Goal: Task Accomplishment & Management: Manage account settings

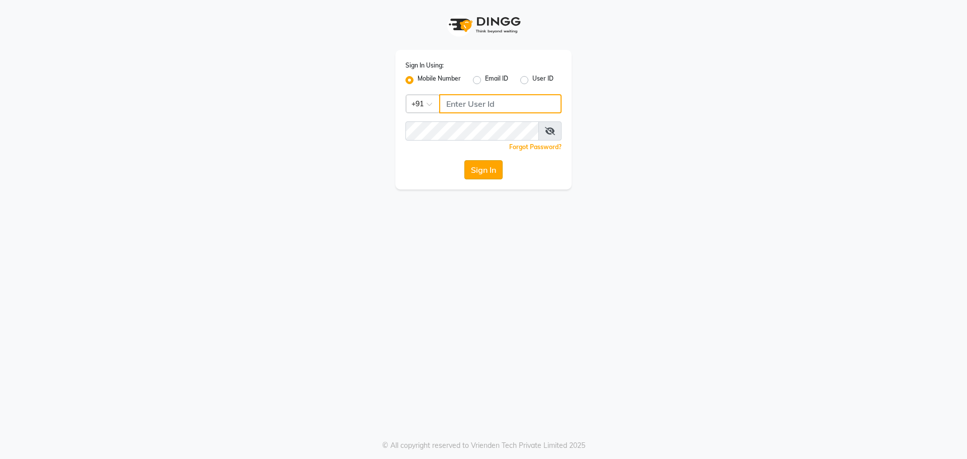
type input "8787571403"
click at [486, 171] on button "Sign In" at bounding box center [483, 169] width 38 height 19
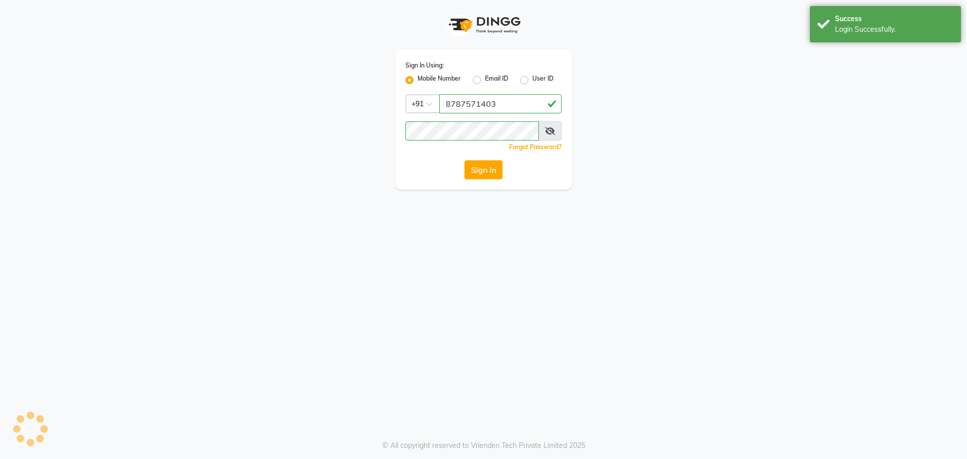
select select "92"
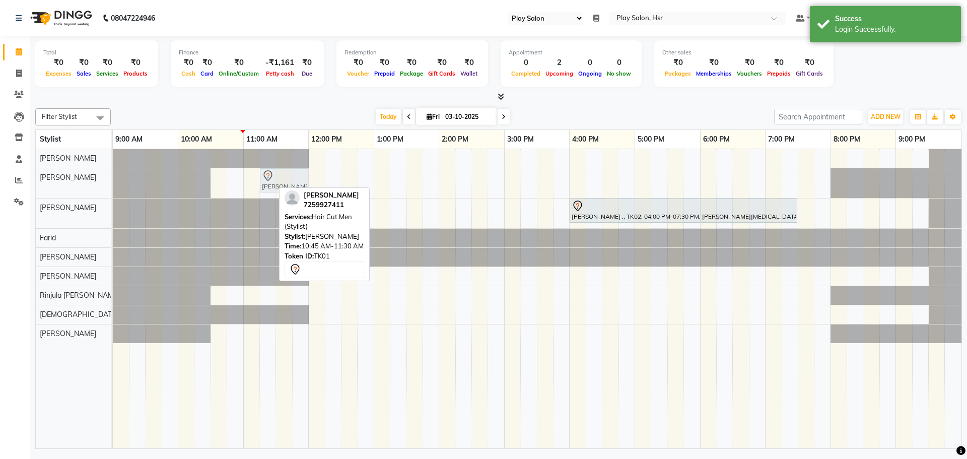
drag, startPoint x: 252, startPoint y: 182, endPoint x: 286, endPoint y: 191, distance: 35.1
click at [286, 191] on div "Filter Stylist Select All [PERSON_NAME] [PERSON_NAME] [PERSON_NAME] [PERSON_NAM…" at bounding box center [498, 276] width 927 height 344
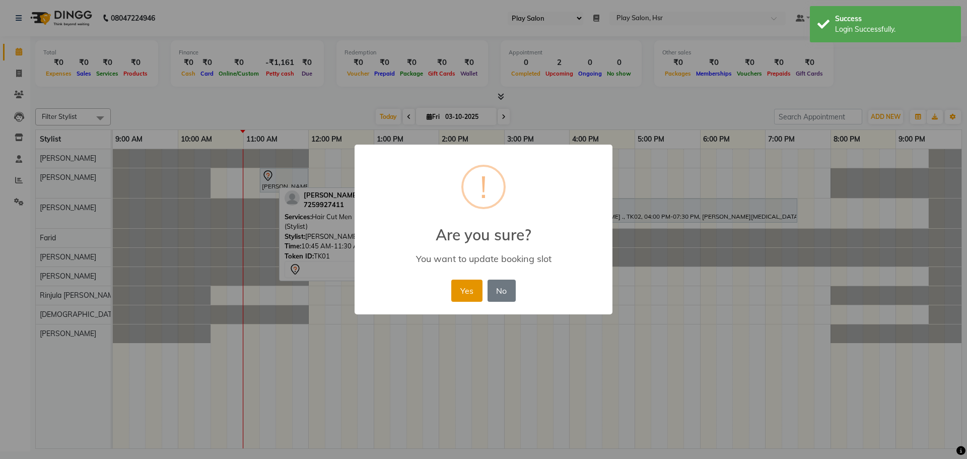
click at [464, 289] on button "Yes" at bounding box center [466, 291] width 31 height 22
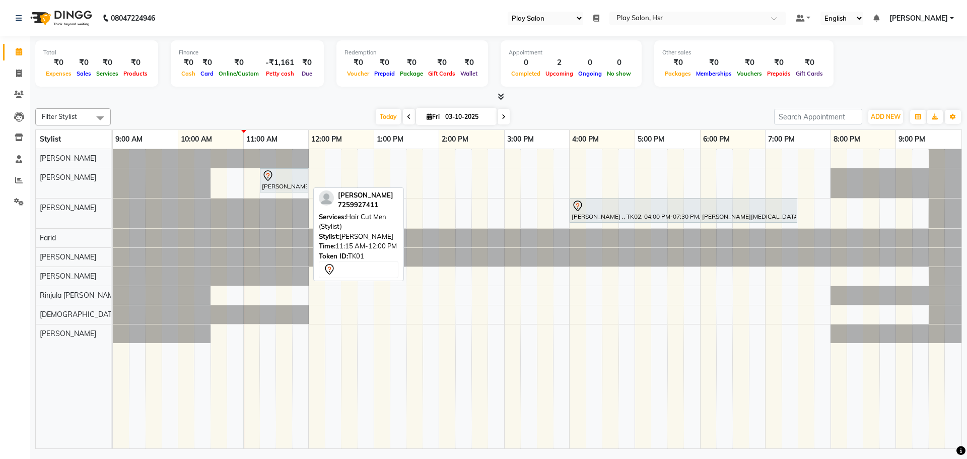
click at [284, 181] on div "[PERSON_NAME], TK01, 11:15 AM-12:00 PM, Hair Cut Men (Stylist)" at bounding box center [284, 180] width 46 height 21
click at [286, 184] on div "[PERSON_NAME], TK01, 11:15 AM-12:00 PM, Hair Cut Men (Stylist)" at bounding box center [284, 180] width 46 height 21
select select "7"
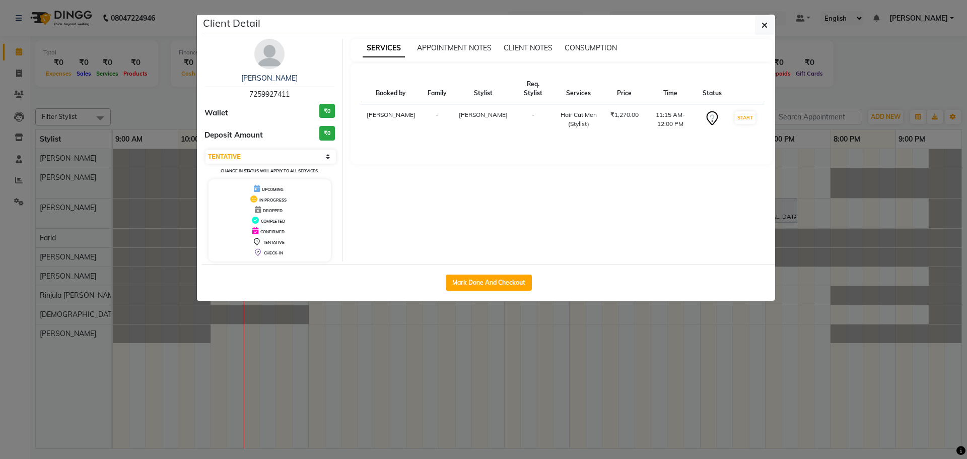
drag, startPoint x: 249, startPoint y: 94, endPoint x: 302, endPoint y: 95, distance: 52.4
click at [302, 95] on div "[PERSON_NAME] 7259927411" at bounding box center [269, 86] width 130 height 27
copy span "7259927411"
click at [763, 20] on button "button" at bounding box center [764, 25] width 19 height 19
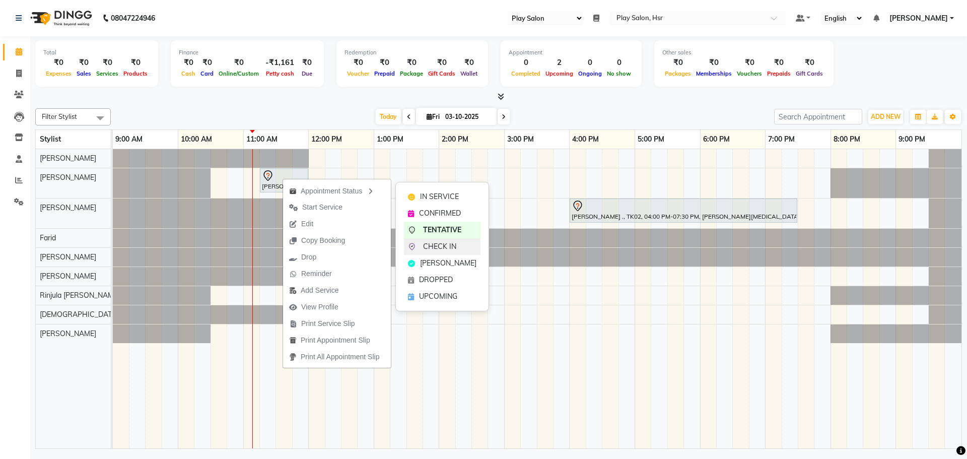
click at [437, 245] on span "CHECK IN" at bounding box center [439, 246] width 33 height 11
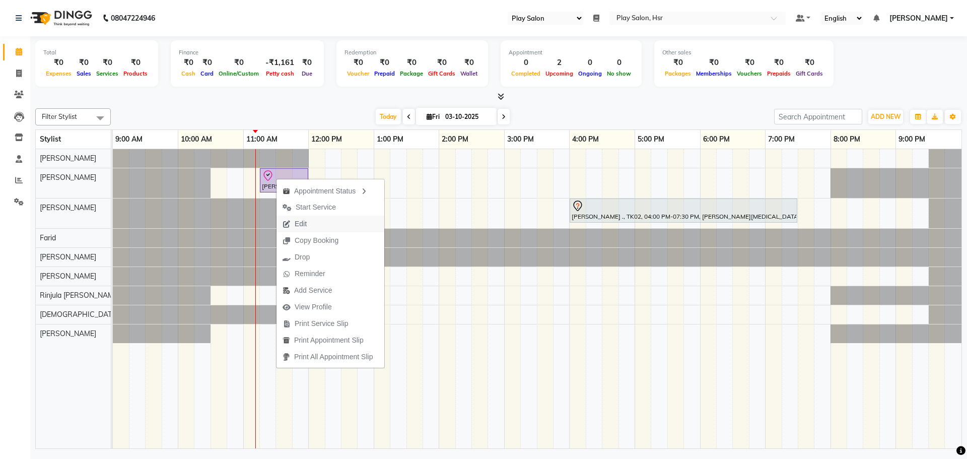
click at [322, 222] on button "Edit" at bounding box center [330, 224] width 108 height 17
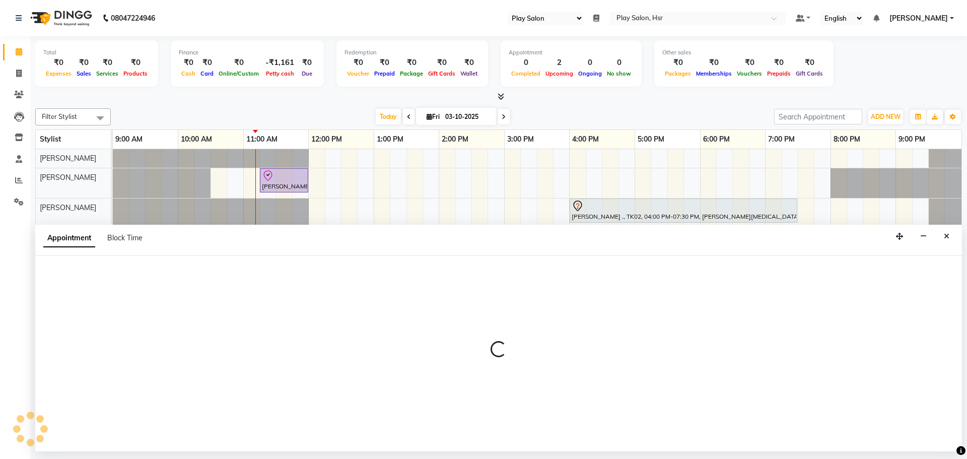
select select "675"
select select "check-in"
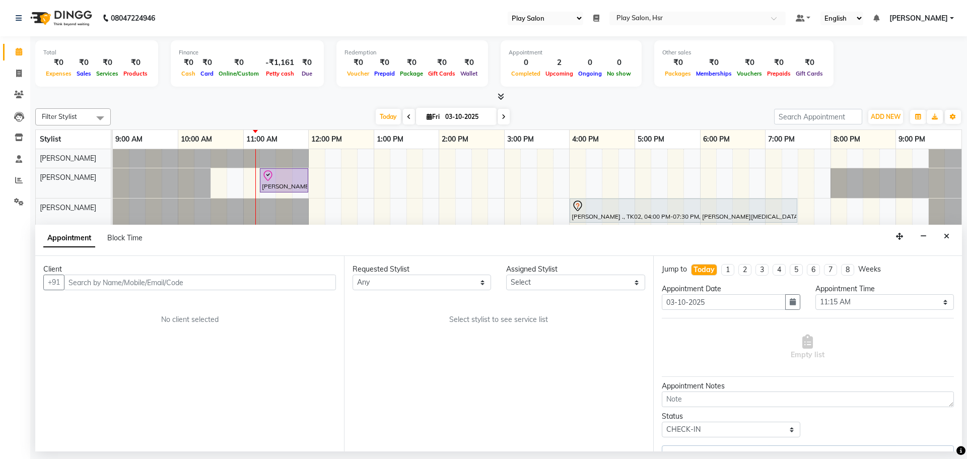
select select "81913"
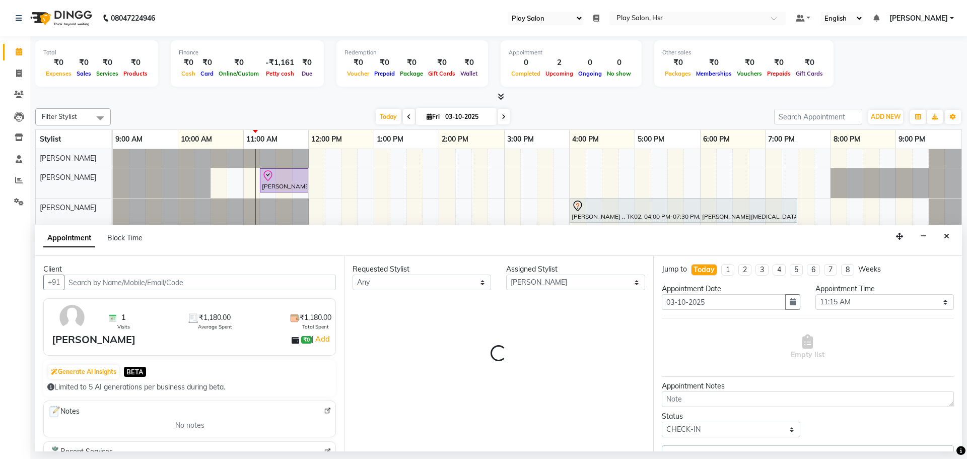
select select "4228"
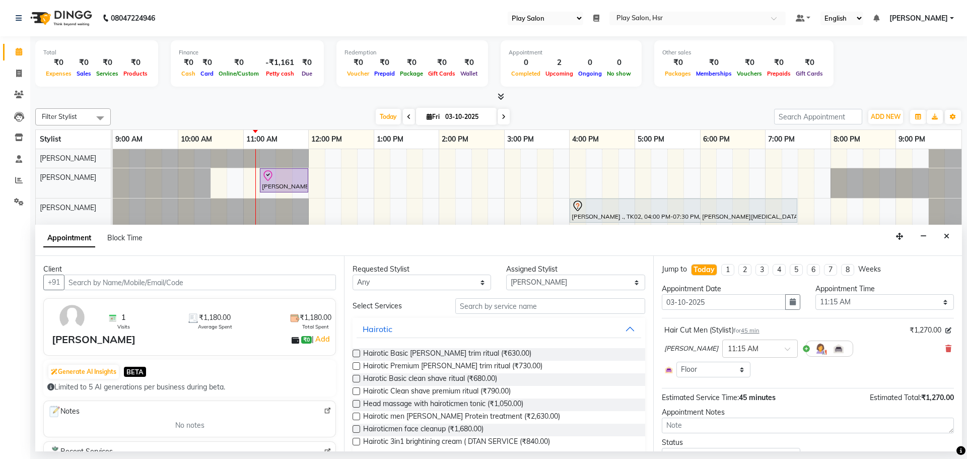
click at [200, 281] on input "text" at bounding box center [200, 282] width 272 height 16
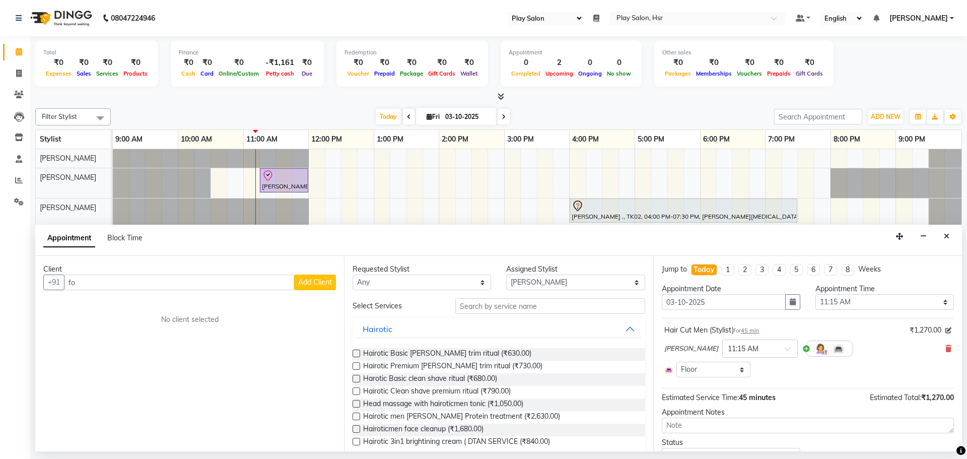
type input "f"
click at [948, 236] on icon "Close" at bounding box center [947, 236] width 6 height 7
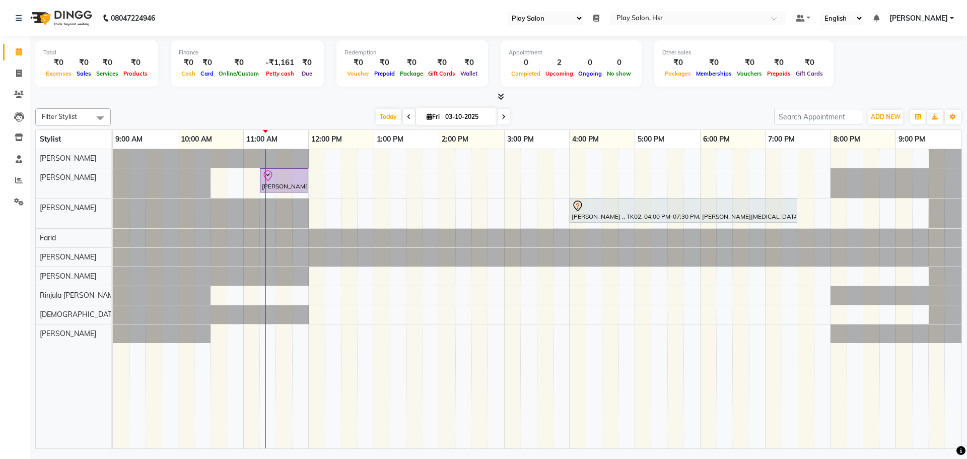
click at [319, 155] on div "[PERSON_NAME], TK01, 11:15 AM-12:00 PM, Hair Cut Men (Stylist) [PERSON_NAME] .,…" at bounding box center [537, 298] width 849 height 299
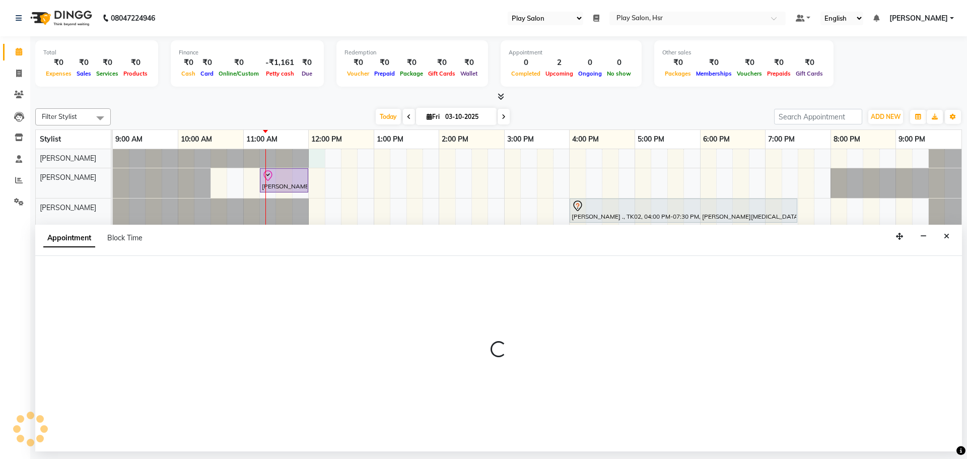
select select "81918"
select select "720"
select select "tentative"
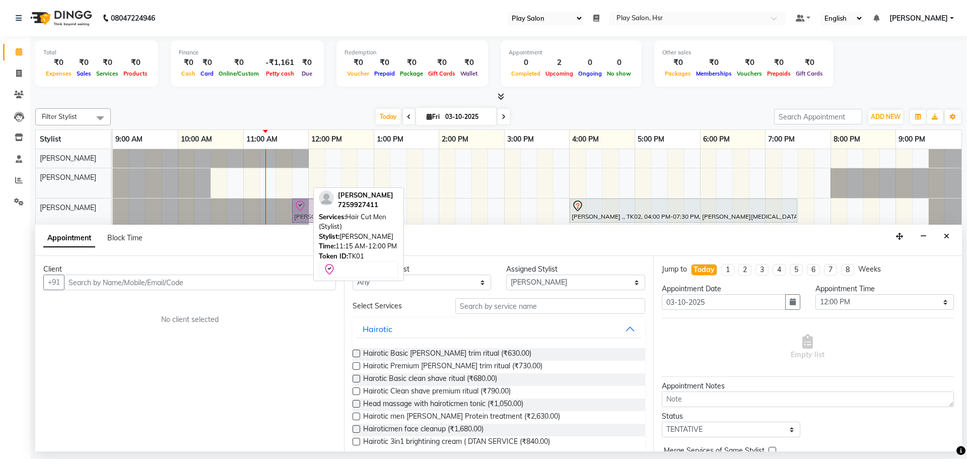
drag, startPoint x: 282, startPoint y: 177, endPoint x: 312, endPoint y: 210, distance: 43.8
click at [312, 210] on tbody "[PERSON_NAME], TK01, 11:15 AM-12:00 PM, Hair Cut Men (Stylist) [PERSON_NAME] .,…" at bounding box center [537, 246] width 849 height 194
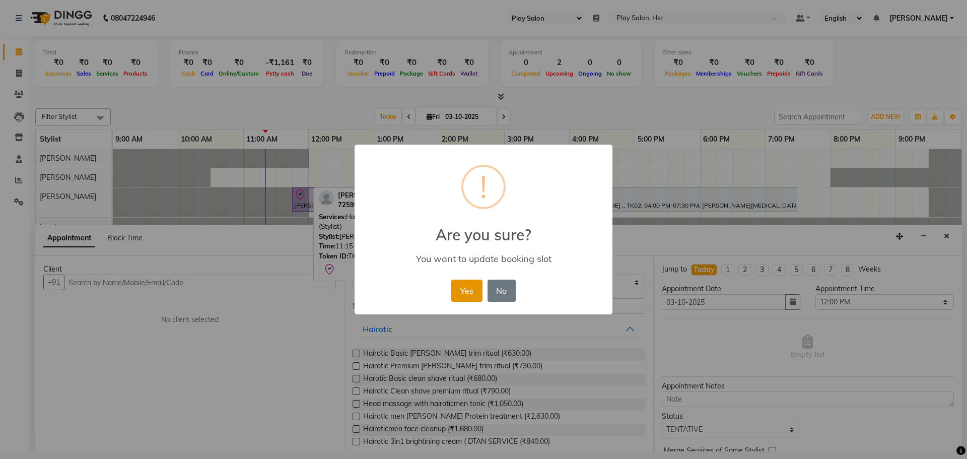
click at [464, 292] on button "Yes" at bounding box center [466, 291] width 31 height 22
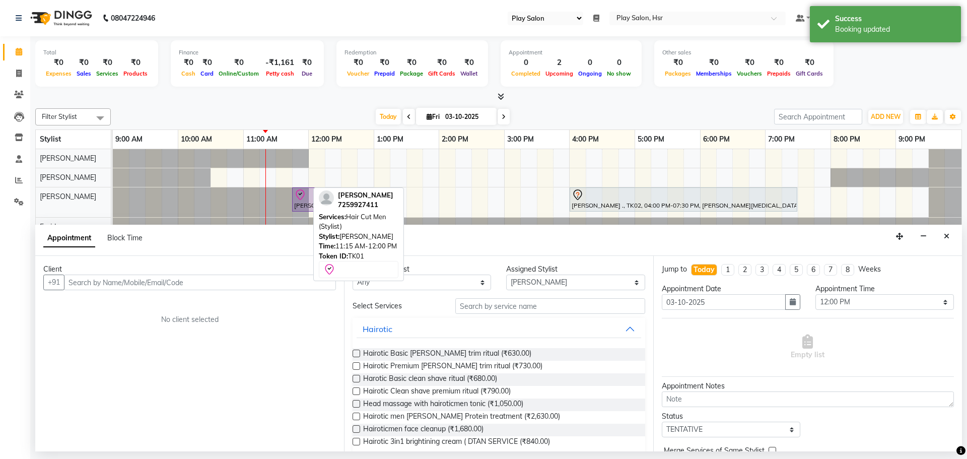
click at [429, 239] on div "Appointment Block Time" at bounding box center [498, 240] width 927 height 31
click at [238, 243] on div "Appointment Block Time" at bounding box center [498, 240] width 927 height 31
click at [174, 283] on input "text" at bounding box center [200, 282] width 272 height 16
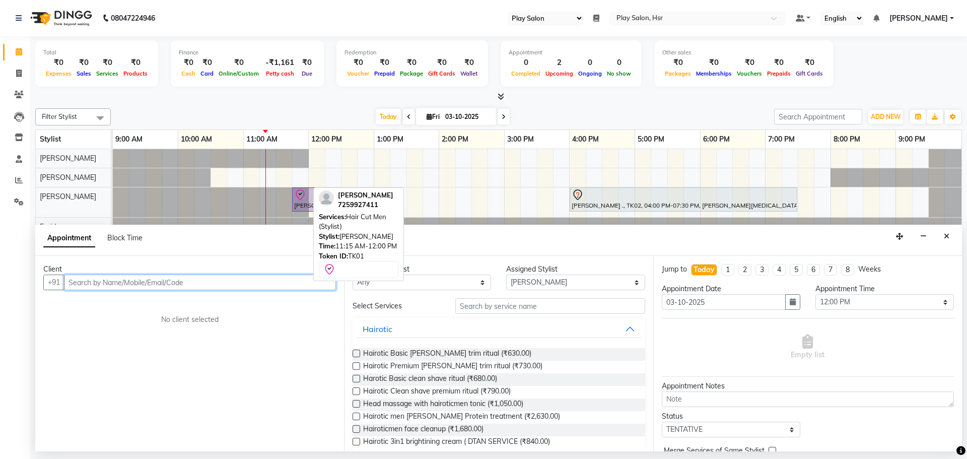
click at [222, 280] on input "text" at bounding box center [200, 282] width 272 height 16
type input "7558495960"
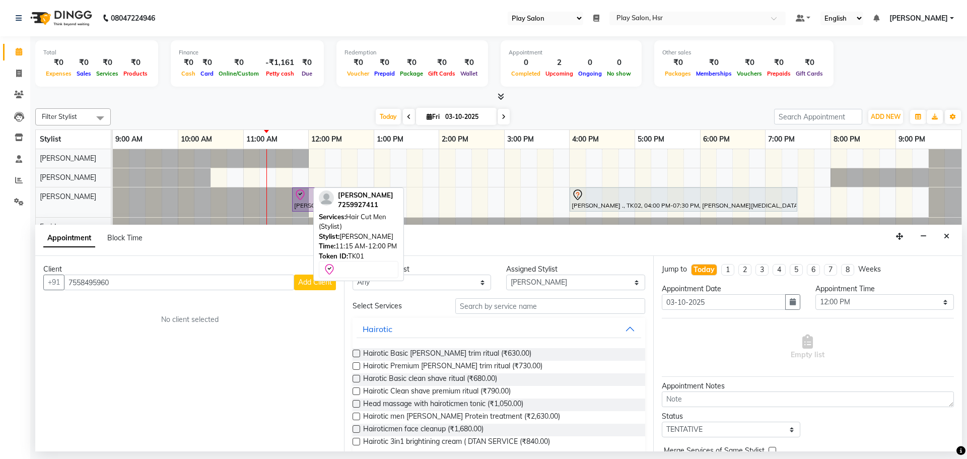
click at [305, 281] on span "Add Client" at bounding box center [315, 281] width 34 height 9
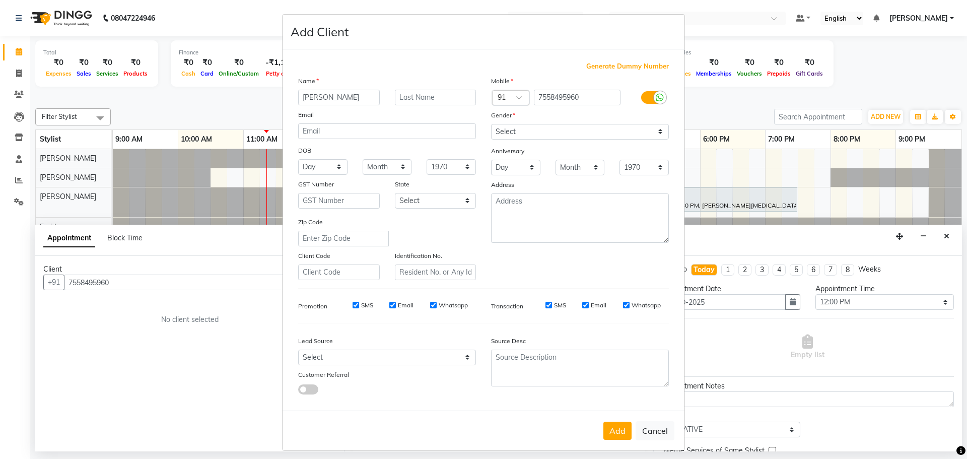
type input "[PERSON_NAME]"
click at [527, 126] on select "Select [DEMOGRAPHIC_DATA] [DEMOGRAPHIC_DATA] Other Prefer Not To Say" at bounding box center [580, 132] width 178 height 16
select select "[DEMOGRAPHIC_DATA]"
click at [491, 124] on select "Select [DEMOGRAPHIC_DATA] [DEMOGRAPHIC_DATA] Other Prefer Not To Say" at bounding box center [580, 132] width 178 height 16
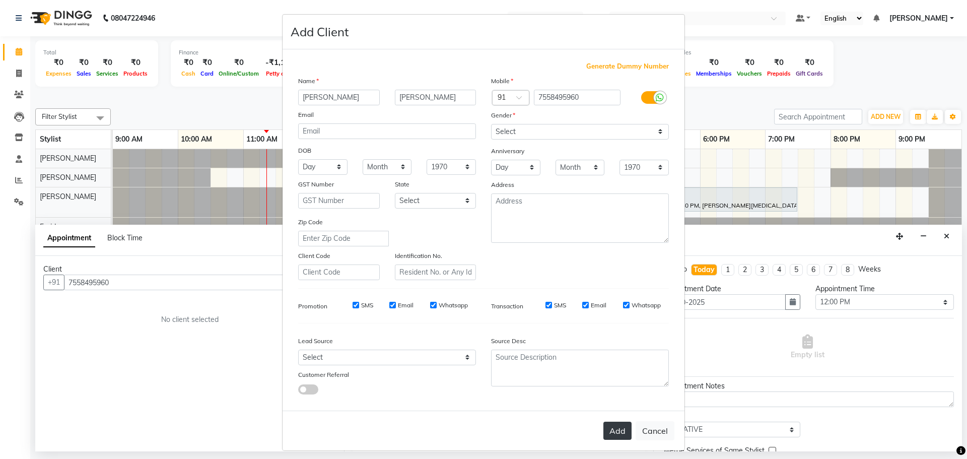
click at [610, 431] on button "Add" at bounding box center [617, 431] width 28 height 18
select select
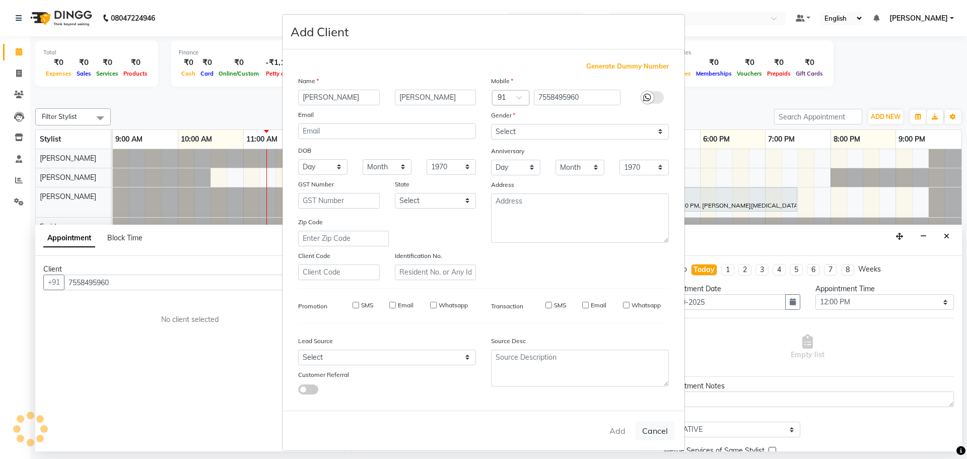
select select
checkbox input "false"
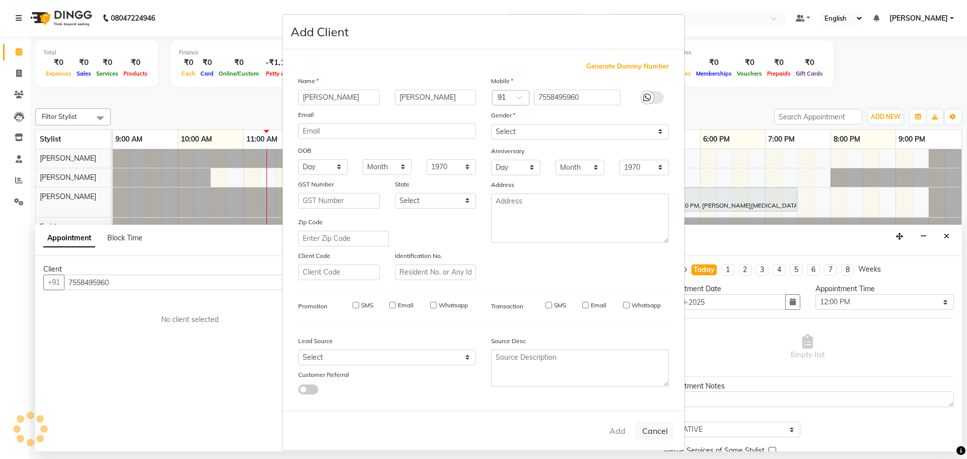
checkbox input "false"
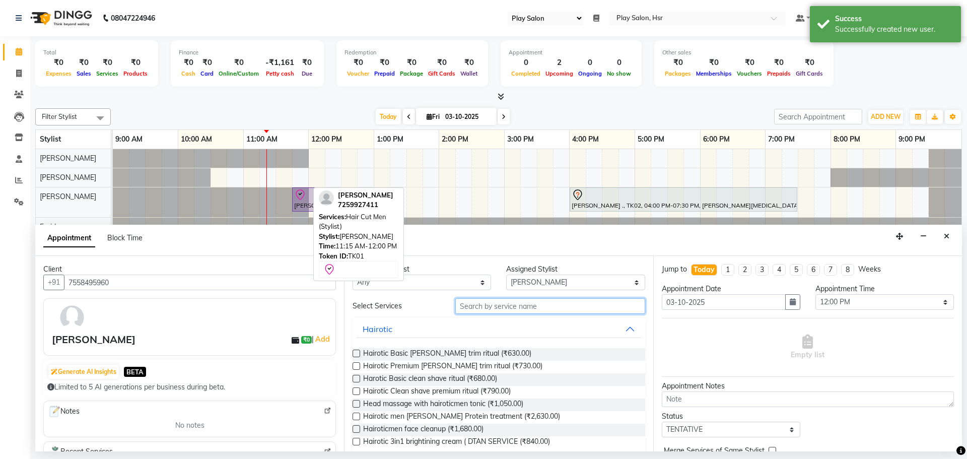
click at [476, 306] on input "text" at bounding box center [550, 306] width 190 height 16
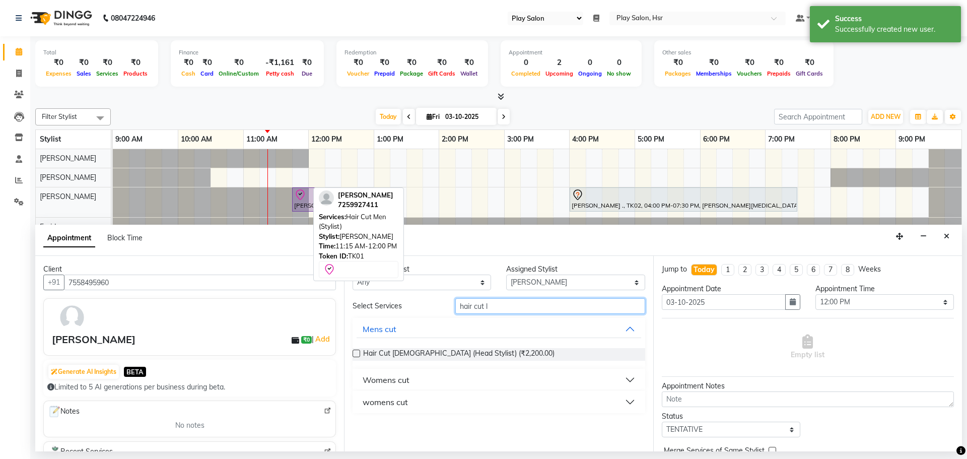
type input "hair cut l"
click at [426, 384] on button "Womens cut" at bounding box center [499, 380] width 284 height 18
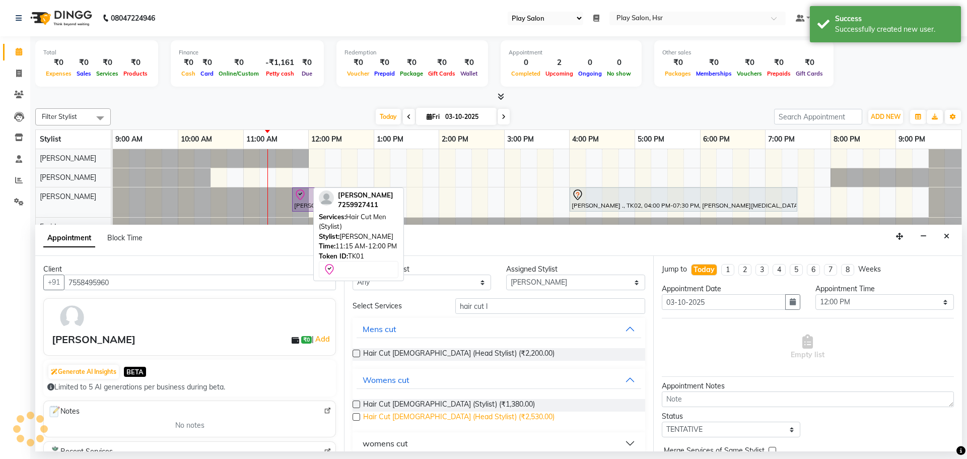
click at [459, 415] on span "Hair Cut [DEMOGRAPHIC_DATA] (Head Stylist) (₹2,530.00)" at bounding box center [458, 417] width 191 height 13
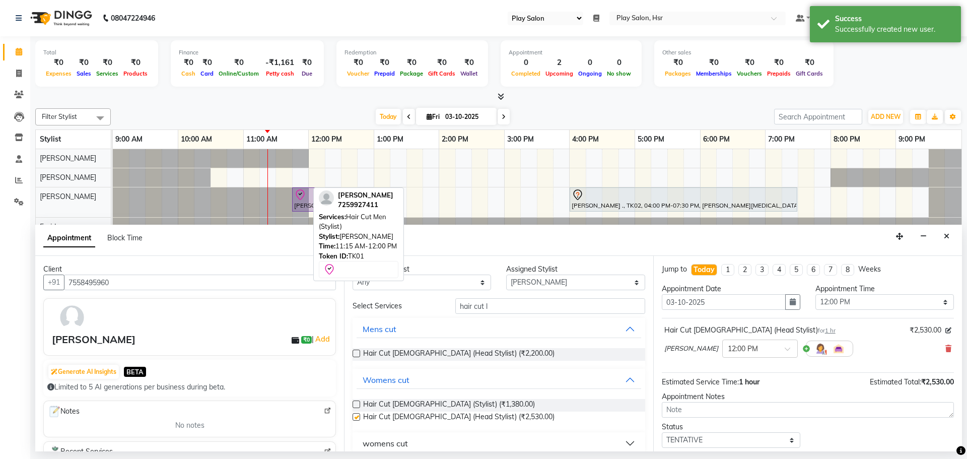
checkbox input "false"
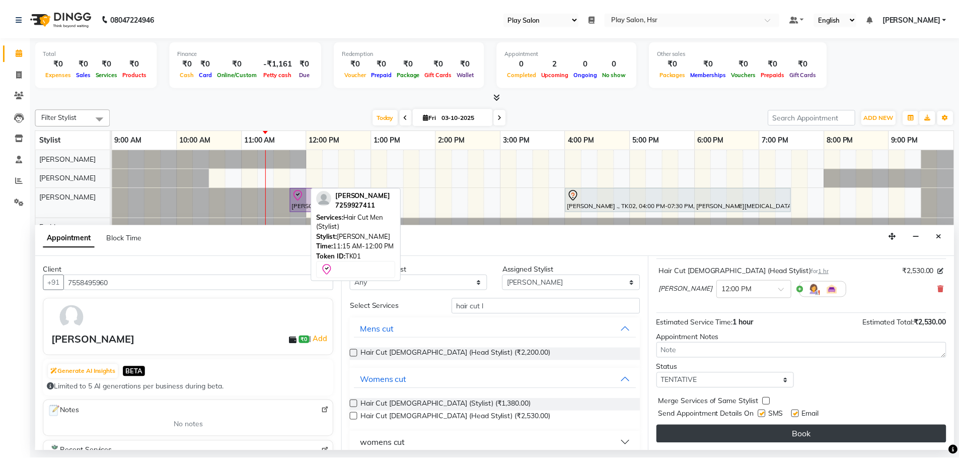
scroll to position [60, 0]
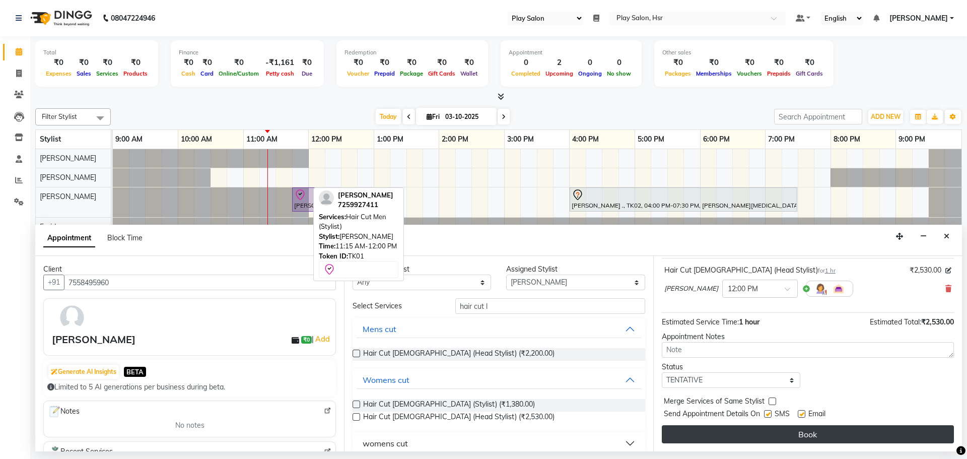
click at [834, 438] on button "Book" at bounding box center [808, 434] width 292 height 18
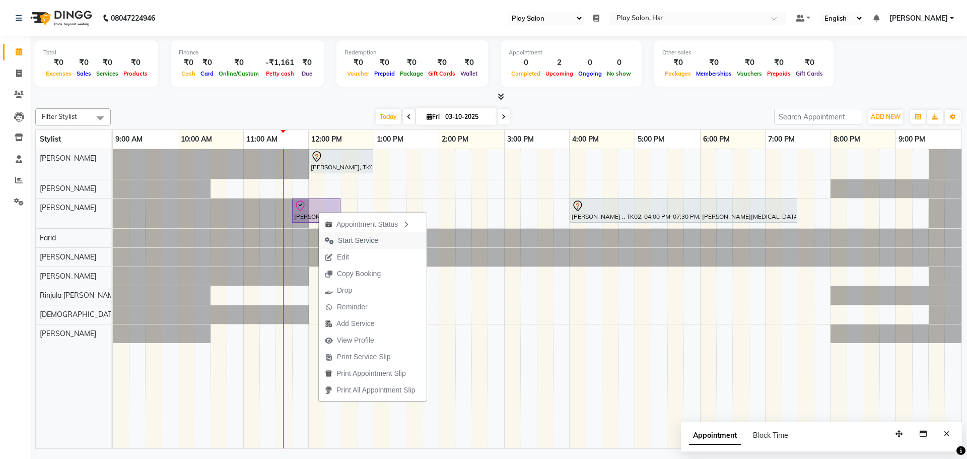
click at [365, 243] on span "Start Service" at bounding box center [358, 240] width 40 height 11
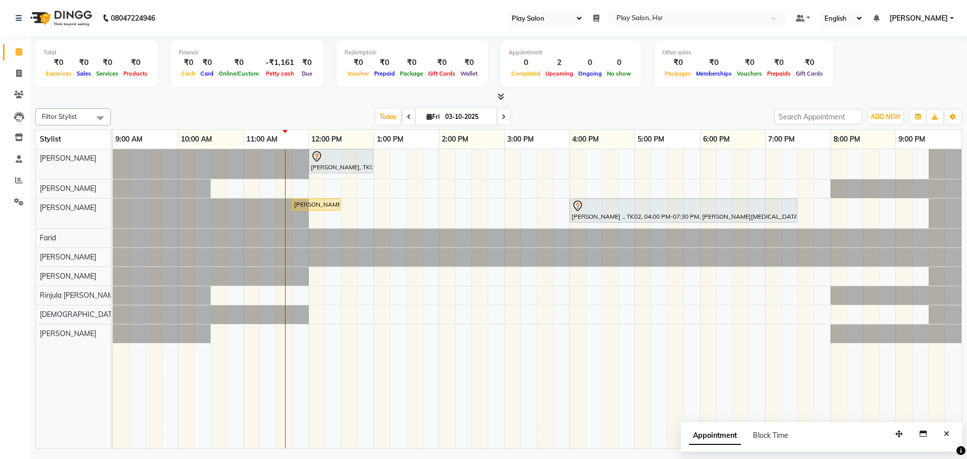
click at [409, 118] on span at bounding box center [409, 117] width 12 height 16
type input "02-10-2025"
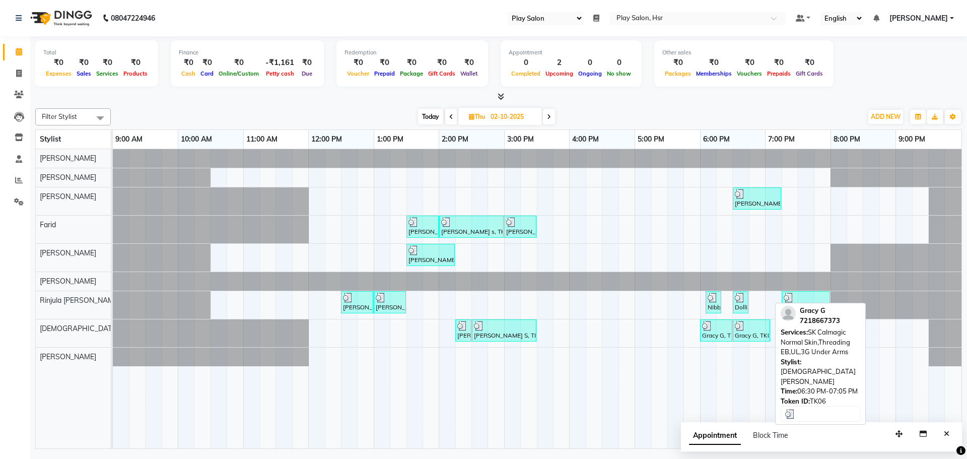
click at [736, 327] on img at bounding box center [740, 326] width 10 height 10
click at [721, 329] on div at bounding box center [716, 326] width 28 height 10
select select "3"
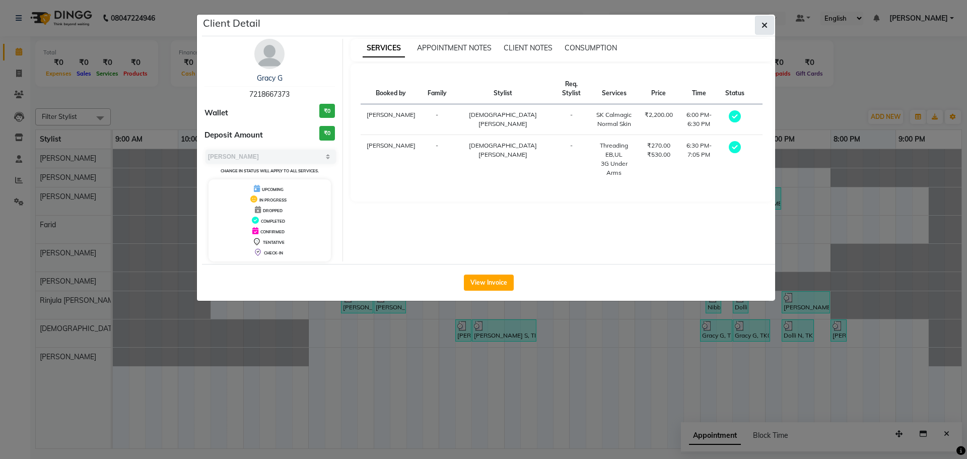
click at [766, 25] on icon "button" at bounding box center [764, 25] width 6 height 8
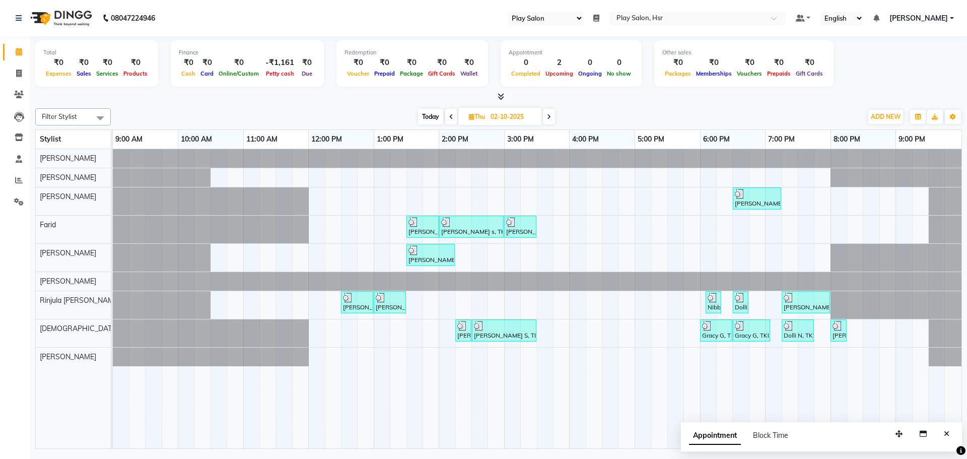
click at [428, 116] on span "Today" at bounding box center [430, 117] width 25 height 16
type input "03-10-2025"
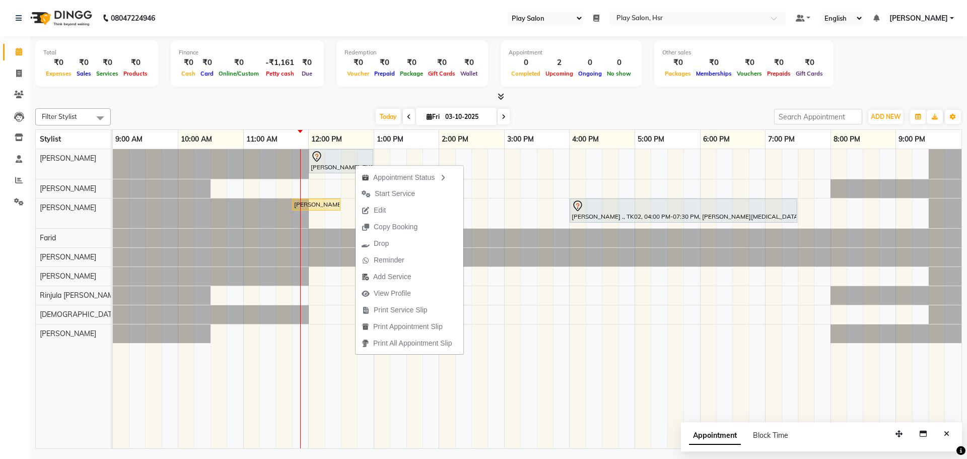
click at [352, 114] on div "[DATE] [DATE]" at bounding box center [442, 116] width 653 height 15
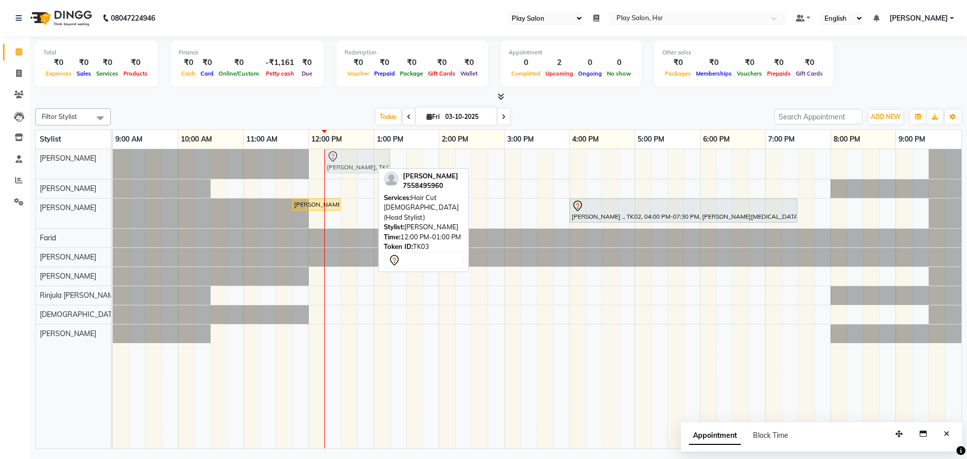
drag, startPoint x: 329, startPoint y: 156, endPoint x: 343, endPoint y: 156, distance: 14.1
click at [113, 156] on div "[PERSON_NAME], TK03, 12:00 PM-01:00 PM, Hair Cut [DEMOGRAPHIC_DATA] (Head Styli…" at bounding box center [113, 164] width 0 height 30
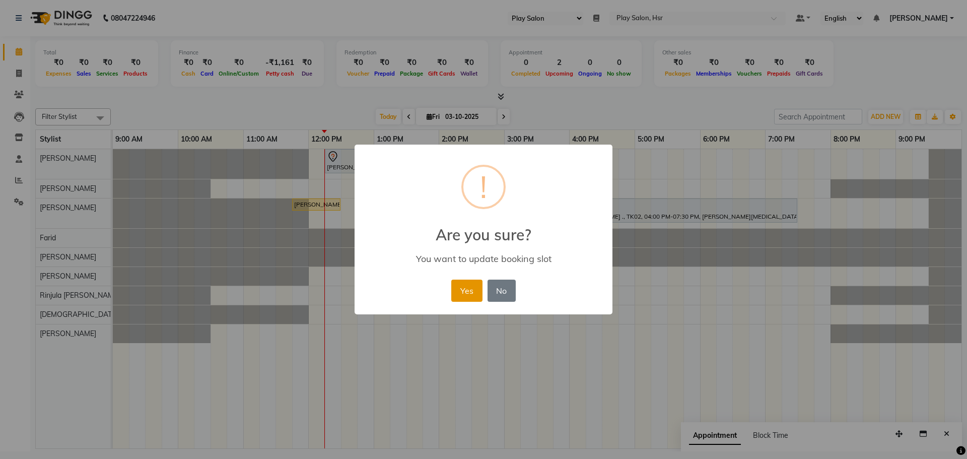
click at [457, 289] on button "Yes" at bounding box center [466, 291] width 31 height 22
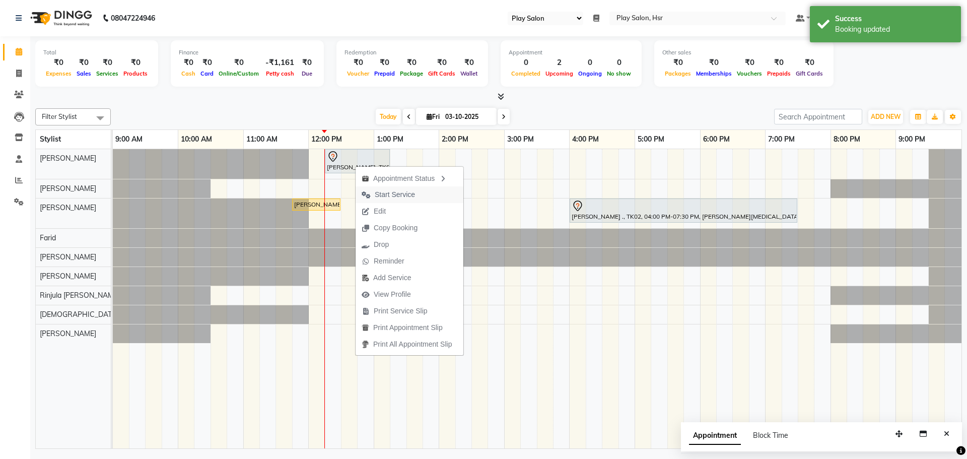
click at [393, 197] on span "Start Service" at bounding box center [395, 194] width 40 height 11
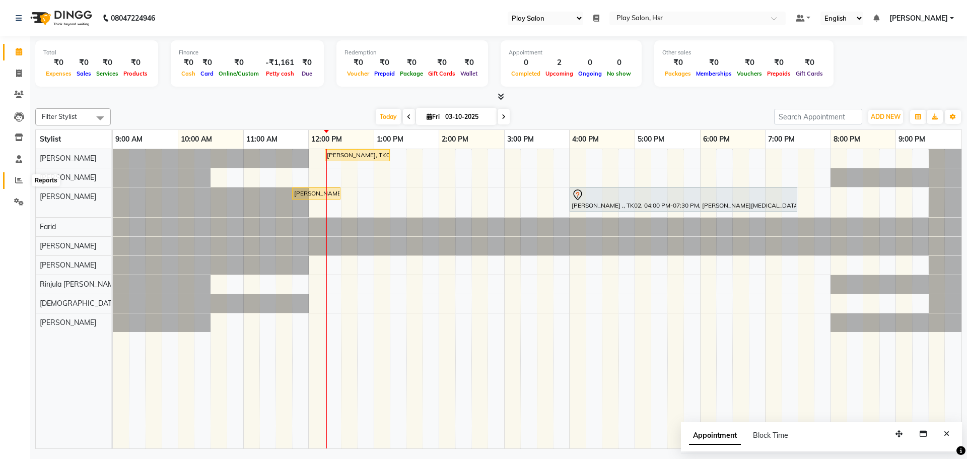
click at [24, 182] on span at bounding box center [19, 181] width 18 height 12
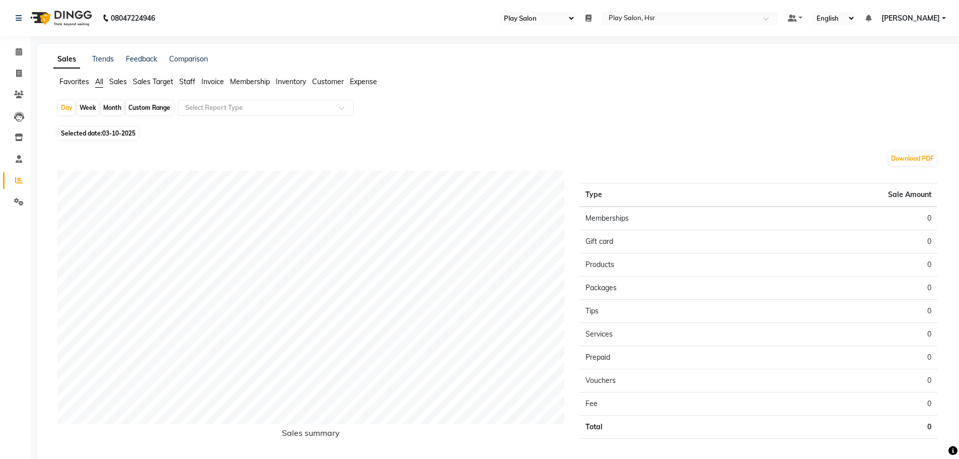
click at [216, 84] on span "Invoice" at bounding box center [212, 81] width 23 height 9
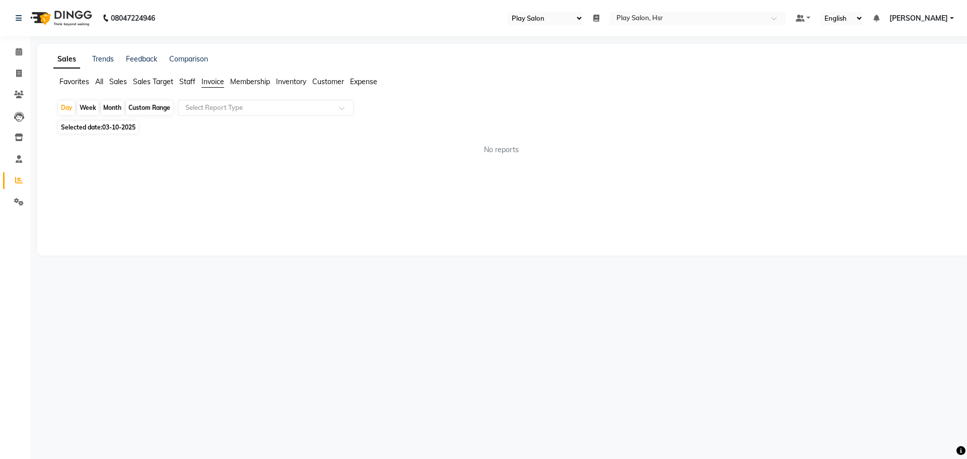
click at [245, 84] on span "Membership" at bounding box center [250, 81] width 40 height 9
click at [201, 84] on ul "Favorites All Sales Sales Target Staff Invoice Membership Inventory Customer Ex…" at bounding box center [503, 82] width 900 height 11
click at [122, 84] on span "Sales" at bounding box center [118, 81] width 18 height 9
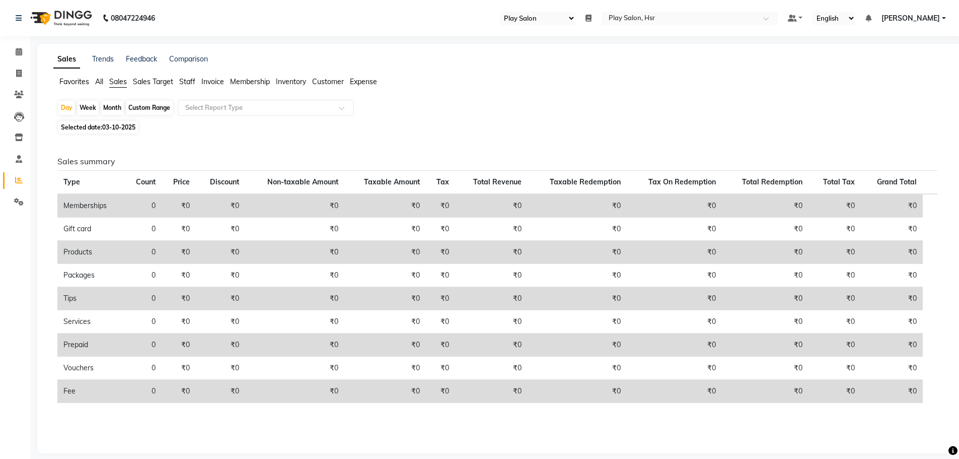
click at [159, 107] on div "Custom Range" at bounding box center [149, 108] width 47 height 14
select select "10"
select select "2025"
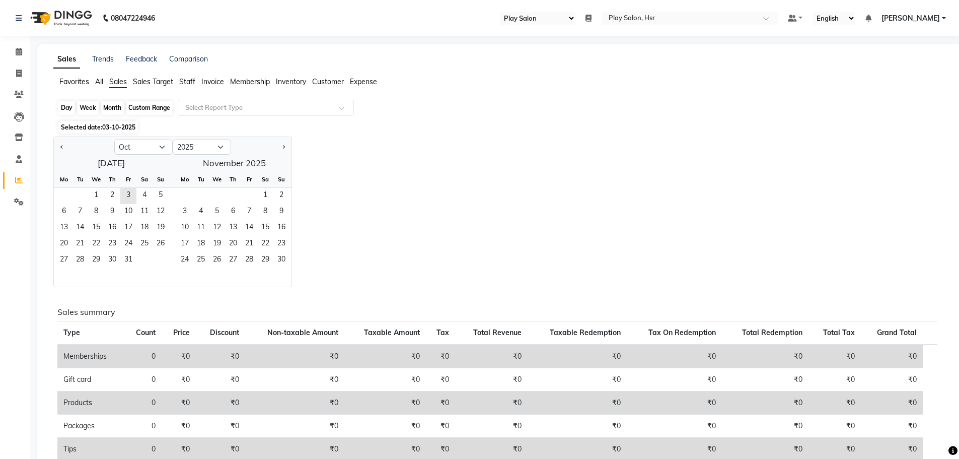
click at [159, 107] on div "Custom Range" at bounding box center [149, 108] width 47 height 14
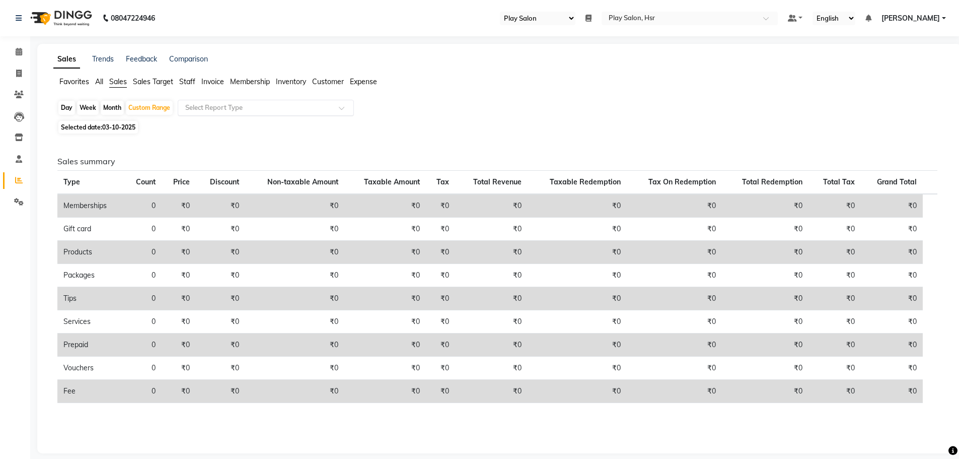
click at [215, 107] on input "text" at bounding box center [255, 108] width 145 height 10
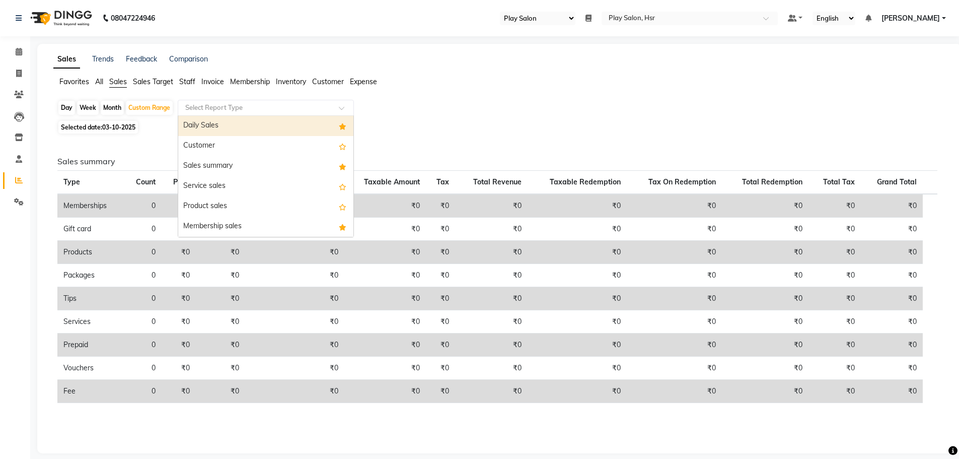
click at [224, 127] on div "Daily Sales" at bounding box center [265, 126] width 175 height 20
select select "full_report"
select select "csv"
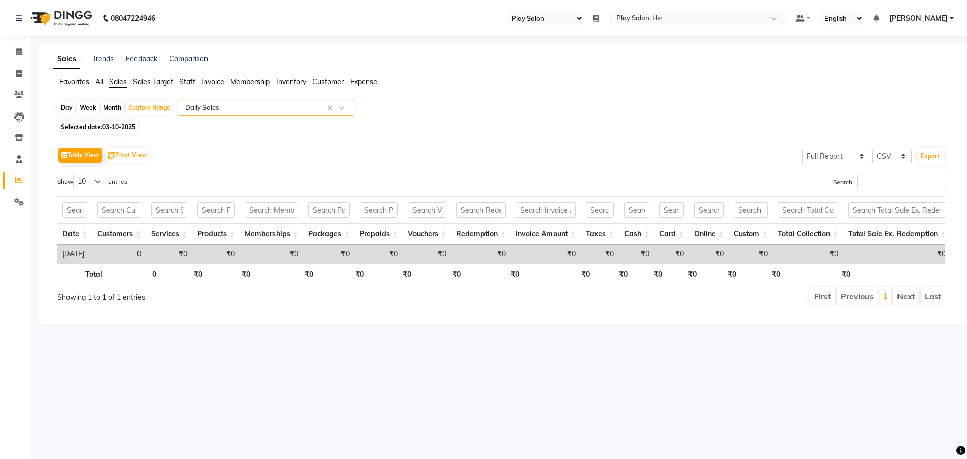
click at [119, 125] on span "03-10-2025" at bounding box center [118, 127] width 33 height 8
select select "10"
select select "2025"
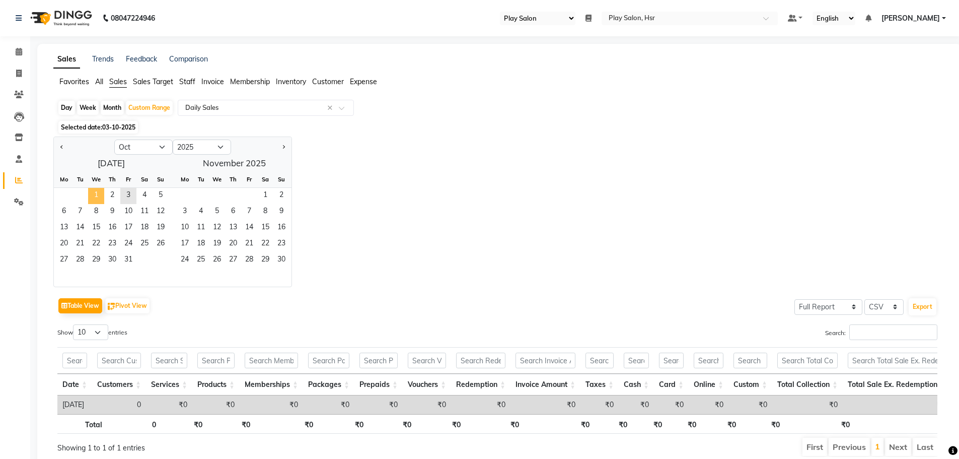
click at [99, 196] on span "1" at bounding box center [96, 196] width 16 height 16
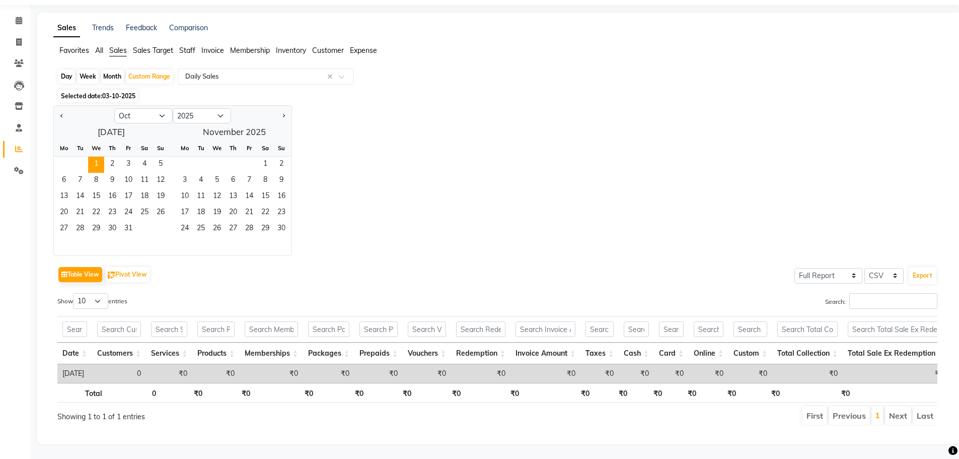
click at [367, 174] on div "Jan Feb Mar Apr May Jun [DATE] Aug Sep Oct Nov [DATE] 2016 2017 2018 2019 2020 …" at bounding box center [499, 180] width 892 height 151
click at [96, 157] on span "1" at bounding box center [96, 165] width 16 height 16
click at [379, 163] on div "Jan Feb Mar Apr May Jun [DATE] Aug Sep Oct Nov [DATE] 2016 2017 2018 2019 2020 …" at bounding box center [499, 180] width 892 height 151
click at [264, 72] on input "text" at bounding box center [255, 77] width 145 height 10
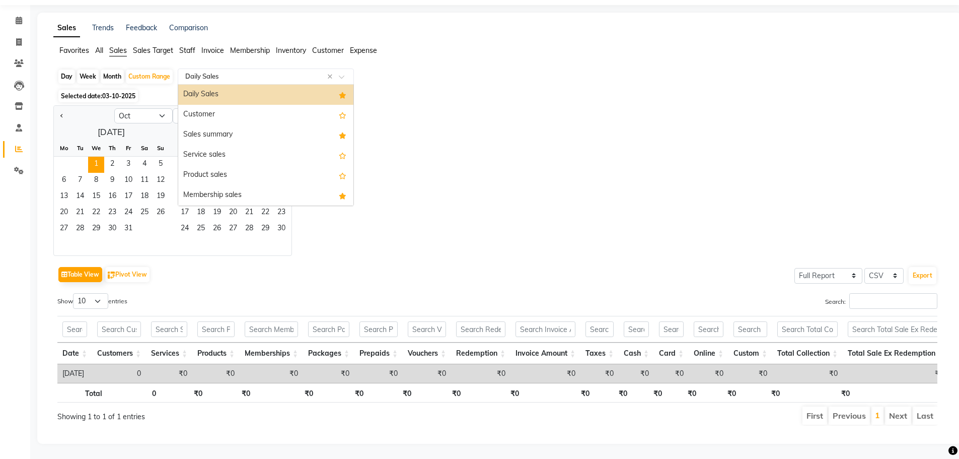
click at [249, 85] on div "Daily Sales" at bounding box center [265, 95] width 175 height 20
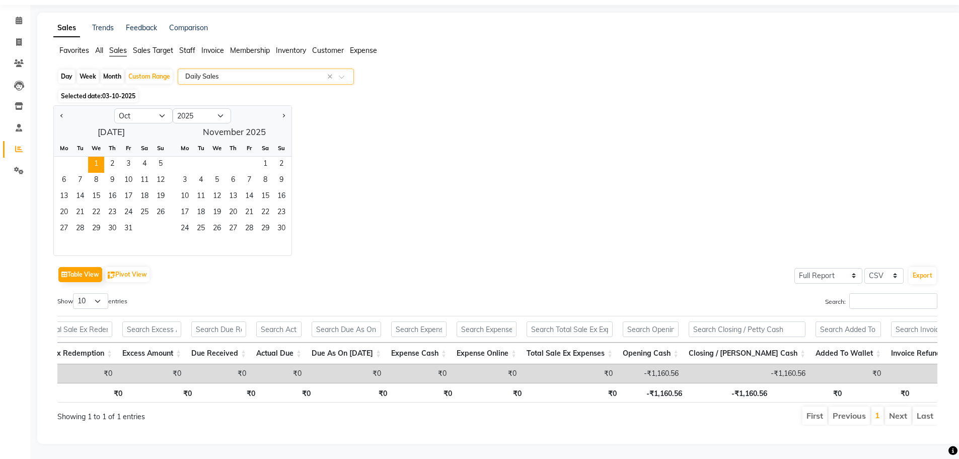
scroll to position [0, 882]
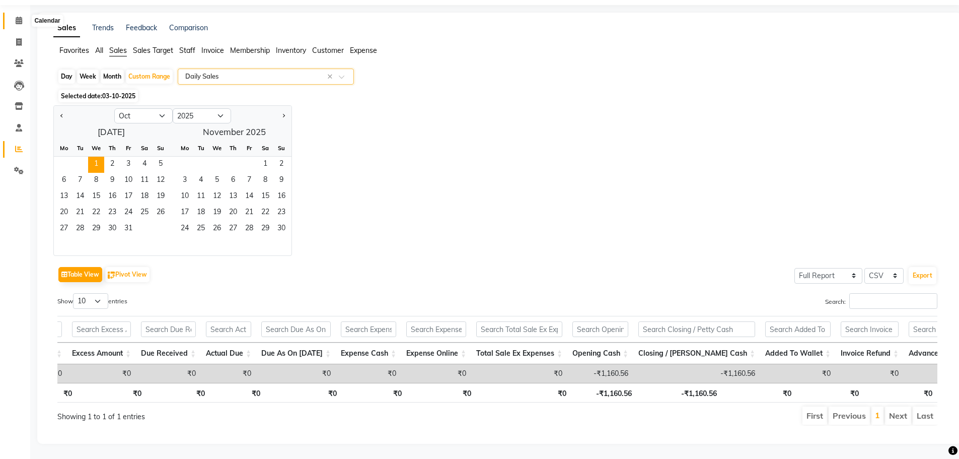
click at [24, 15] on span at bounding box center [19, 21] width 18 height 12
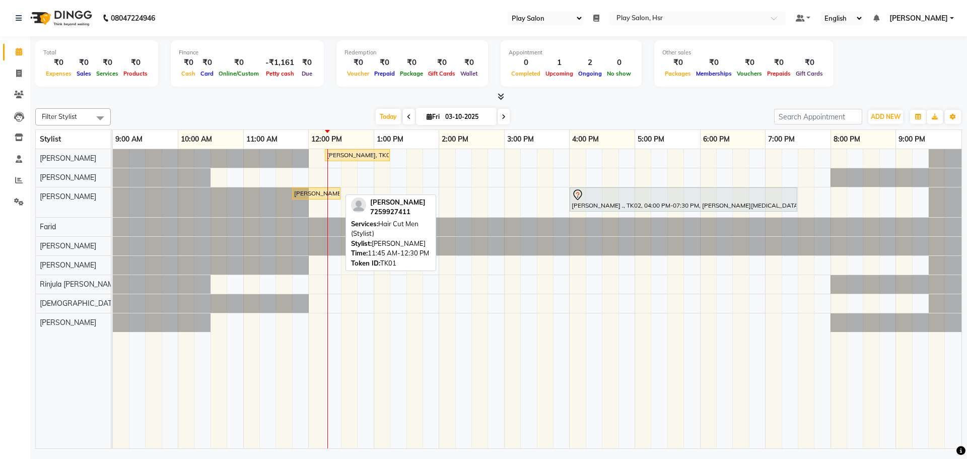
click at [320, 191] on div "[PERSON_NAME], TK01, 11:45 AM-12:30 PM, Hair Cut Men (Stylist)" at bounding box center [316, 193] width 46 height 9
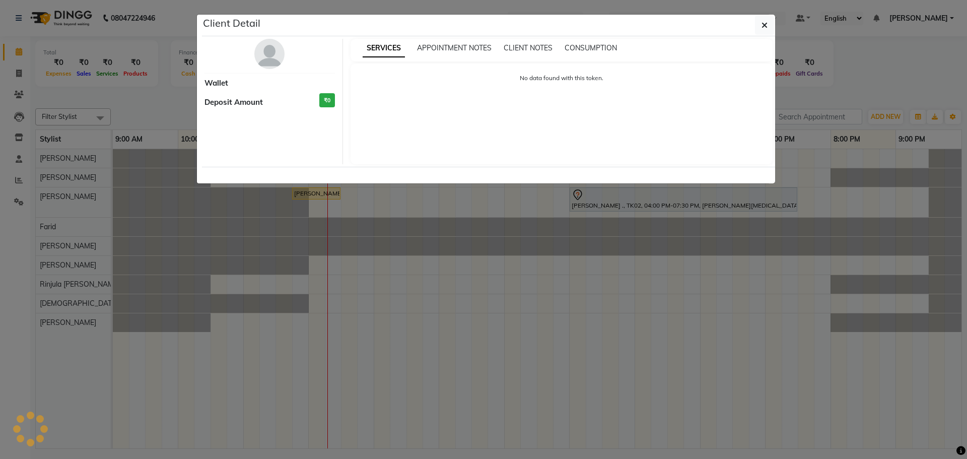
select select "1"
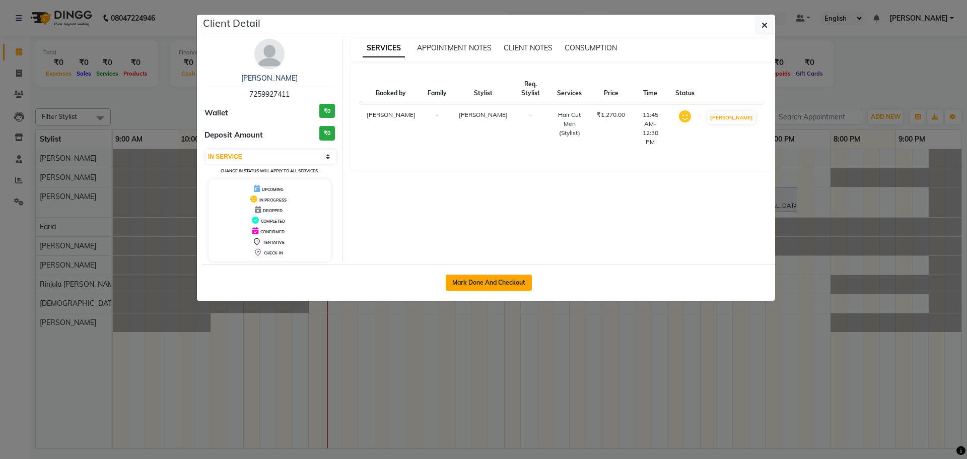
click at [499, 283] on button "Mark Done And Checkout" at bounding box center [489, 282] width 86 height 16
select select "8358"
select select "service"
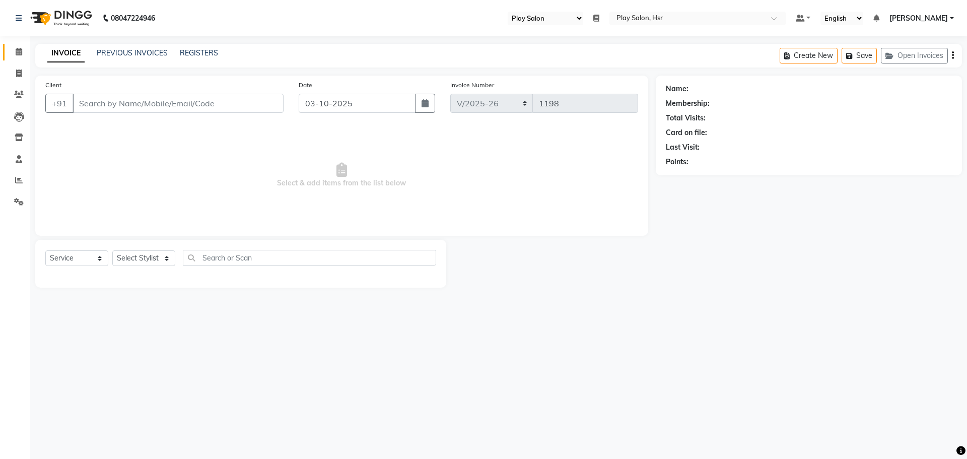
type input "7259927411"
select select "81917"
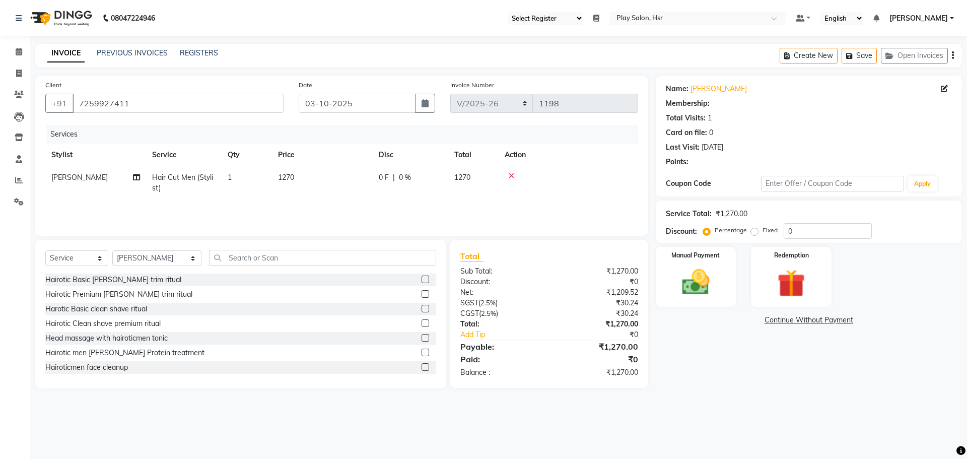
click at [290, 176] on span "1270" at bounding box center [286, 177] width 16 height 9
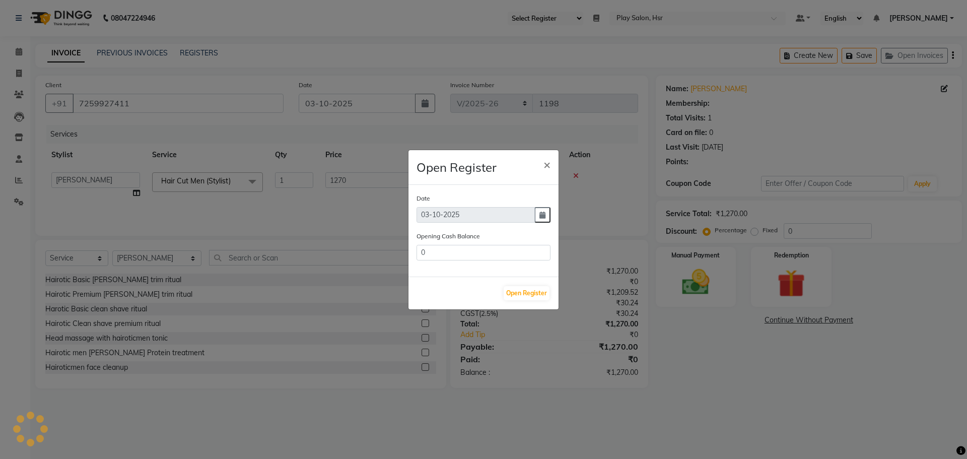
type input "26557"
click at [520, 293] on button "Open Register" at bounding box center [527, 293] width 46 height 14
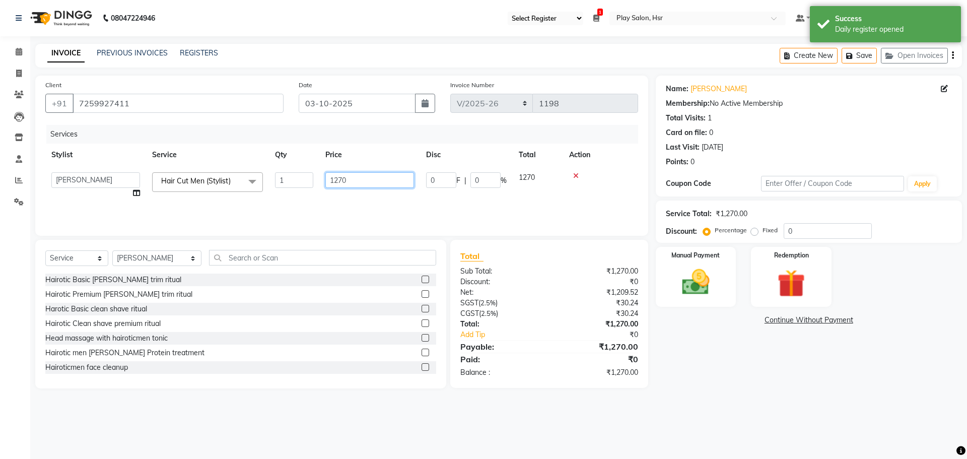
drag, startPoint x: 356, startPoint y: 178, endPoint x: 318, endPoint y: 178, distance: 37.3
click at [318, 178] on tr "[PERSON_NAME] B Bhagrati C [PERSON_NAME] Divya [PERSON_NAME] Jeet [PERSON_NAME]…" at bounding box center [341, 185] width 593 height 38
type input "1500"
click at [344, 208] on div "Services Stylist Service Qty Price Disc Total Action [PERSON_NAME] Hair Cut Men…" at bounding box center [341, 175] width 593 height 101
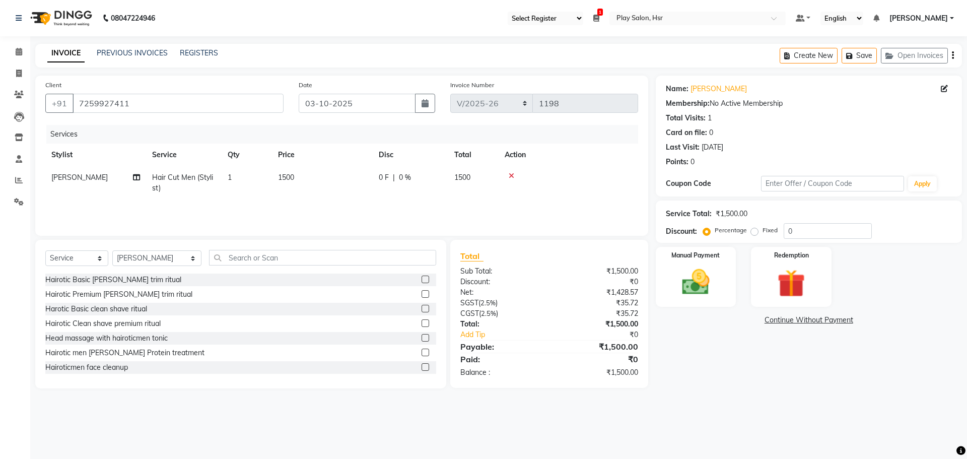
click at [291, 173] on span "1500" at bounding box center [286, 177] width 16 height 9
click at [308, 176] on tr "[PERSON_NAME] B Bhagrati C [PERSON_NAME] Divya [PERSON_NAME] Jeet [PERSON_NAME]…" at bounding box center [341, 185] width 593 height 38
type input "1"
type input "1200"
click at [318, 203] on div "Services Stylist Service Qty Price Disc Total Action [PERSON_NAME] B Bhagrati C…" at bounding box center [341, 175] width 593 height 101
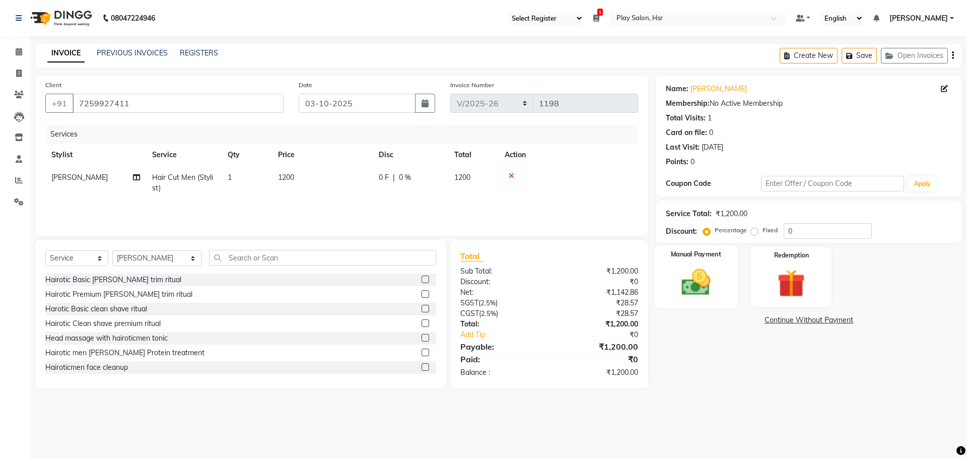
click at [693, 294] on img at bounding box center [695, 281] width 47 height 33
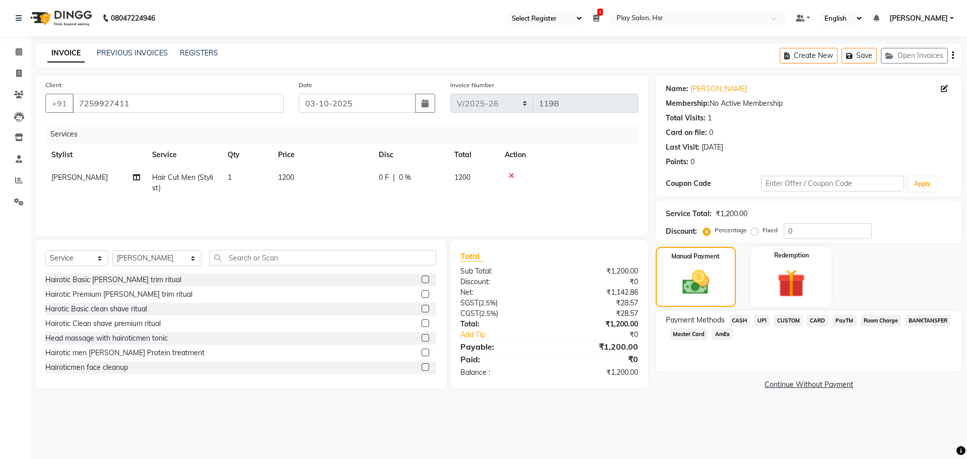
click at [819, 322] on span "CARD" at bounding box center [818, 321] width 22 height 12
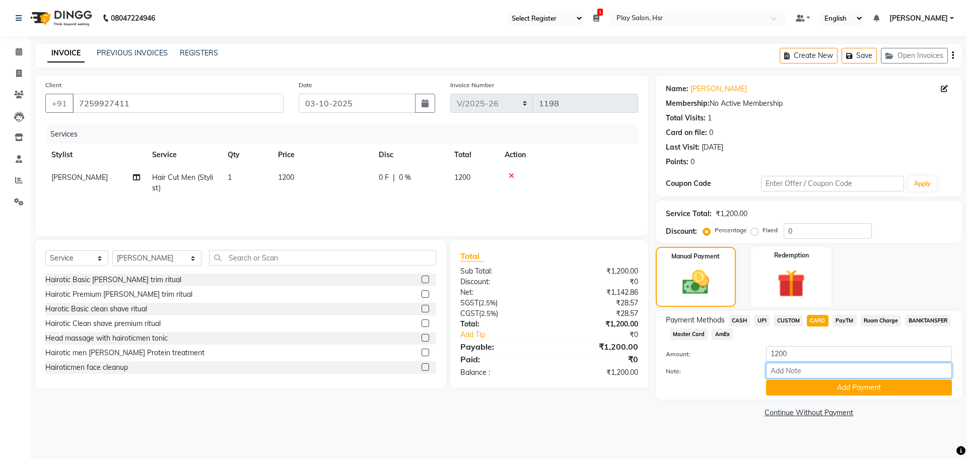
click at [797, 368] on input "Note:" at bounding box center [859, 371] width 186 height 16
type input "Visa 9646"
click at [854, 392] on button "Add Payment" at bounding box center [859, 388] width 186 height 16
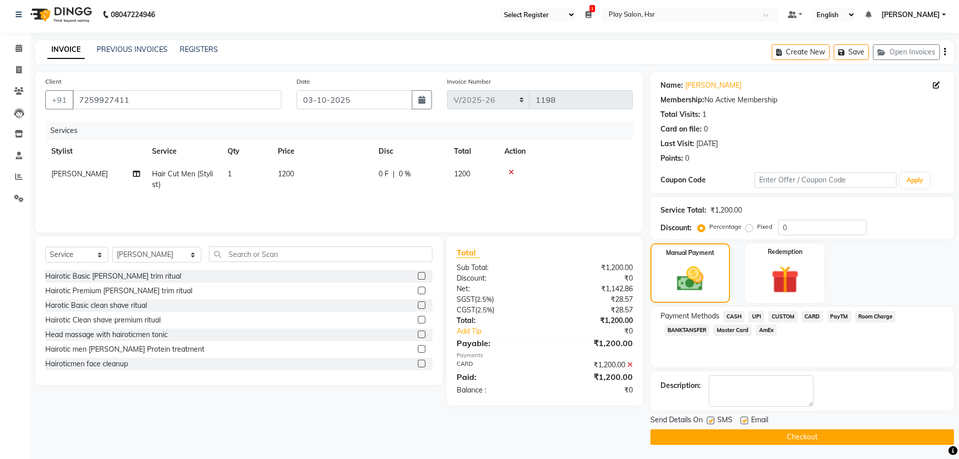
scroll to position [5, 0]
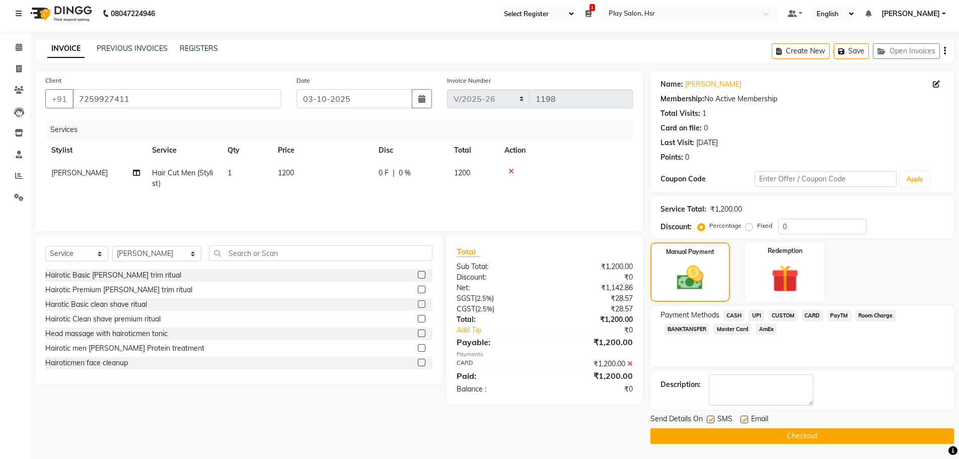
click at [809, 432] on button "Checkout" at bounding box center [803, 436] width 304 height 16
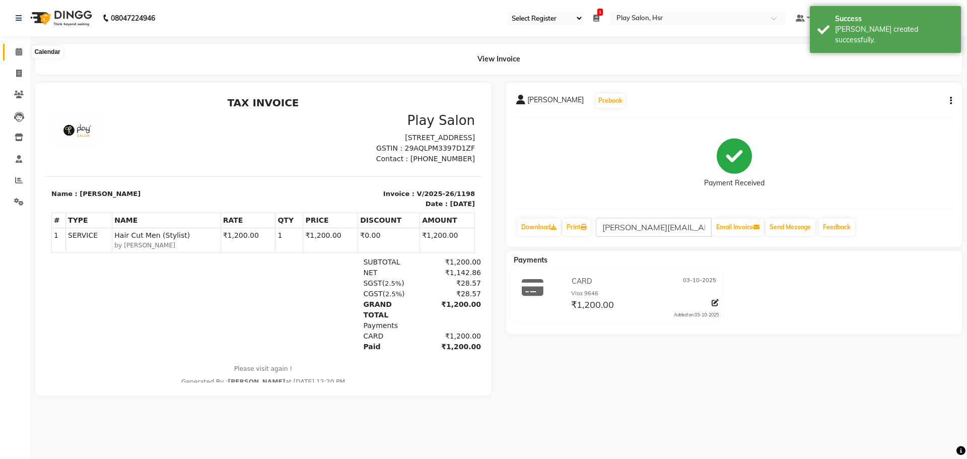
click at [14, 47] on span at bounding box center [19, 52] width 18 height 12
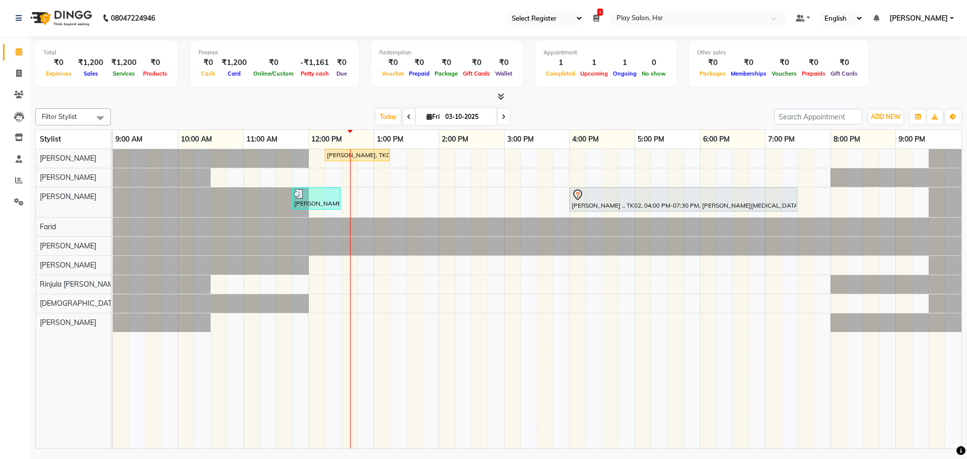
click at [439, 111] on span "[DATE]" at bounding box center [456, 116] width 81 height 17
click at [462, 115] on input "03-10-2025" at bounding box center [467, 116] width 50 height 15
select select "10"
select select "2025"
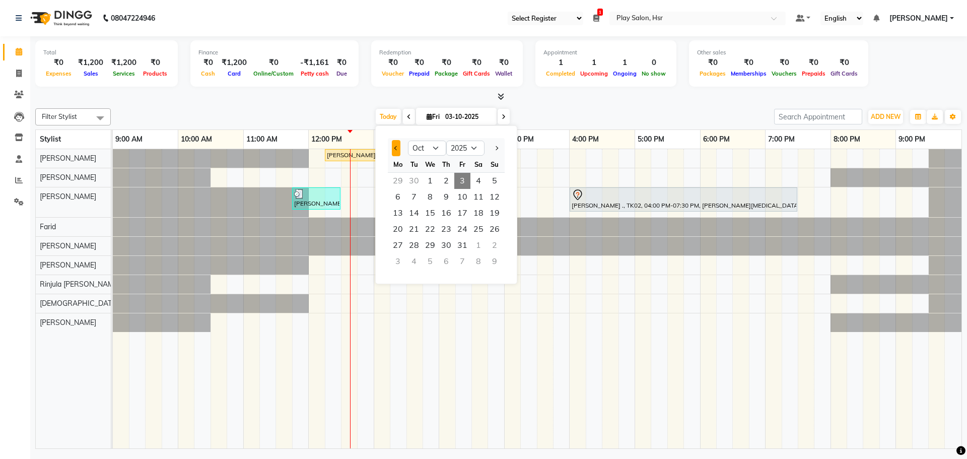
click at [395, 149] on span "Previous month" at bounding box center [396, 148] width 4 height 4
select select "9"
click at [415, 232] on span "23" at bounding box center [414, 229] width 16 height 16
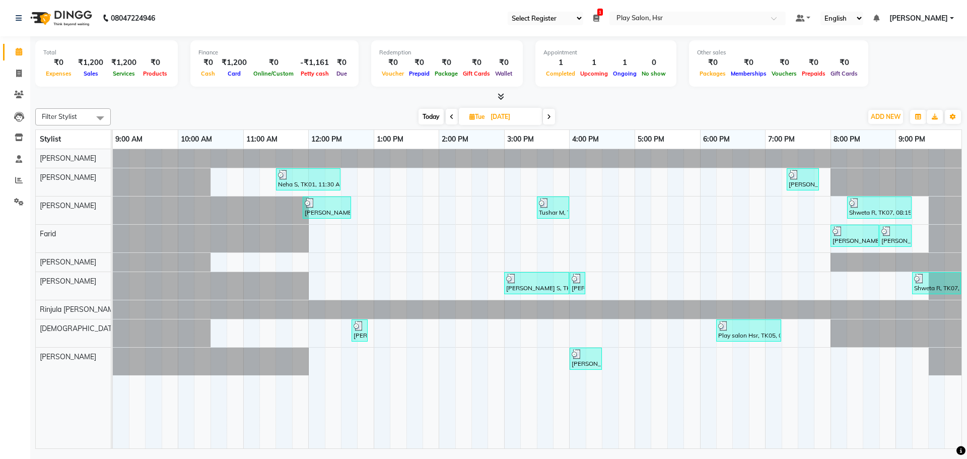
click at [549, 117] on icon at bounding box center [549, 117] width 4 height 6
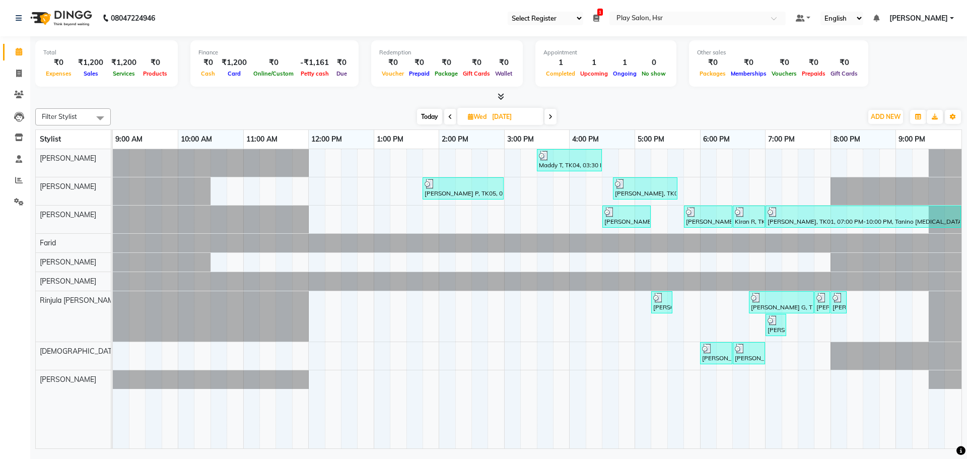
click at [449, 115] on icon at bounding box center [450, 117] width 4 height 6
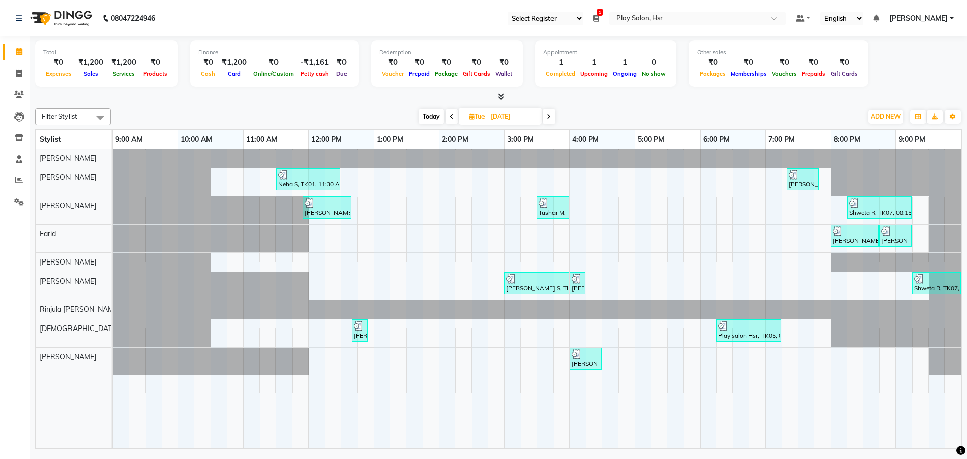
click at [452, 118] on icon at bounding box center [452, 117] width 4 height 6
type input "[DATE]"
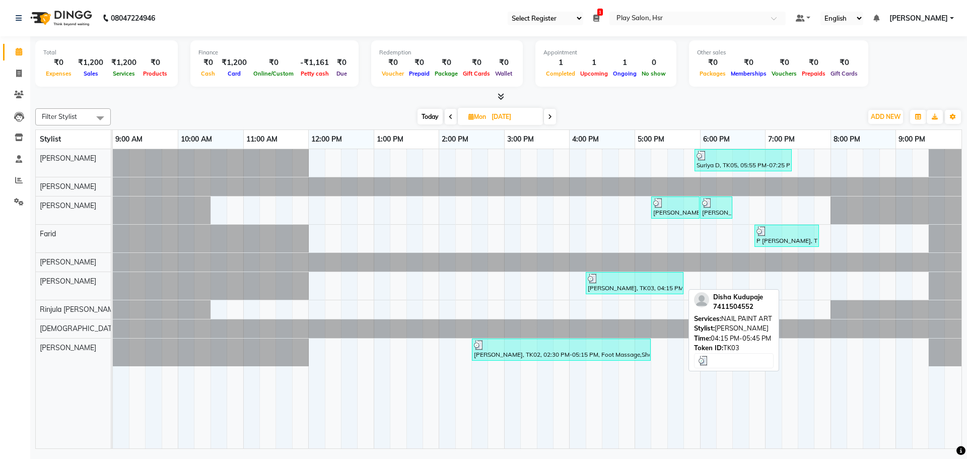
click at [621, 281] on div at bounding box center [635, 278] width 94 height 10
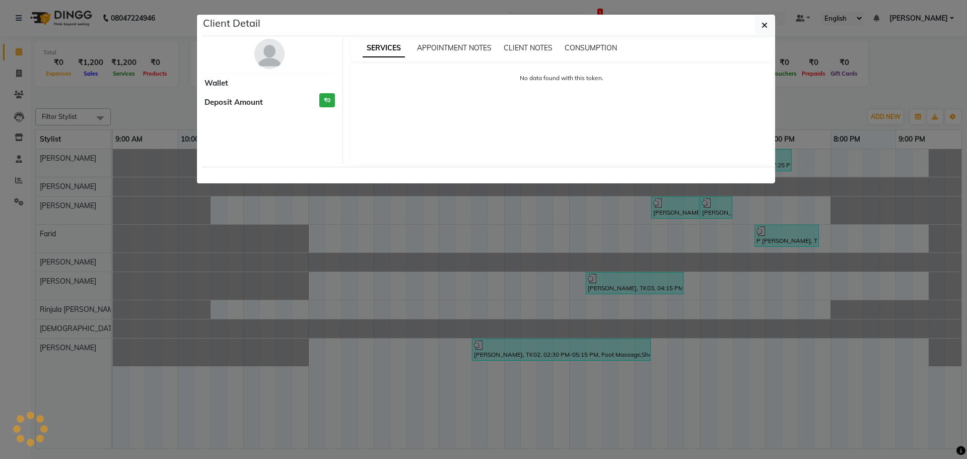
select select "3"
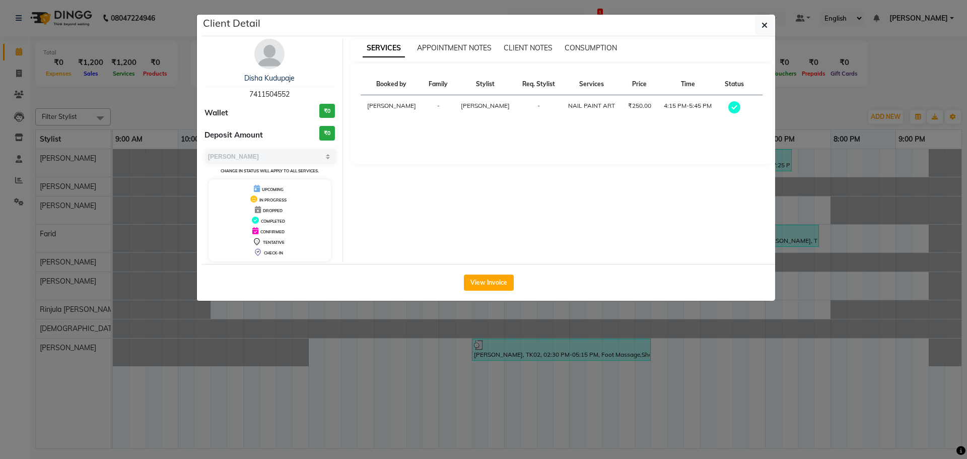
drag, startPoint x: 247, startPoint y: 94, endPoint x: 291, endPoint y: 98, distance: 44.0
click at [291, 98] on div "Disha Kudupaje 7411504552" at bounding box center [269, 86] width 130 height 27
copy span "7411504552"
click at [759, 24] on button "button" at bounding box center [764, 25] width 19 height 19
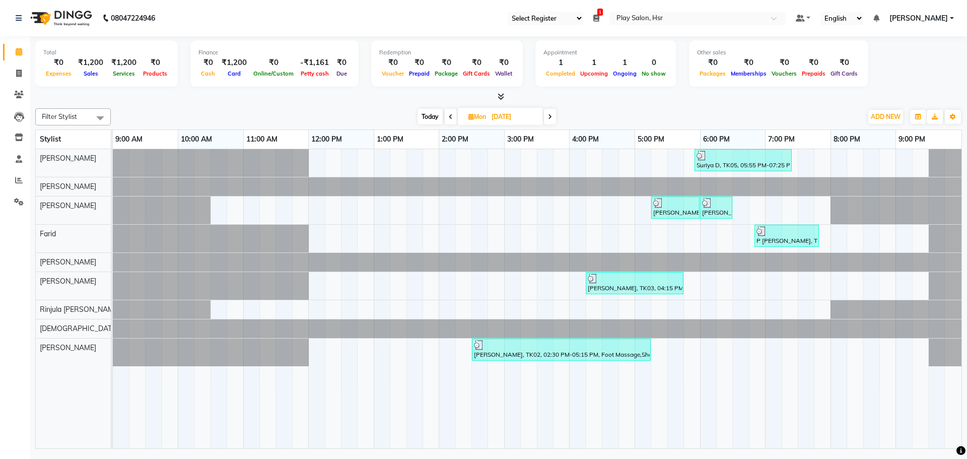
click at [552, 118] on span at bounding box center [550, 117] width 12 height 16
type input "[DATE]"
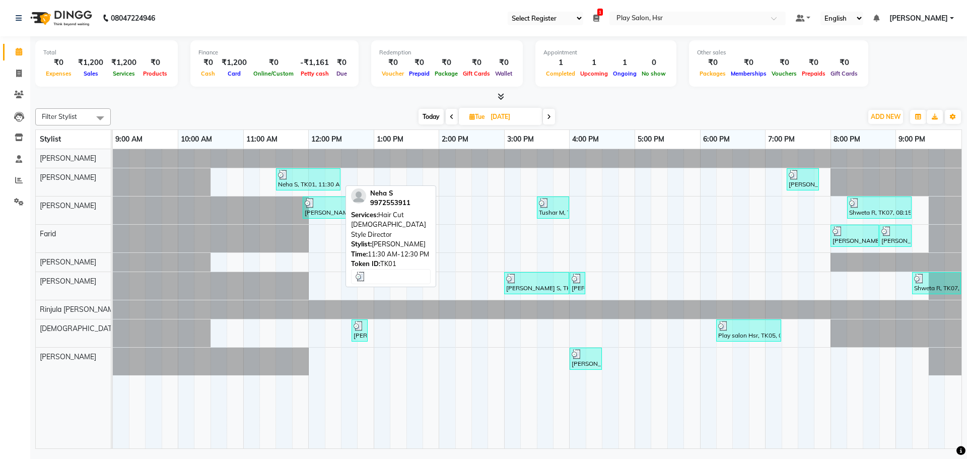
click at [317, 175] on div at bounding box center [308, 175] width 60 height 10
select select "3"
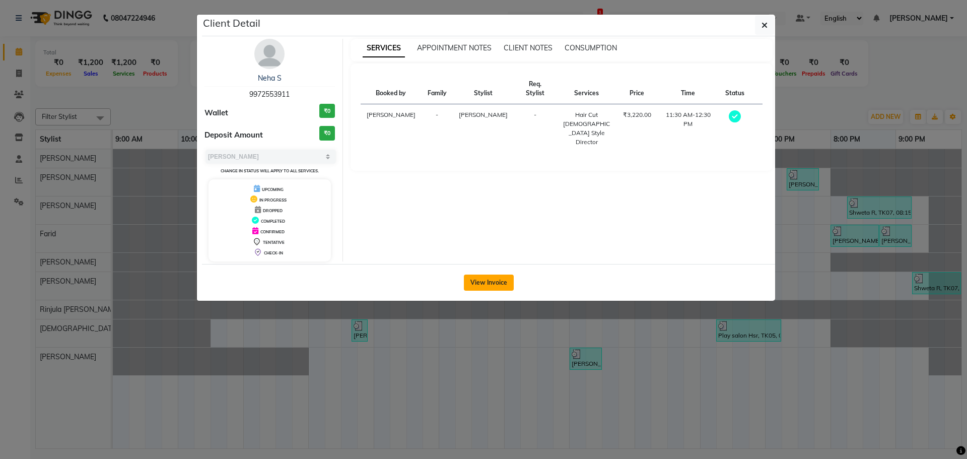
click at [483, 282] on button "View Invoice" at bounding box center [489, 282] width 50 height 16
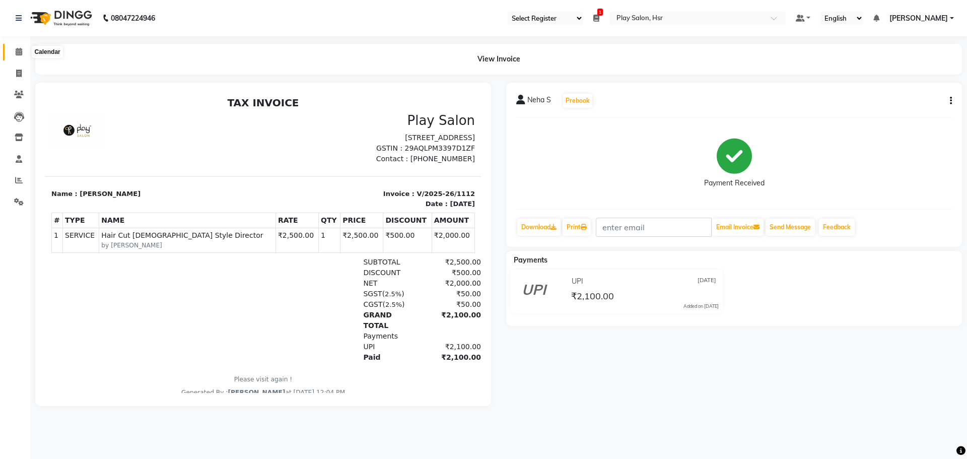
click at [15, 52] on span at bounding box center [19, 52] width 18 height 12
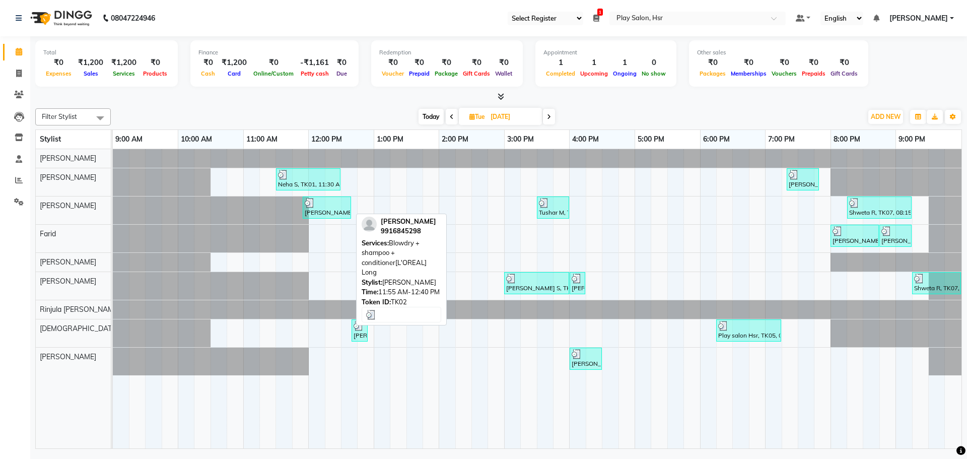
click at [335, 205] on div at bounding box center [327, 203] width 44 height 10
select select "3"
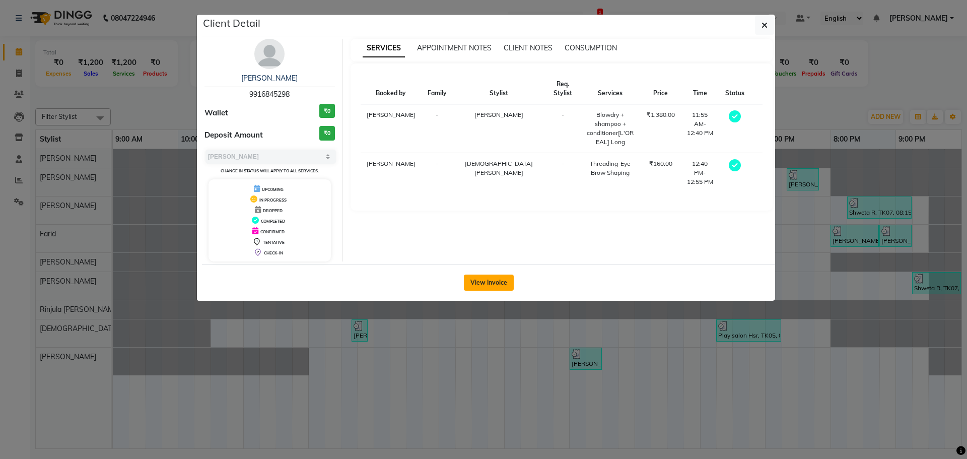
click at [489, 282] on button "View Invoice" at bounding box center [489, 282] width 50 height 16
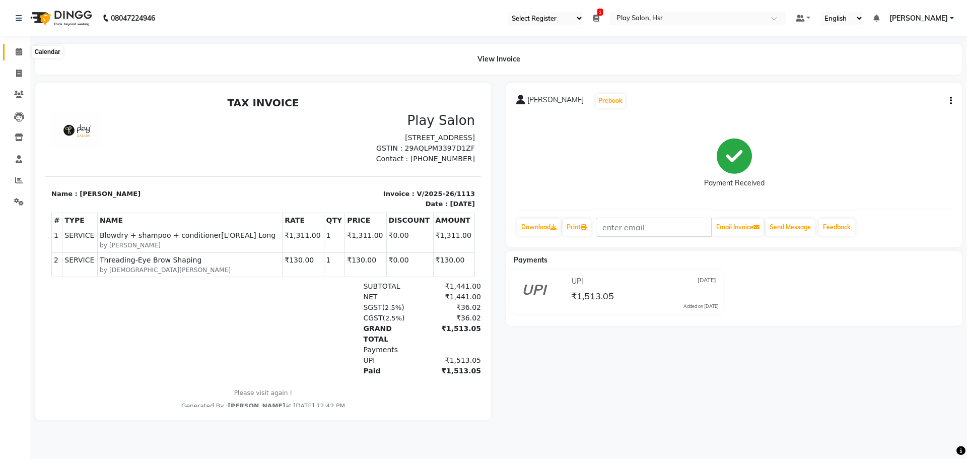
click at [20, 50] on icon at bounding box center [19, 52] width 7 height 8
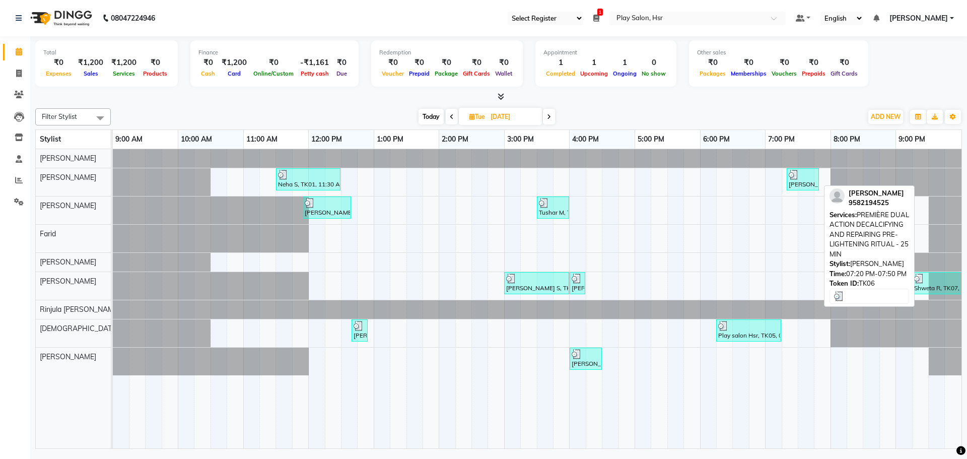
click at [801, 181] on div "[PERSON_NAME] S, TK06, 07:20 PM-07:50 PM, PREMIÈRE DUAL ACTION DECALCIFYING AND…" at bounding box center [803, 179] width 30 height 19
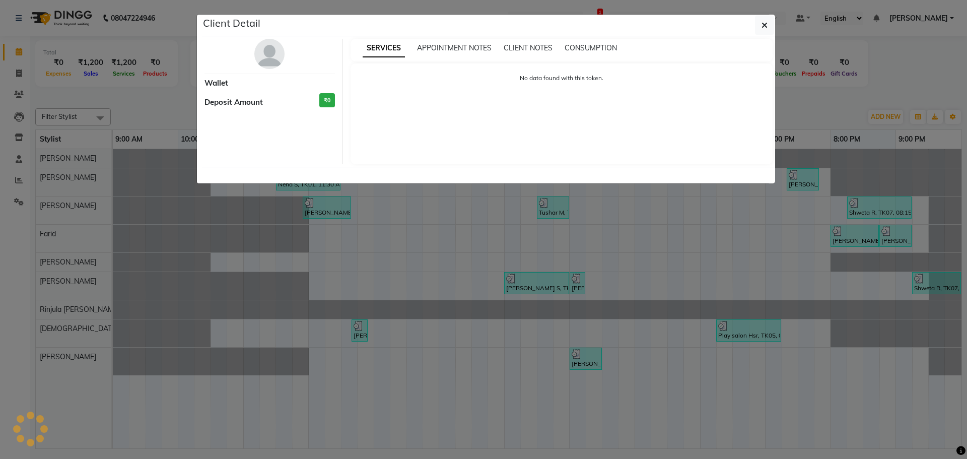
select select "3"
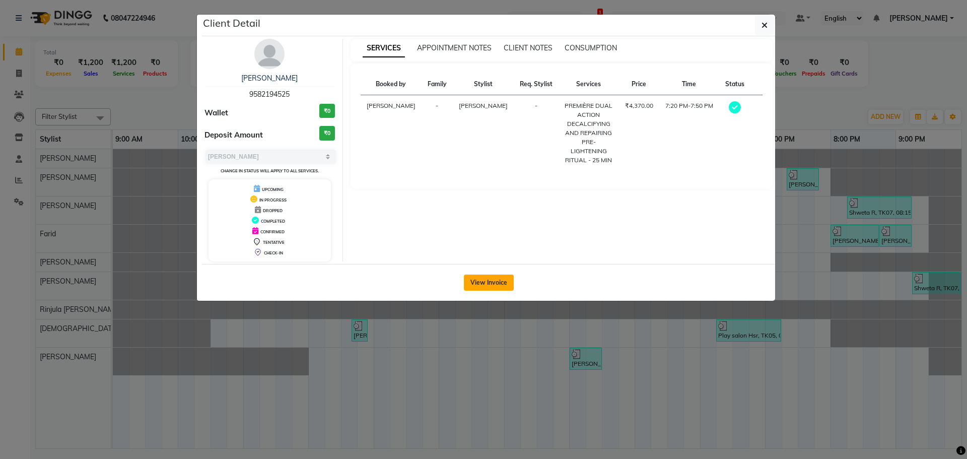
click at [497, 284] on button "View Invoice" at bounding box center [489, 282] width 50 height 16
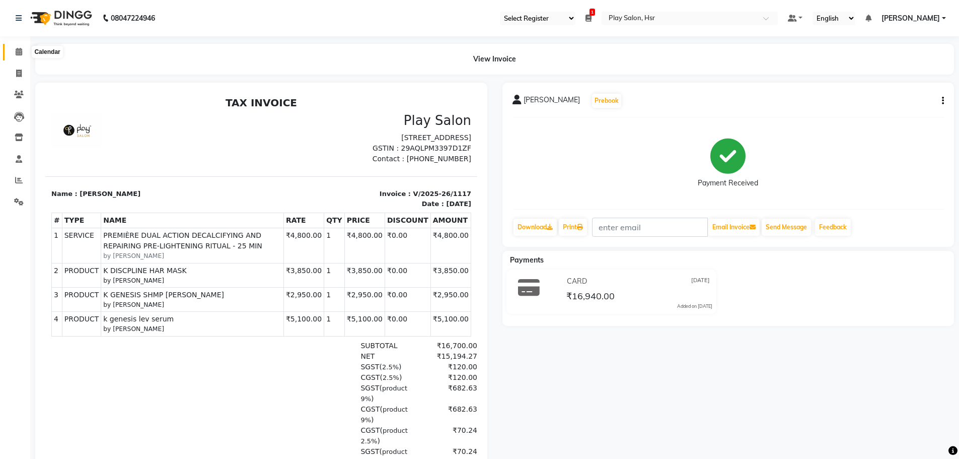
click at [19, 55] on span at bounding box center [19, 52] width 18 height 12
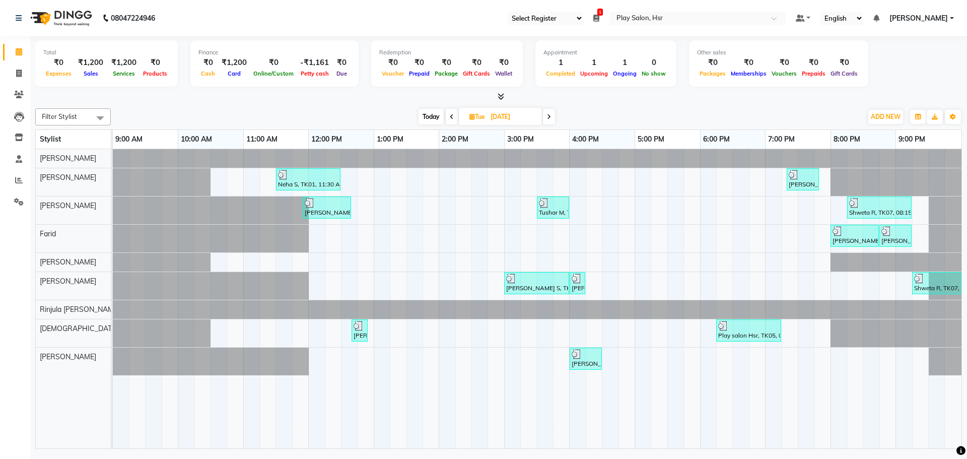
click at [548, 118] on icon at bounding box center [549, 117] width 4 height 6
type input "[DATE]"
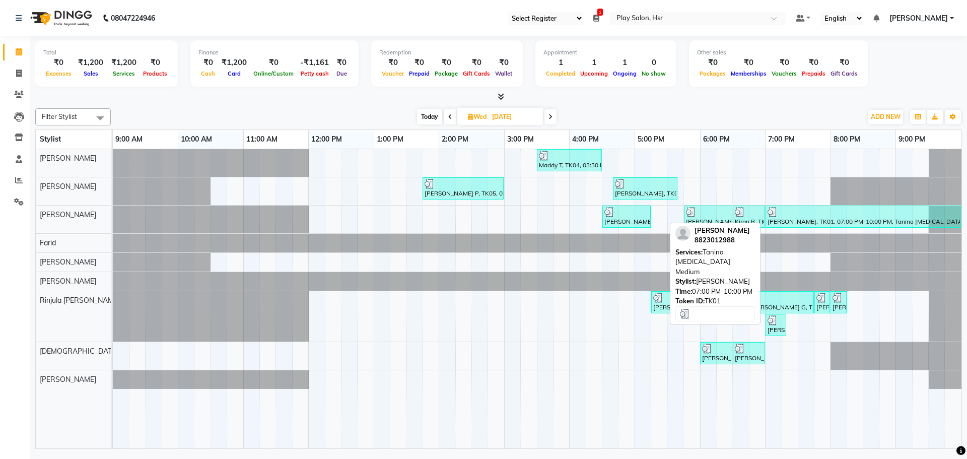
click at [815, 216] on div at bounding box center [862, 212] width 191 height 10
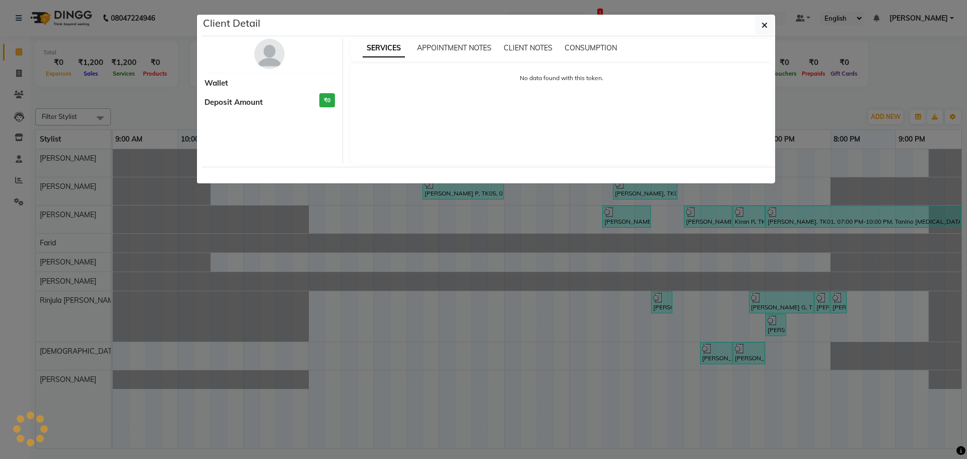
select select "3"
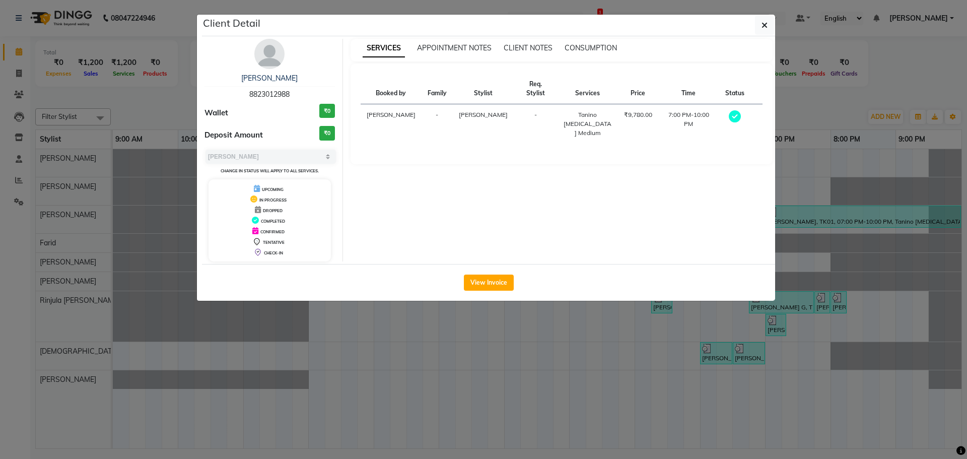
drag, startPoint x: 249, startPoint y: 94, endPoint x: 292, endPoint y: 99, distance: 42.6
click at [292, 99] on div "[PERSON_NAME] 8823012988" at bounding box center [269, 86] width 130 height 27
copy span "8823012988"
click at [428, 379] on ngb-modal-window "Client Detail [PERSON_NAME] 8823012988 Wallet ₹0 Deposit Amount ₹0 Select MARK …" at bounding box center [483, 229] width 967 height 459
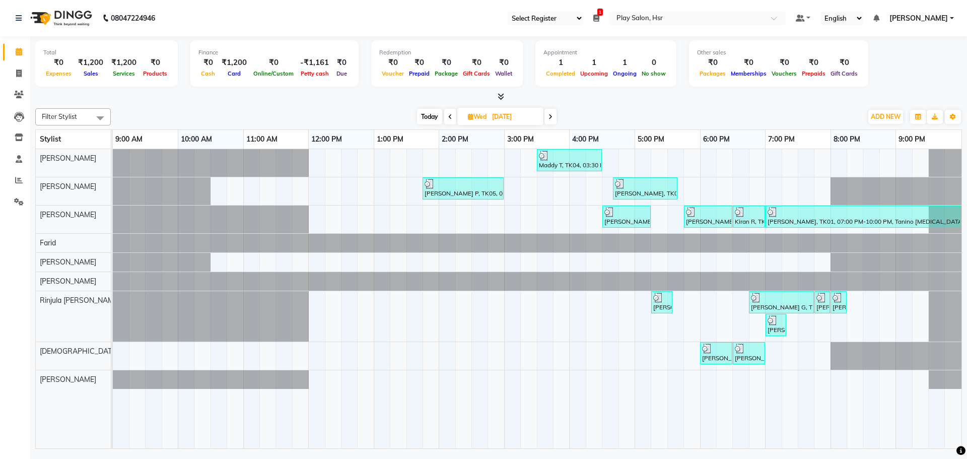
click at [450, 119] on icon at bounding box center [450, 117] width 4 height 6
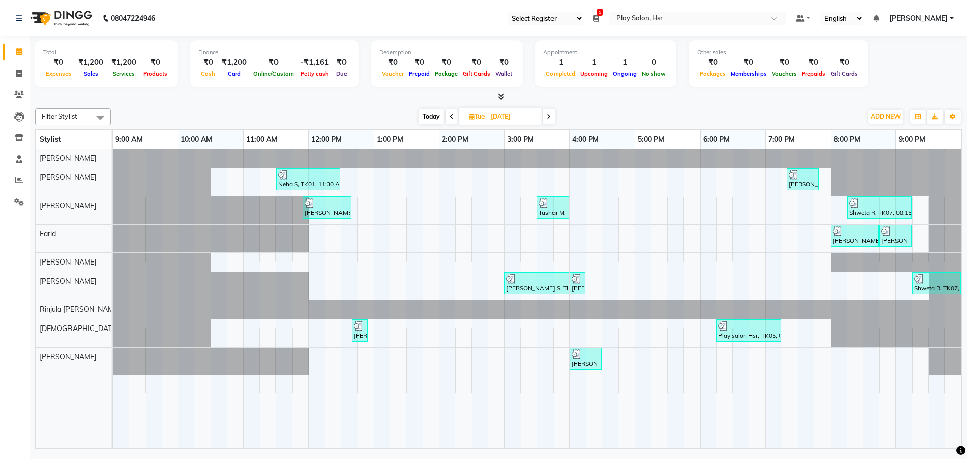
click at [549, 118] on icon at bounding box center [549, 117] width 4 height 6
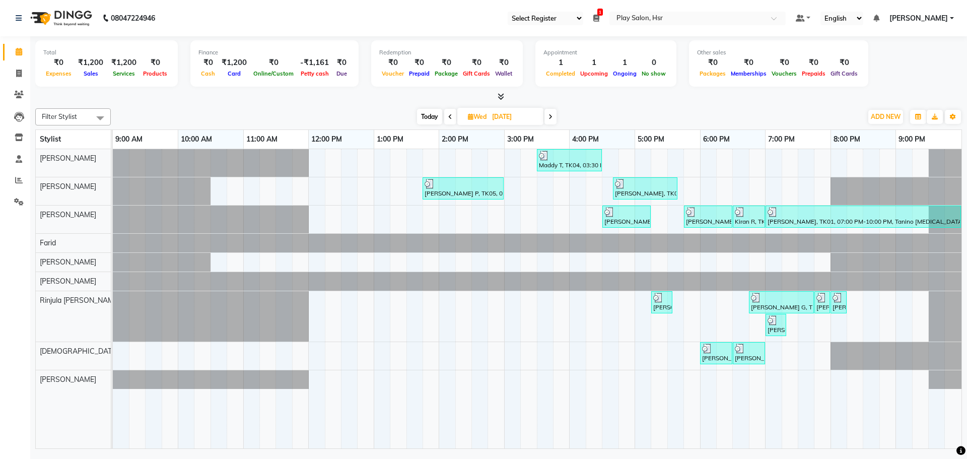
click at [552, 117] on icon at bounding box center [550, 117] width 4 height 6
type input "[DATE]"
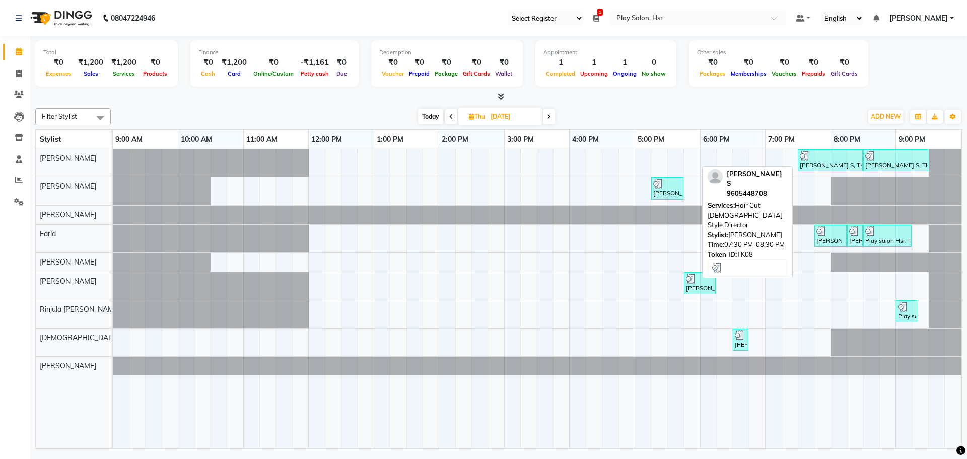
click at [838, 161] on div "[PERSON_NAME] S, TK08, 07:30 PM-08:30 PM, Hair Cut [DEMOGRAPHIC_DATA] Style Dir…" at bounding box center [830, 160] width 63 height 19
select select "3"
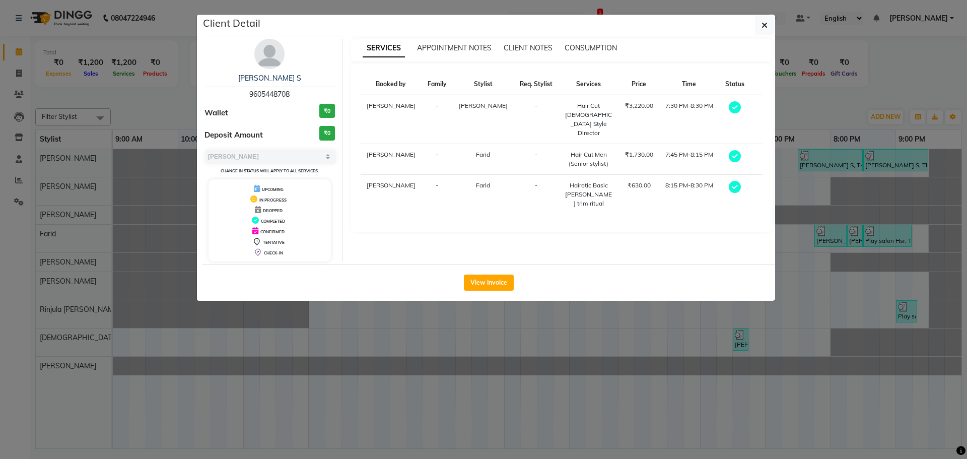
drag, startPoint x: 250, startPoint y: 94, endPoint x: 288, endPoint y: 97, distance: 38.4
click at [290, 97] on span "9605448708" at bounding box center [269, 94] width 40 height 9
copy span "9605448708"
click at [588, 223] on div "SERVICES APPOINTMENT NOTES CLIENT NOTES CONSUMPTION Booked by Family Stylist Re…" at bounding box center [562, 150] width 438 height 223
click at [765, 25] on icon "button" at bounding box center [764, 25] width 6 height 8
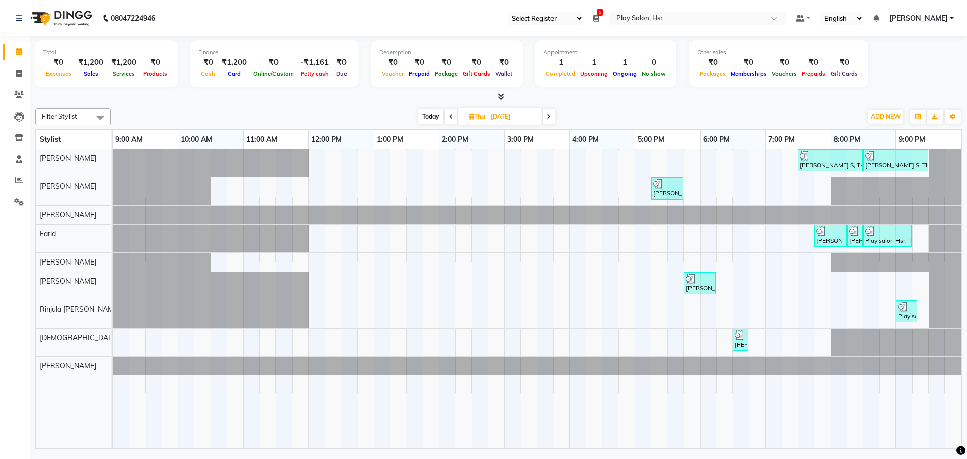
click at [496, 116] on input "[DATE]" at bounding box center [512, 116] width 50 height 15
select select "9"
select select "2025"
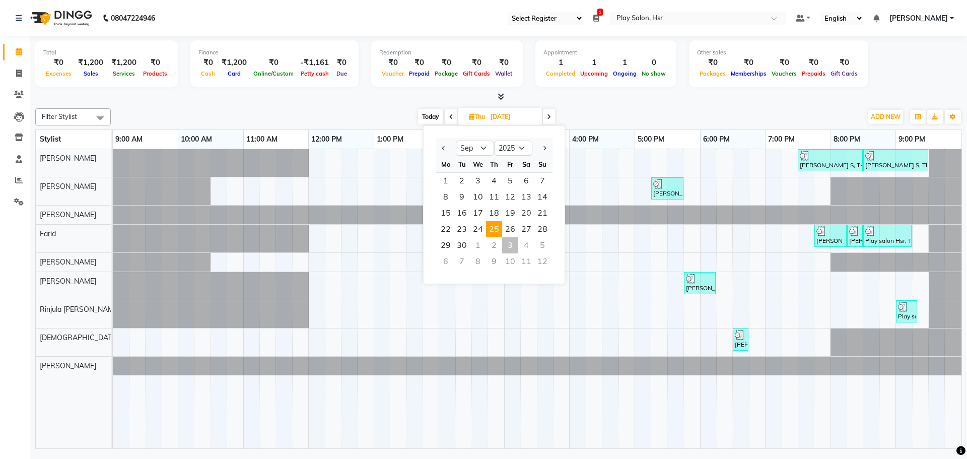
click at [635, 256] on div "[PERSON_NAME] S, TK08, 07:30 PM-08:30 PM, Hair Cut [DEMOGRAPHIC_DATA] Style Dir…" at bounding box center [537, 298] width 849 height 299
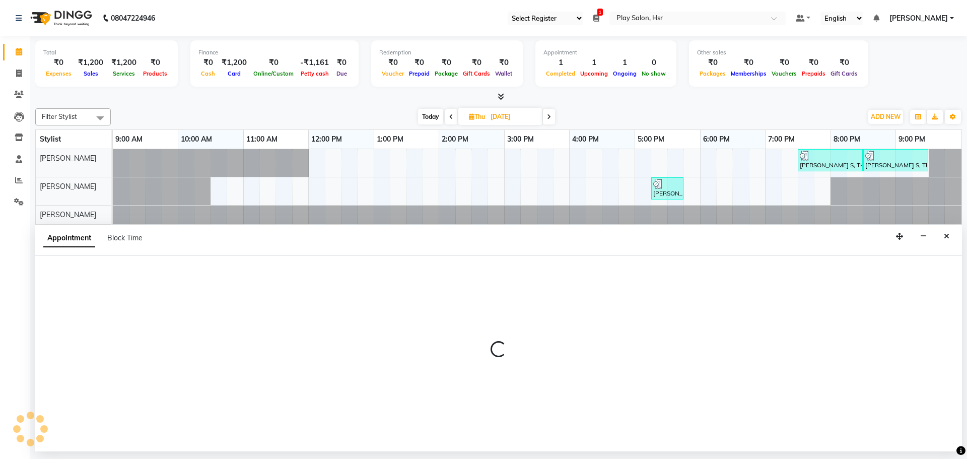
select select "81921"
select select "tentative"
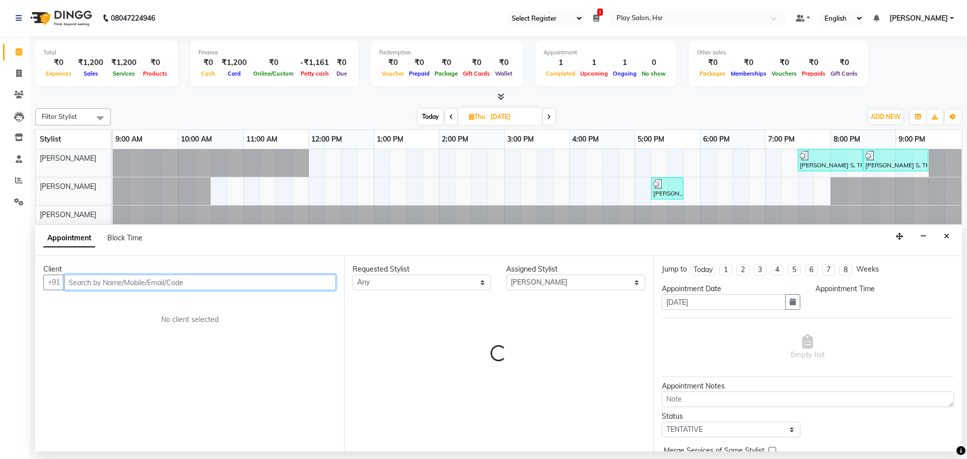
select select "1020"
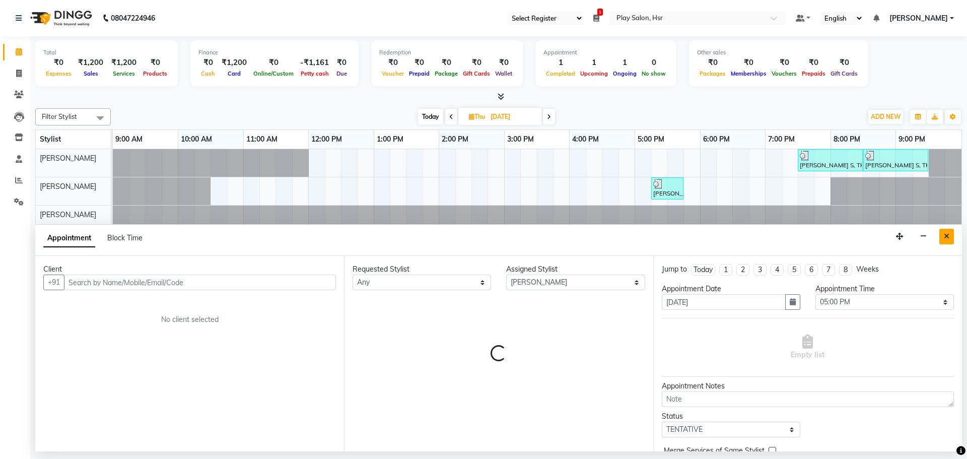
click at [946, 236] on icon "Close" at bounding box center [947, 236] width 6 height 7
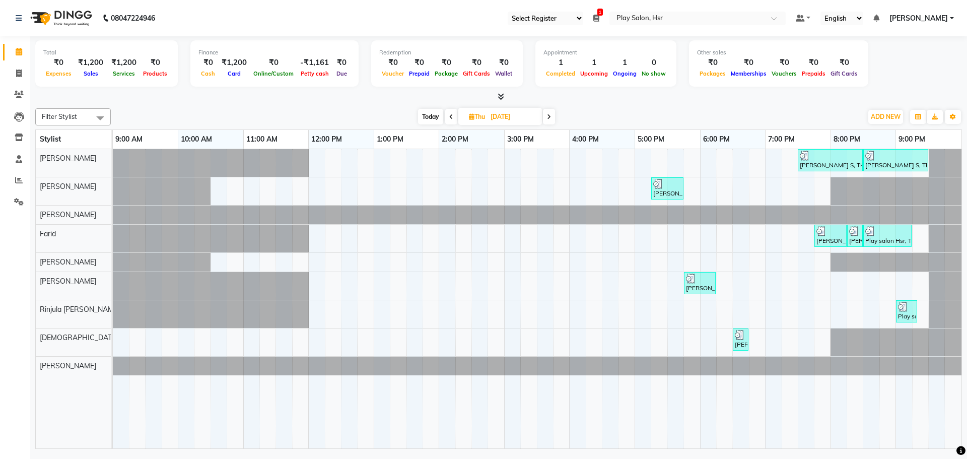
click at [548, 115] on icon at bounding box center [549, 117] width 4 height 6
type input "26-09-2025"
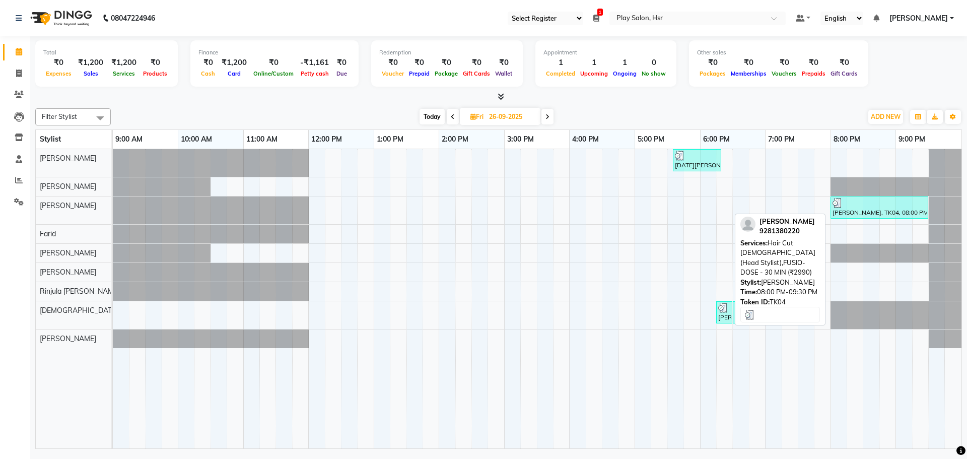
click at [873, 207] on div "[PERSON_NAME], TK04, 08:00 PM-09:30 PM, Hair Cut [DEMOGRAPHIC_DATA] (Head Styli…" at bounding box center [879, 207] width 96 height 19
select select "3"
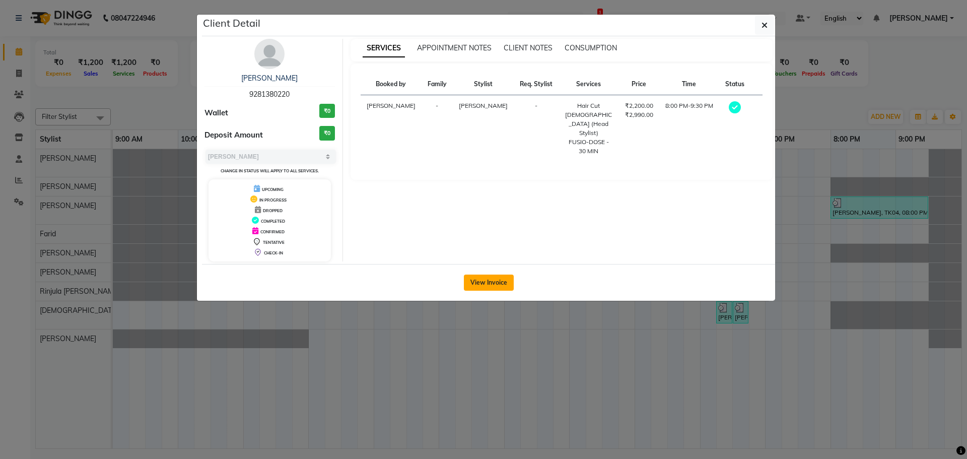
click at [496, 279] on button "View Invoice" at bounding box center [489, 282] width 50 height 16
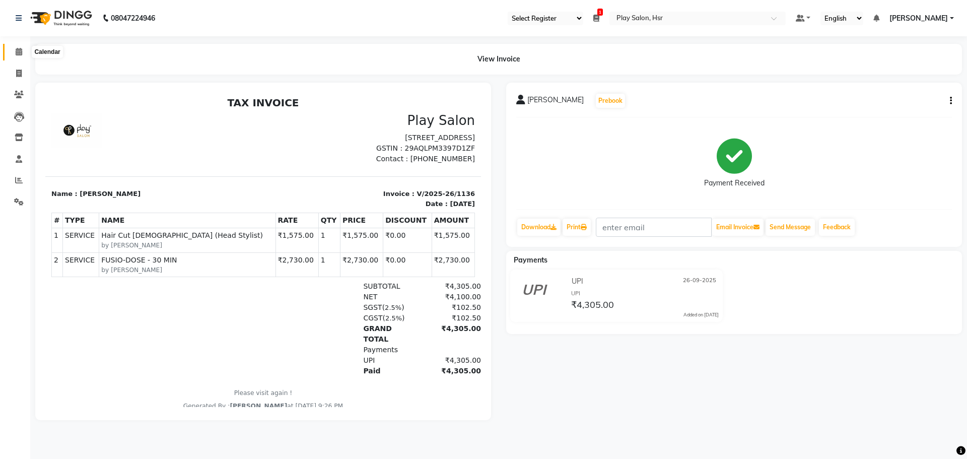
click at [15, 52] on span at bounding box center [19, 52] width 18 height 12
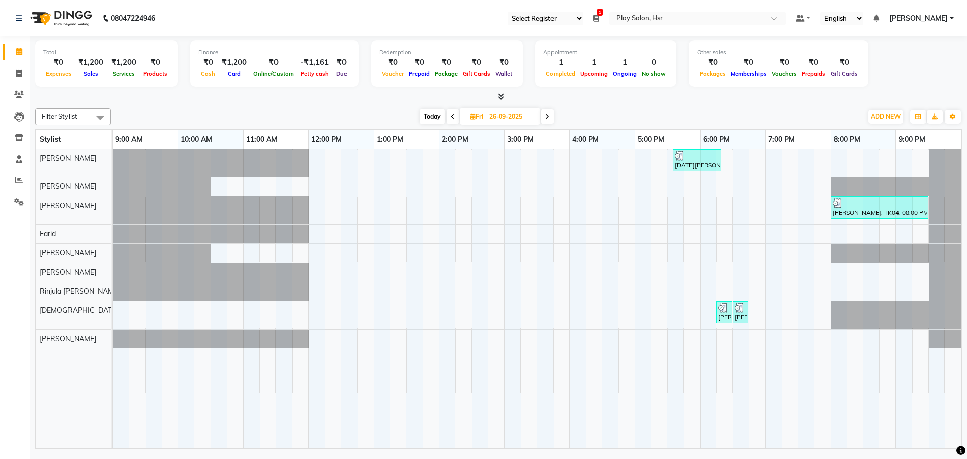
click at [549, 118] on icon at bounding box center [547, 117] width 4 height 6
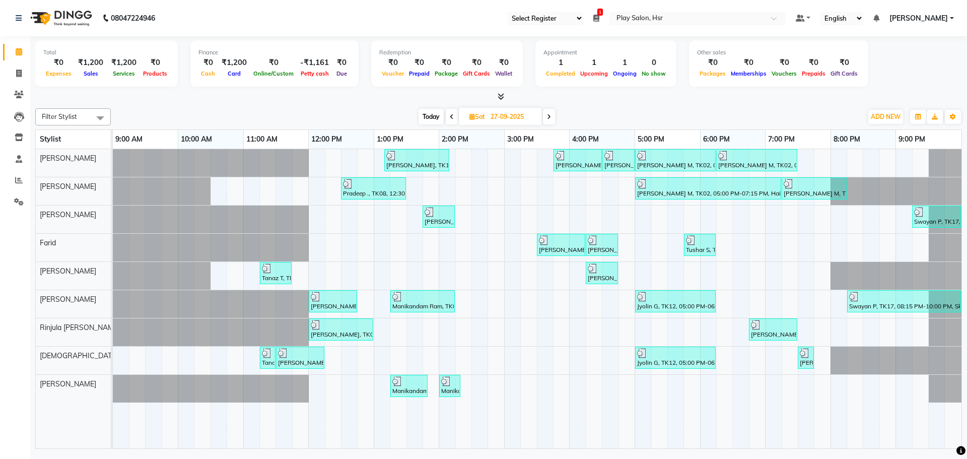
click at [548, 115] on icon at bounding box center [549, 117] width 4 height 6
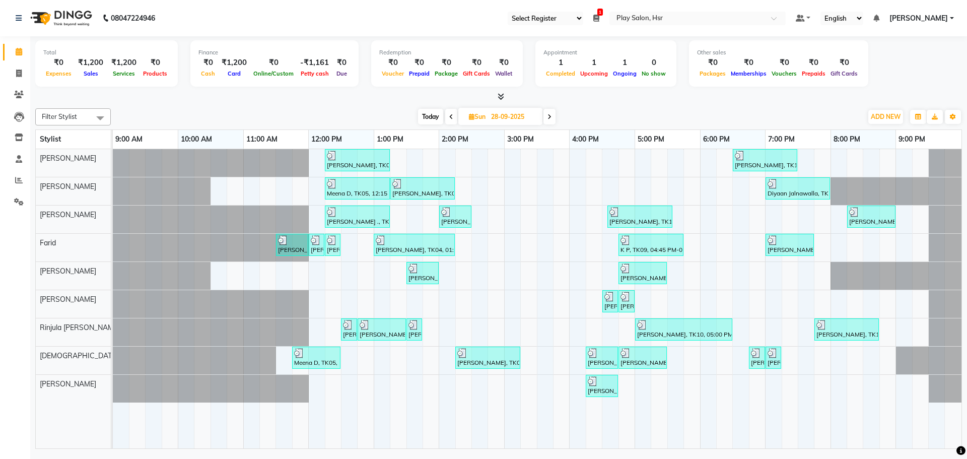
click at [549, 116] on icon at bounding box center [549, 117] width 4 height 6
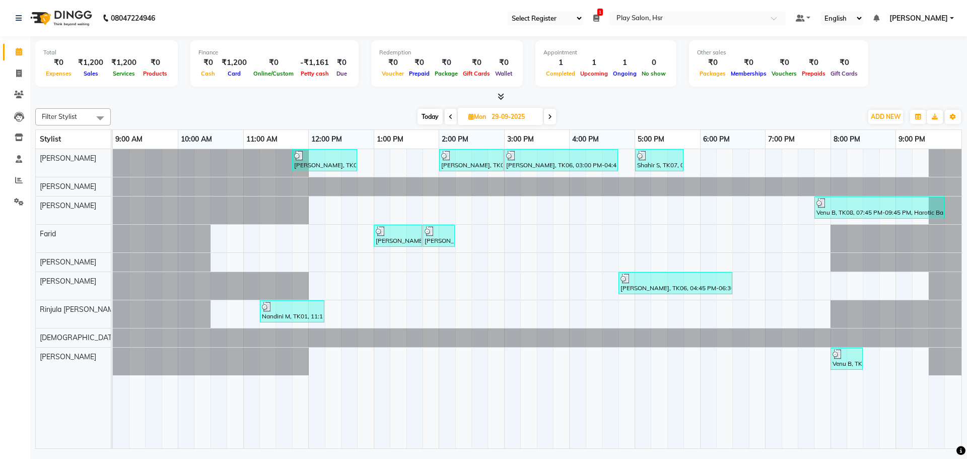
click at [450, 118] on icon at bounding box center [451, 117] width 4 height 6
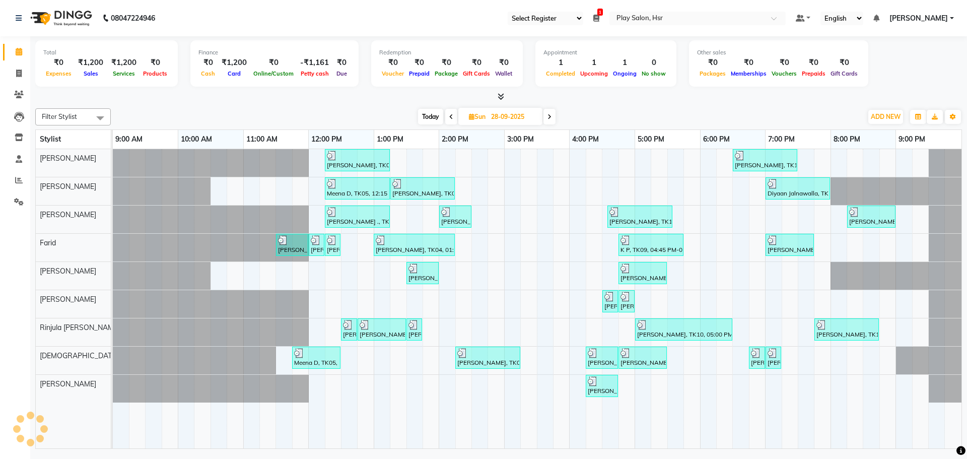
click at [450, 118] on icon at bounding box center [451, 117] width 4 height 6
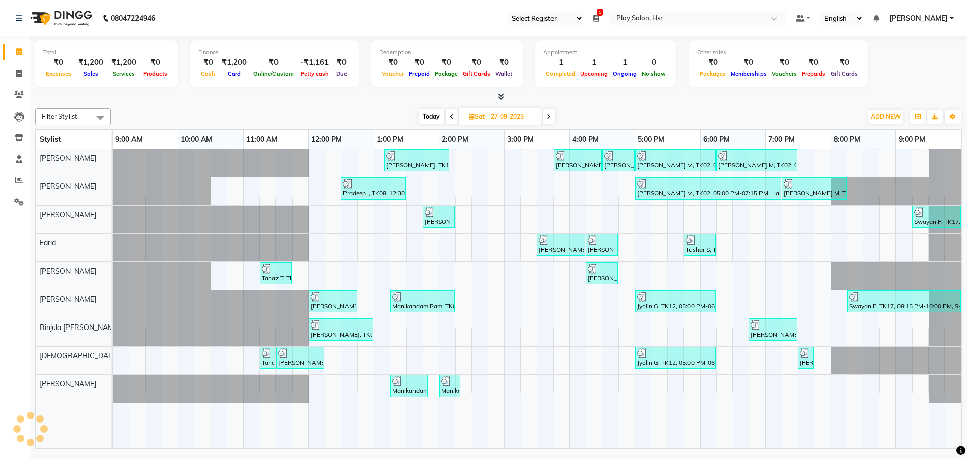
click at [450, 118] on icon at bounding box center [452, 117] width 4 height 6
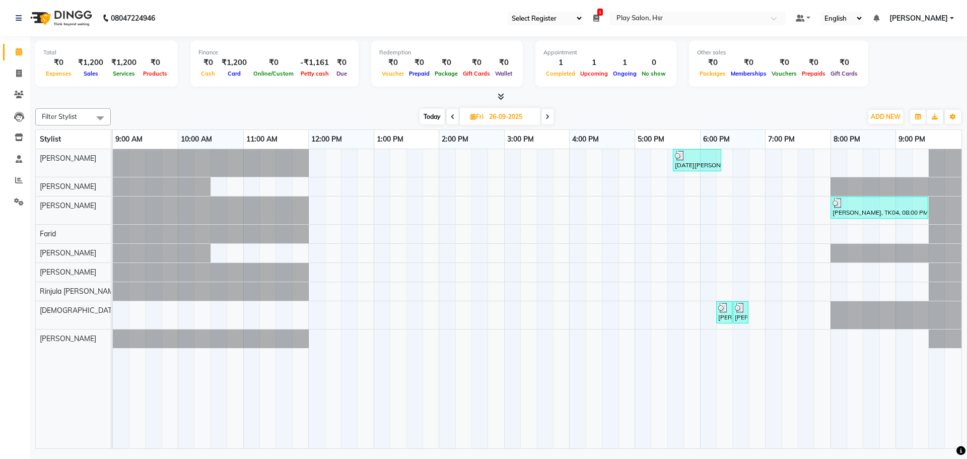
click at [450, 118] on span at bounding box center [453, 117] width 12 height 16
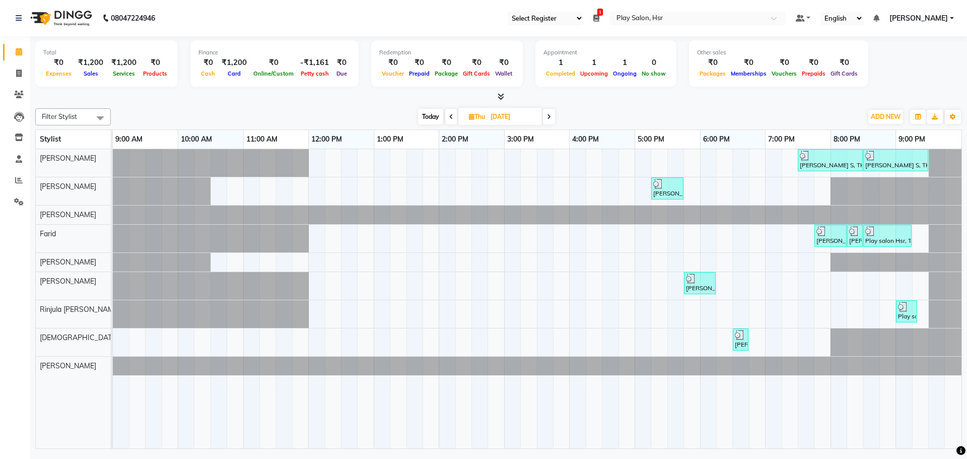
click at [450, 118] on icon at bounding box center [451, 117] width 4 height 6
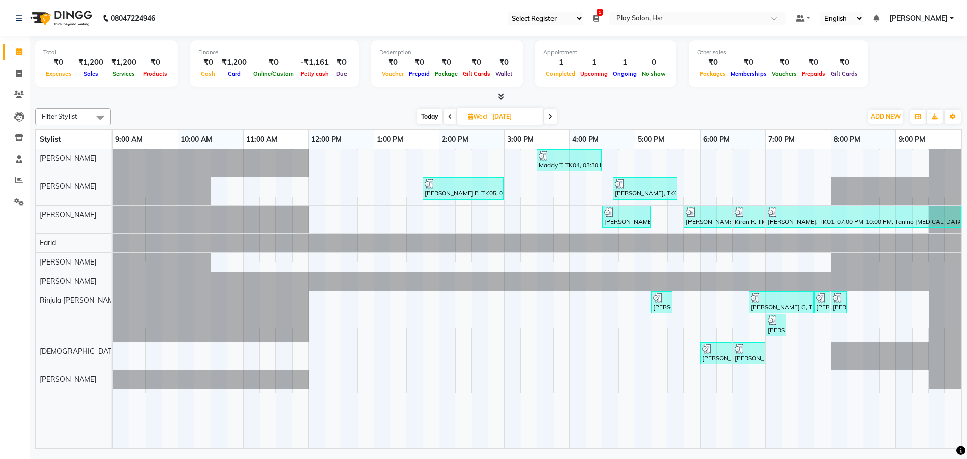
click at [549, 118] on icon at bounding box center [550, 117] width 4 height 6
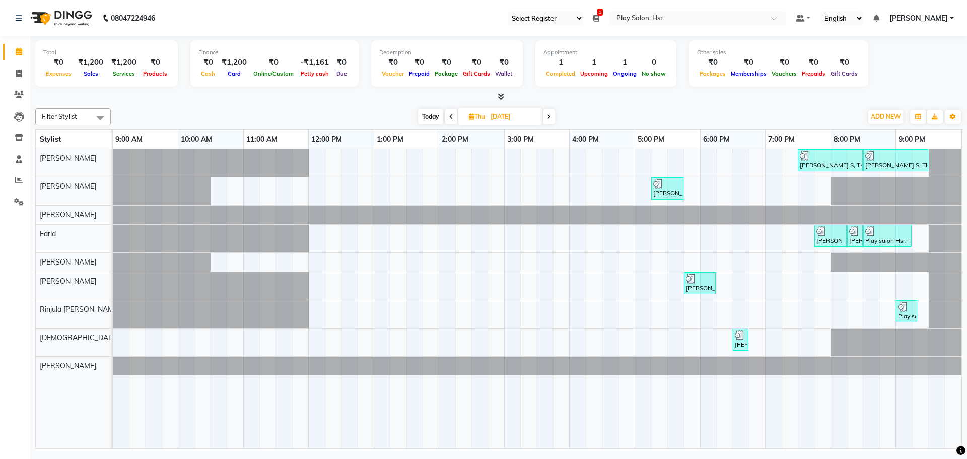
click at [550, 116] on icon at bounding box center [549, 117] width 4 height 6
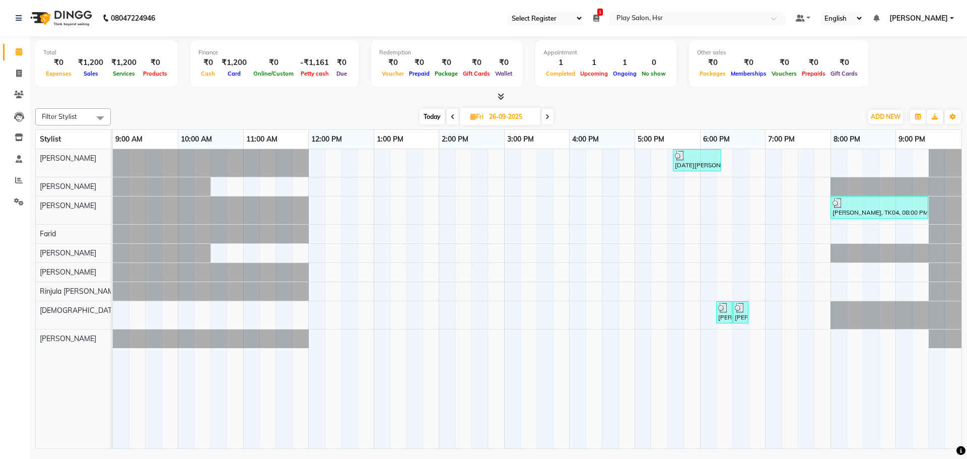
click at [545, 118] on span at bounding box center [547, 117] width 12 height 16
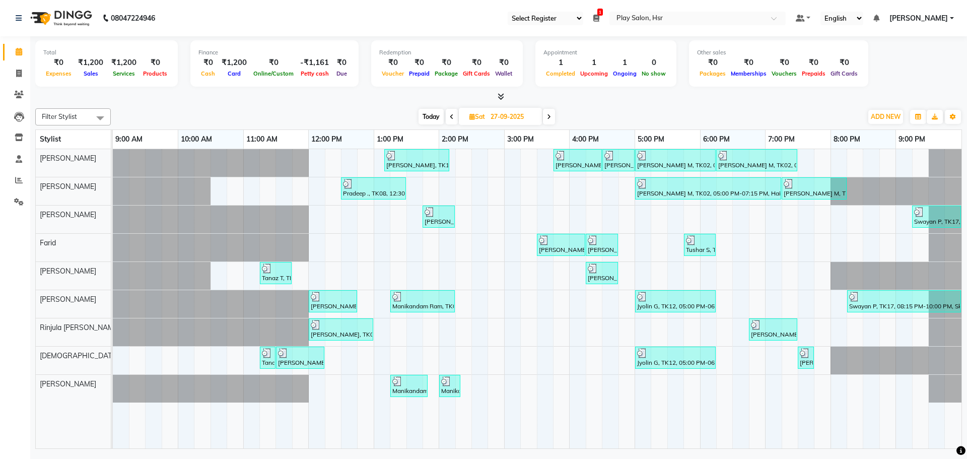
click at [547, 116] on icon at bounding box center [549, 117] width 4 height 6
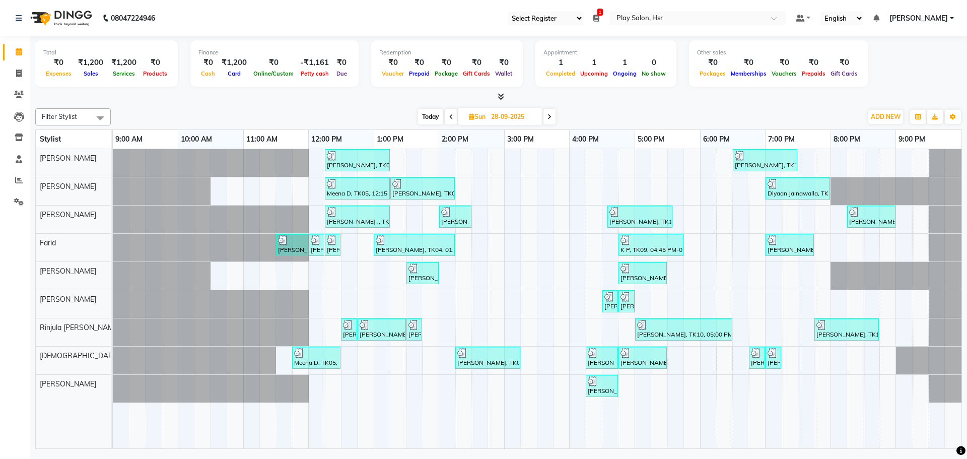
click at [448, 116] on span at bounding box center [451, 117] width 12 height 16
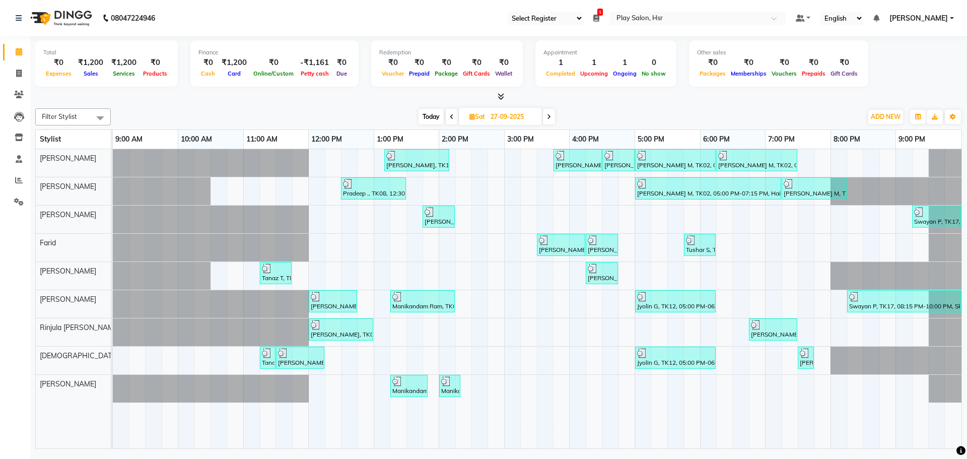
click at [548, 115] on icon at bounding box center [549, 117] width 4 height 6
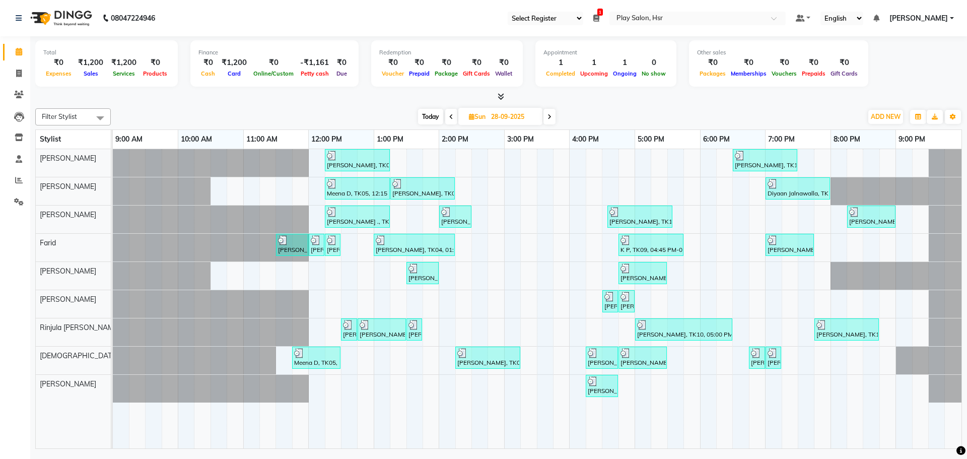
click at [548, 116] on icon at bounding box center [549, 117] width 4 height 6
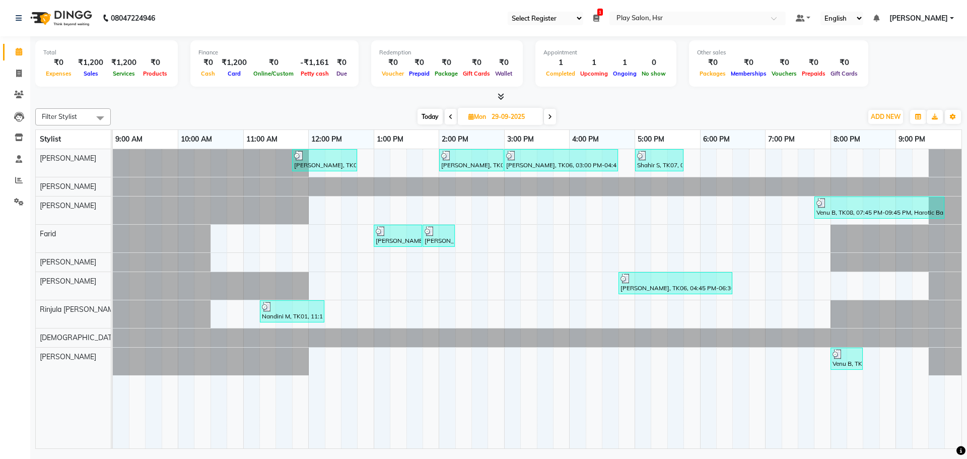
click at [549, 116] on icon at bounding box center [550, 117] width 4 height 6
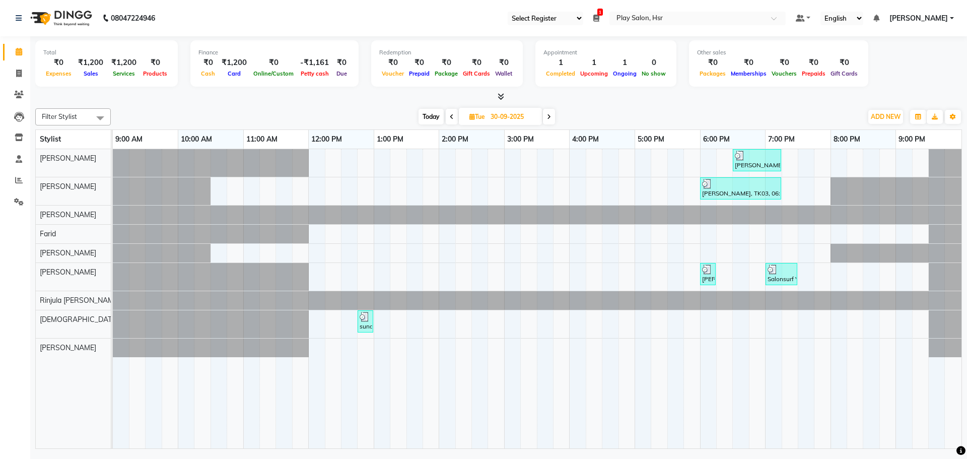
click at [452, 116] on icon at bounding box center [452, 117] width 4 height 6
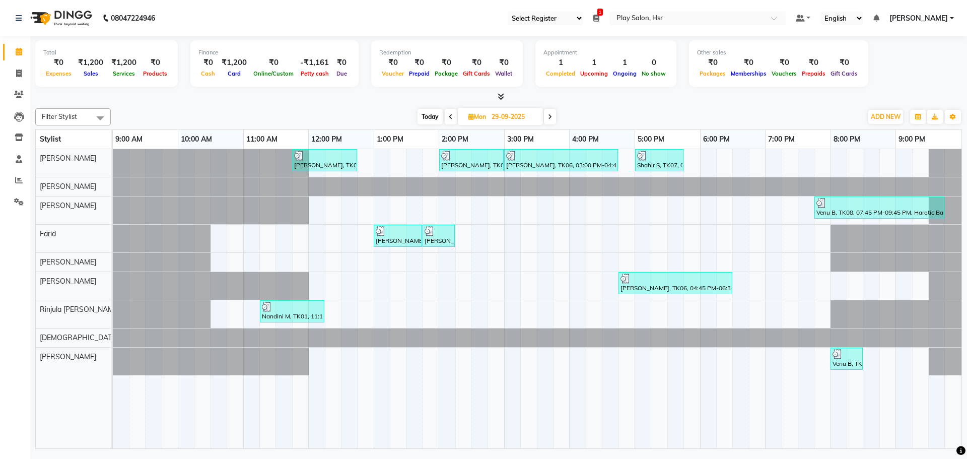
click at [452, 116] on span at bounding box center [451, 117] width 12 height 16
type input "28-09-2025"
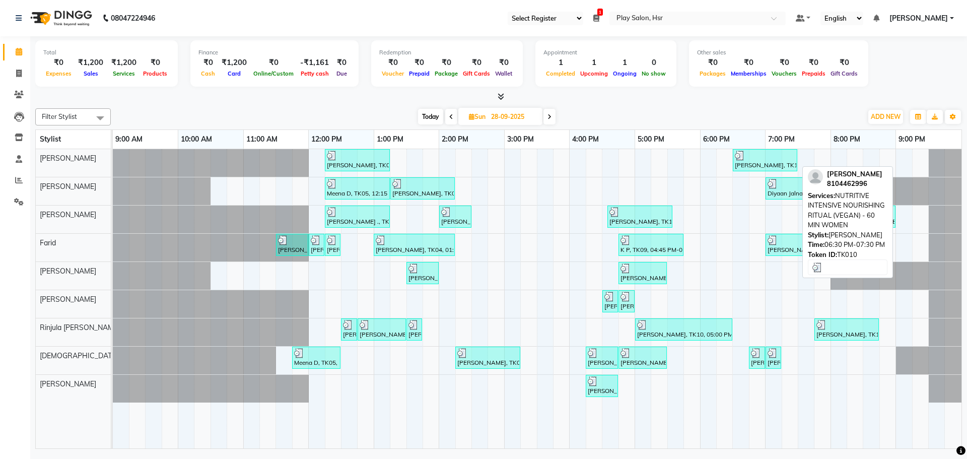
click at [768, 159] on div at bounding box center [765, 156] width 60 height 10
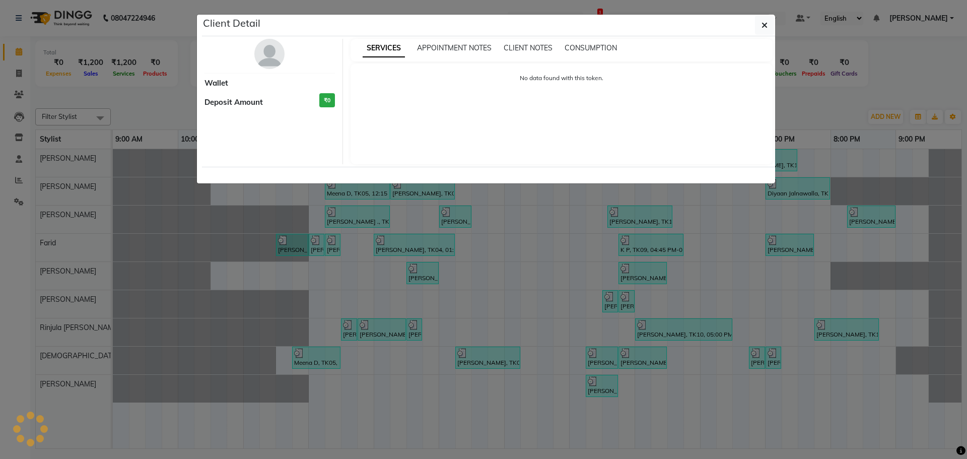
select select "3"
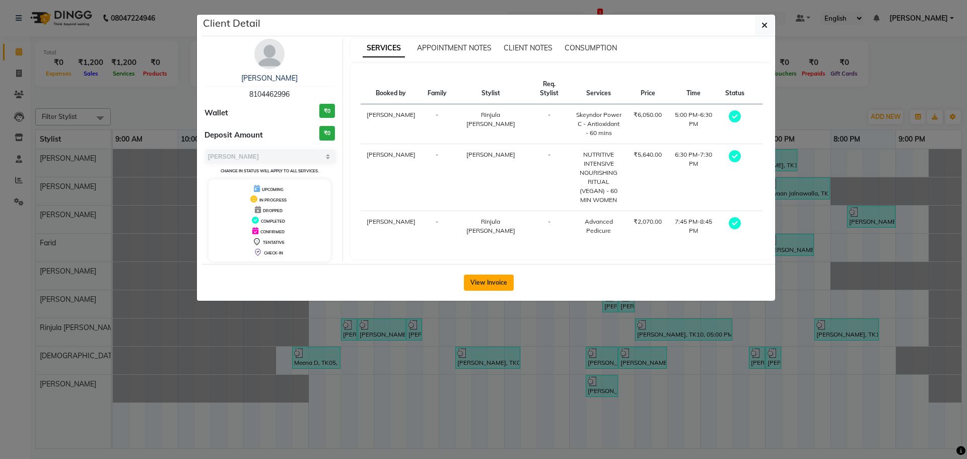
click at [495, 281] on button "View Invoice" at bounding box center [489, 282] width 50 height 16
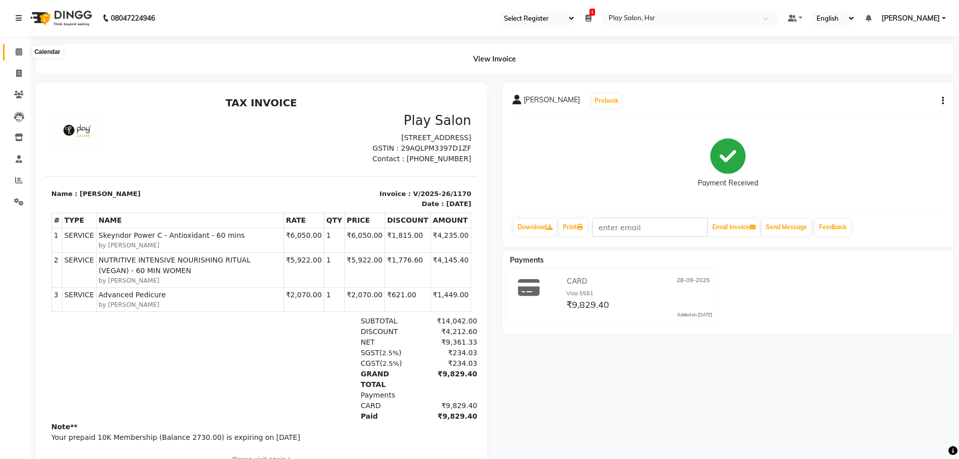
click at [21, 52] on icon at bounding box center [19, 52] width 7 height 8
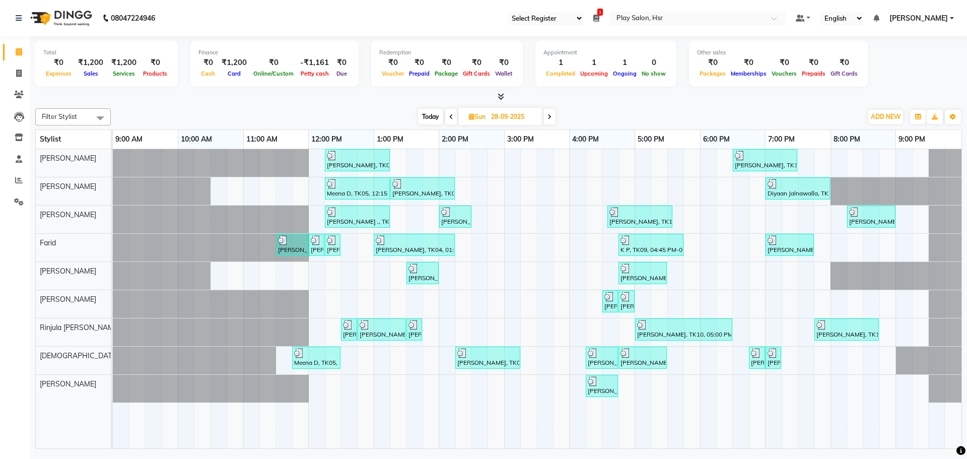
click at [450, 115] on icon at bounding box center [451, 117] width 4 height 6
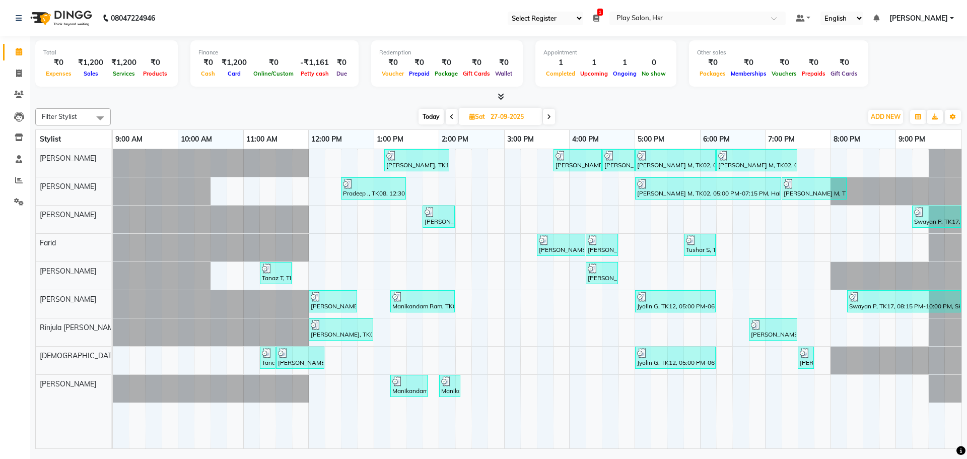
click at [547, 119] on icon at bounding box center [549, 117] width 4 height 6
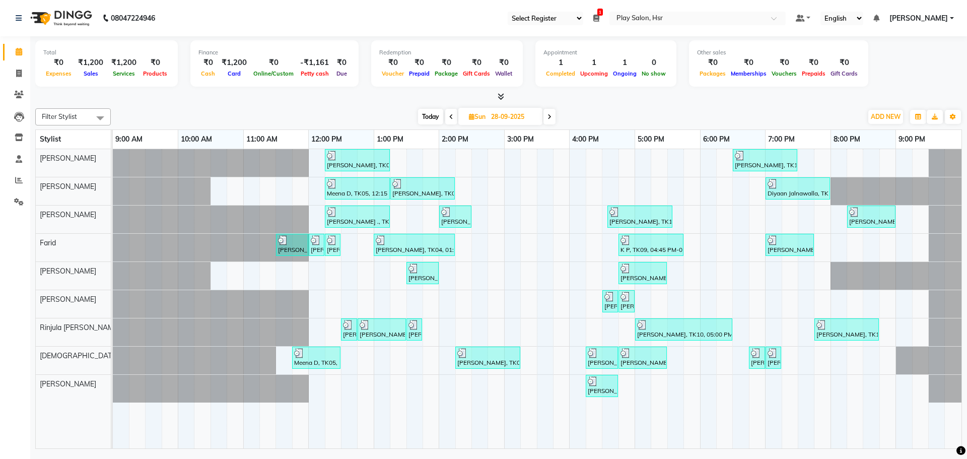
click at [548, 117] on icon at bounding box center [549, 117] width 4 height 6
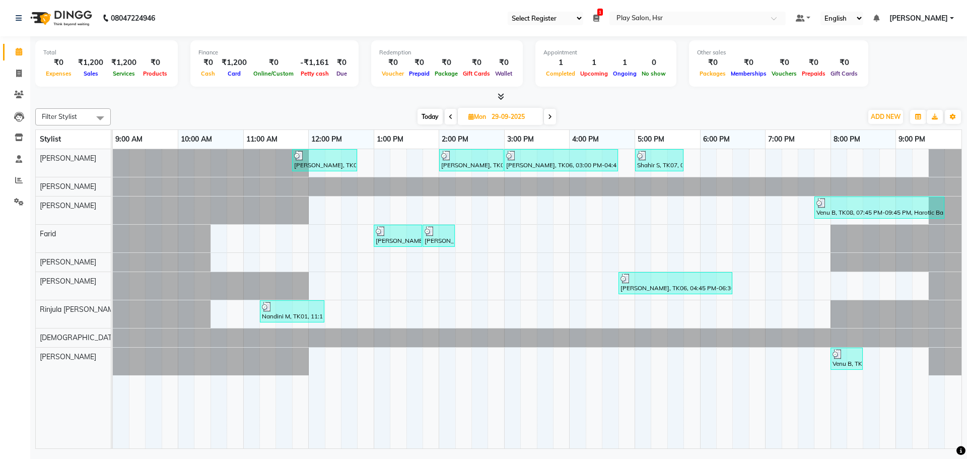
click at [550, 118] on icon at bounding box center [550, 117] width 4 height 6
type input "30-09-2025"
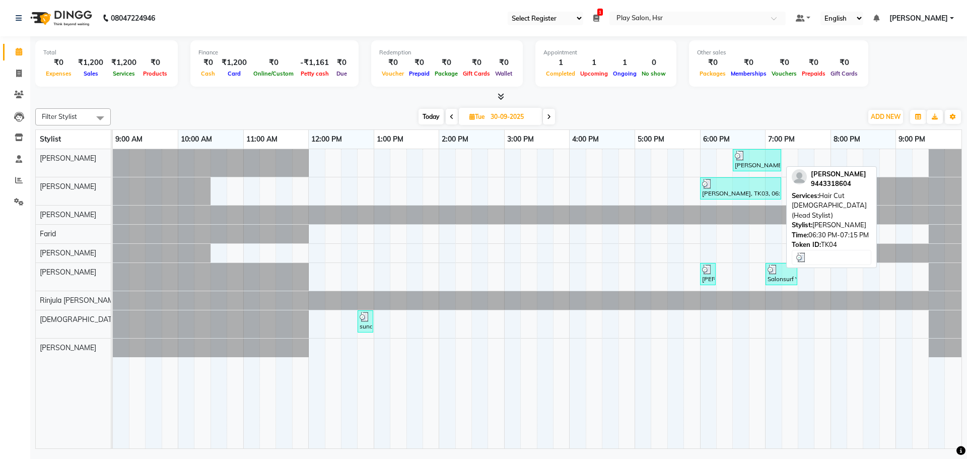
click at [763, 160] on div "[PERSON_NAME], TK04, 06:30 PM-07:15 PM, Hair Cut [DEMOGRAPHIC_DATA] (Head Styli…" at bounding box center [757, 160] width 46 height 19
select select "3"
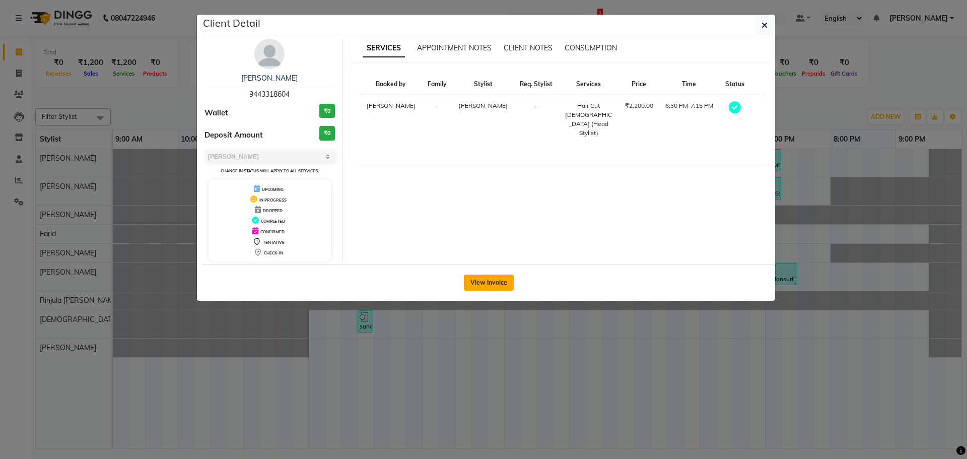
click at [494, 284] on button "View Invoice" at bounding box center [489, 282] width 50 height 16
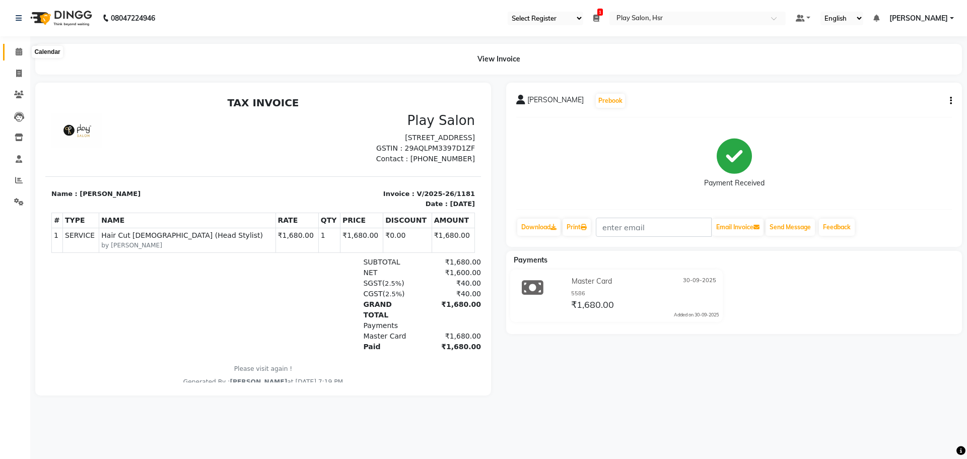
click at [18, 55] on span at bounding box center [19, 52] width 18 height 12
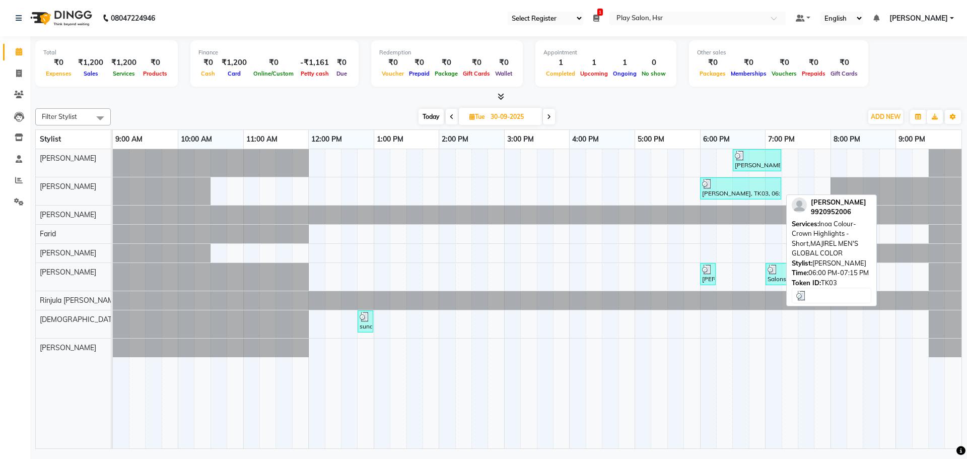
click at [744, 193] on div "[PERSON_NAME], TK03, 06:00 PM-07:15 PM, Inoa Colour-Crown Highlights -Short,MAJ…" at bounding box center [740, 188] width 79 height 19
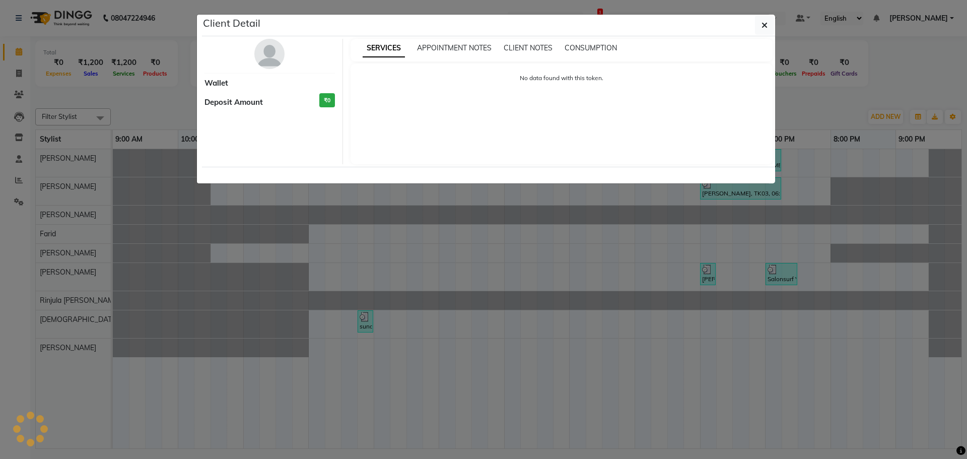
select select "3"
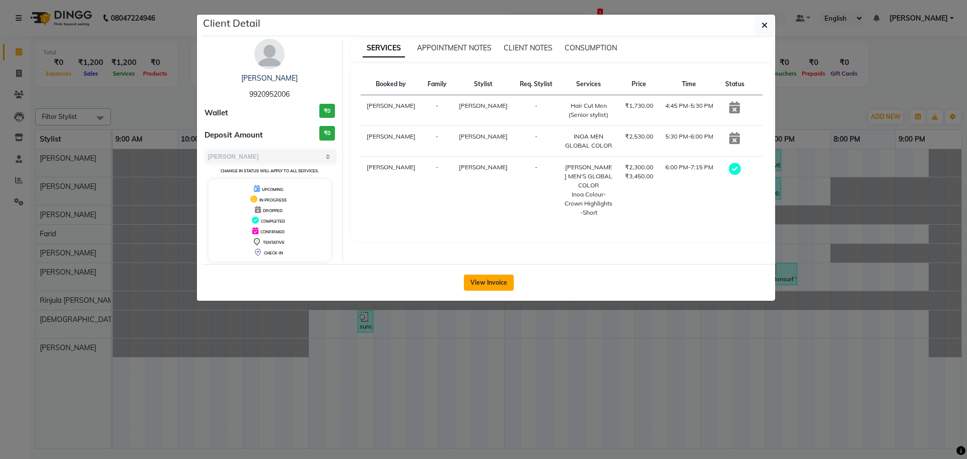
click at [495, 281] on button "View Invoice" at bounding box center [489, 282] width 50 height 16
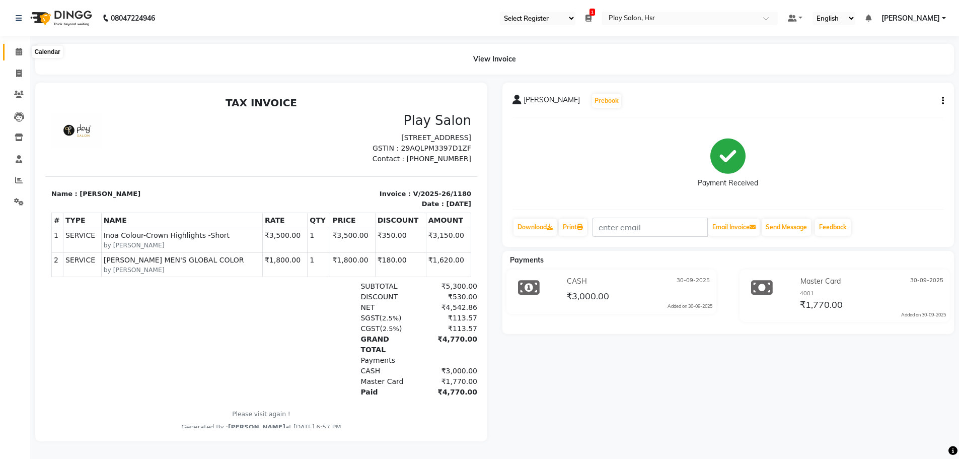
click at [16, 51] on icon at bounding box center [19, 52] width 7 height 8
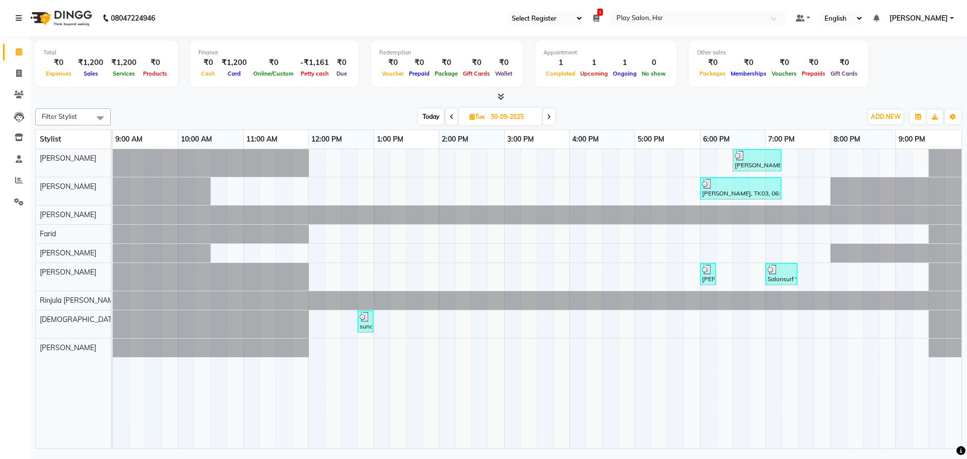
click at [547, 119] on icon at bounding box center [549, 117] width 4 height 6
type input "01-10-2025"
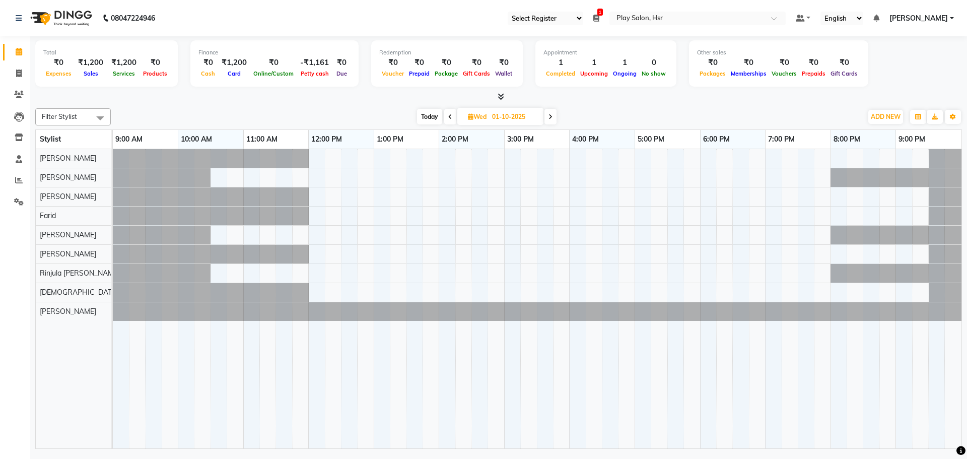
click at [478, 212] on div at bounding box center [537, 298] width 849 height 299
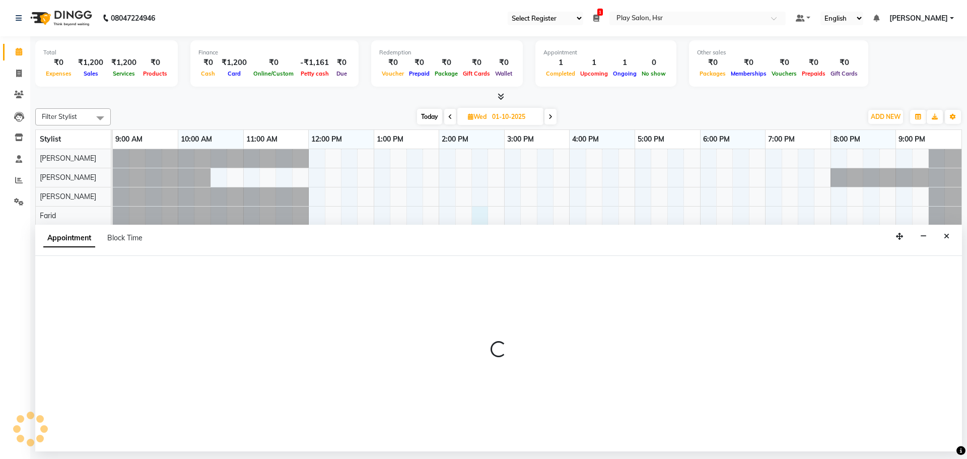
select select "85705"
select select "870"
select select "tentative"
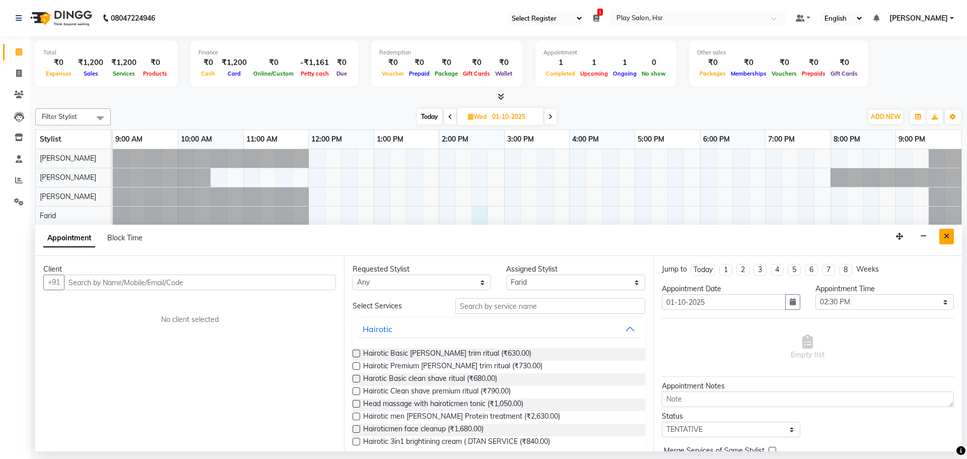
click at [946, 236] on icon "Close" at bounding box center [947, 236] width 6 height 7
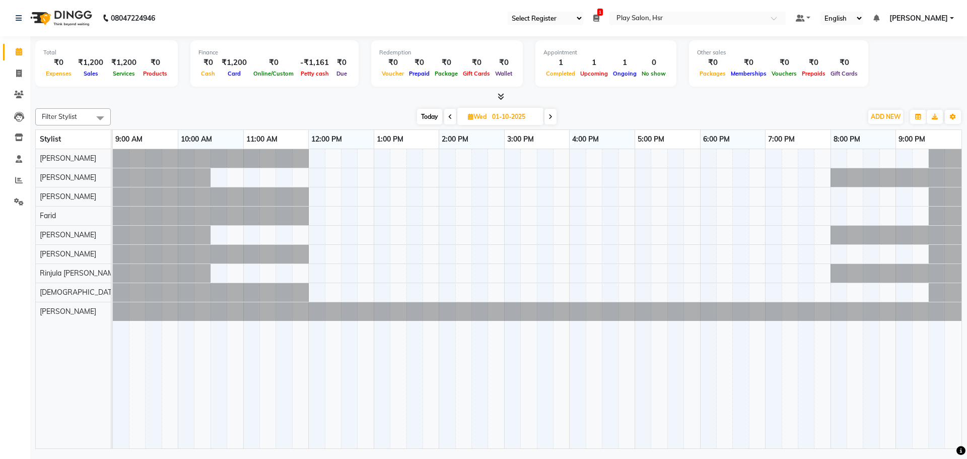
click at [448, 116] on icon at bounding box center [450, 117] width 4 height 6
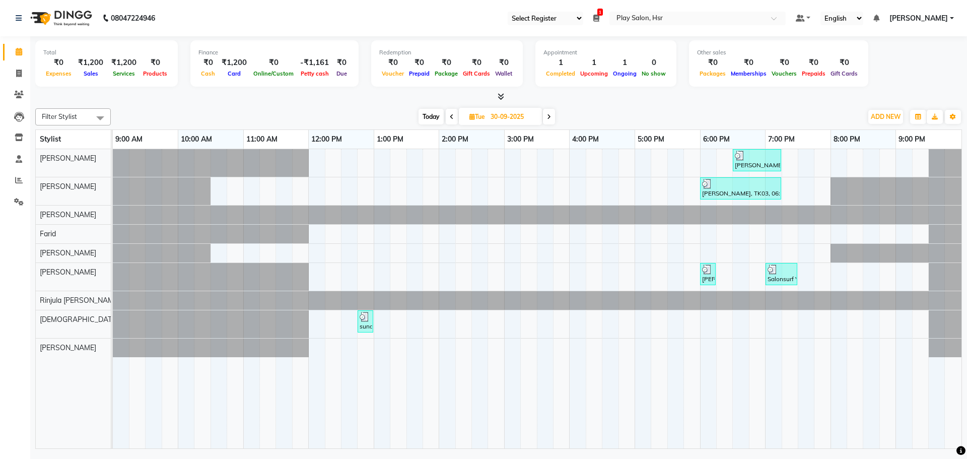
click at [549, 115] on icon at bounding box center [549, 117] width 4 height 6
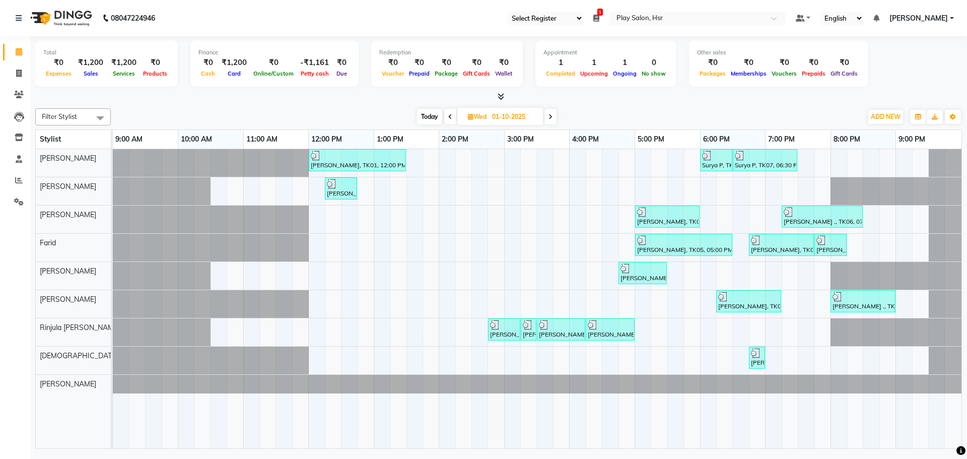
click at [549, 116] on icon at bounding box center [550, 117] width 4 height 6
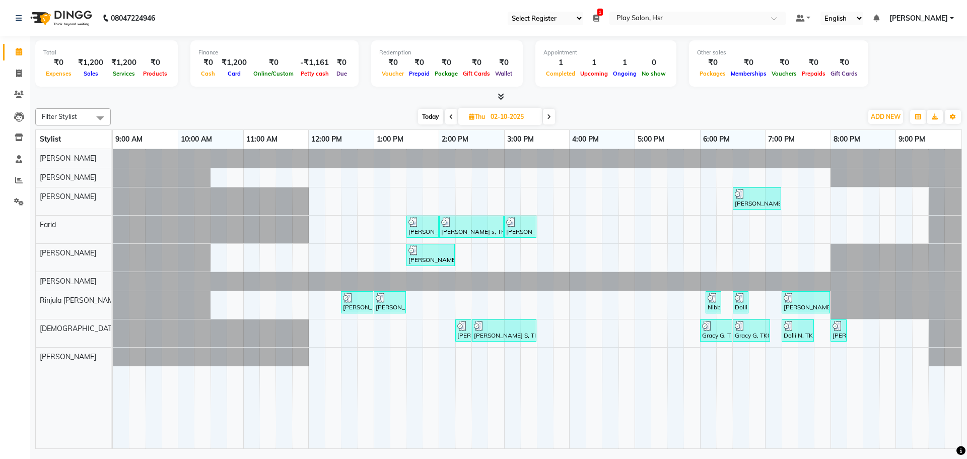
click at [451, 116] on icon at bounding box center [451, 117] width 4 height 6
type input "01-10-2025"
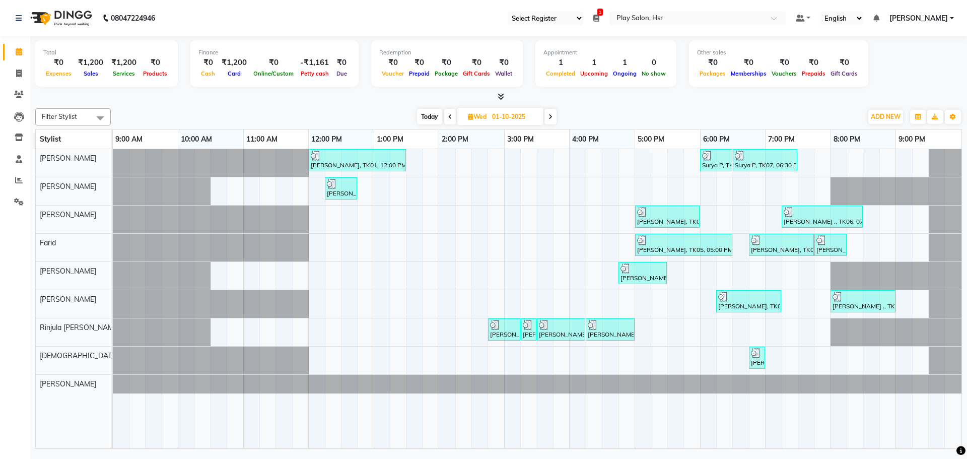
click at [489, 117] on span "Wed" at bounding box center [477, 117] width 24 height 8
select select "10"
select select "2025"
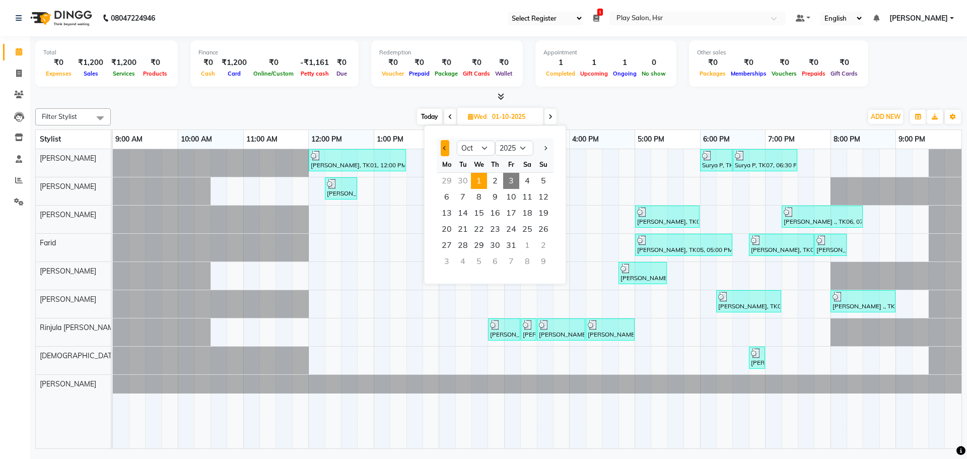
click at [445, 150] on span "Previous month" at bounding box center [445, 148] width 4 height 4
select select "9"
click at [467, 228] on span "23" at bounding box center [463, 229] width 16 height 16
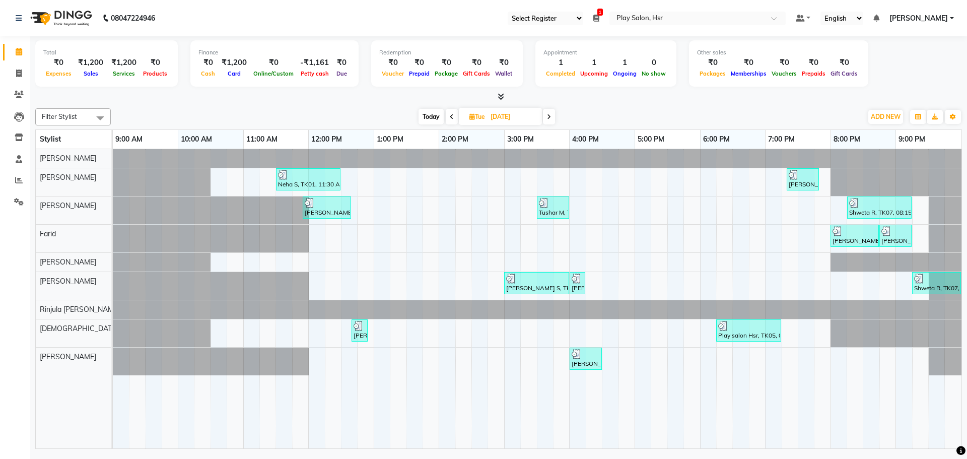
click at [446, 116] on span at bounding box center [452, 117] width 12 height 16
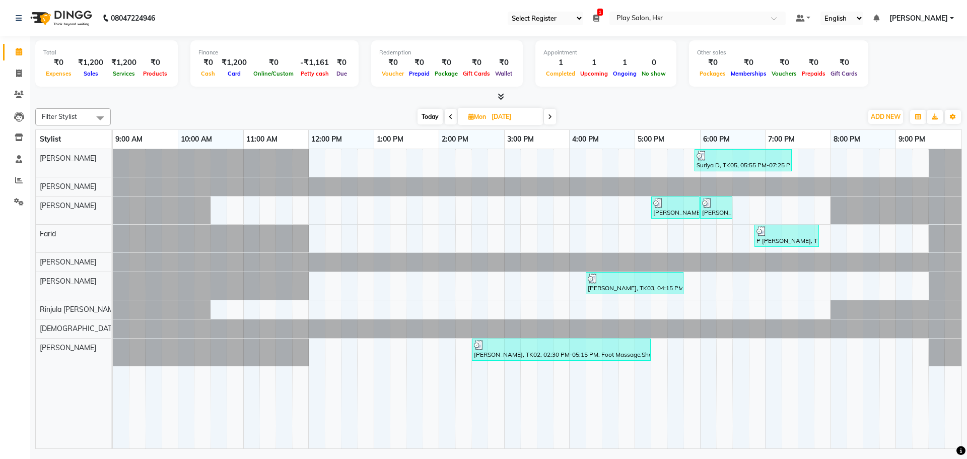
click at [550, 118] on icon at bounding box center [550, 117] width 4 height 6
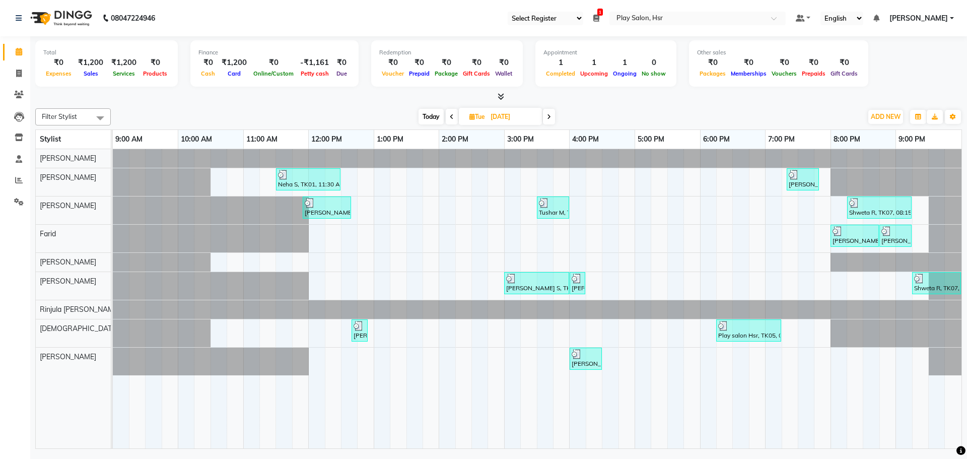
click at [552, 115] on span at bounding box center [549, 117] width 12 height 16
type input "[DATE]"
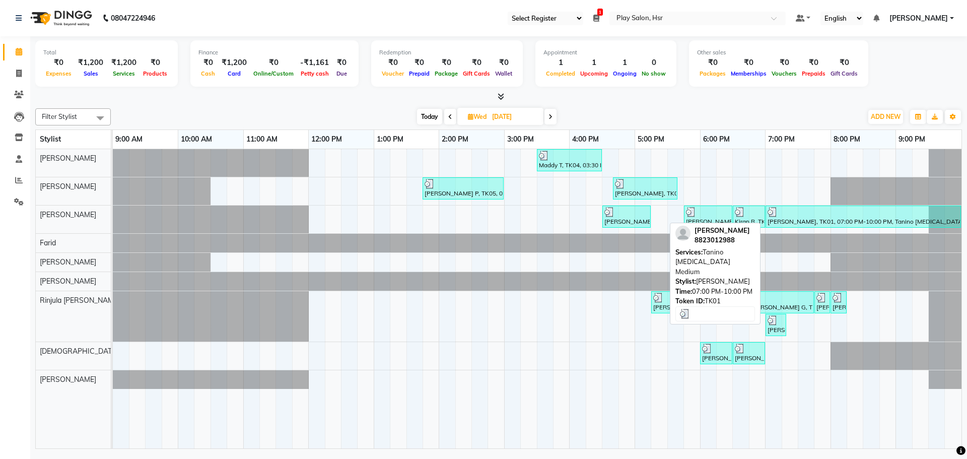
click at [824, 212] on div at bounding box center [862, 212] width 191 height 10
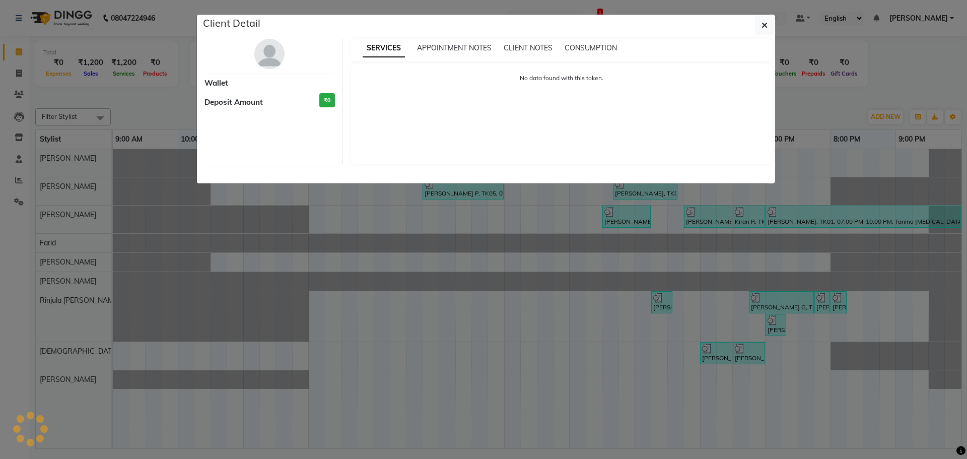
select select "3"
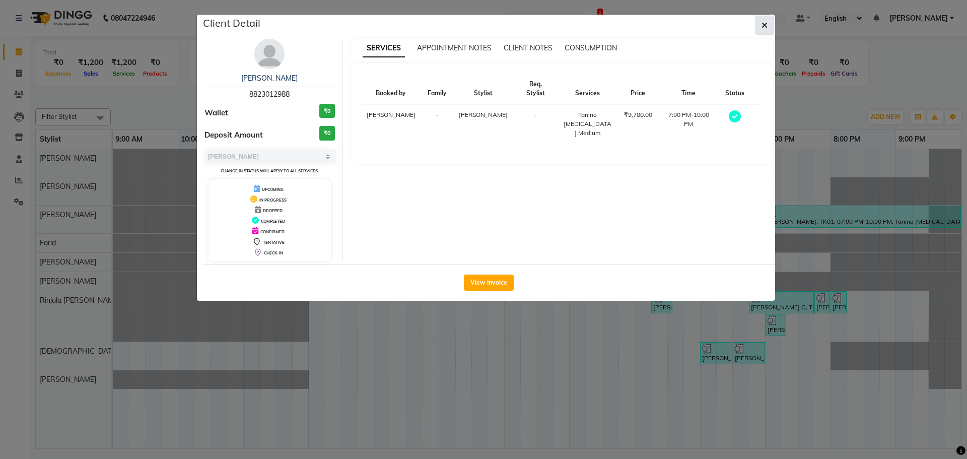
click at [757, 27] on button "button" at bounding box center [764, 25] width 19 height 19
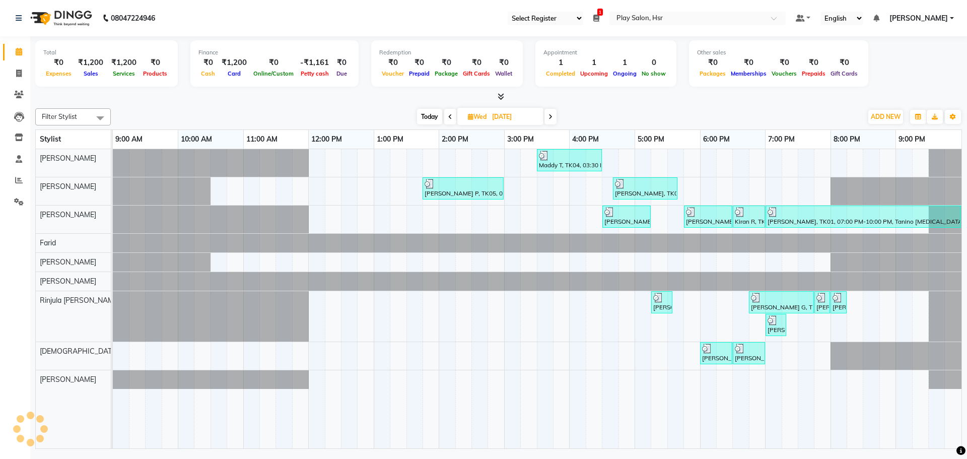
click at [549, 117] on icon at bounding box center [550, 117] width 4 height 6
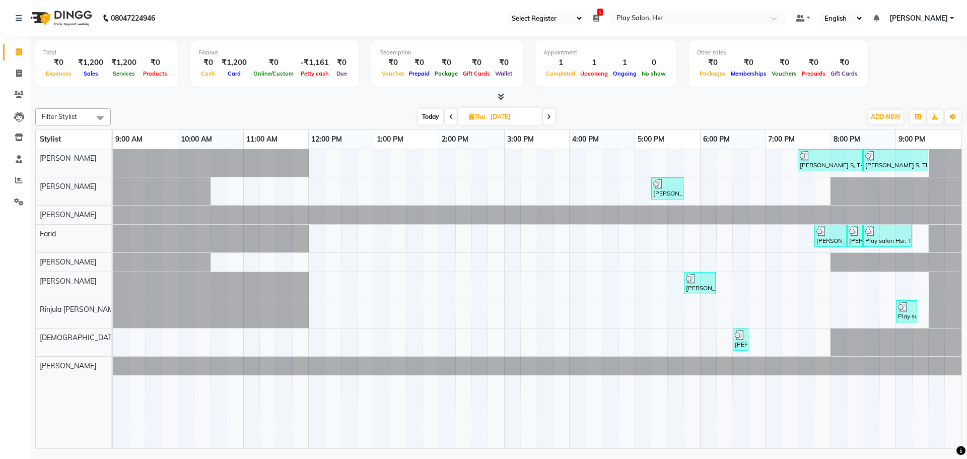
click at [546, 117] on span at bounding box center [549, 117] width 12 height 16
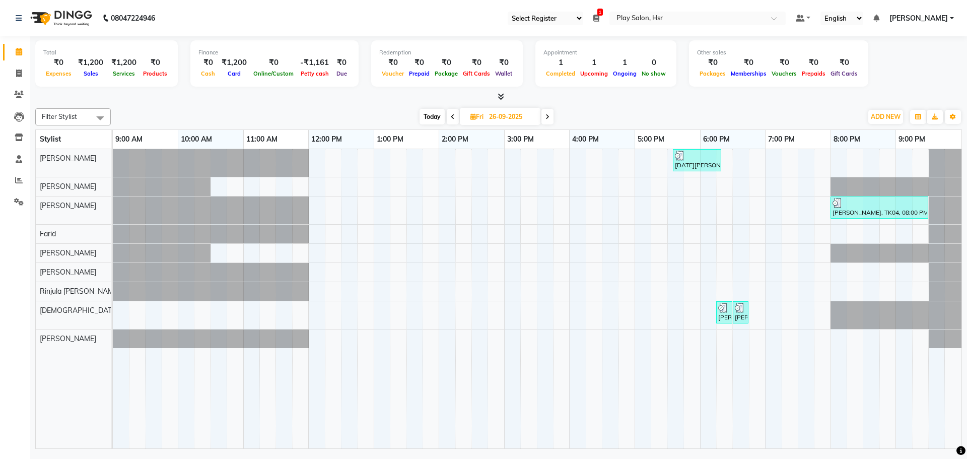
click at [549, 118] on icon at bounding box center [547, 117] width 4 height 6
type input "27-09-2025"
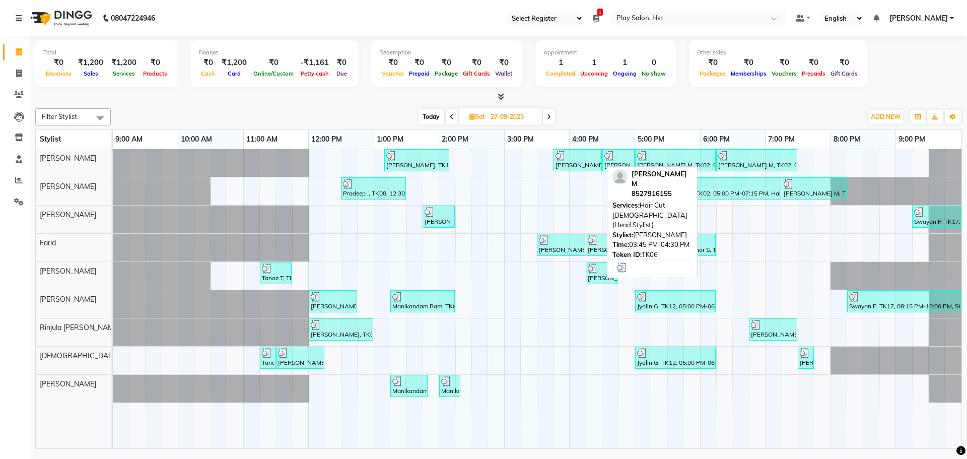
click at [579, 162] on div "[PERSON_NAME], TK06, 03:45 PM-04:30 PM, Hair Cut [DEMOGRAPHIC_DATA] (Head Styli…" at bounding box center [577, 160] width 46 height 19
select select "3"
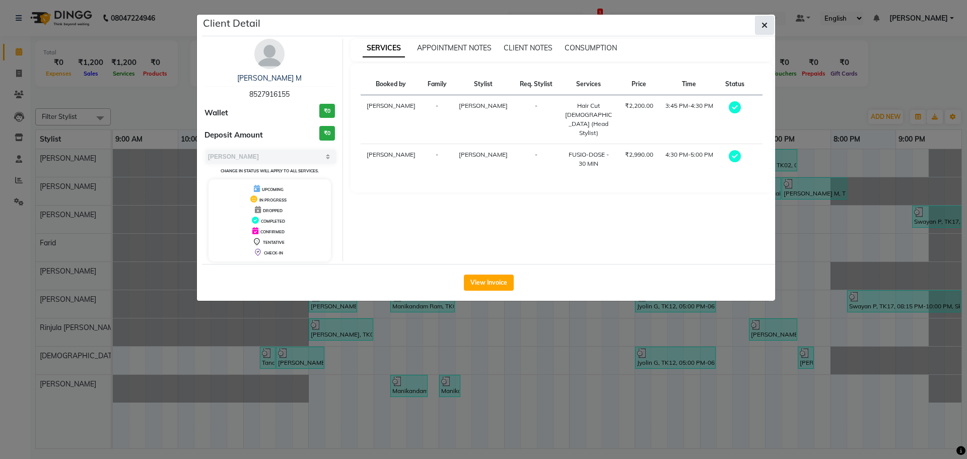
click at [764, 29] on span "button" at bounding box center [764, 25] width 6 height 10
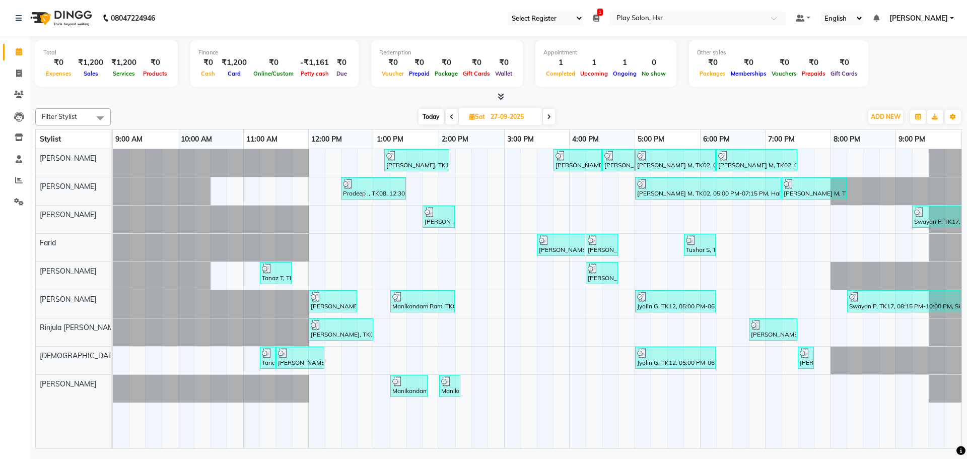
click at [448, 114] on span at bounding box center [452, 117] width 12 height 16
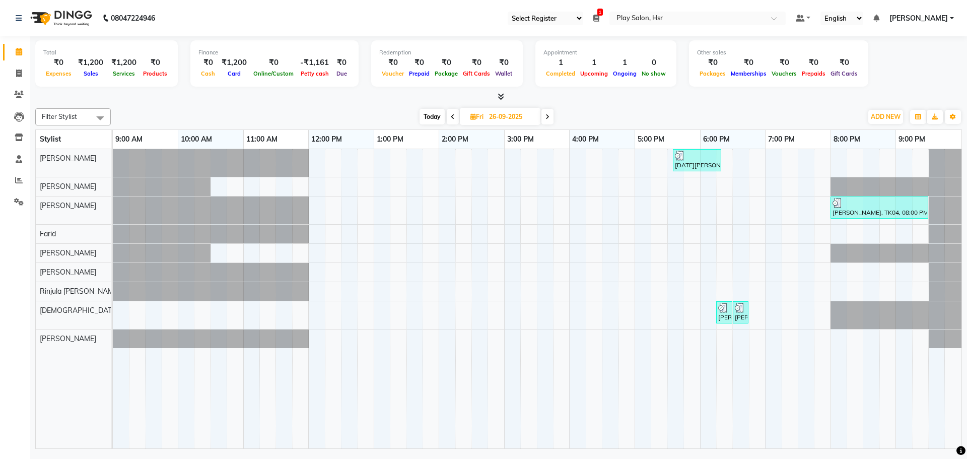
click at [545, 118] on span at bounding box center [547, 117] width 12 height 16
type input "27-09-2025"
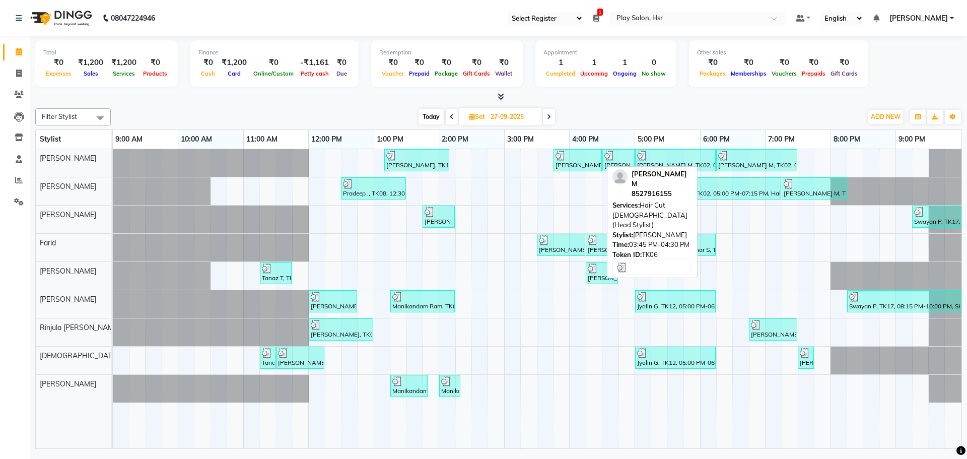
click at [594, 162] on div "[PERSON_NAME], TK06, 03:45 PM-04:30 PM, Hair Cut [DEMOGRAPHIC_DATA] (Head Styli…" at bounding box center [577, 160] width 46 height 19
select select "3"
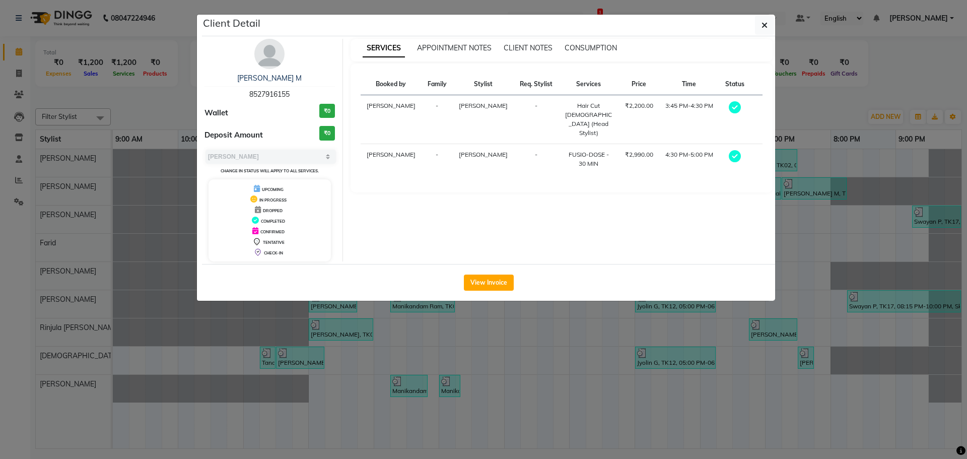
drag, startPoint x: 250, startPoint y: 95, endPoint x: 289, endPoint y: 96, distance: 39.3
click at [289, 96] on span "8527916155" at bounding box center [269, 94] width 40 height 9
copy span "8527916155"
click at [768, 30] on button "button" at bounding box center [764, 25] width 19 height 19
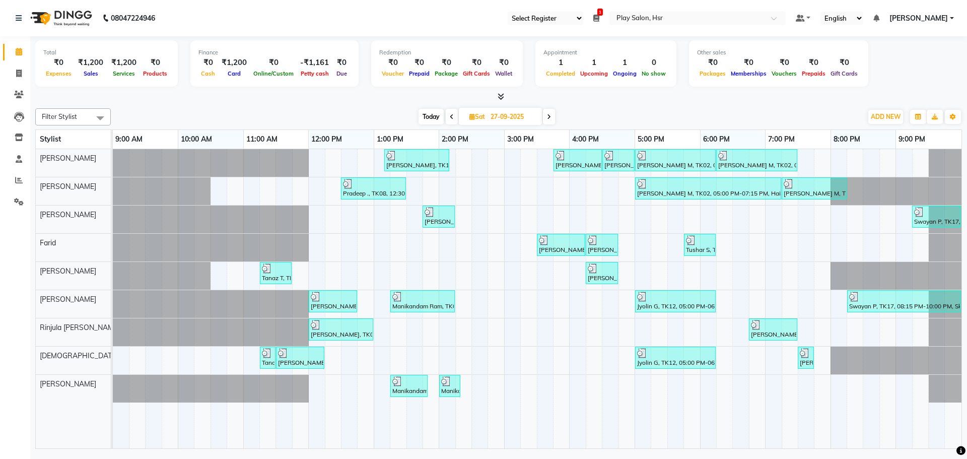
click at [548, 117] on icon at bounding box center [549, 117] width 4 height 6
type input "28-09-2025"
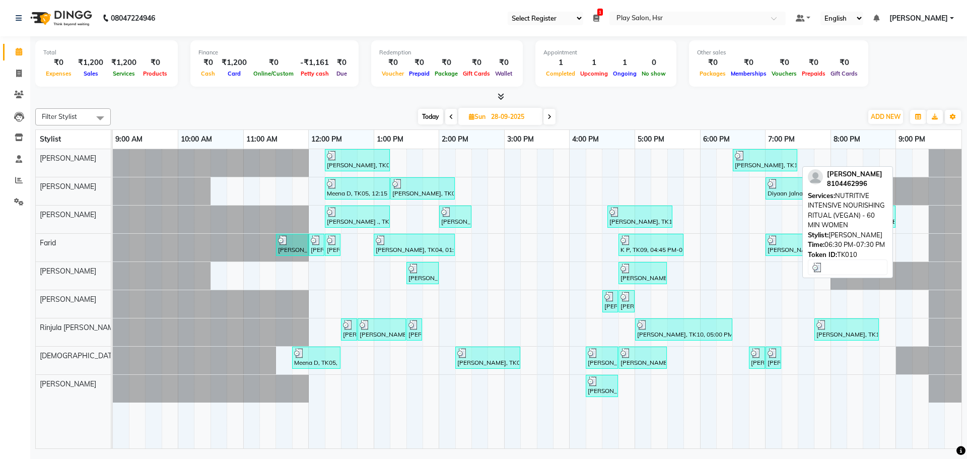
click at [757, 158] on div at bounding box center [765, 156] width 60 height 10
select select "3"
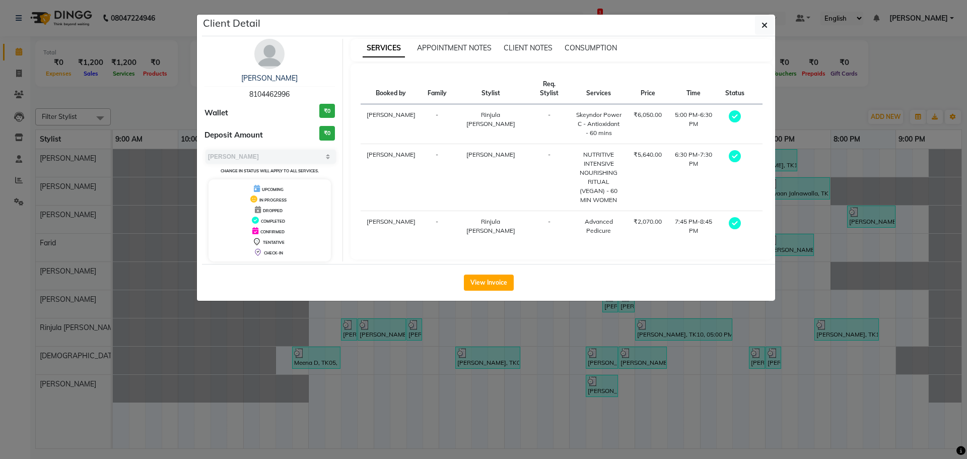
click at [249, 94] on span "8104462996" at bounding box center [269, 94] width 40 height 9
click at [766, 22] on icon "button" at bounding box center [764, 25] width 6 height 8
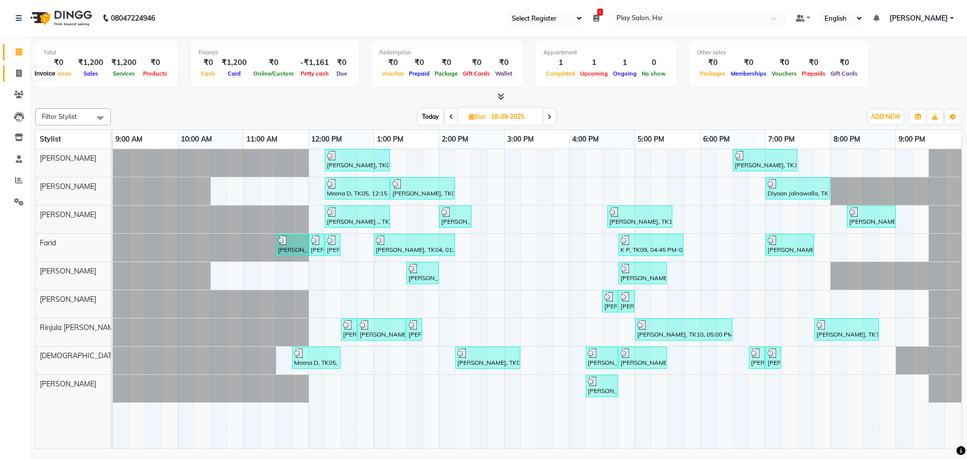
click at [19, 70] on icon at bounding box center [19, 73] width 6 height 8
select select "service"
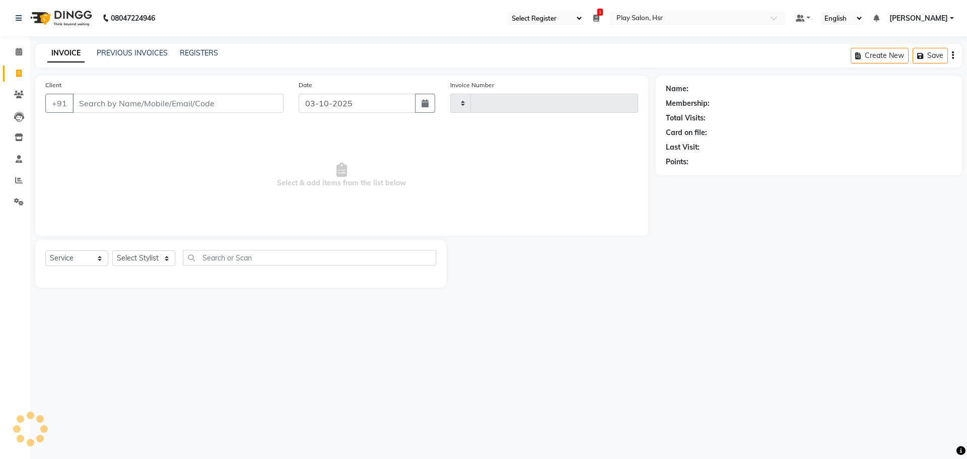
type input "1199"
select select "8358"
click at [135, 105] on input "Client" at bounding box center [178, 103] width 211 height 19
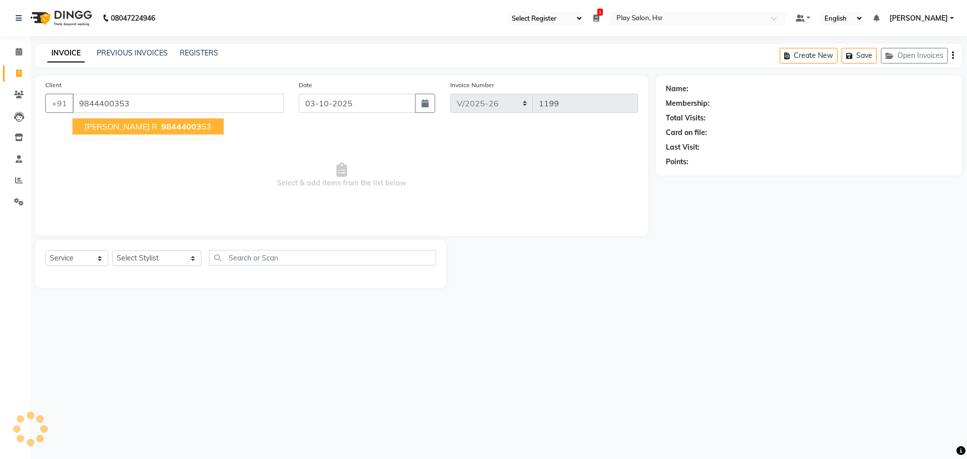
type input "9844400353"
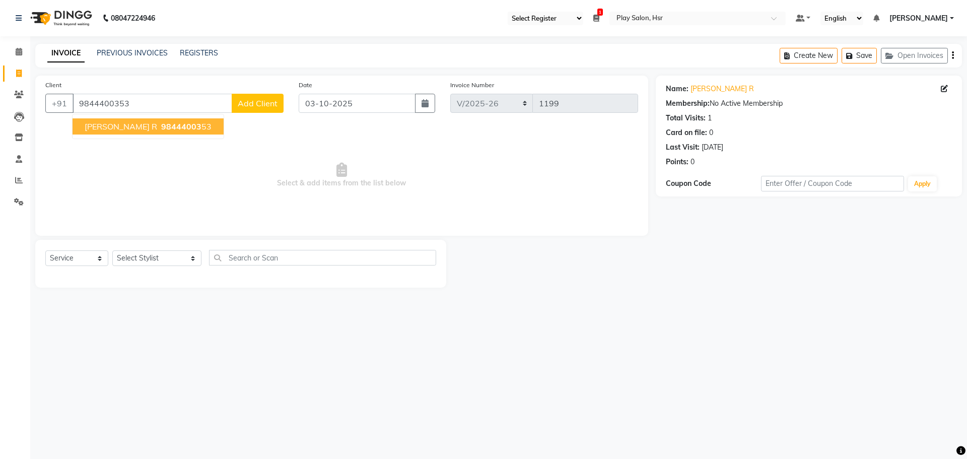
click at [161, 126] on span "98444003" at bounding box center [181, 126] width 40 height 10
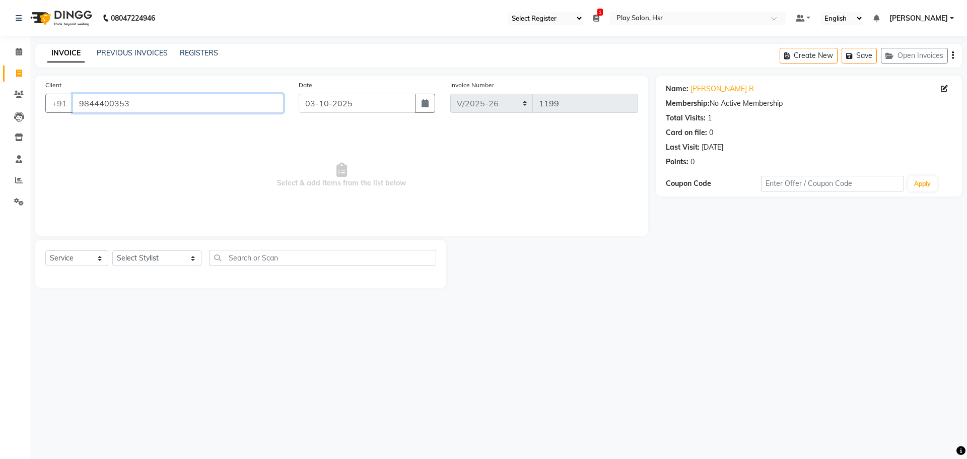
click at [150, 107] on input "9844400353" at bounding box center [178, 103] width 211 height 19
click at [705, 89] on link "[PERSON_NAME] R" at bounding box center [721, 89] width 63 height 11
click at [22, 54] on icon at bounding box center [19, 52] width 7 height 8
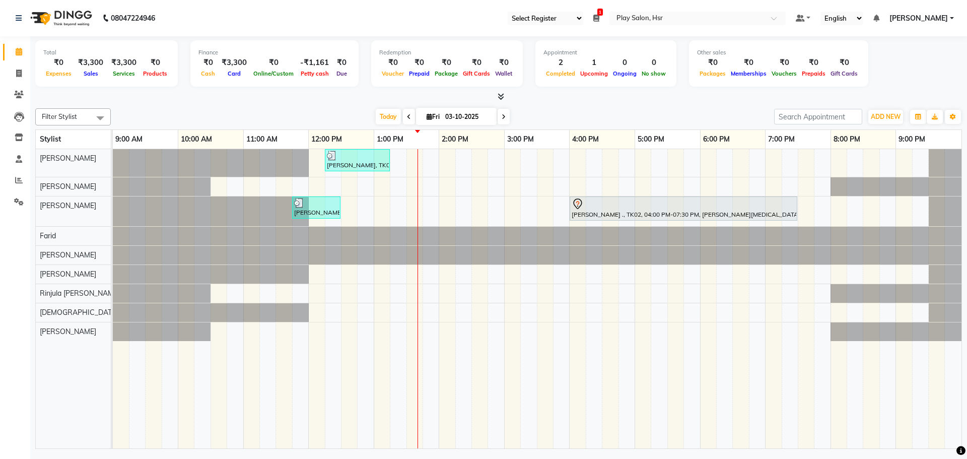
click at [460, 116] on input "03-10-2025" at bounding box center [467, 116] width 50 height 15
select select "10"
select select "2025"
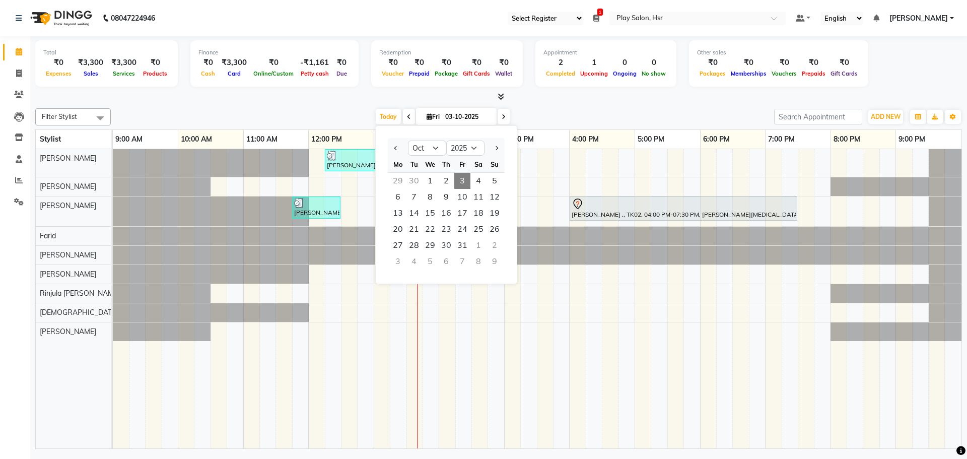
click at [403, 180] on div "29" at bounding box center [398, 181] width 16 height 16
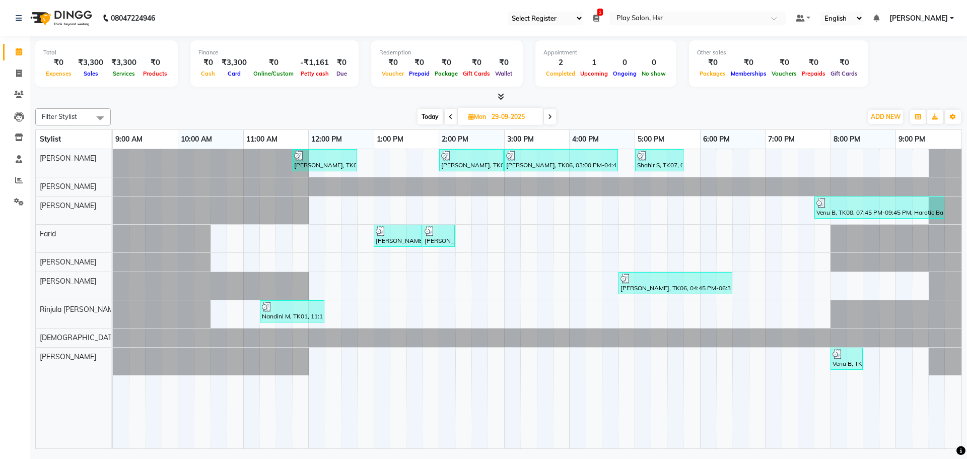
click at [451, 117] on icon at bounding box center [451, 117] width 4 height 6
type input "28-09-2025"
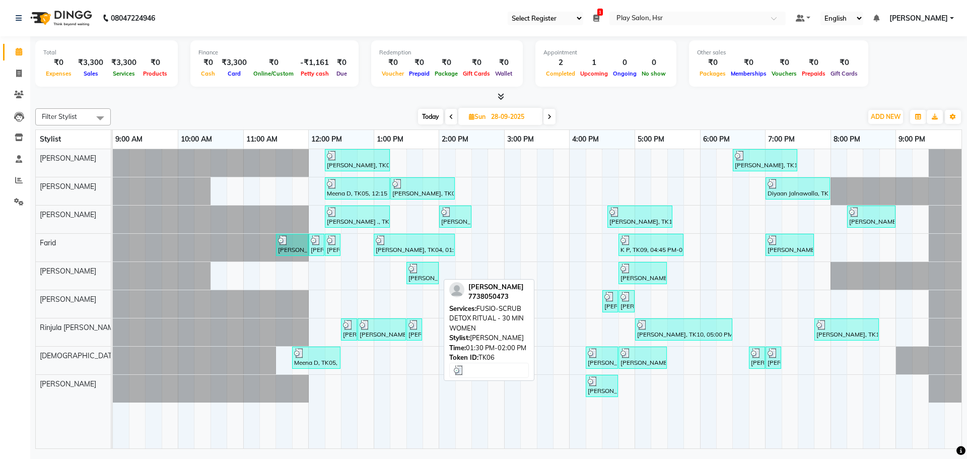
click at [432, 271] on div at bounding box center [422, 268] width 28 height 10
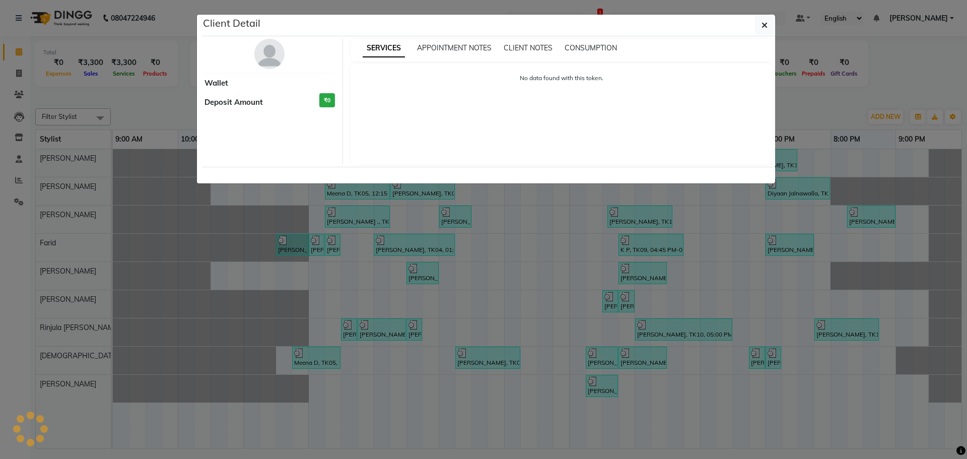
select select "3"
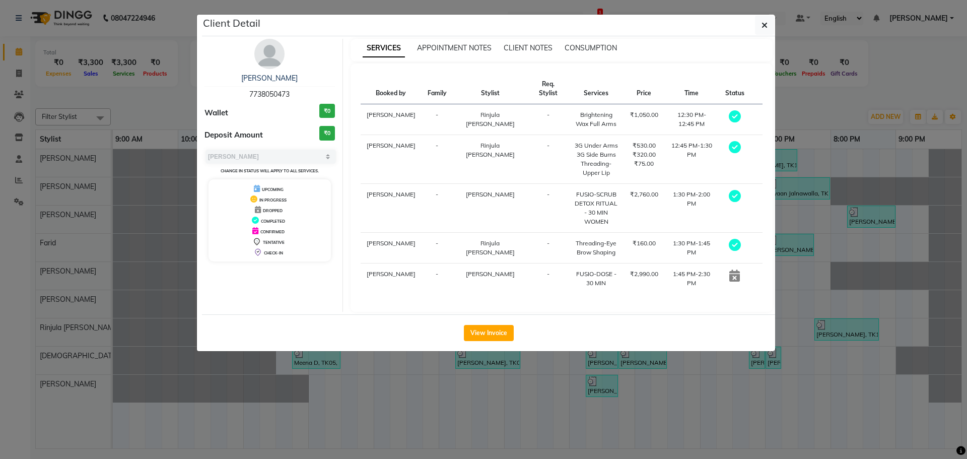
drag, startPoint x: 248, startPoint y: 94, endPoint x: 291, endPoint y: 94, distance: 42.8
click at [291, 94] on div "[PERSON_NAME] 7738050473" at bounding box center [269, 86] width 130 height 27
copy span "7738050473"
click at [841, 79] on ngb-modal-window "Client Detail [PERSON_NAME] 7738050473 Wallet ₹0 Deposit Amount ₹0 Select MARK …" at bounding box center [483, 229] width 967 height 459
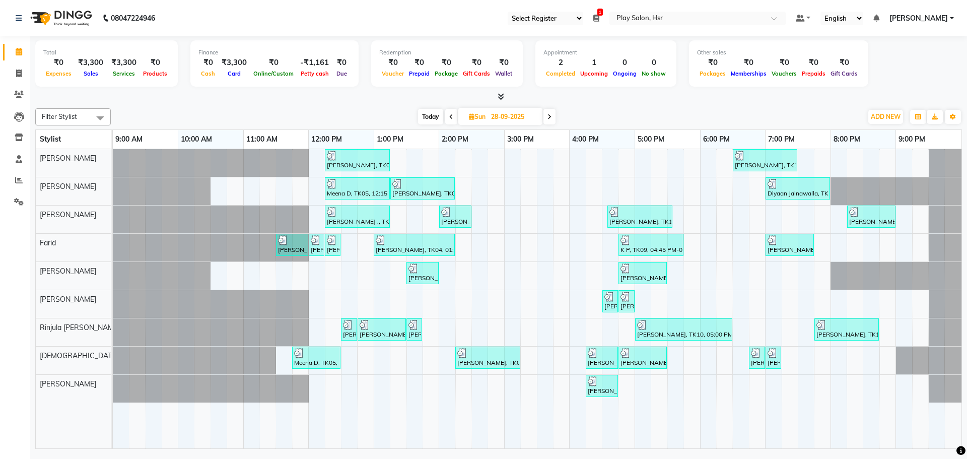
click at [548, 118] on icon at bounding box center [549, 117] width 4 height 6
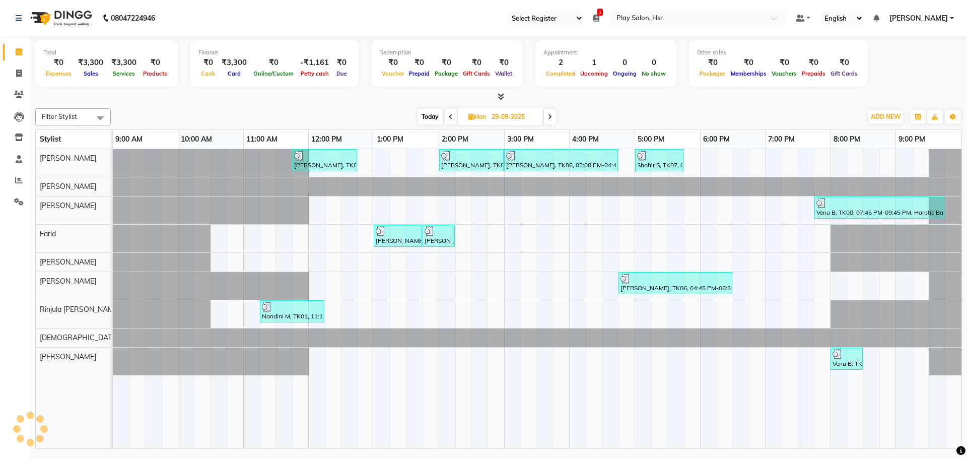
click at [548, 118] on span at bounding box center [550, 117] width 12 height 16
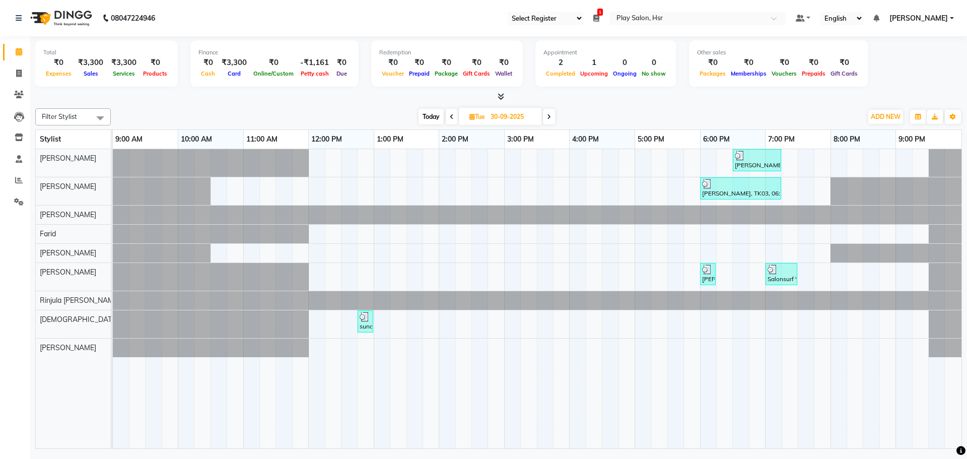
click at [451, 115] on icon at bounding box center [452, 117] width 4 height 6
type input "29-09-2025"
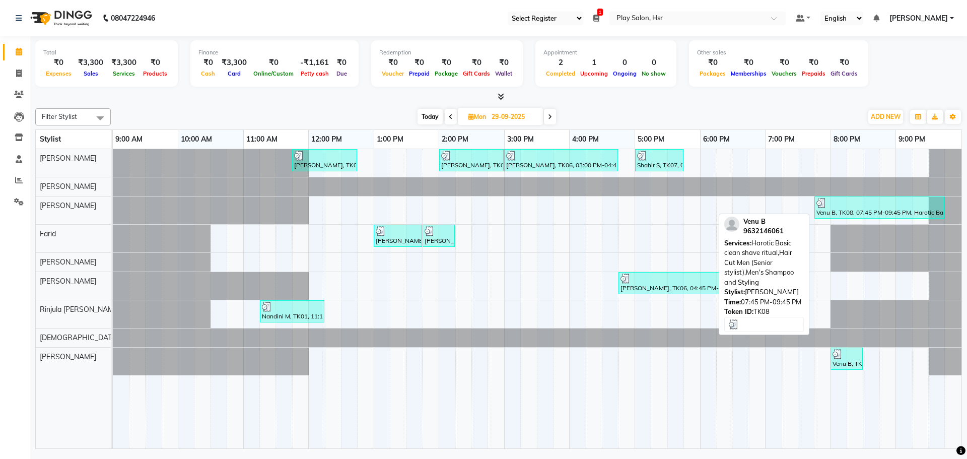
click at [864, 210] on div "Venu B, TK08, 07:45 PM-09:45 PM, Harotic Basic clean shave ritual,Hair Cut Men …" at bounding box center [879, 207] width 128 height 19
select select "3"
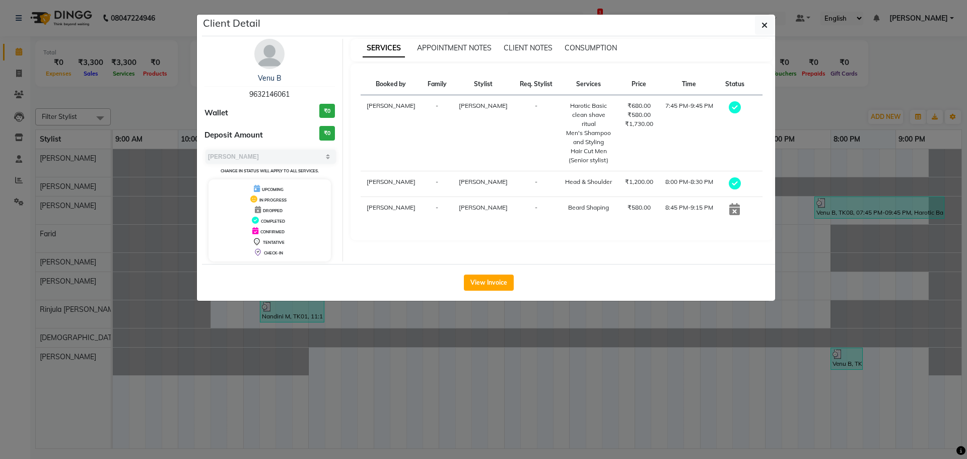
drag, startPoint x: 250, startPoint y: 93, endPoint x: 292, endPoint y: 98, distance: 42.2
click at [292, 98] on div "Venu B 9632146061" at bounding box center [269, 86] width 130 height 27
copy span "9632146061"
click at [764, 25] on icon "button" at bounding box center [764, 25] width 6 height 8
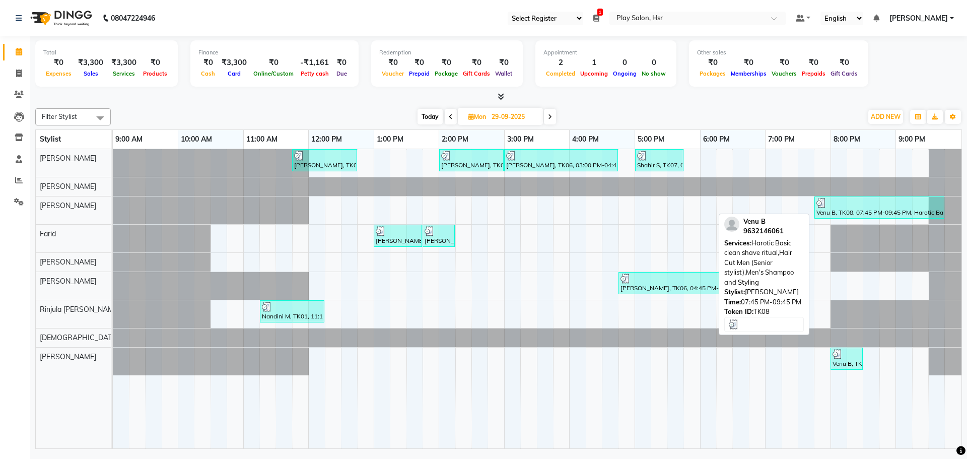
click at [861, 210] on div "Venu B, TK08, 07:45 PM-09:45 PM, Harotic Basic clean shave ritual,Hair Cut Men …" at bounding box center [879, 207] width 128 height 19
select select "3"
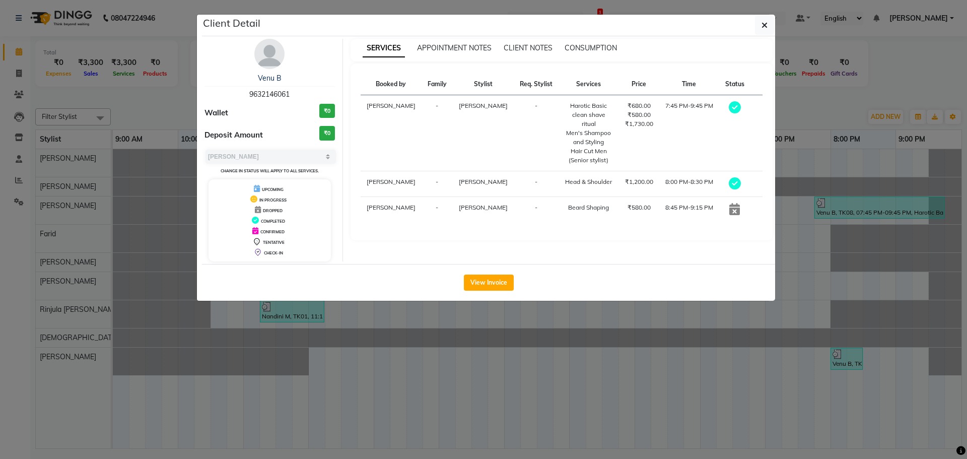
drag, startPoint x: 249, startPoint y: 92, endPoint x: 290, endPoint y: 96, distance: 41.5
click at [290, 96] on span "9632146061" at bounding box center [269, 94] width 40 height 9
copy span "9632146061"
click at [771, 20] on button "button" at bounding box center [764, 25] width 19 height 19
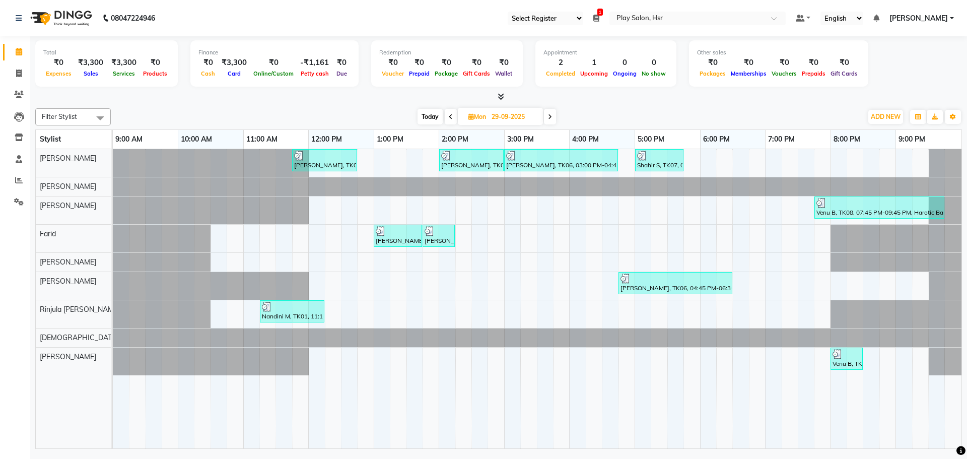
click at [546, 118] on span at bounding box center [550, 117] width 12 height 16
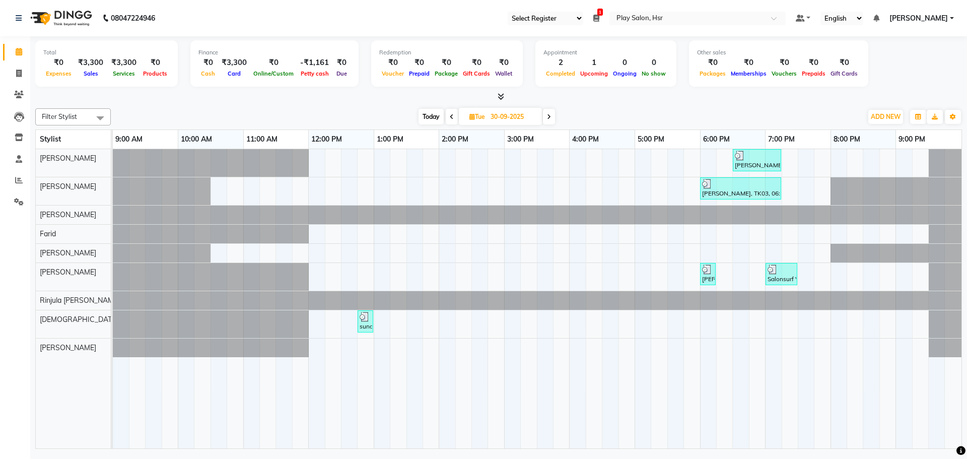
click at [550, 118] on icon at bounding box center [549, 117] width 4 height 6
type input "01-10-2025"
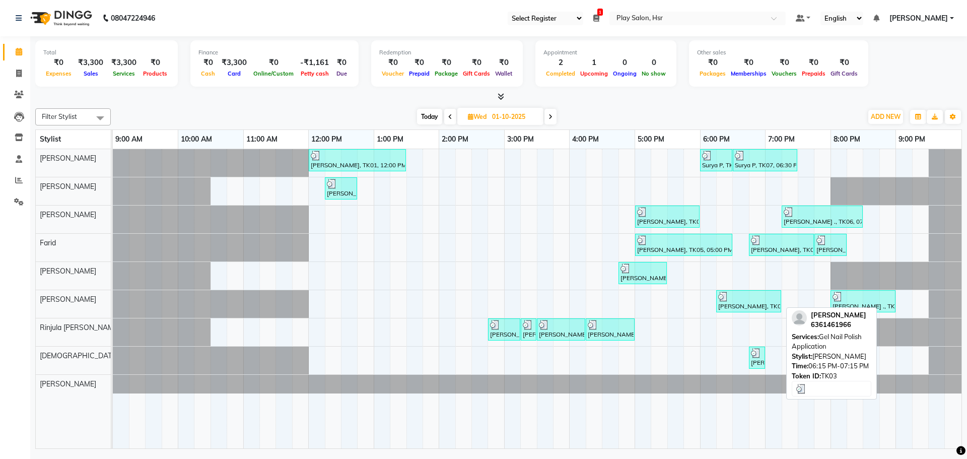
click at [741, 302] on div "[PERSON_NAME], TK03, 06:15 PM-07:15 PM, Gel Nail Polish Application" at bounding box center [748, 301] width 63 height 19
select select "3"
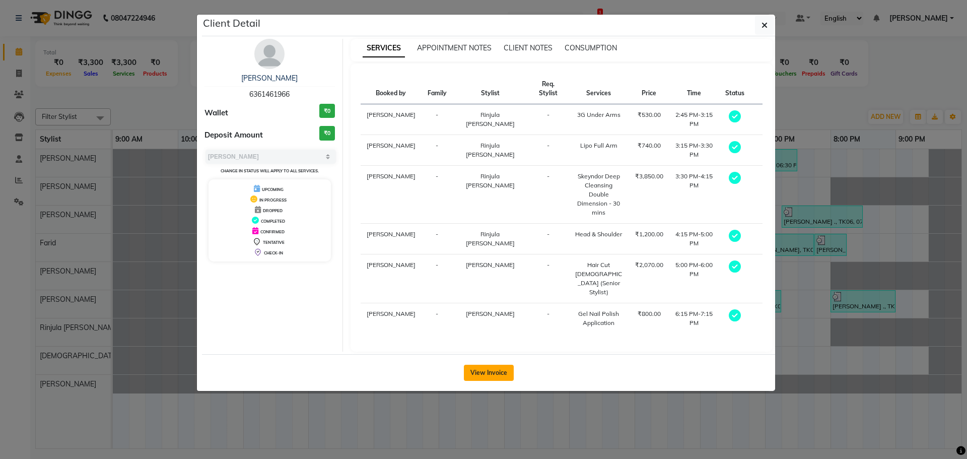
click at [493, 365] on button "View Invoice" at bounding box center [489, 373] width 50 height 16
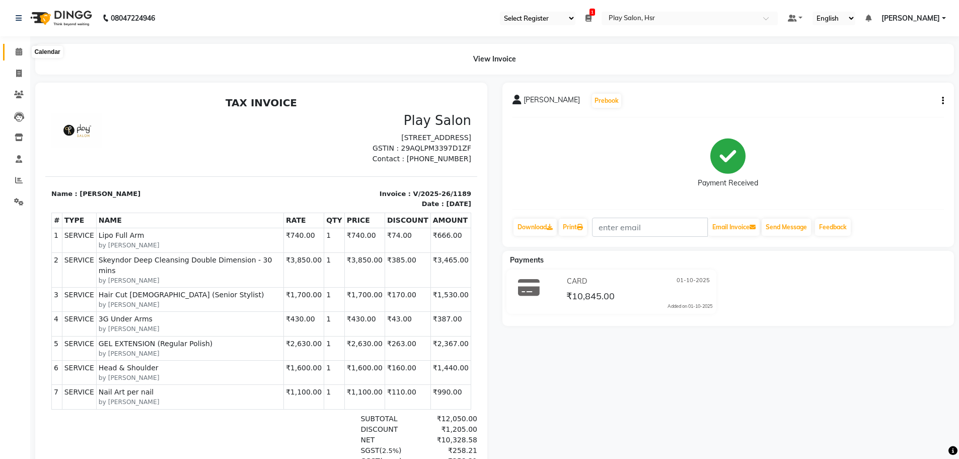
click at [22, 53] on icon at bounding box center [19, 52] width 7 height 8
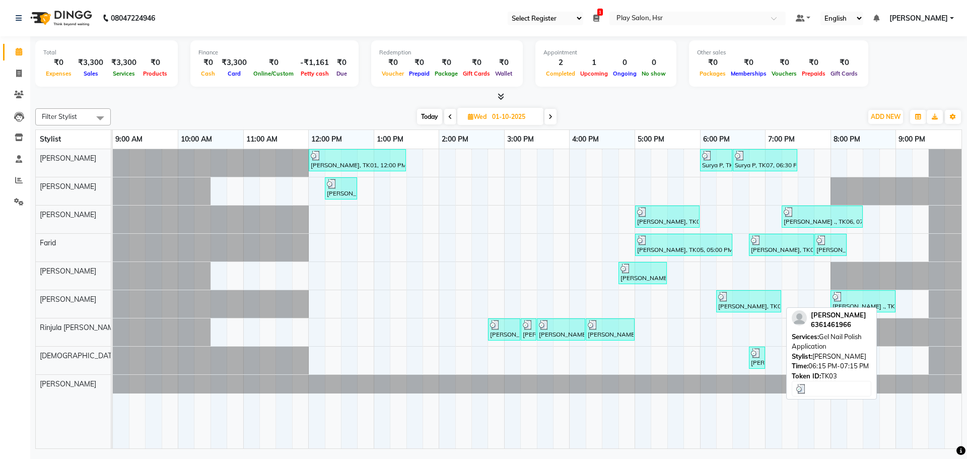
click at [744, 301] on div "[PERSON_NAME], TK03, 06:15 PM-07:15 PM, Gel Nail Polish Application" at bounding box center [748, 301] width 63 height 19
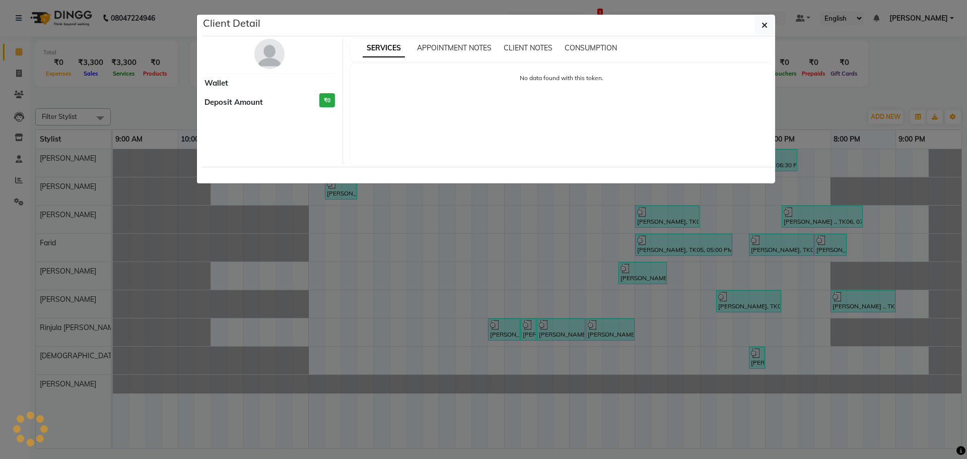
select select "3"
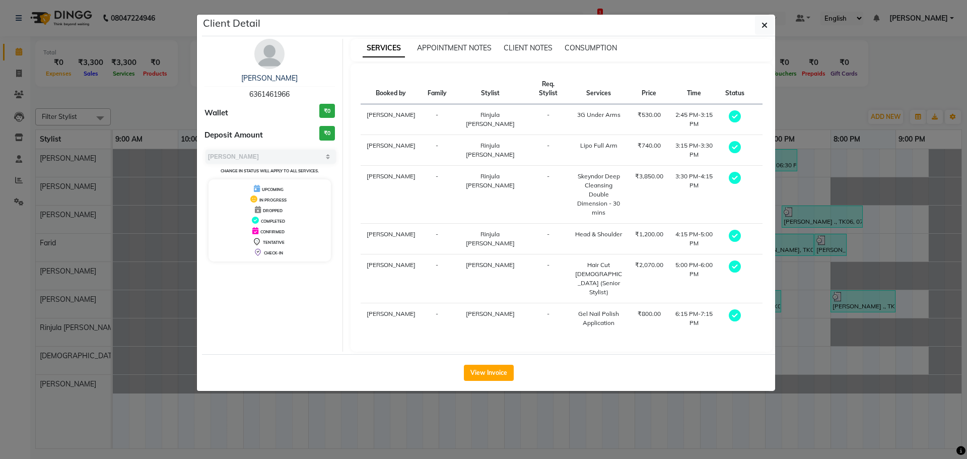
drag, startPoint x: 249, startPoint y: 92, endPoint x: 292, endPoint y: 94, distance: 42.4
click at [292, 94] on div "[PERSON_NAME] M 6361461966" at bounding box center [269, 86] width 130 height 27
copy span "6361461966"
click at [765, 23] on icon "button" at bounding box center [764, 25] width 6 height 8
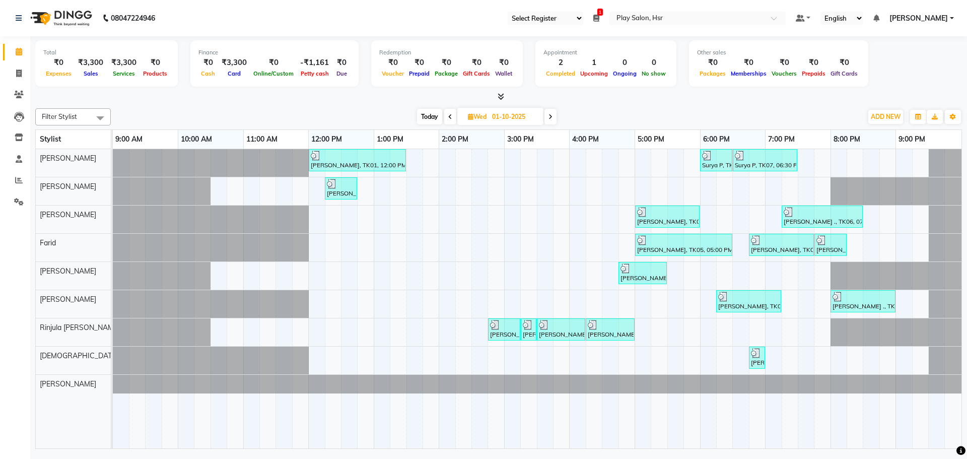
click at [422, 117] on span "Today" at bounding box center [429, 117] width 25 height 16
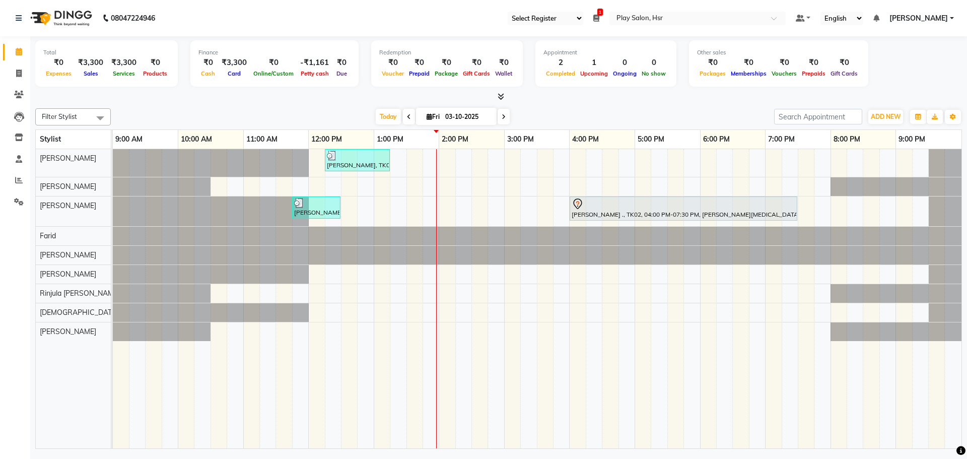
click at [407, 115] on icon at bounding box center [409, 117] width 4 height 6
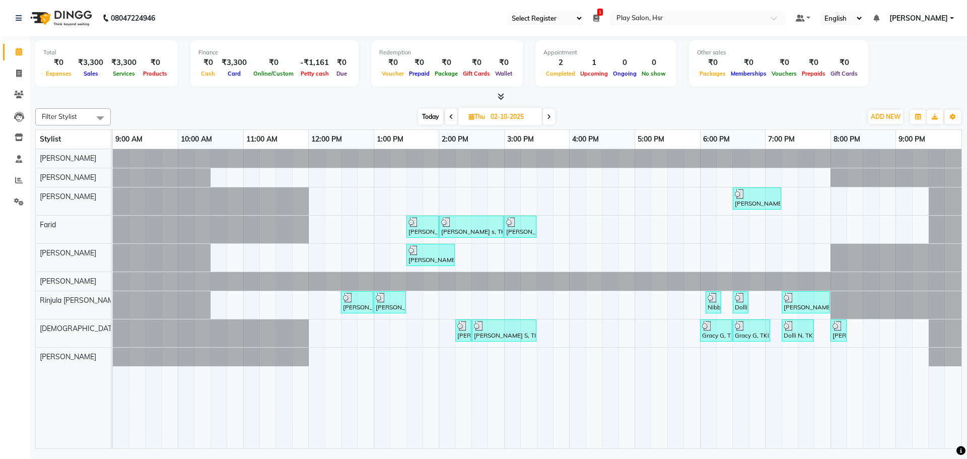
click at [447, 114] on span at bounding box center [451, 117] width 12 height 16
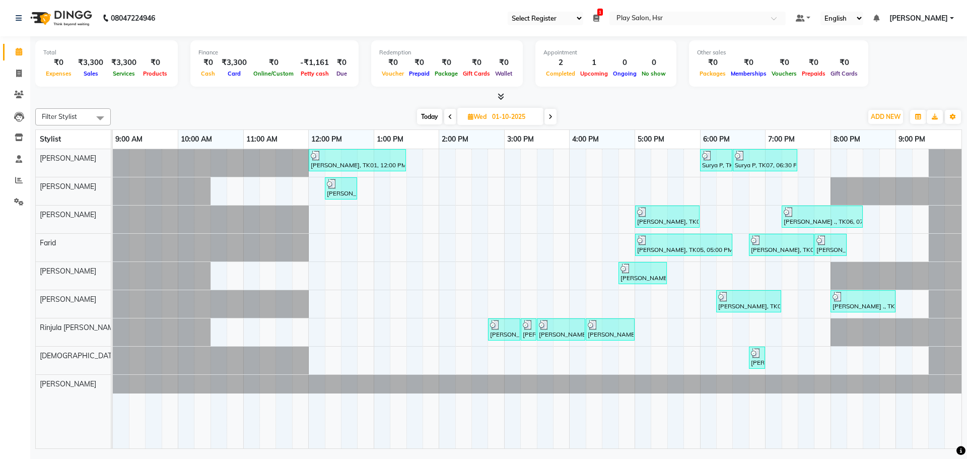
click at [550, 119] on icon at bounding box center [550, 117] width 4 height 6
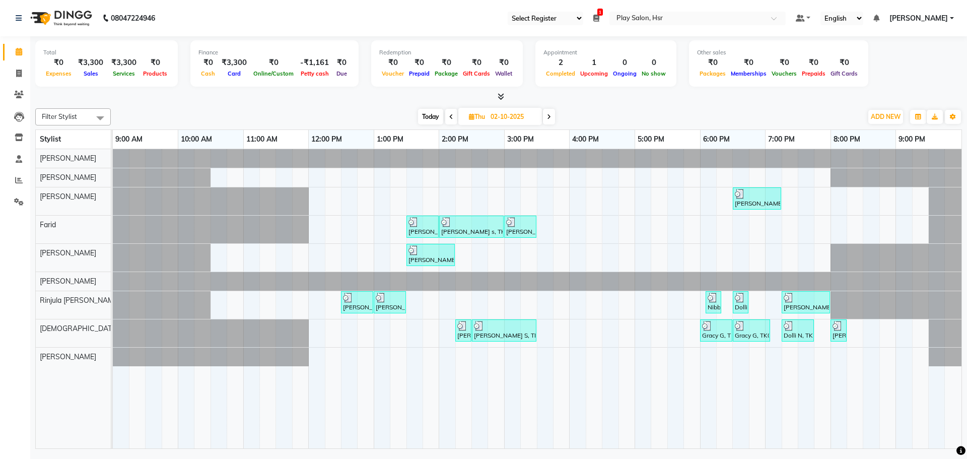
click at [549, 120] on span at bounding box center [549, 117] width 12 height 16
type input "03-10-2025"
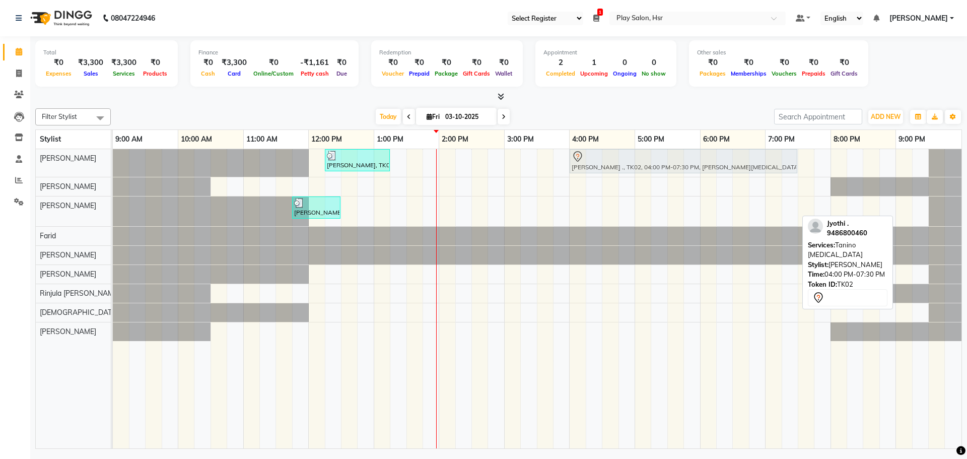
drag, startPoint x: 627, startPoint y: 208, endPoint x: 623, endPoint y: 171, distance: 37.9
click at [623, 171] on tbody "[PERSON_NAME], TK03, 12:15 PM-01:15 PM, Hair Cut [DEMOGRAPHIC_DATA] (Head Styli…" at bounding box center [537, 245] width 849 height 192
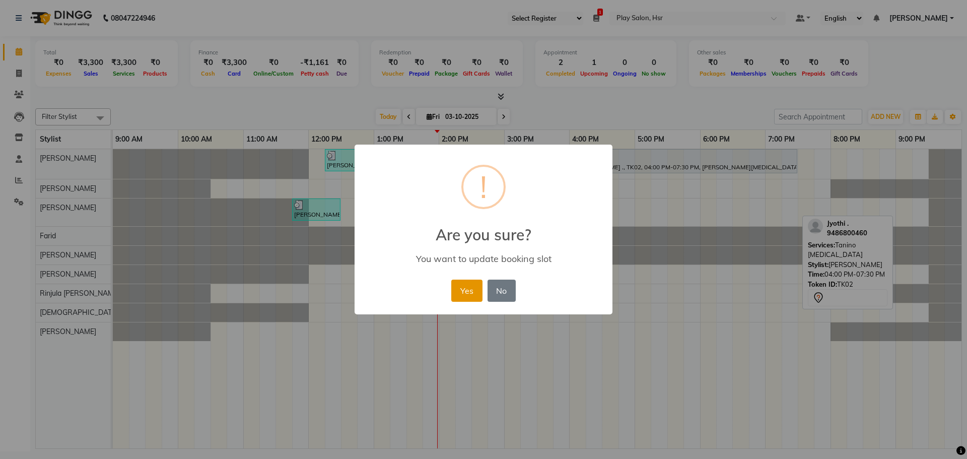
click at [468, 293] on button "Yes" at bounding box center [466, 291] width 31 height 22
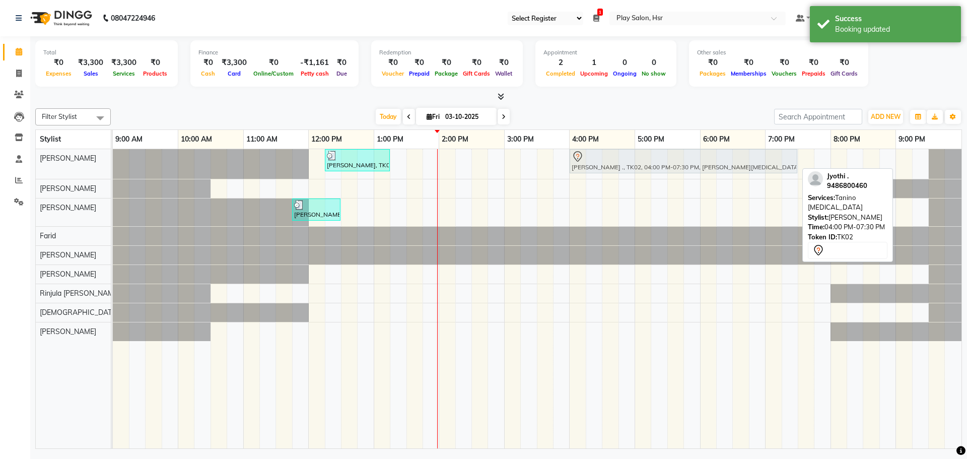
drag, startPoint x: 650, startPoint y: 162, endPoint x: 650, endPoint y: 177, distance: 15.1
click at [113, 171] on div "[PERSON_NAME], TK03, 12:15 PM-01:15 PM, Hair Cut [DEMOGRAPHIC_DATA] (Head Styli…" at bounding box center [113, 164] width 0 height 30
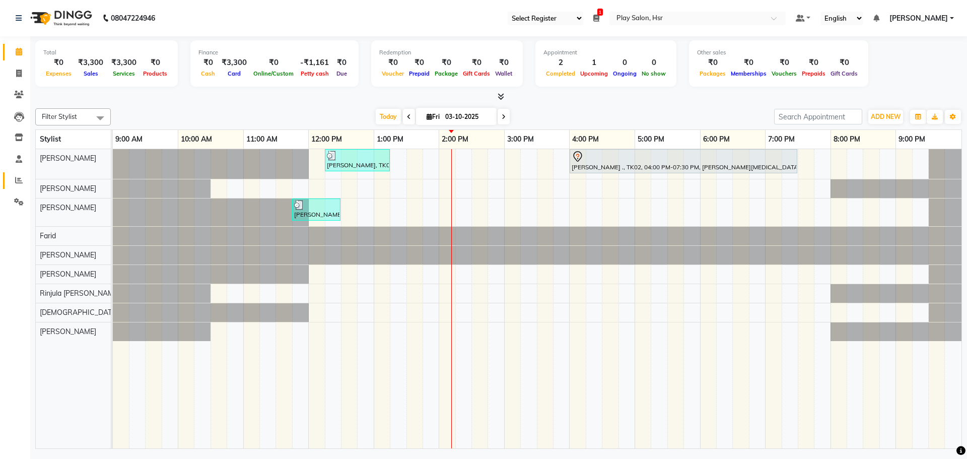
click at [19, 174] on link "Reports" at bounding box center [15, 180] width 24 height 17
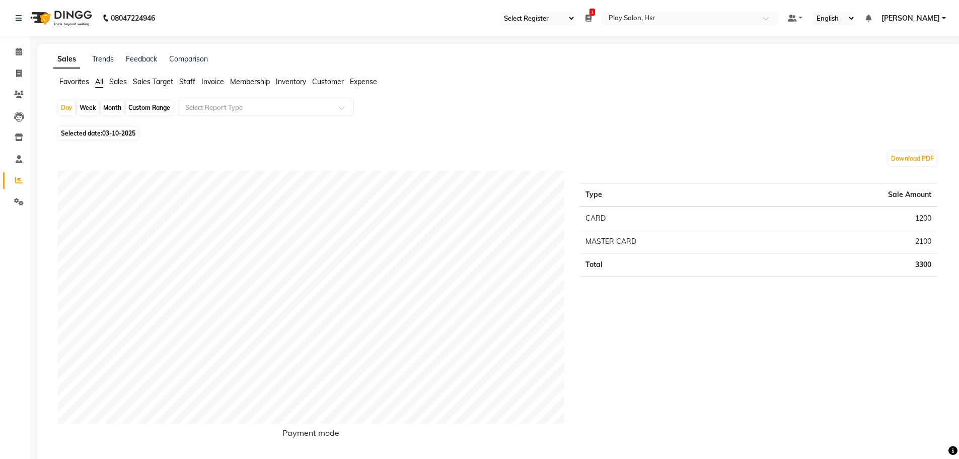
click at [189, 79] on span "Staff" at bounding box center [187, 81] width 16 height 9
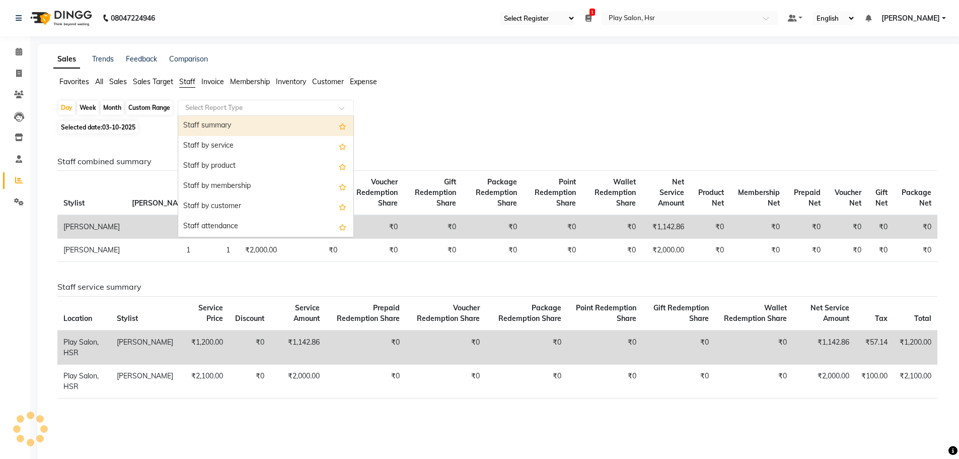
click at [237, 104] on input "text" at bounding box center [255, 108] width 145 height 10
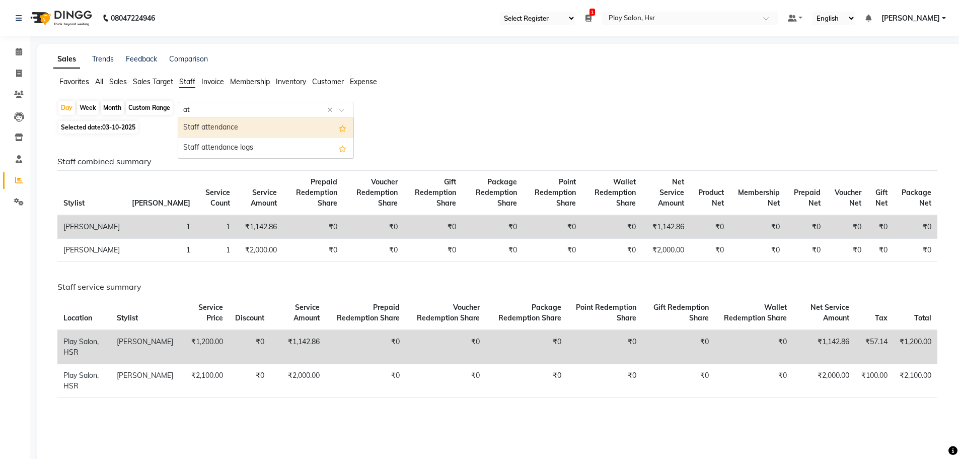
type input "att"
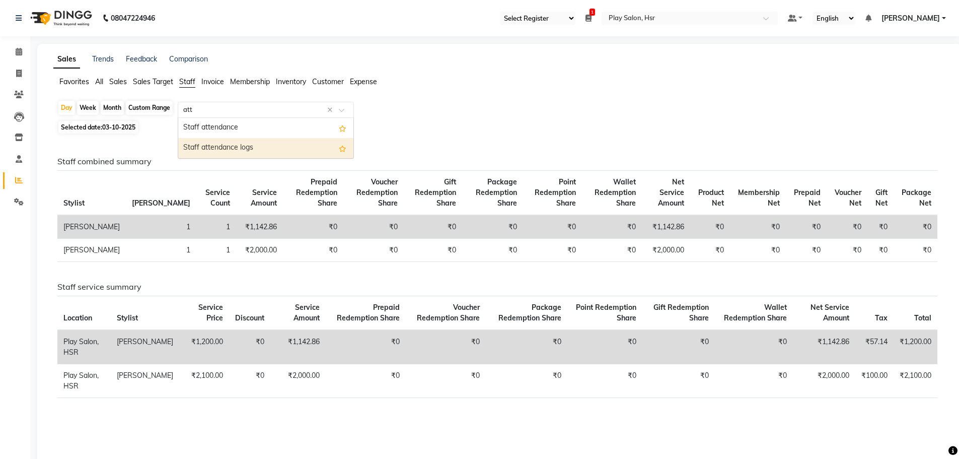
click at [241, 144] on div "Staff attendance logs" at bounding box center [265, 148] width 175 height 20
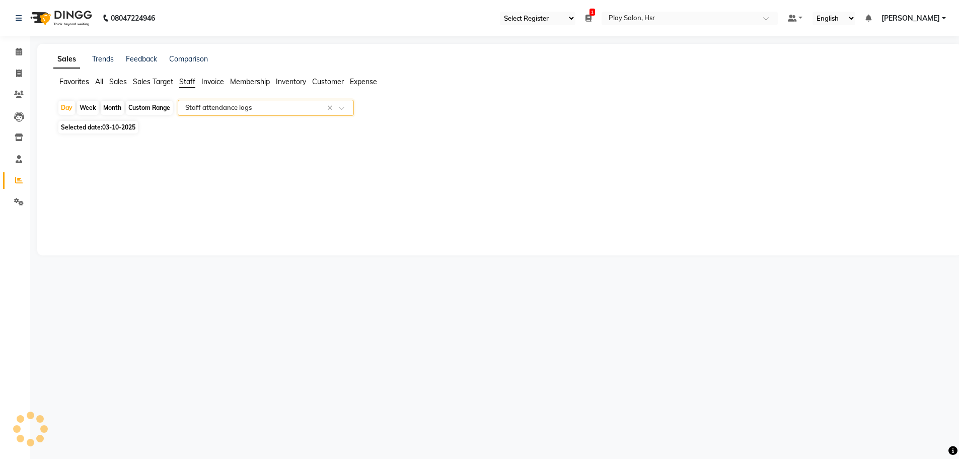
select select "full_report"
select select "csv"
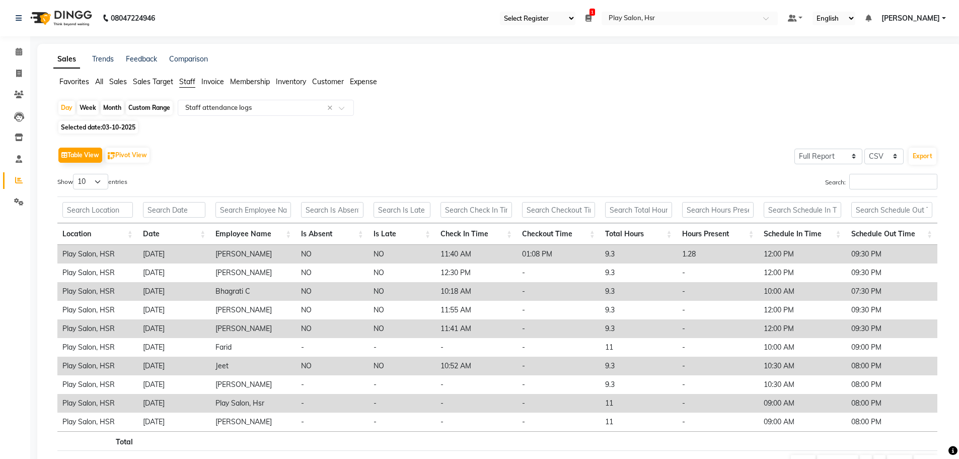
click at [112, 129] on span "03-10-2025" at bounding box center [118, 127] width 33 height 8
select select "10"
select select "2025"
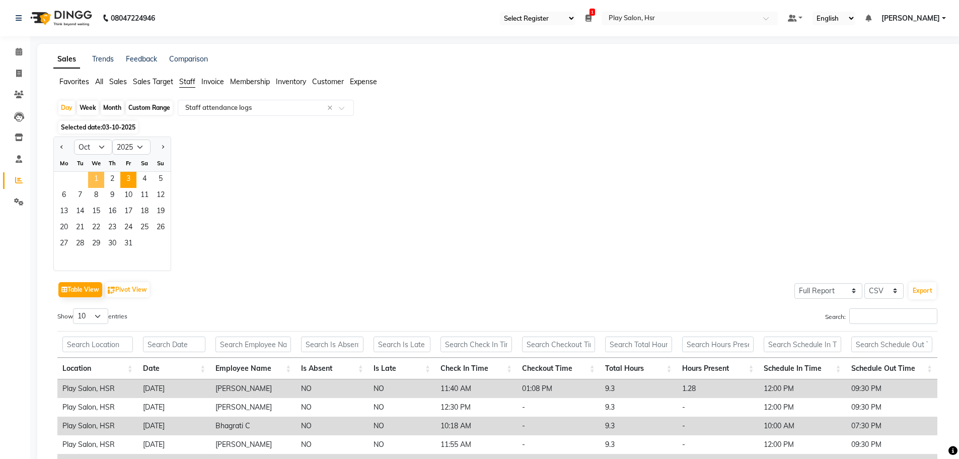
click at [94, 180] on span "1" at bounding box center [96, 180] width 16 height 16
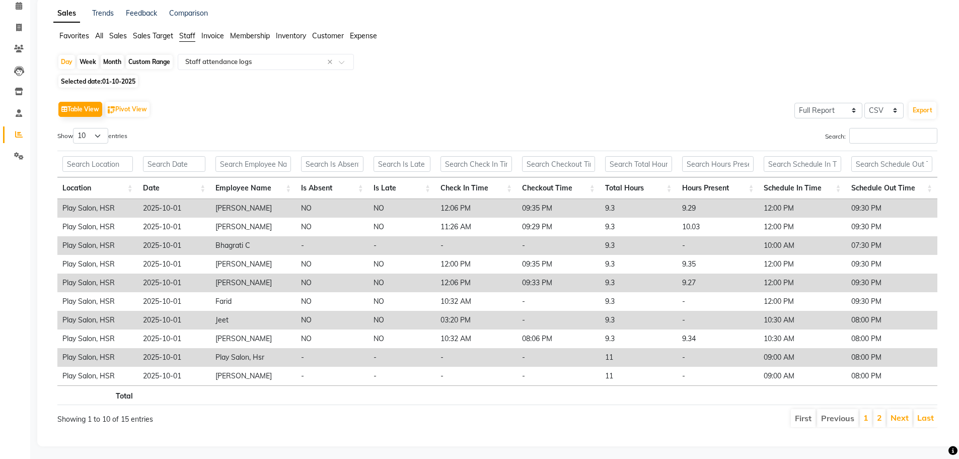
scroll to position [56, 0]
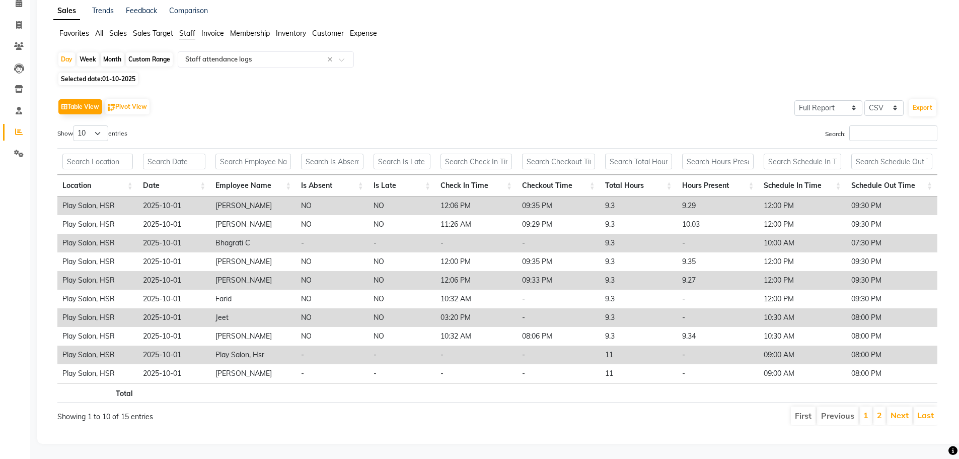
click at [142, 52] on div "Custom Range" at bounding box center [149, 59] width 47 height 14
select select "10"
select select "2025"
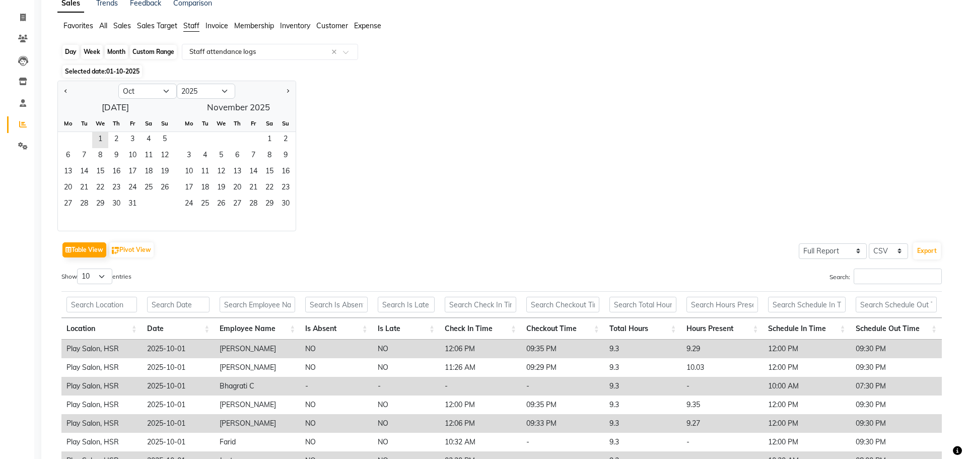
scroll to position [0, 0]
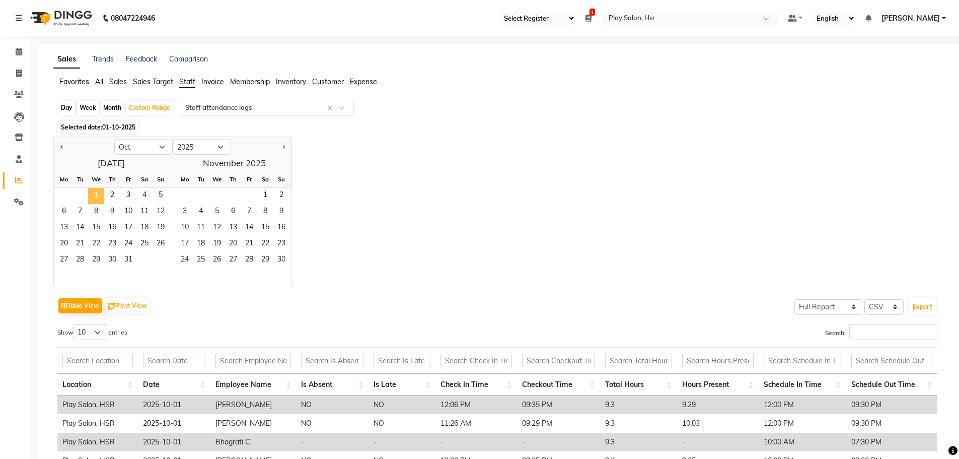
click at [100, 197] on span "1" at bounding box center [96, 196] width 16 height 16
click at [133, 194] on span "3" at bounding box center [128, 196] width 16 height 16
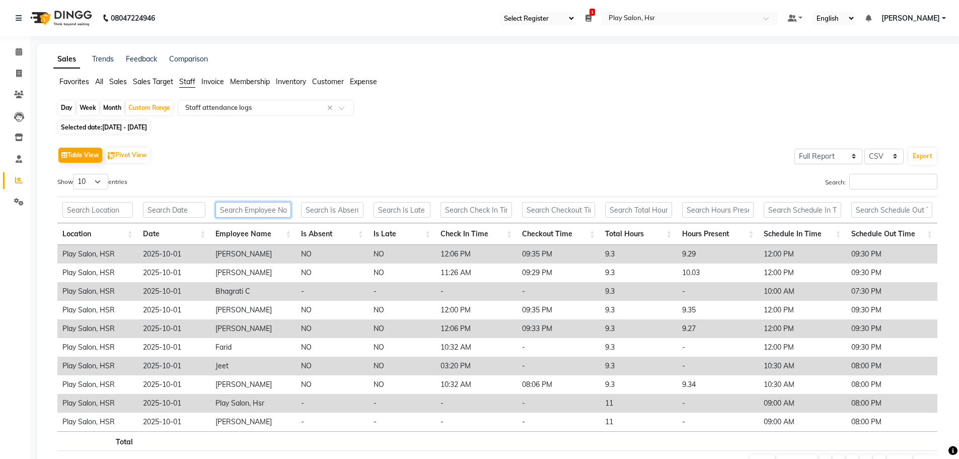
click at [247, 209] on input "text" at bounding box center [254, 210] width 76 height 16
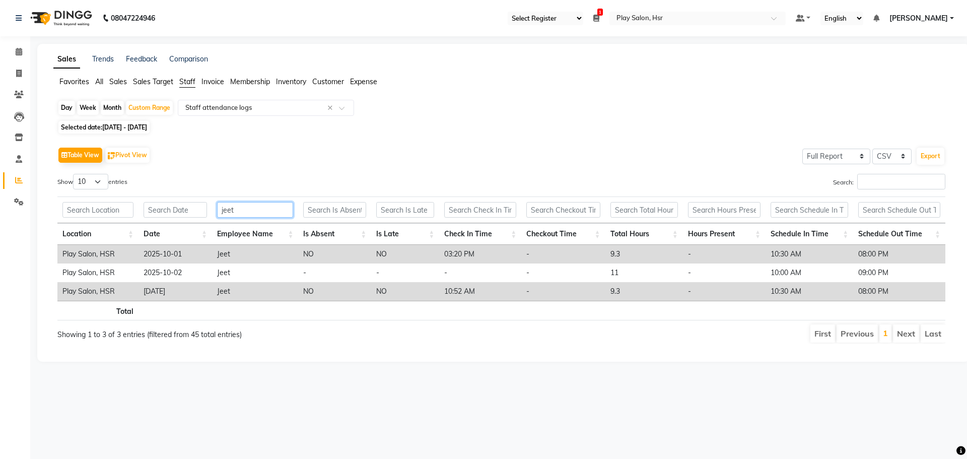
drag, startPoint x: 238, startPoint y: 212, endPoint x: 196, endPoint y: 211, distance: 41.8
click at [196, 211] on tr "jeet" at bounding box center [501, 209] width 888 height 27
type input "divya"
drag, startPoint x: 246, startPoint y: 207, endPoint x: 192, endPoint y: 208, distance: 53.9
click at [192, 208] on tr "divya" at bounding box center [501, 209] width 888 height 27
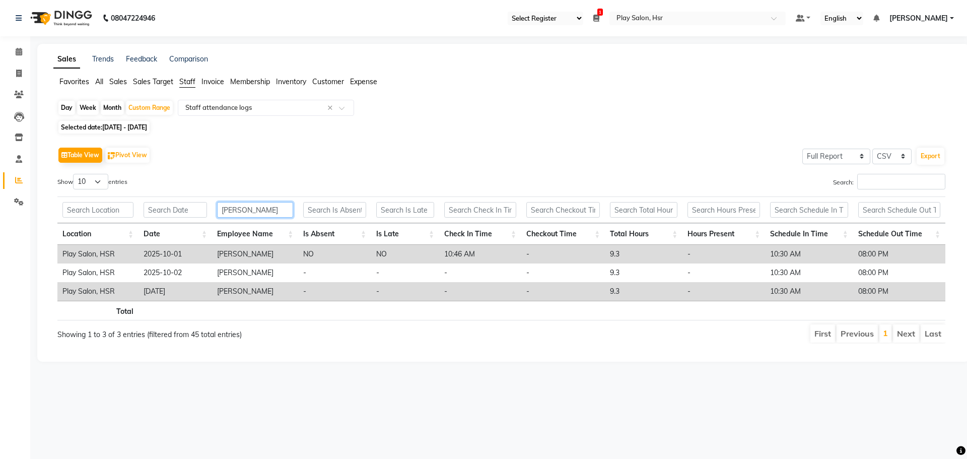
drag, startPoint x: 265, startPoint y: 209, endPoint x: 179, endPoint y: 221, distance: 87.4
click at [179, 221] on tr "[PERSON_NAME]" at bounding box center [501, 209] width 888 height 27
drag, startPoint x: 242, startPoint y: 212, endPoint x: 217, endPoint y: 213, distance: 24.7
click at [217, 213] on input "[PERSON_NAME]" at bounding box center [255, 210] width 77 height 16
type input "[PERSON_NAME]"
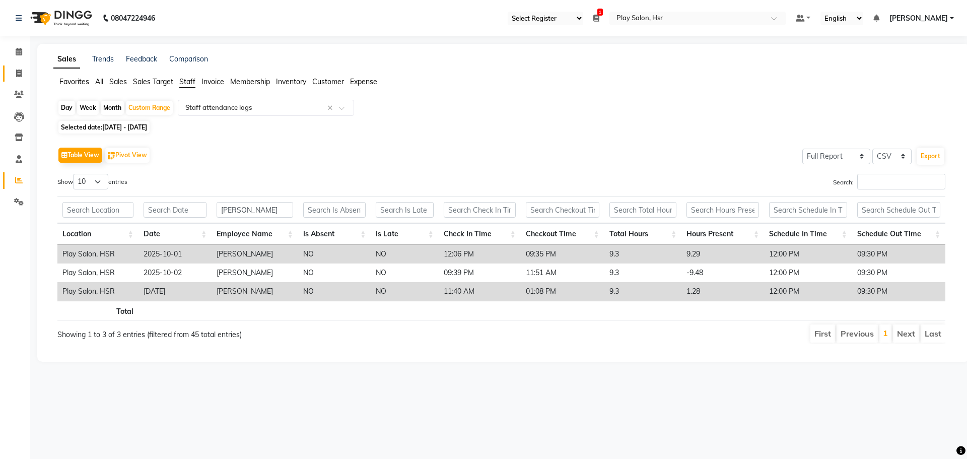
click at [18, 72] on icon at bounding box center [19, 73] width 6 height 8
select select "service"
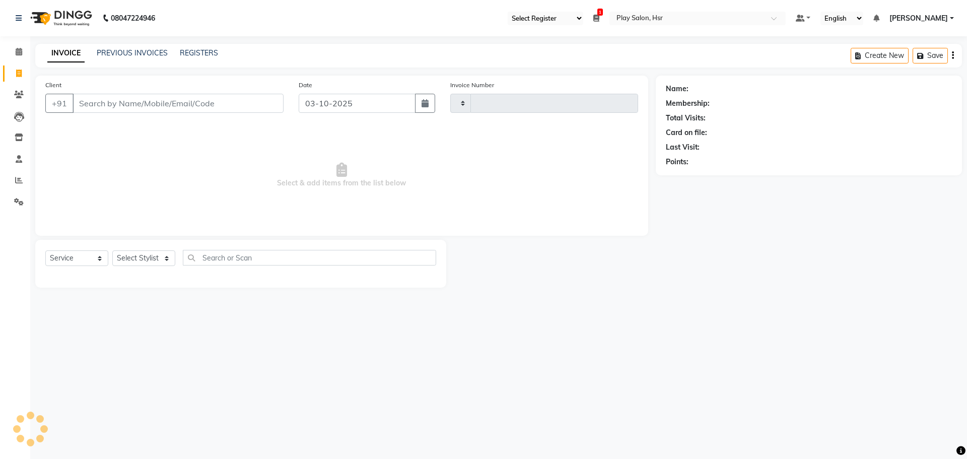
type input "1200"
select select "8358"
click at [505, 345] on div "08047224946 Select Register Play Salon 1 Daily Open Registers [DATE] Close Open…" at bounding box center [483, 229] width 967 height 459
click at [16, 53] on span at bounding box center [19, 52] width 18 height 12
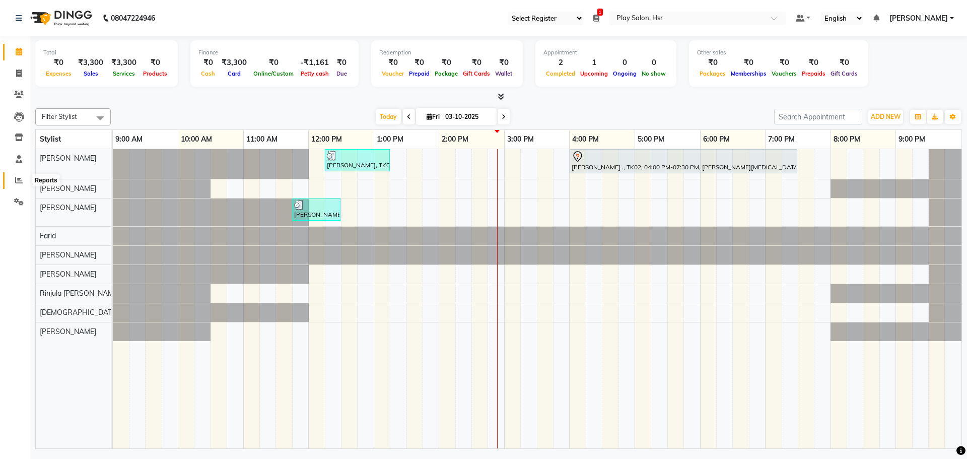
click at [16, 178] on icon at bounding box center [19, 180] width 8 height 8
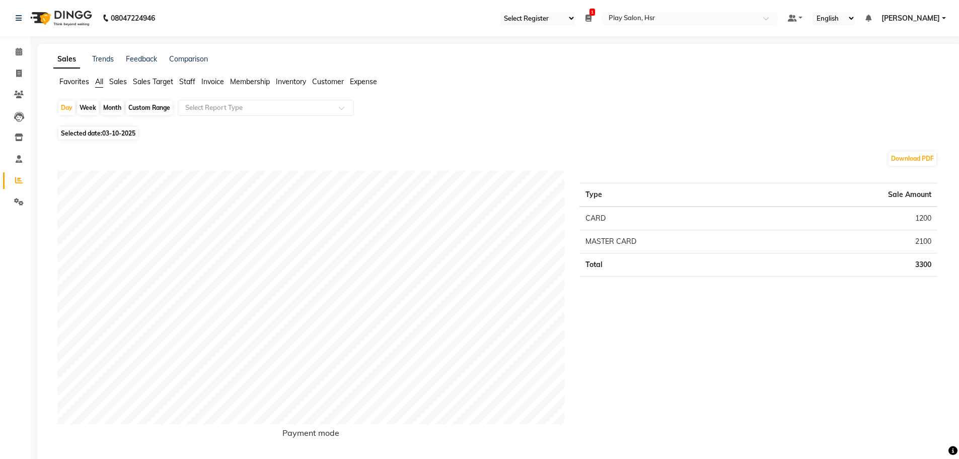
click at [190, 83] on span "Staff" at bounding box center [187, 81] width 16 height 9
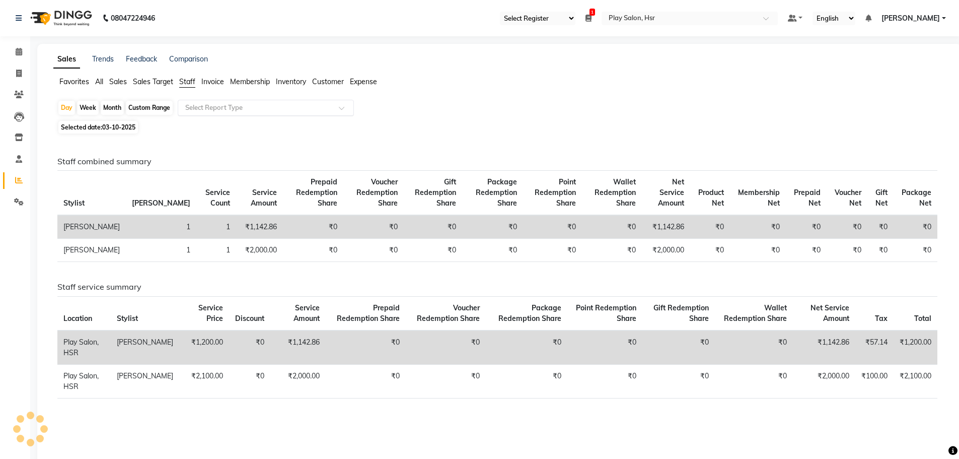
click at [217, 105] on input "text" at bounding box center [255, 108] width 145 height 10
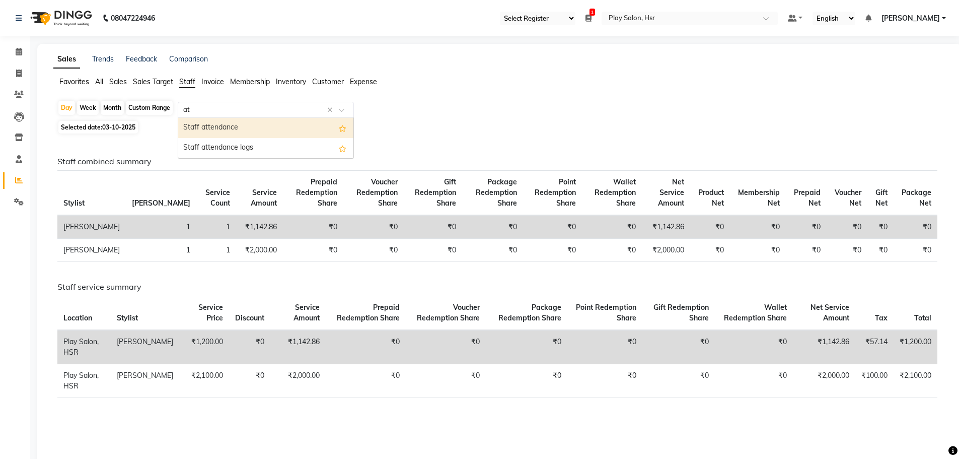
type input "att"
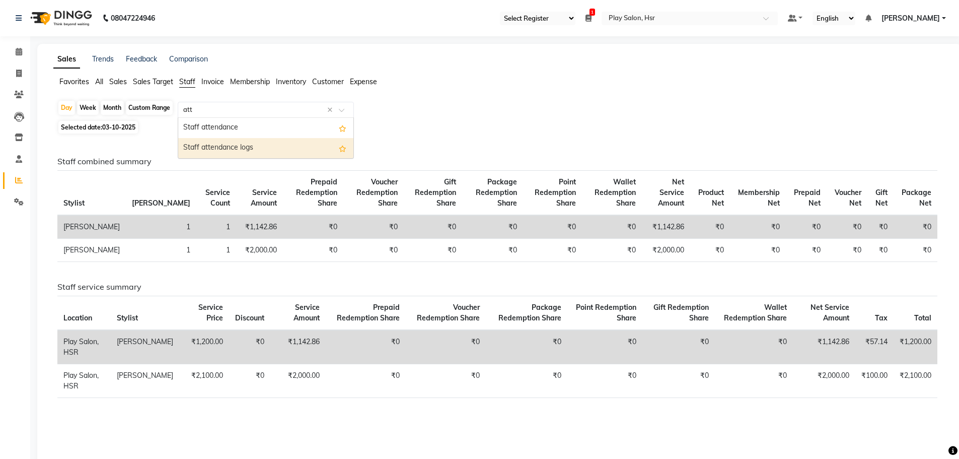
click at [224, 145] on div "Staff attendance logs" at bounding box center [265, 148] width 175 height 20
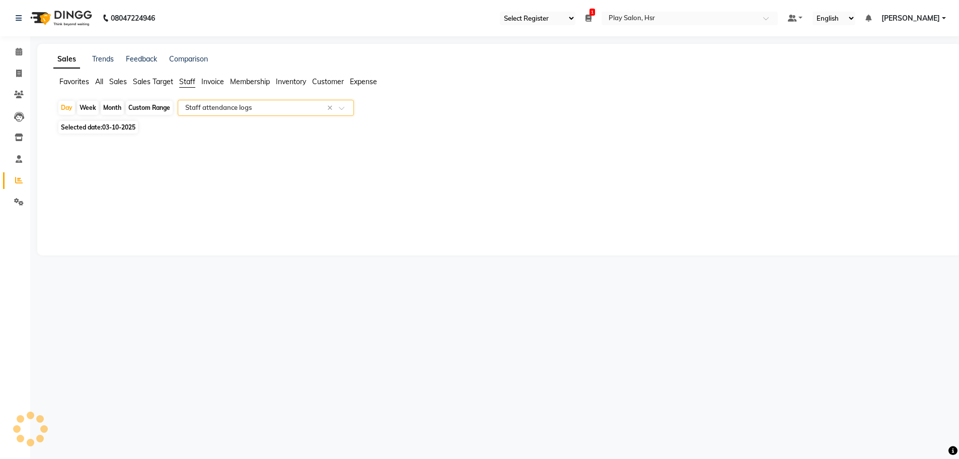
select select "full_report"
select select "csv"
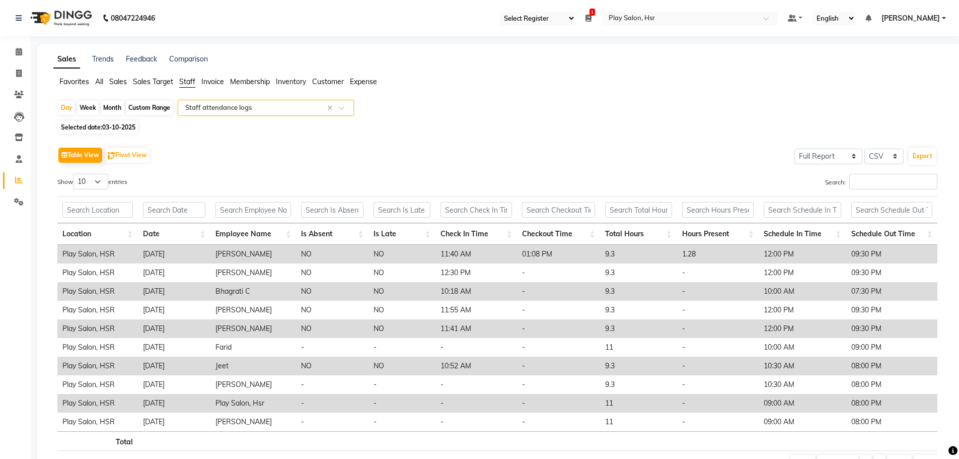
click at [147, 108] on div "Custom Range" at bounding box center [149, 108] width 47 height 14
select select "10"
select select "2025"
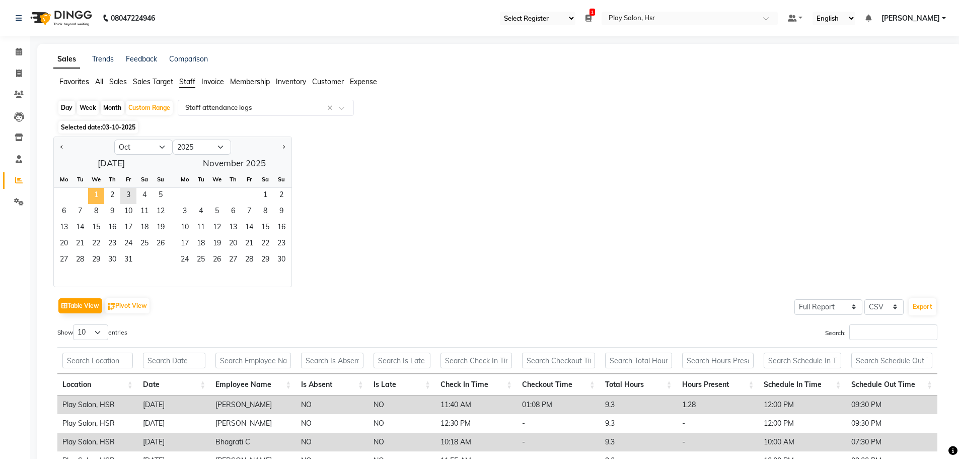
click at [97, 195] on span "1" at bounding box center [96, 196] width 16 height 16
click at [125, 196] on span "3" at bounding box center [128, 196] width 16 height 16
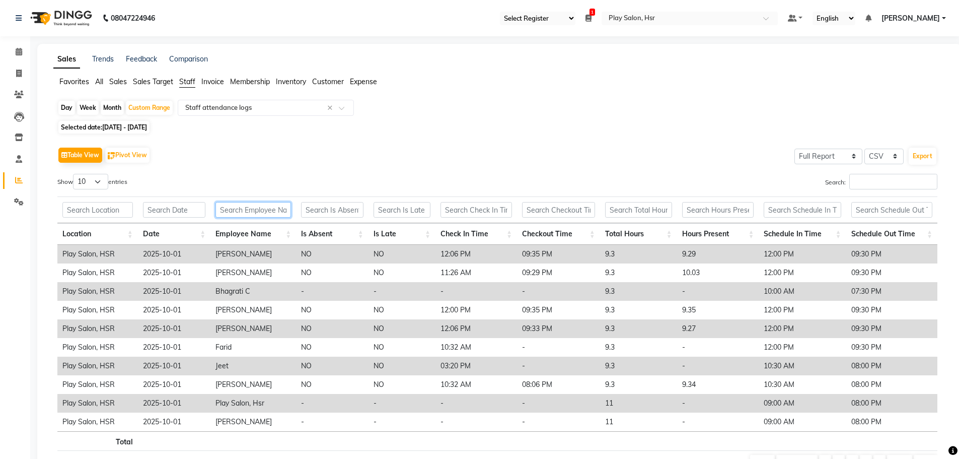
click at [259, 210] on input "text" at bounding box center [254, 210] width 76 height 16
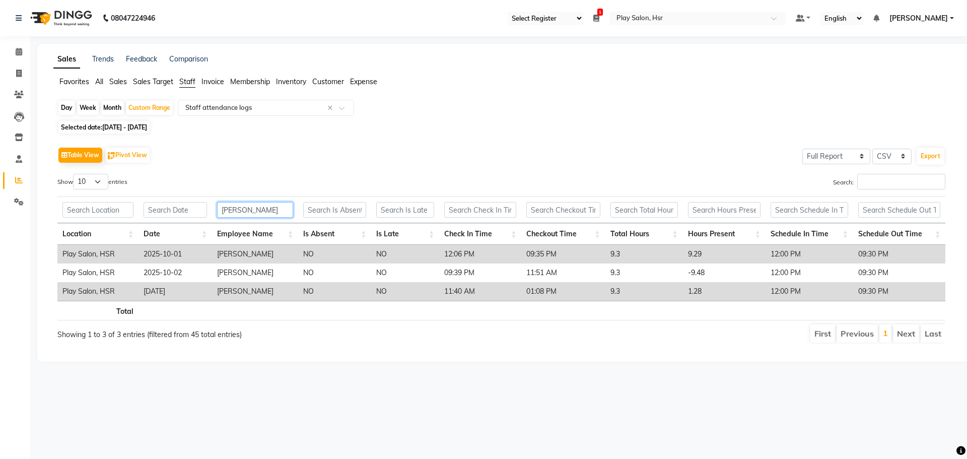
drag, startPoint x: 248, startPoint y: 206, endPoint x: 210, endPoint y: 210, distance: 37.9
click at [213, 212] on th "[PERSON_NAME]" at bounding box center [255, 209] width 86 height 27
type input "f"
drag, startPoint x: 248, startPoint y: 210, endPoint x: 206, endPoint y: 210, distance: 41.8
click at [206, 210] on tr "kiran" at bounding box center [501, 209] width 888 height 27
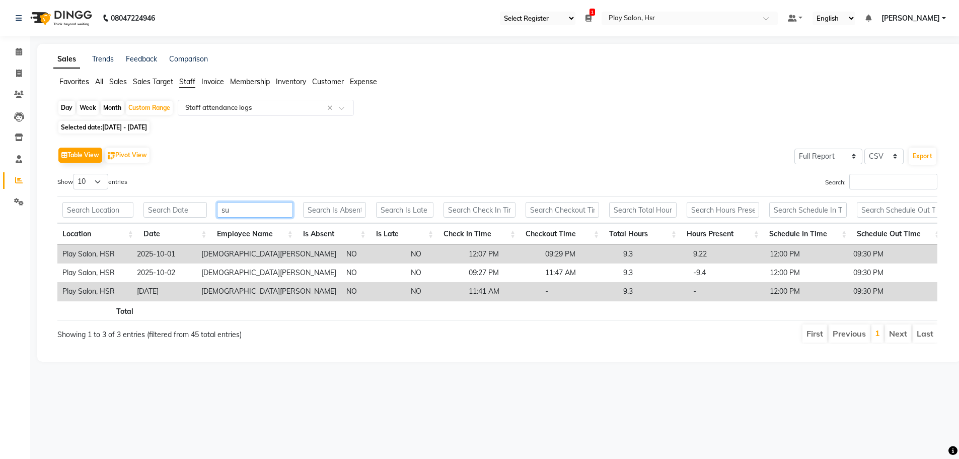
type input "s"
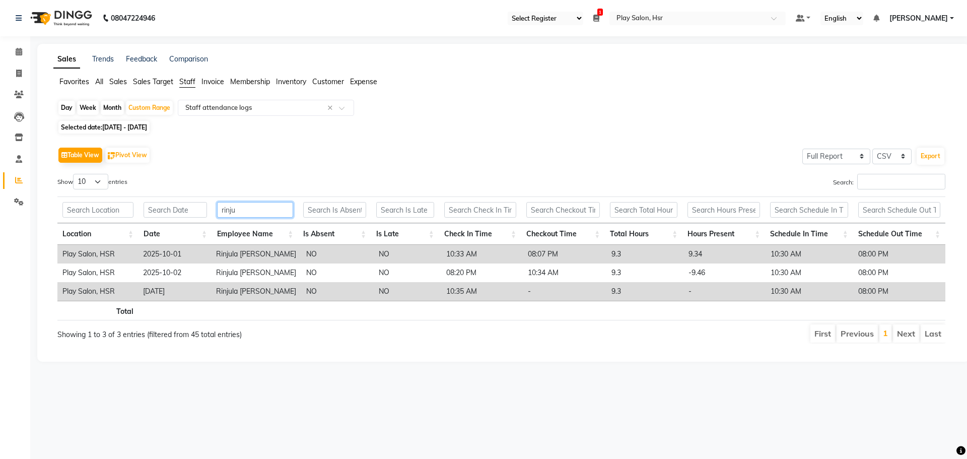
type input "rinju"
click at [20, 52] on icon at bounding box center [19, 52] width 7 height 8
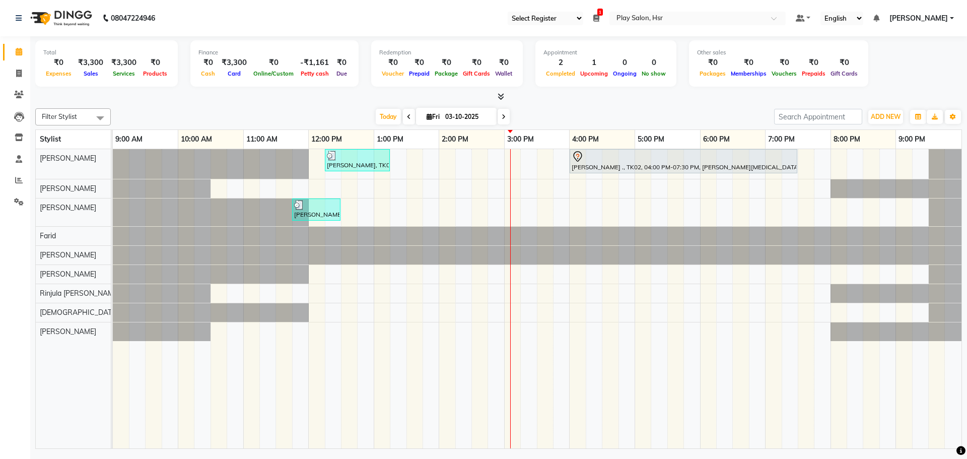
click at [500, 115] on span at bounding box center [504, 117] width 12 height 16
type input "04-10-2025"
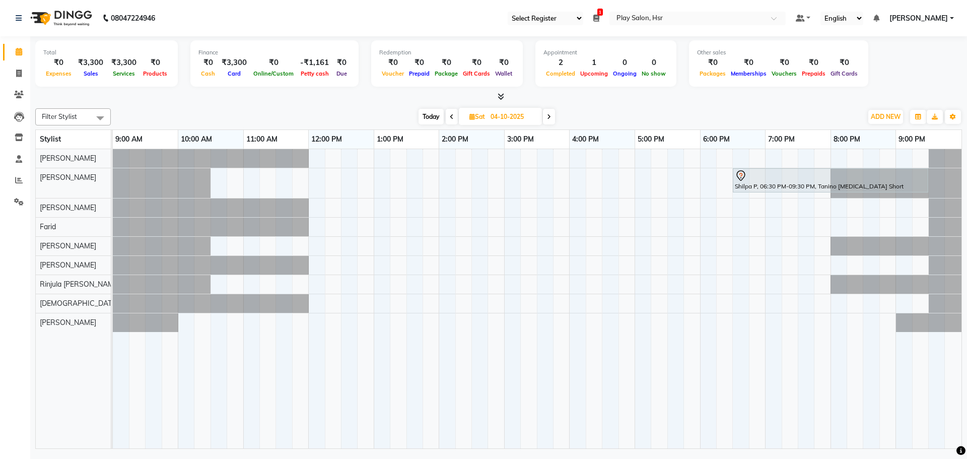
click at [252, 181] on div "Shilpa P, 06:30 PM-09:30 PM, Tanino [MEDICAL_DATA] Short" at bounding box center [537, 298] width 849 height 299
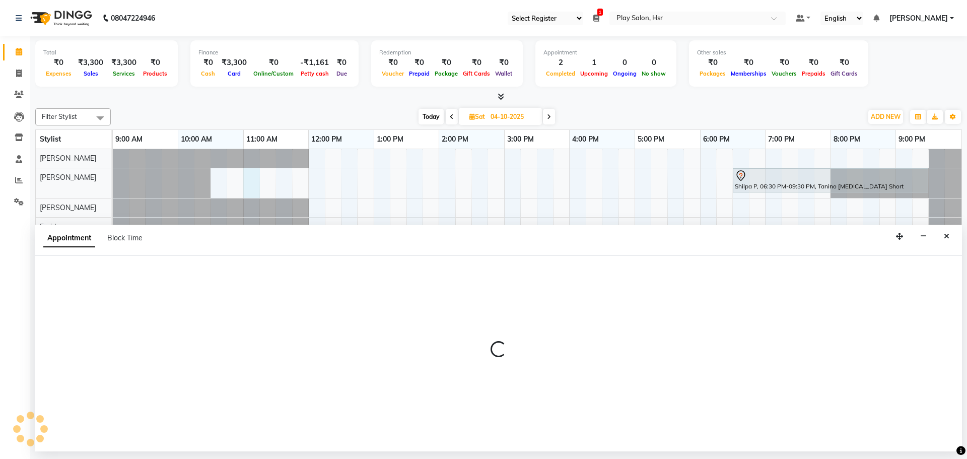
select select "81913"
select select "tentative"
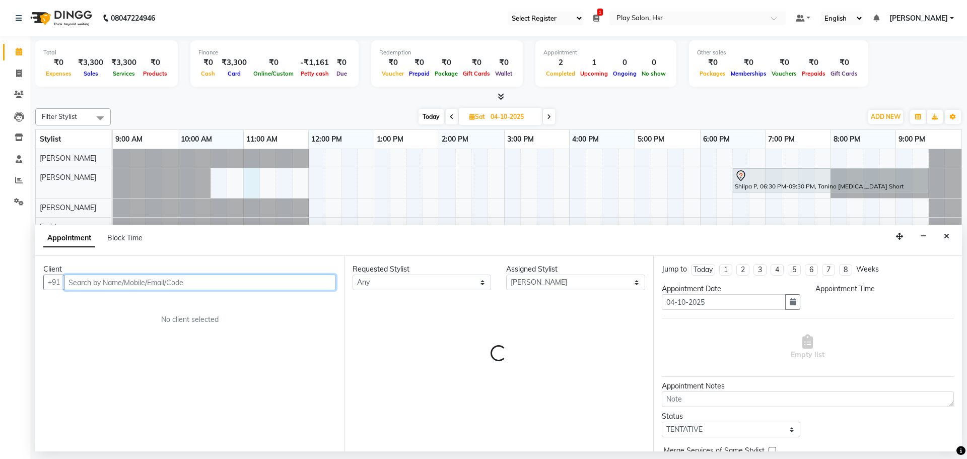
select select "660"
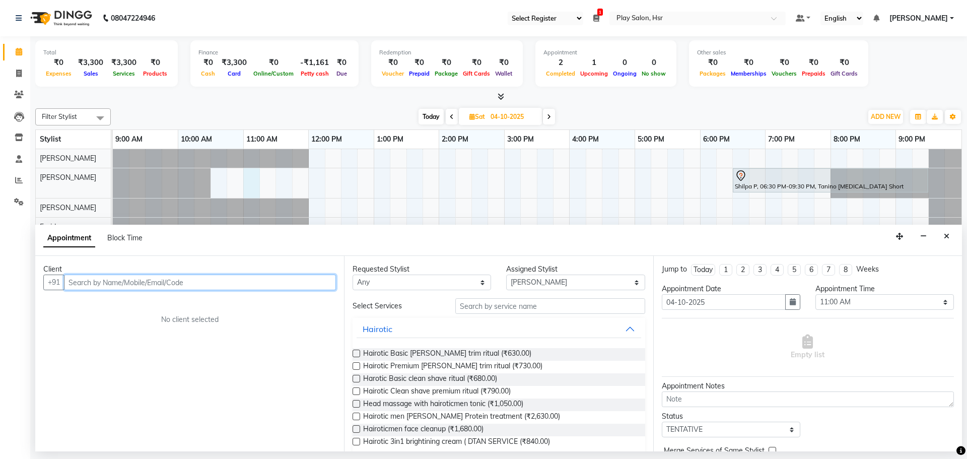
click at [156, 278] on input "text" at bounding box center [200, 282] width 272 height 16
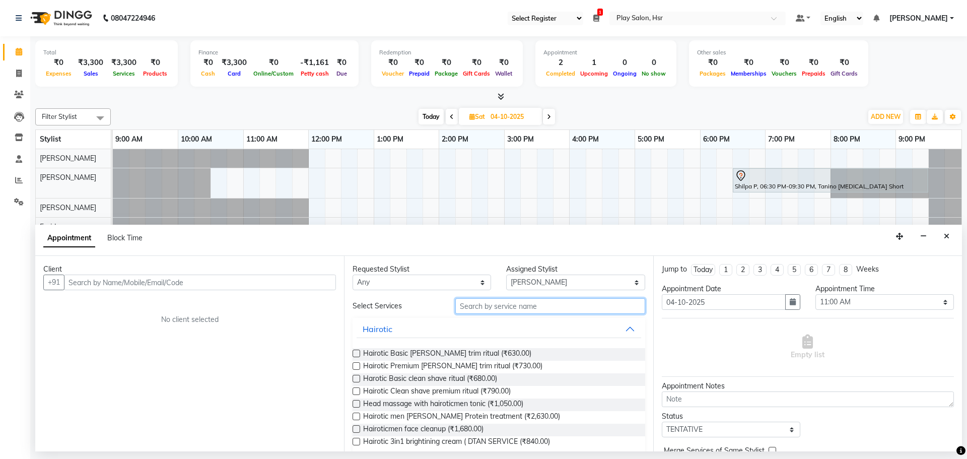
click at [517, 306] on input "text" at bounding box center [550, 306] width 190 height 16
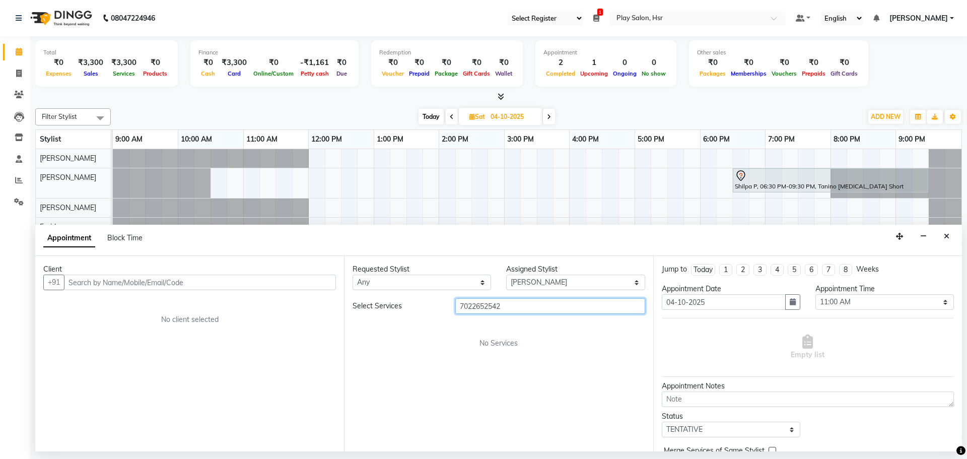
type input "7022652542"
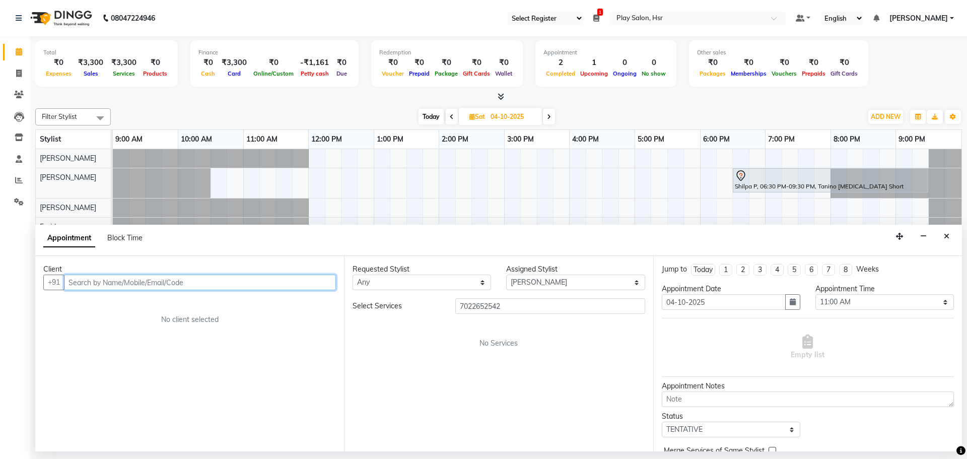
click at [117, 284] on input "text" at bounding box center [200, 282] width 272 height 16
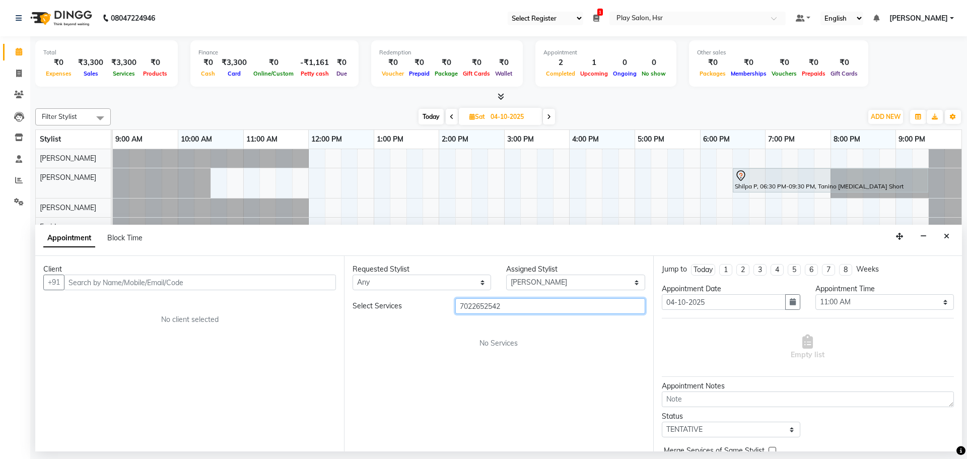
drag, startPoint x: 503, startPoint y: 305, endPoint x: 460, endPoint y: 305, distance: 43.3
click at [460, 305] on input "7022652542" at bounding box center [550, 306] width 190 height 16
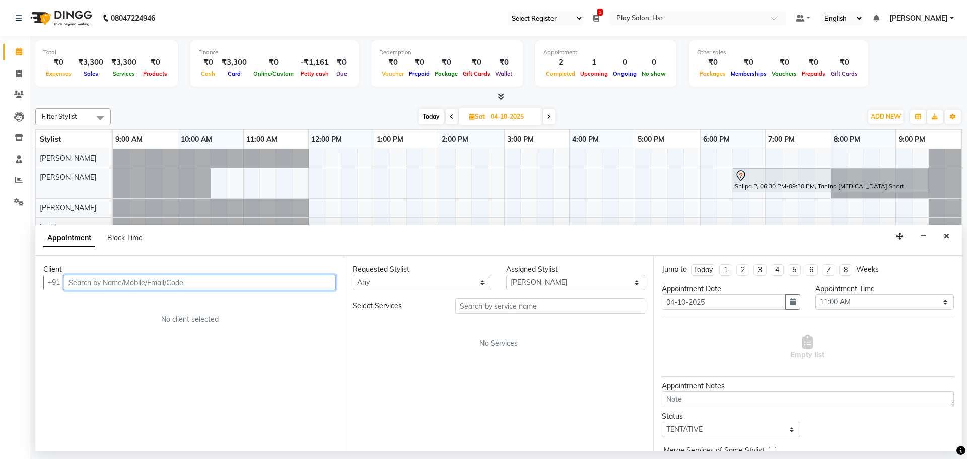
click at [155, 277] on input "text" at bounding box center [200, 282] width 272 height 16
paste input "7022652542"
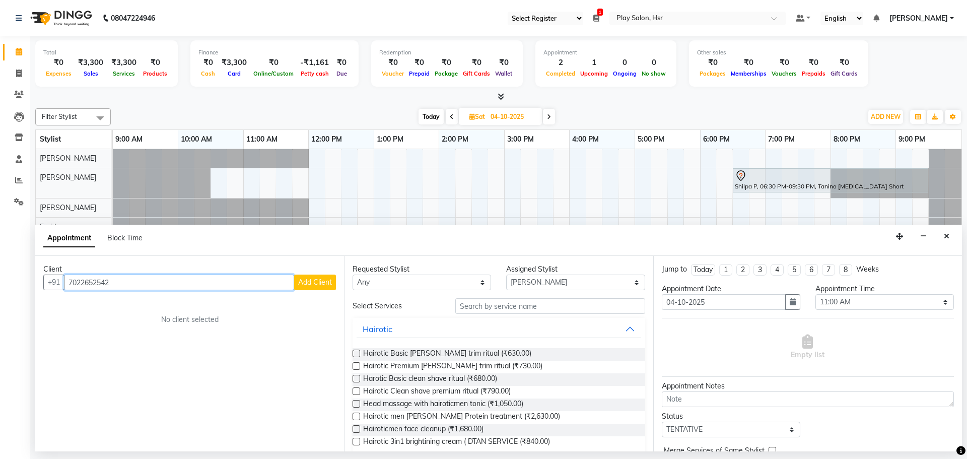
type input "7022652542"
click at [301, 286] on span "Add Client" at bounding box center [315, 281] width 34 height 9
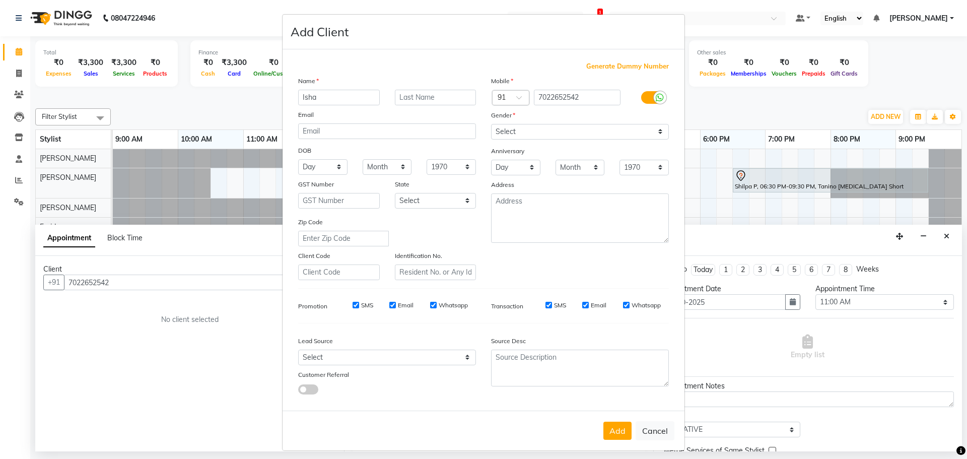
type input "Isha"
type input "[PERSON_NAME]"
click at [530, 132] on select "Select [DEMOGRAPHIC_DATA] [DEMOGRAPHIC_DATA] Other Prefer Not To Say" at bounding box center [580, 132] width 178 height 16
select select "[DEMOGRAPHIC_DATA]"
click at [491, 124] on select "Select [DEMOGRAPHIC_DATA] [DEMOGRAPHIC_DATA] Other Prefer Not To Say" at bounding box center [580, 132] width 178 height 16
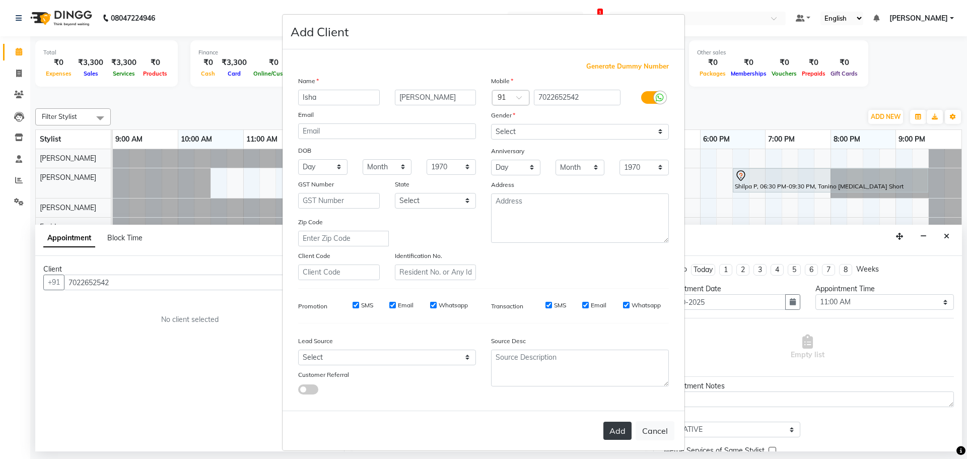
click at [613, 437] on button "Add" at bounding box center [617, 431] width 28 height 18
select select
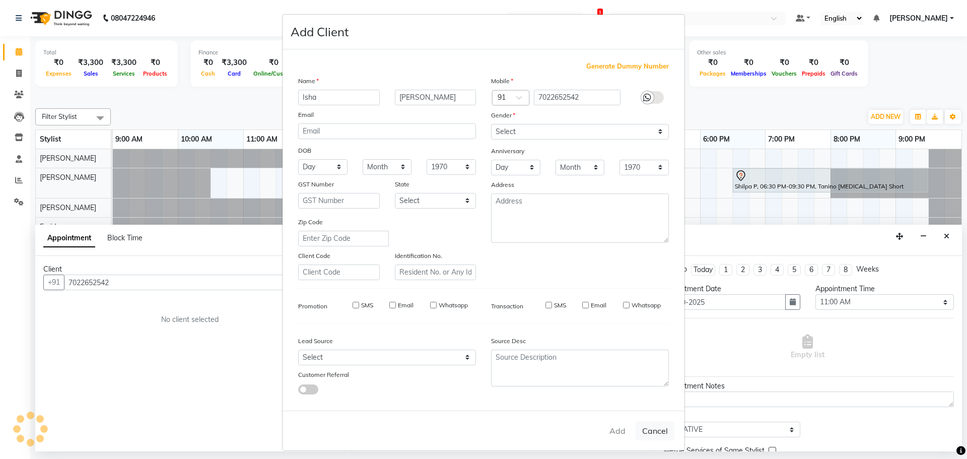
select select
checkbox input "false"
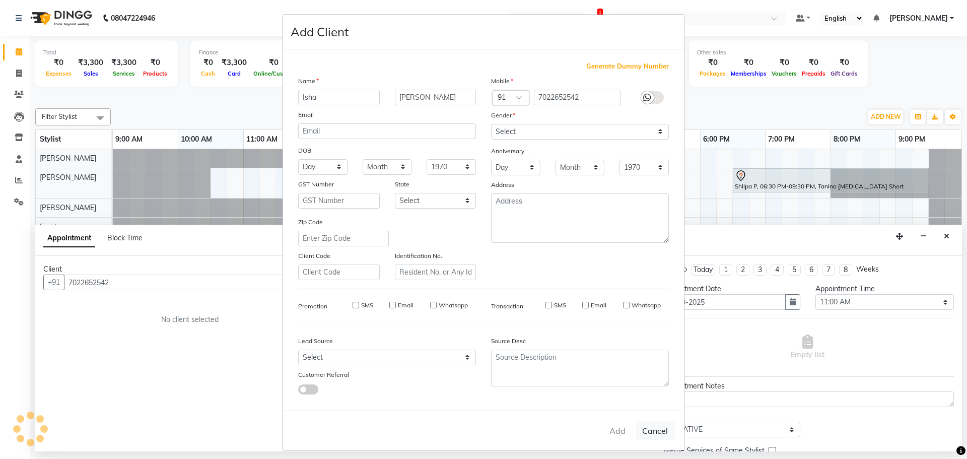
checkbox input "false"
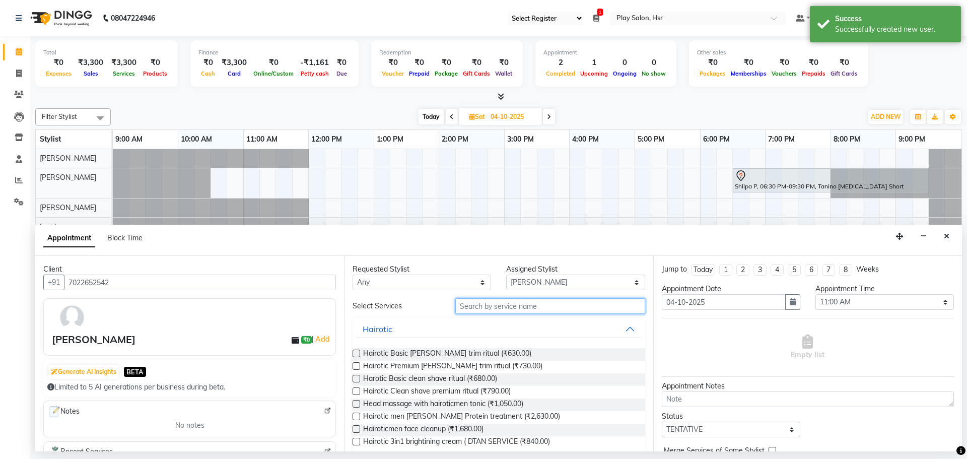
click at [489, 303] on input "text" at bounding box center [550, 306] width 190 height 16
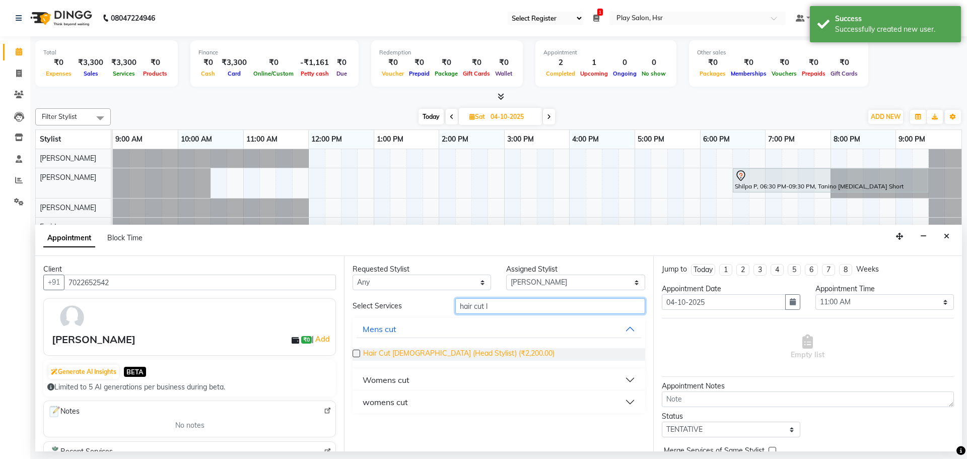
type input "hair cut l"
click at [467, 354] on span "Hair Cut [DEMOGRAPHIC_DATA] (Head Stylist) (₹2,200.00)" at bounding box center [458, 354] width 191 height 13
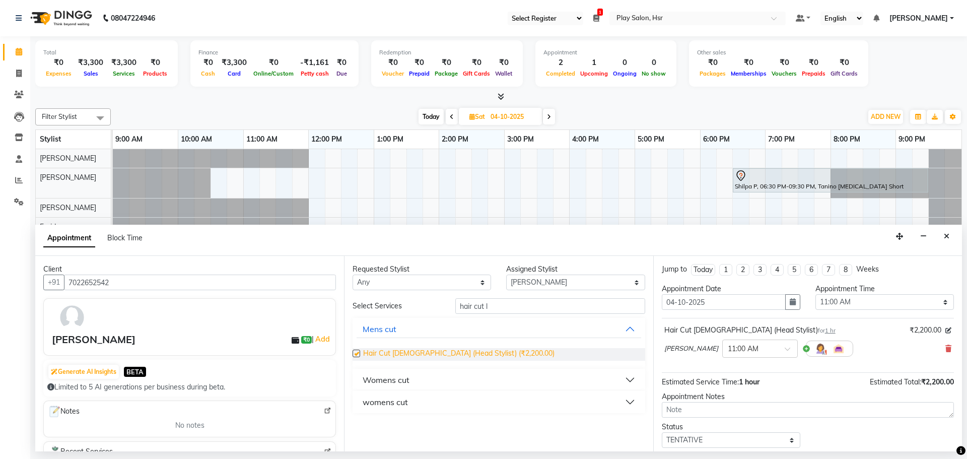
checkbox input "false"
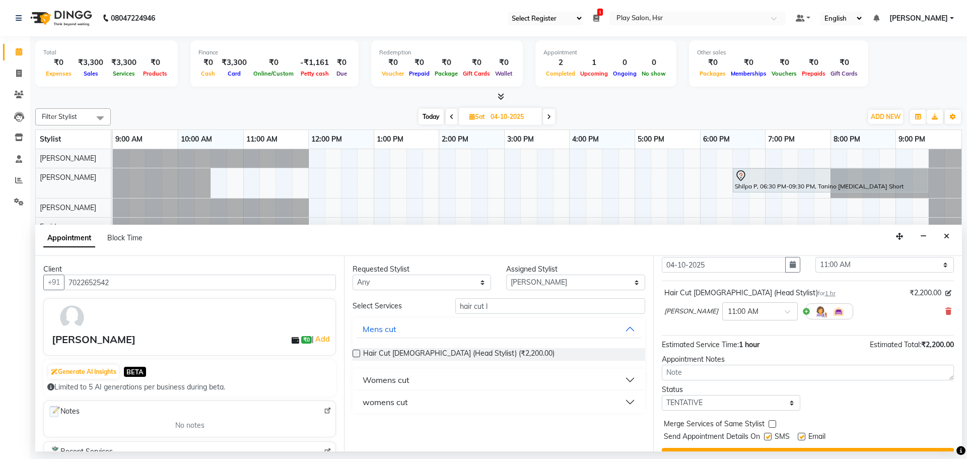
scroll to position [60, 0]
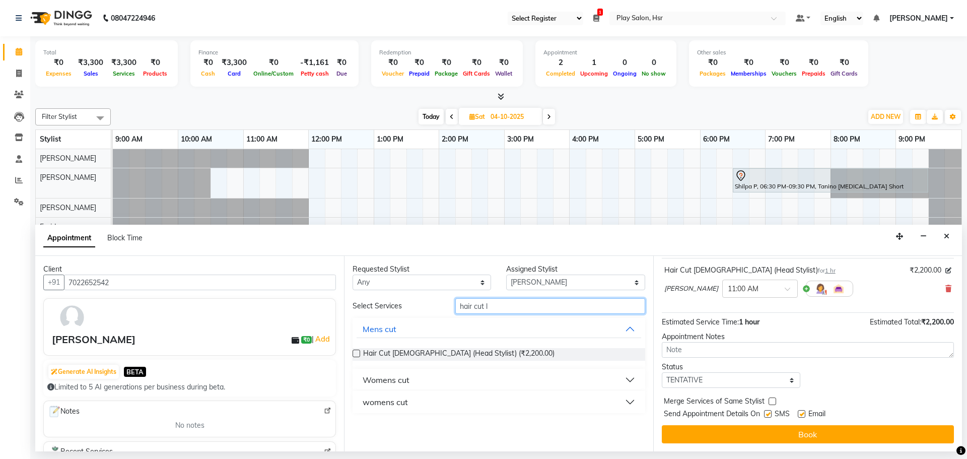
drag, startPoint x: 492, startPoint y: 306, endPoint x: 414, endPoint y: 306, distance: 77.1
click at [414, 306] on div "Select Services hair cut l" at bounding box center [498, 306] width 307 height 16
type input "c"
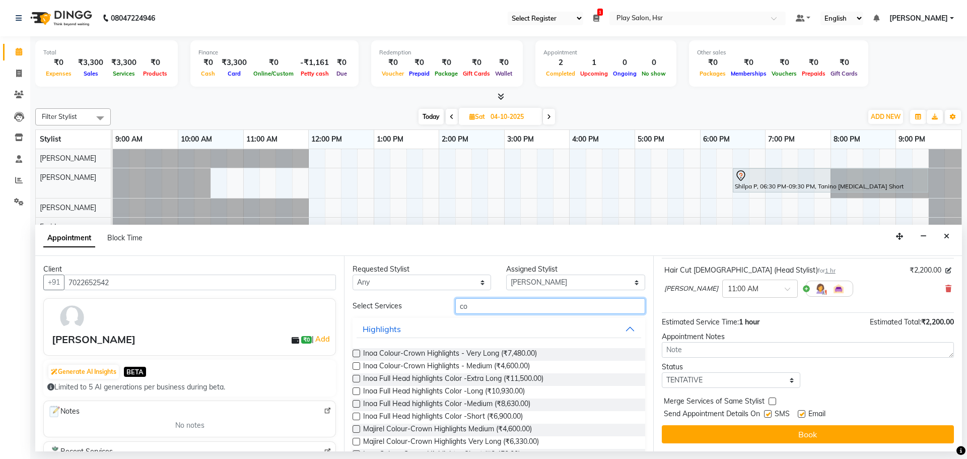
type input "c"
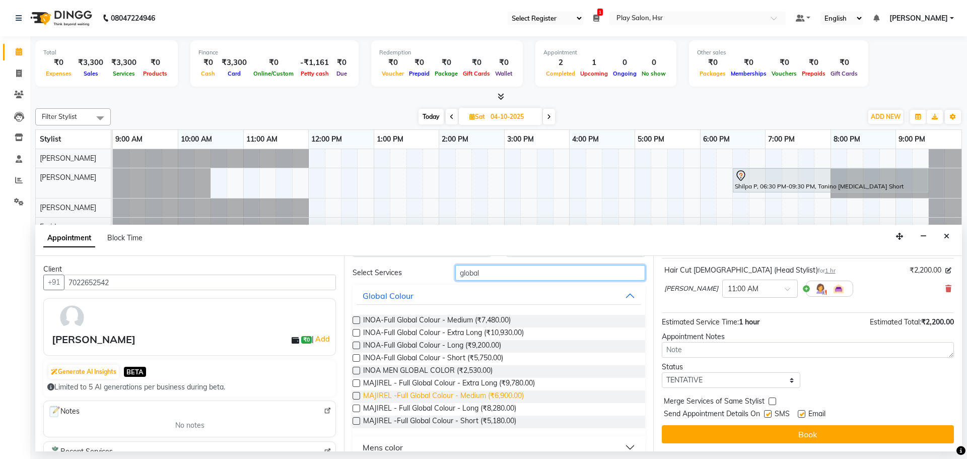
scroll to position [50, 0]
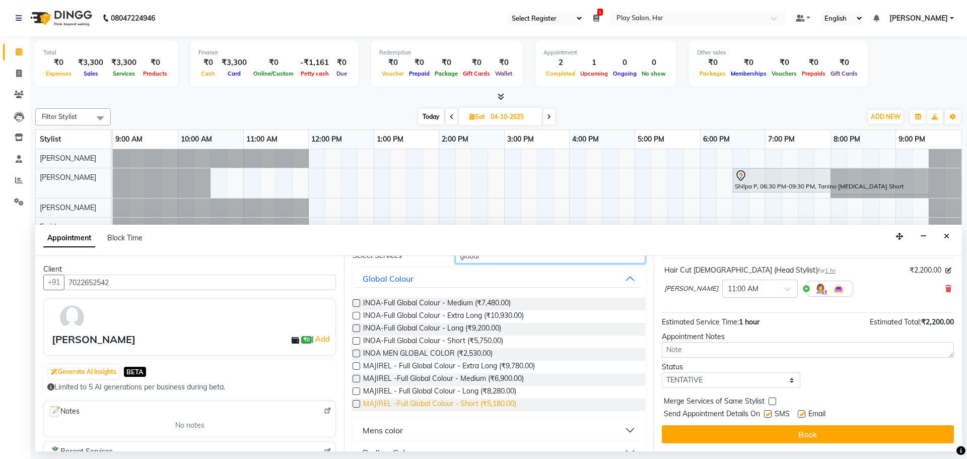
type input "global"
click at [419, 404] on span "MAJIREL -Full Global Colour - Short (₹5,180.00)" at bounding box center [439, 404] width 153 height 13
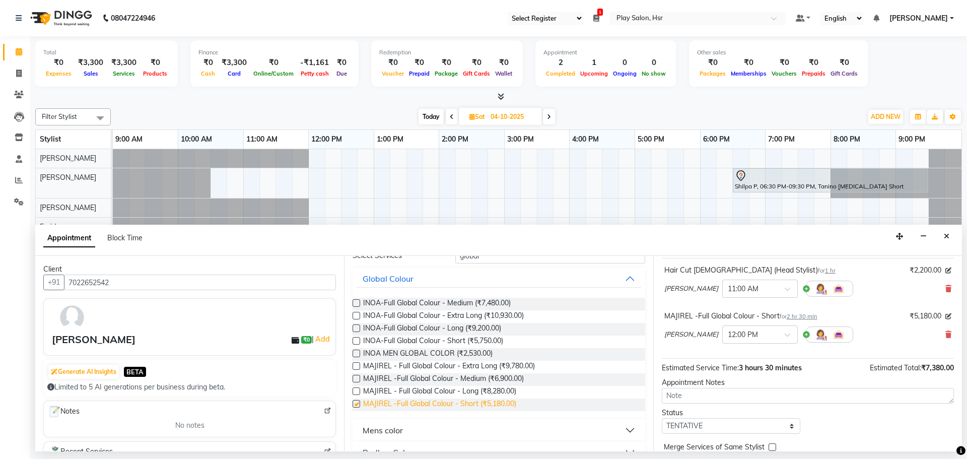
checkbox input "false"
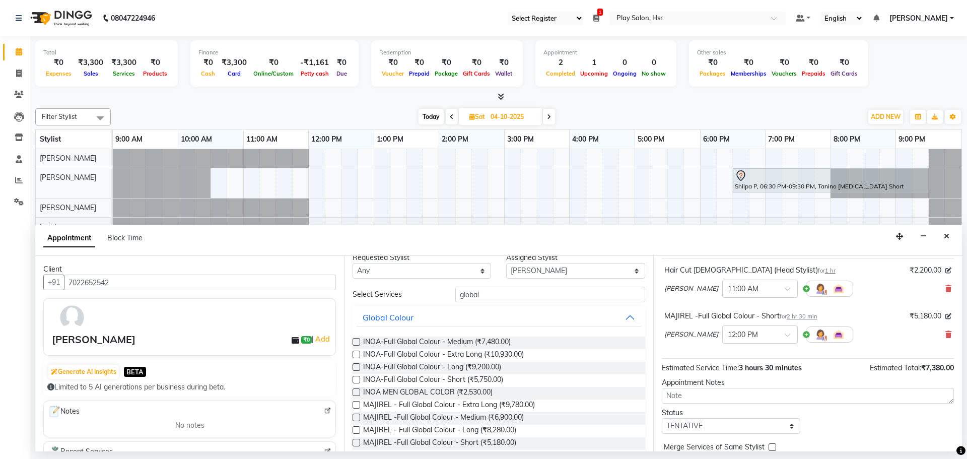
scroll to position [0, 0]
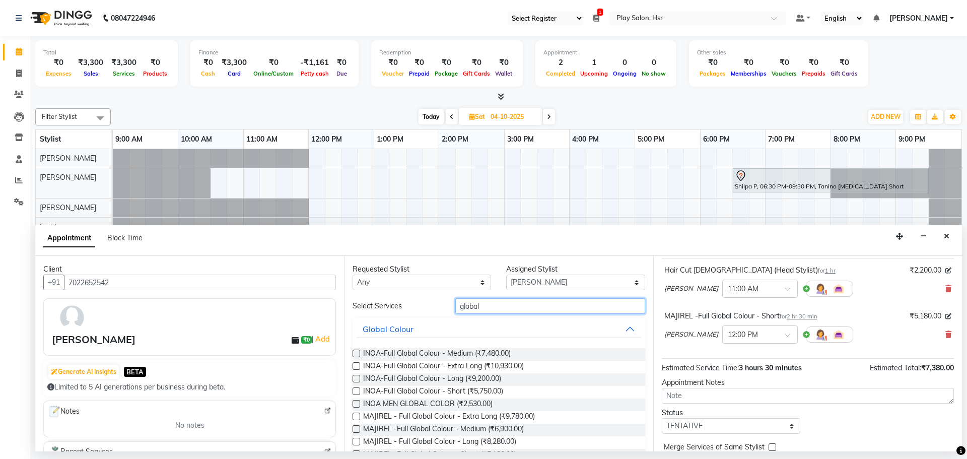
drag, startPoint x: 426, startPoint y: 303, endPoint x: 420, endPoint y: 303, distance: 6.0
click at [420, 303] on div "Select Services global" at bounding box center [498, 306] width 307 height 16
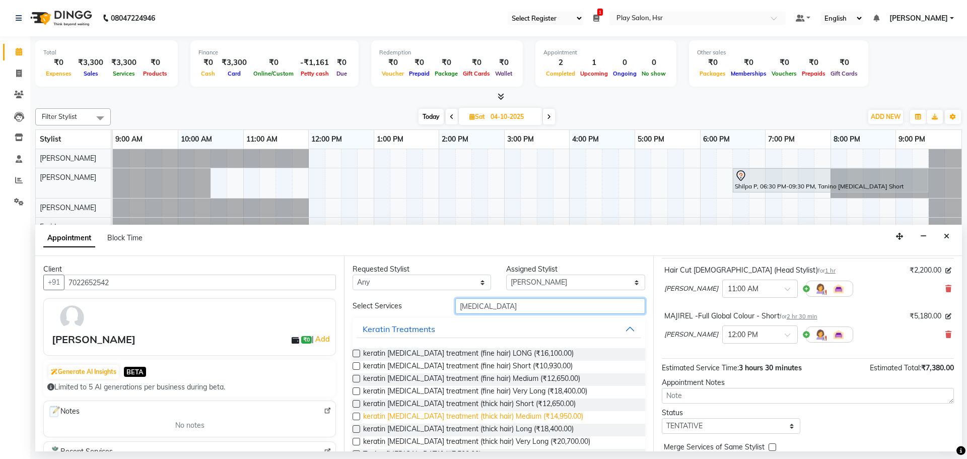
scroll to position [50, 0]
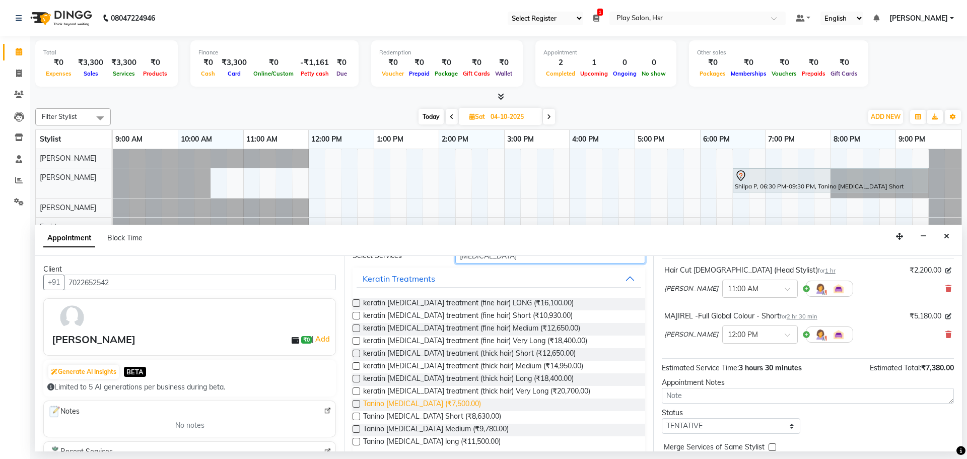
type input "[MEDICAL_DATA]"
click at [391, 402] on span "Tanino [MEDICAL_DATA] (₹7,500.00)" at bounding box center [422, 404] width 118 height 13
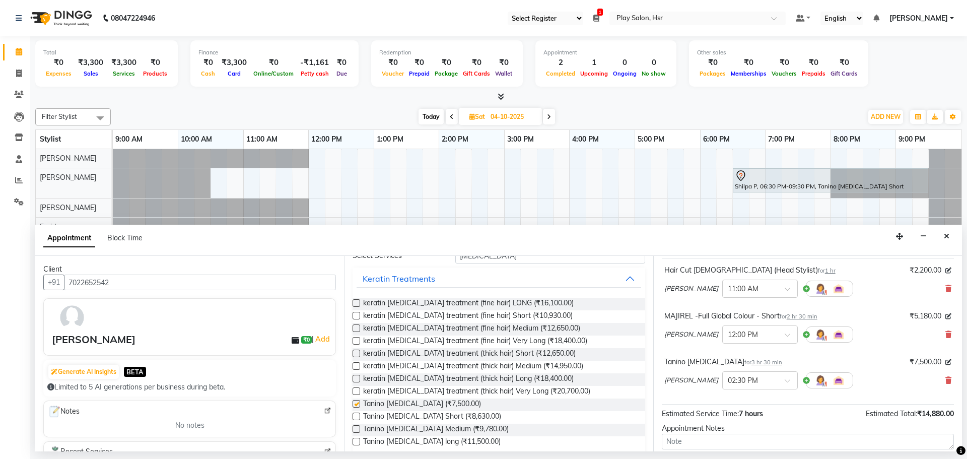
checkbox input "false"
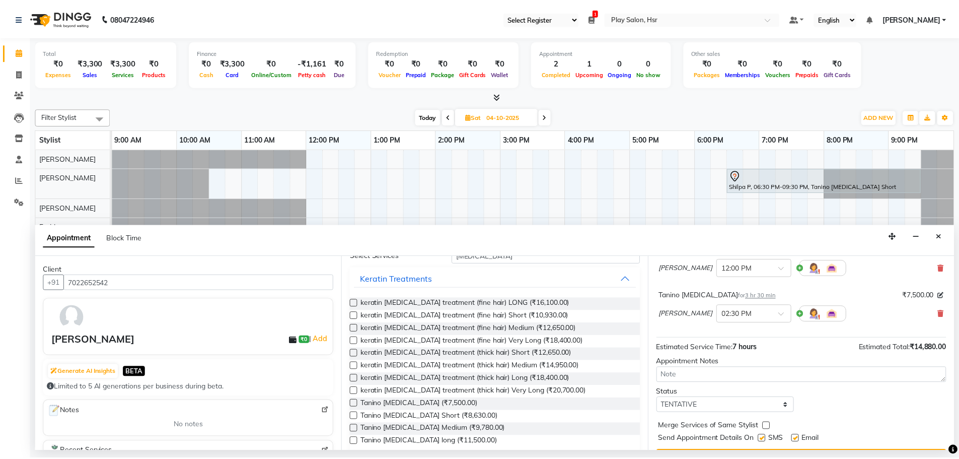
scroll to position [152, 0]
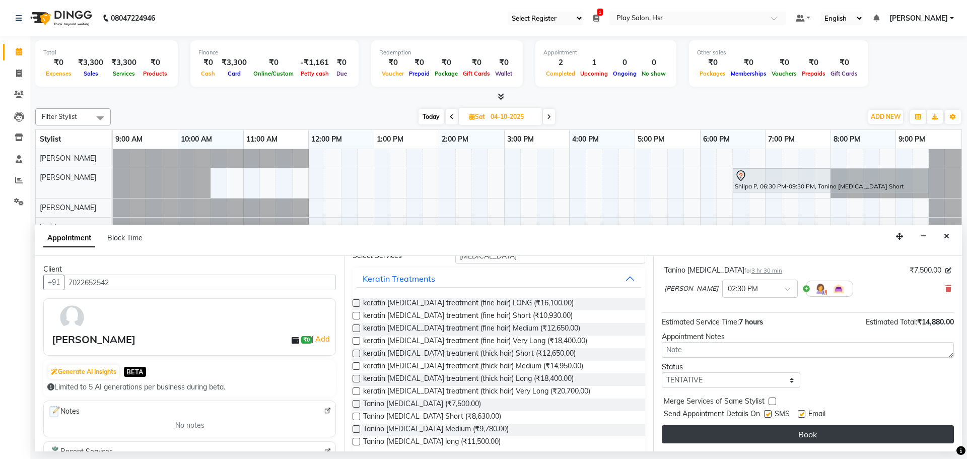
click at [788, 436] on button "Book" at bounding box center [808, 434] width 292 height 18
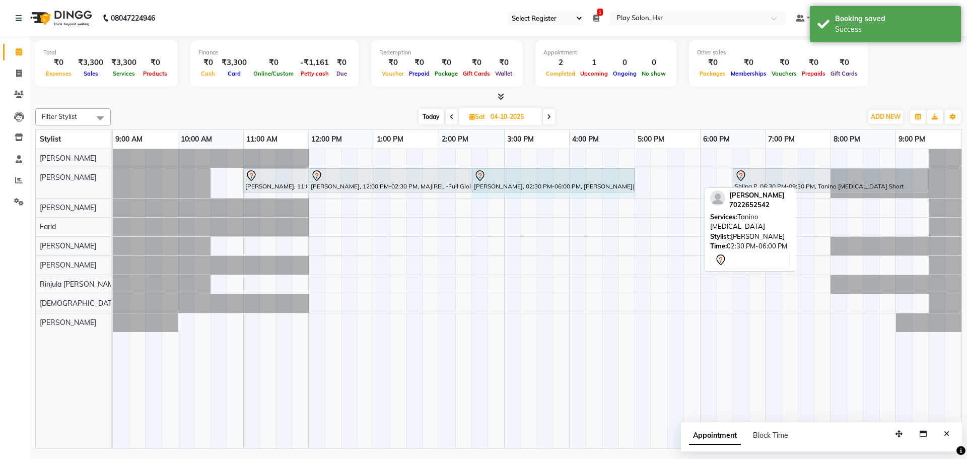
drag, startPoint x: 697, startPoint y: 179, endPoint x: 631, endPoint y: 178, distance: 66.5
click at [113, 178] on div "[PERSON_NAME], 11:00 AM-12:00 PM, Hair Cut [DEMOGRAPHIC_DATA] (Head Stylist) [P…" at bounding box center [113, 183] width 0 height 30
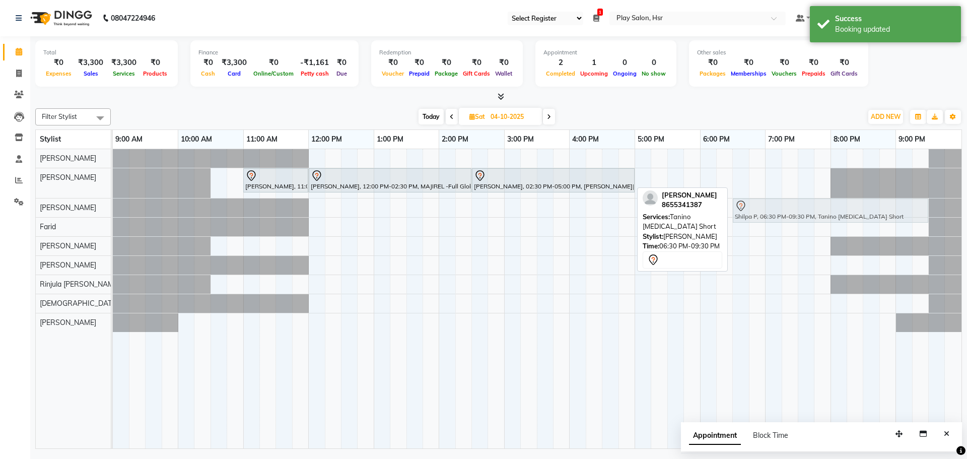
drag, startPoint x: 793, startPoint y: 180, endPoint x: 793, endPoint y: 199, distance: 18.6
click at [794, 200] on tbody "[PERSON_NAME], 11:00 AM-12:00 PM, Hair Cut [DEMOGRAPHIC_DATA] (Head Stylist) [P…" at bounding box center [537, 240] width 849 height 183
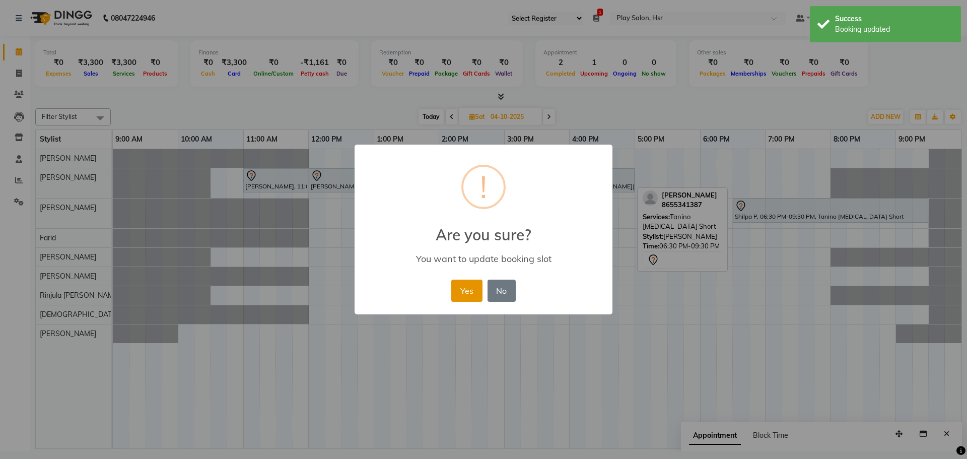
click at [456, 291] on button "Yes" at bounding box center [466, 291] width 31 height 22
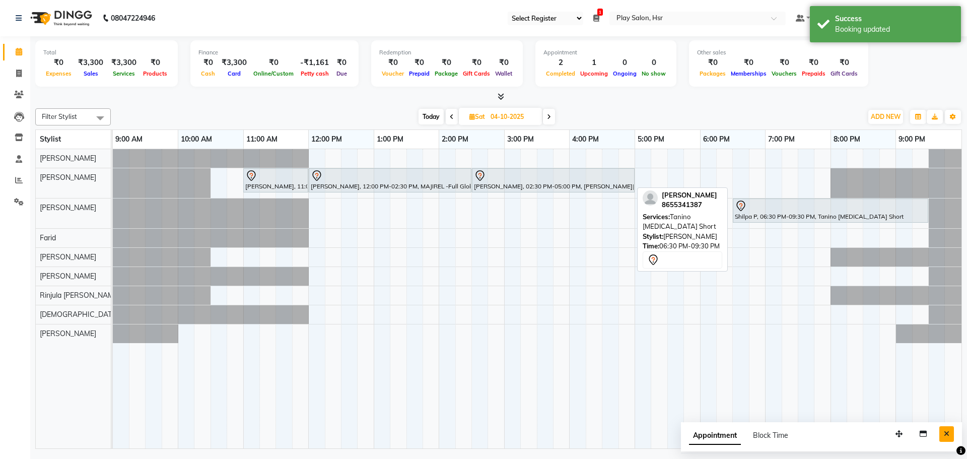
click at [947, 435] on icon "Close" at bounding box center [947, 433] width 6 height 7
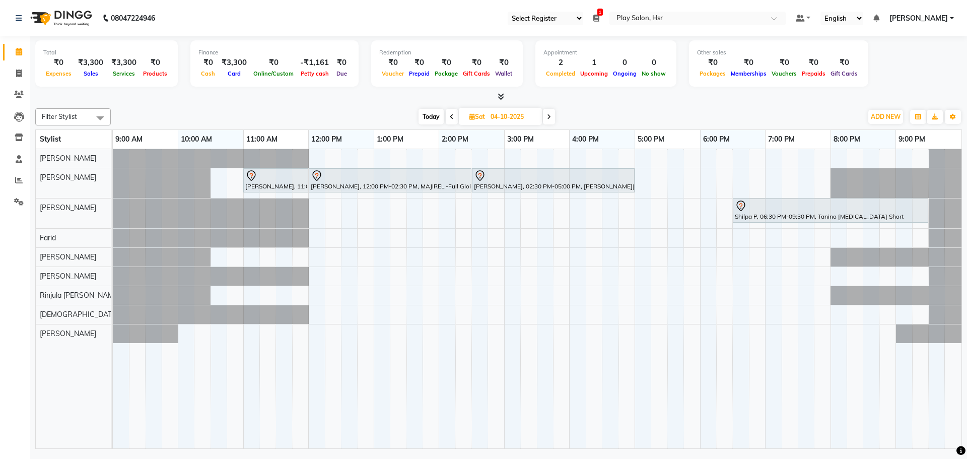
click at [427, 115] on span "Today" at bounding box center [430, 117] width 25 height 16
type input "03-10-2025"
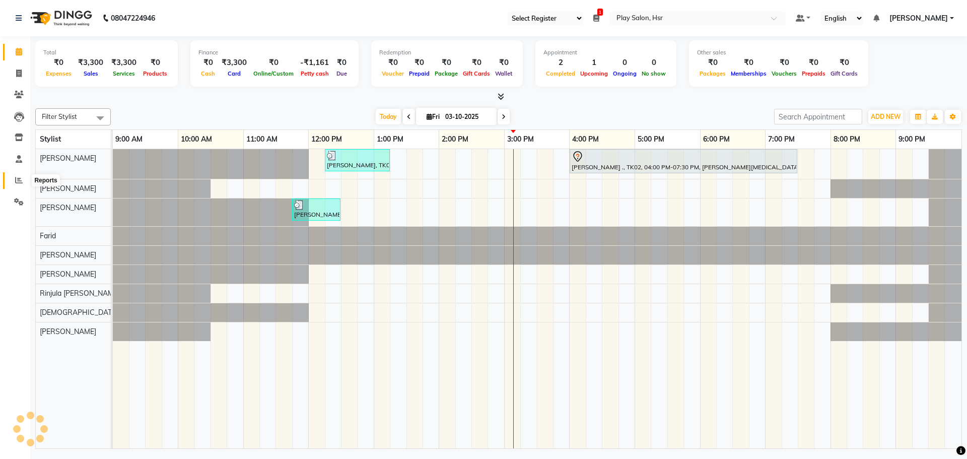
click at [21, 181] on icon at bounding box center [19, 180] width 8 height 8
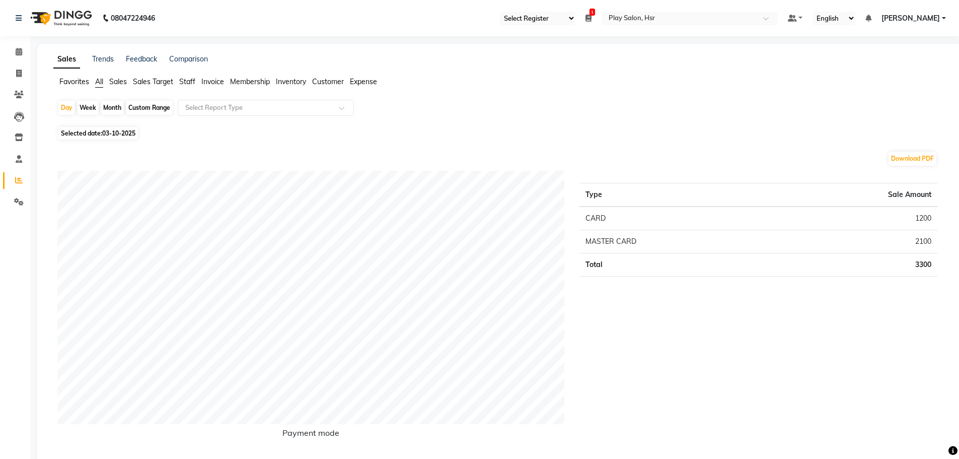
click at [188, 83] on span "Staff" at bounding box center [187, 81] width 16 height 9
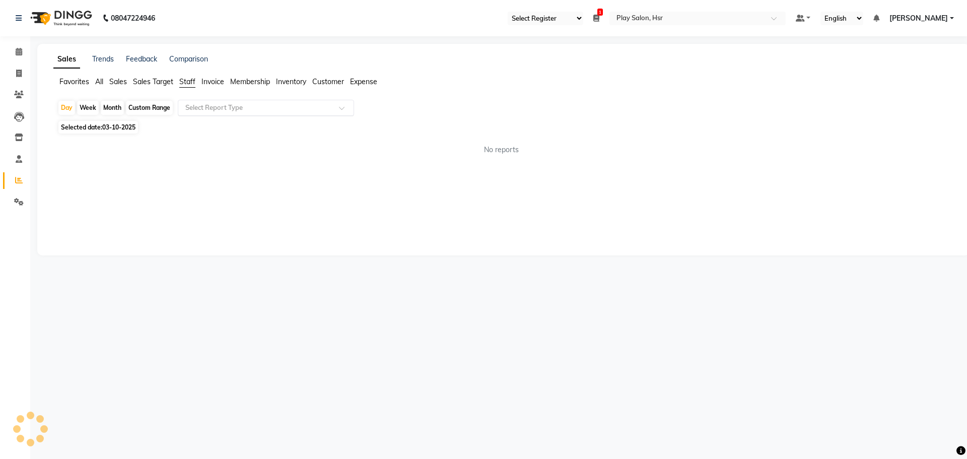
click at [218, 106] on input "text" at bounding box center [255, 108] width 145 height 10
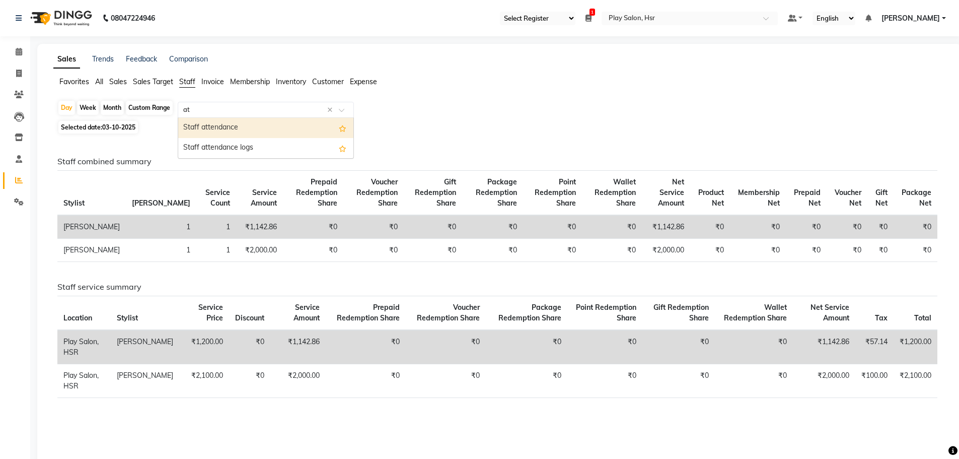
type input "att"
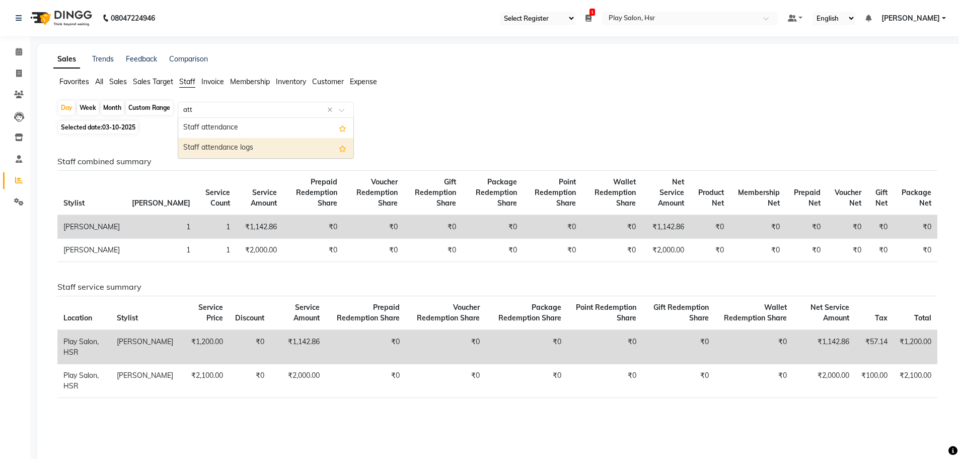
click at [233, 144] on div "Staff attendance logs" at bounding box center [265, 148] width 175 height 20
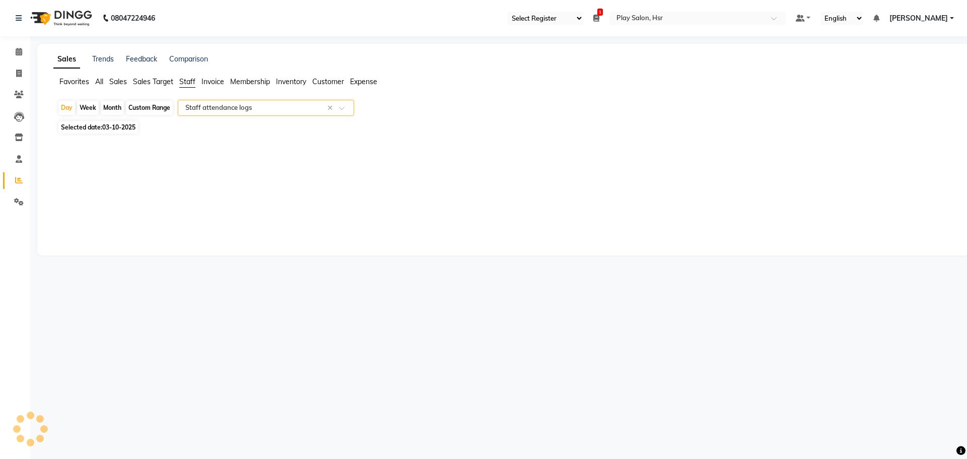
select select "full_report"
select select "csv"
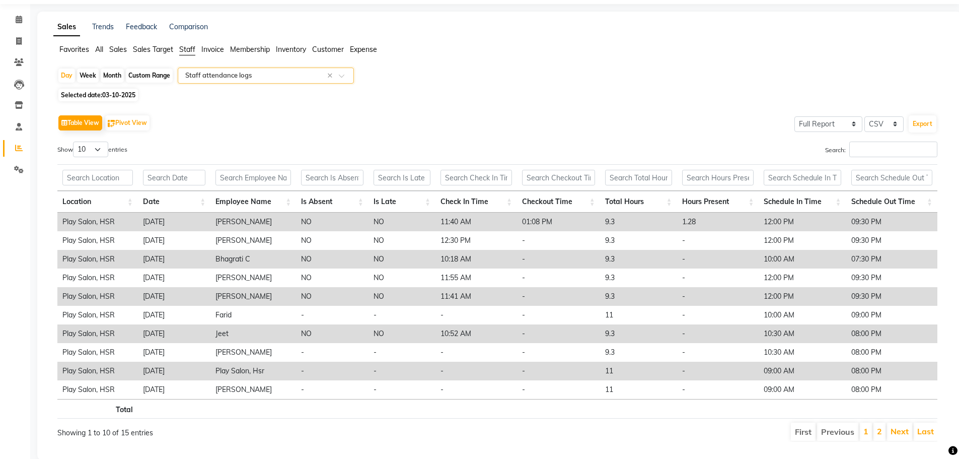
scroll to position [50, 0]
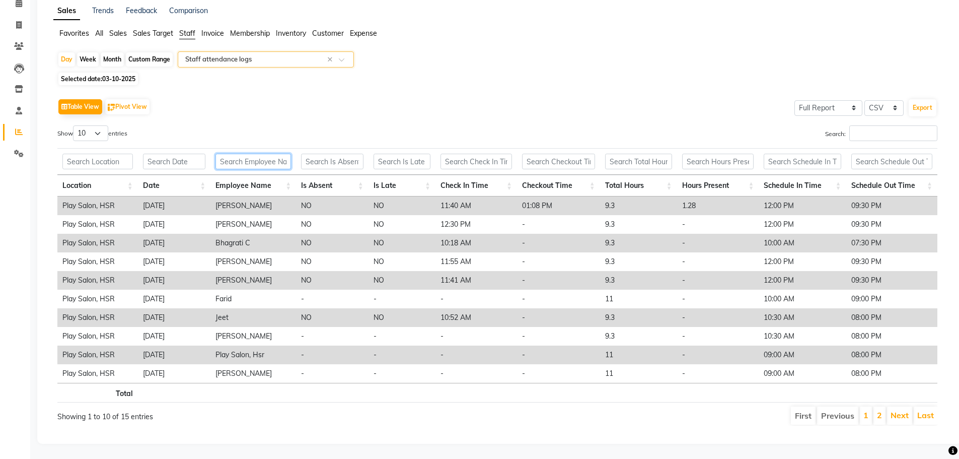
click at [260, 158] on input "text" at bounding box center [254, 162] width 76 height 16
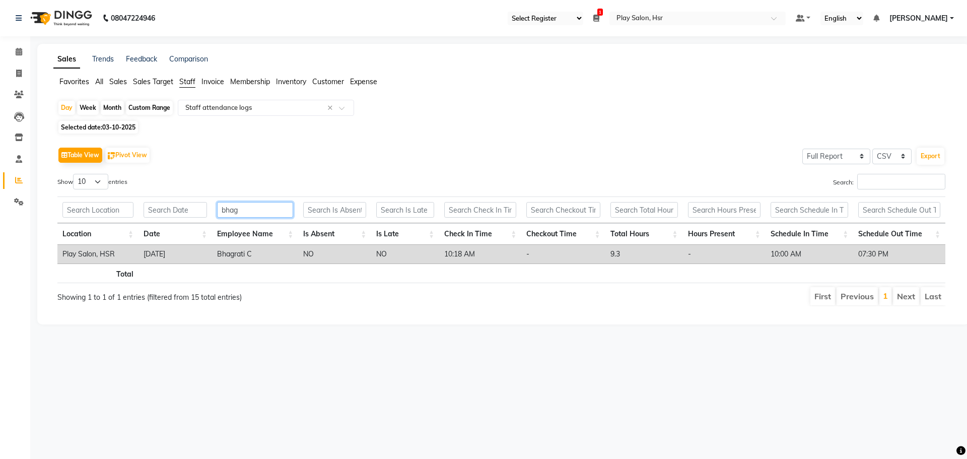
type input "bhag"
click at [149, 104] on div "Custom Range" at bounding box center [149, 108] width 47 height 14
select select "10"
select select "2025"
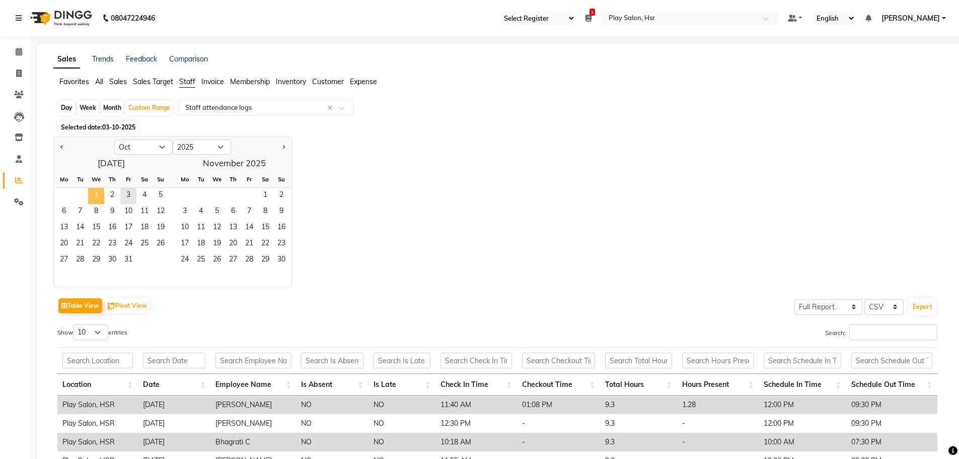
click at [96, 196] on span "1" at bounding box center [96, 196] width 16 height 16
click at [126, 196] on span "3" at bounding box center [128, 196] width 16 height 16
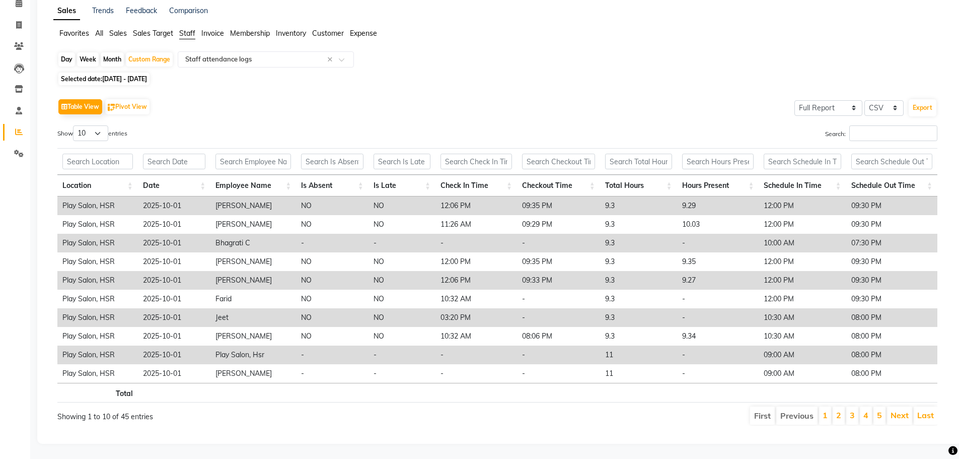
scroll to position [56, 0]
click at [258, 156] on input "text" at bounding box center [254, 162] width 76 height 16
type input "v"
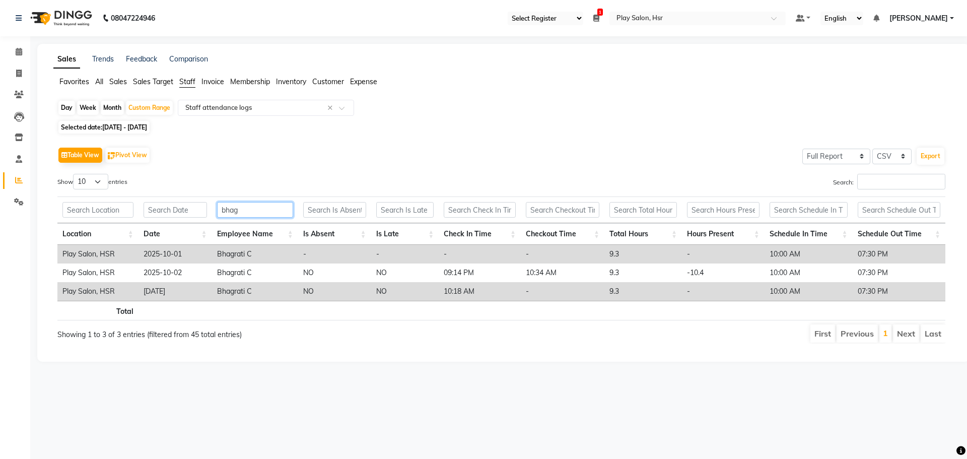
type input "bhag"
drag, startPoint x: 244, startPoint y: 211, endPoint x: 219, endPoint y: 211, distance: 25.2
click at [219, 211] on input "bhag" at bounding box center [255, 210] width 76 height 16
type input "anja"
click at [19, 52] on icon at bounding box center [19, 52] width 7 height 8
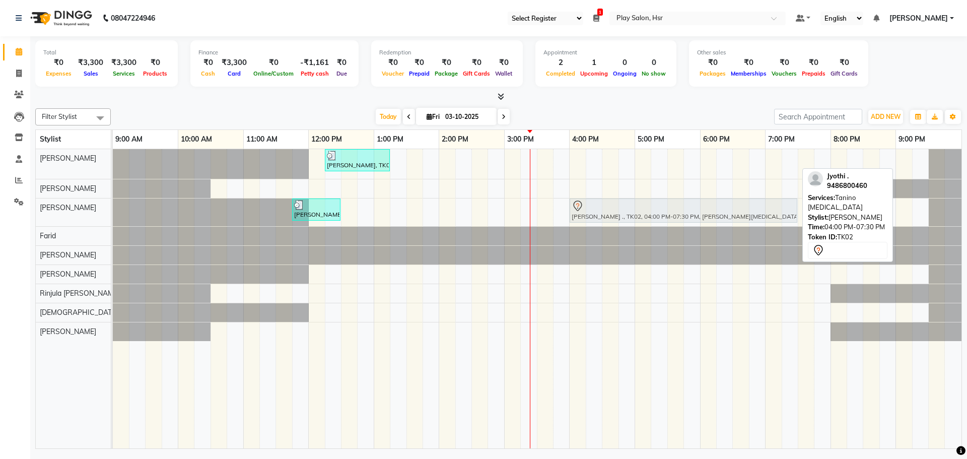
drag, startPoint x: 591, startPoint y: 157, endPoint x: 590, endPoint y: 203, distance: 45.9
click at [590, 203] on tbody "[PERSON_NAME], TK03, 12:15 PM-01:15 PM, Hair Cut [DEMOGRAPHIC_DATA] (Head Styli…" at bounding box center [537, 245] width 849 height 192
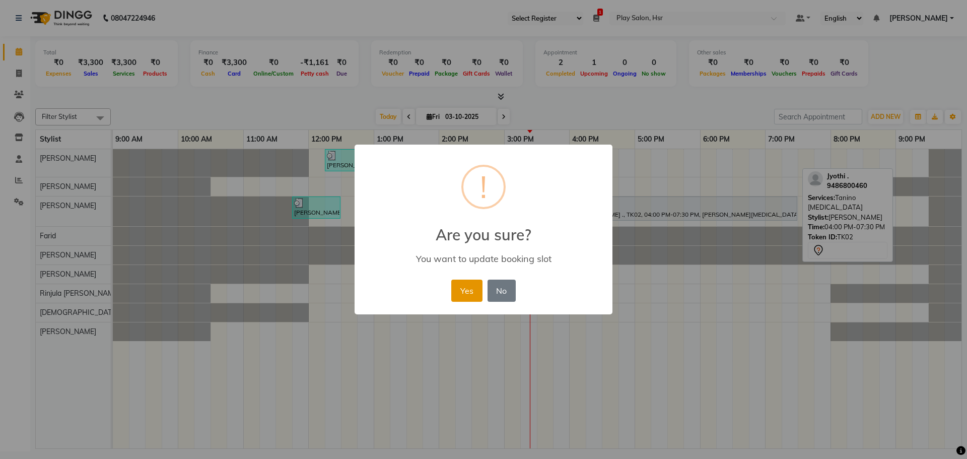
click at [469, 287] on button "Yes" at bounding box center [466, 291] width 31 height 22
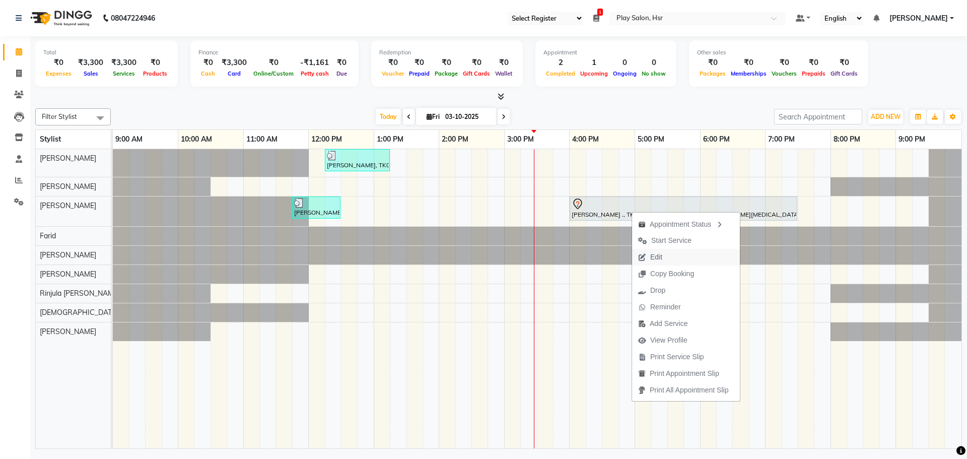
click at [662, 254] on span "Edit" at bounding box center [656, 257] width 12 height 11
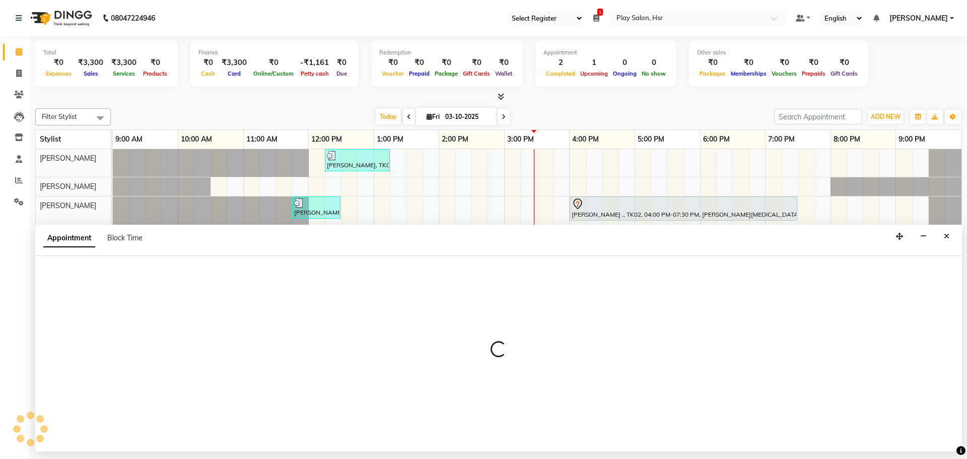
select select "tentative"
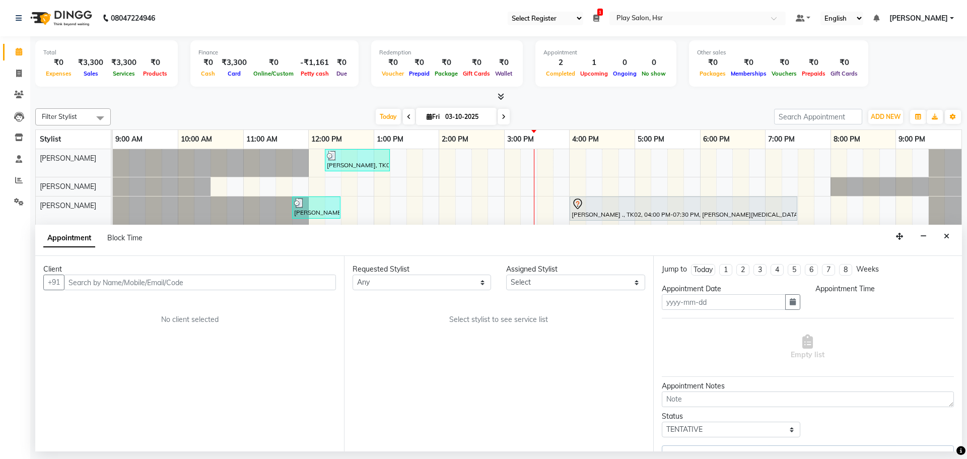
type input "03-10-2025"
select select "960"
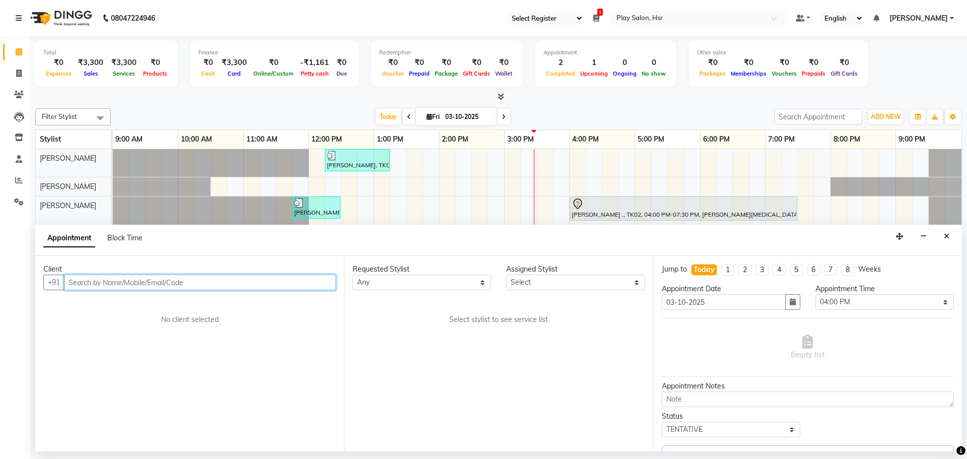
select select "81917"
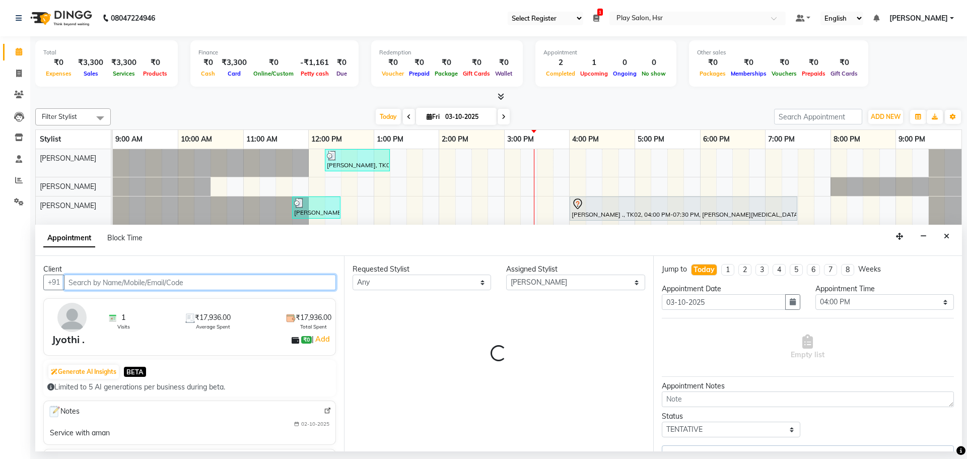
select select "4228"
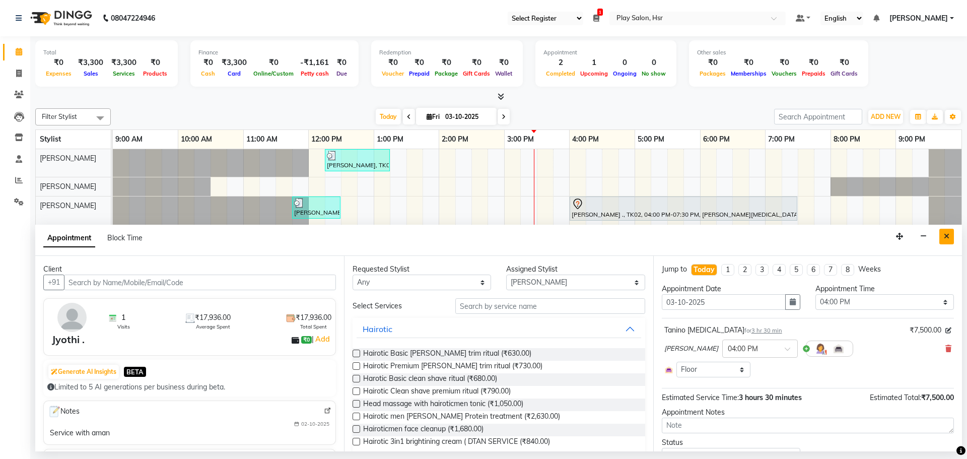
click at [945, 232] on button "Close" at bounding box center [946, 237] width 15 height 16
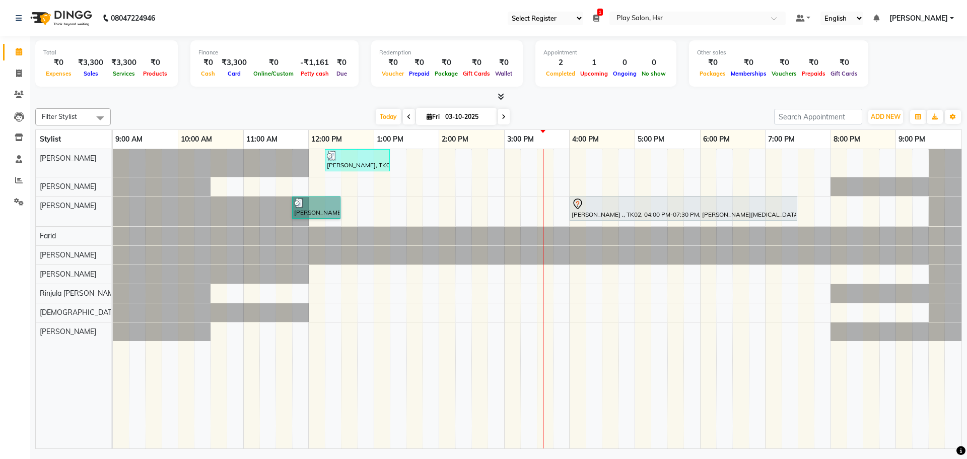
drag, startPoint x: 307, startPoint y: 225, endPoint x: 314, endPoint y: 205, distance: 20.4
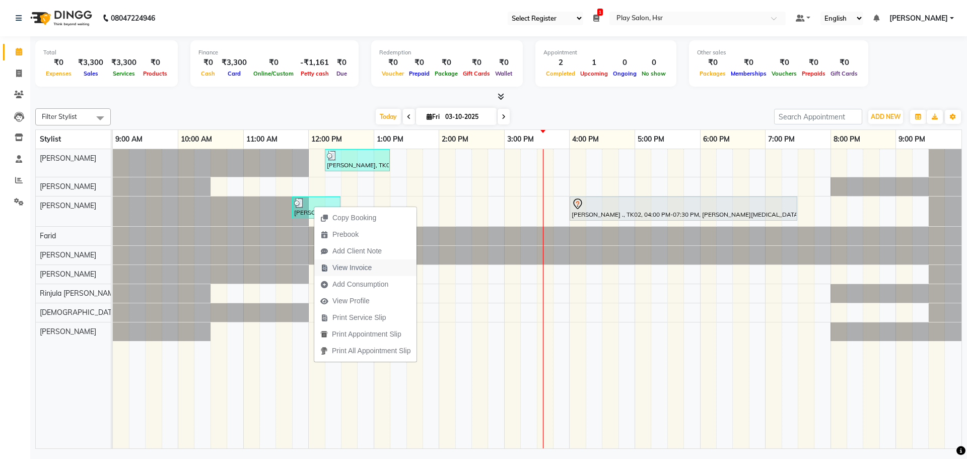
click at [365, 270] on span "View Invoice" at bounding box center [351, 267] width 39 height 11
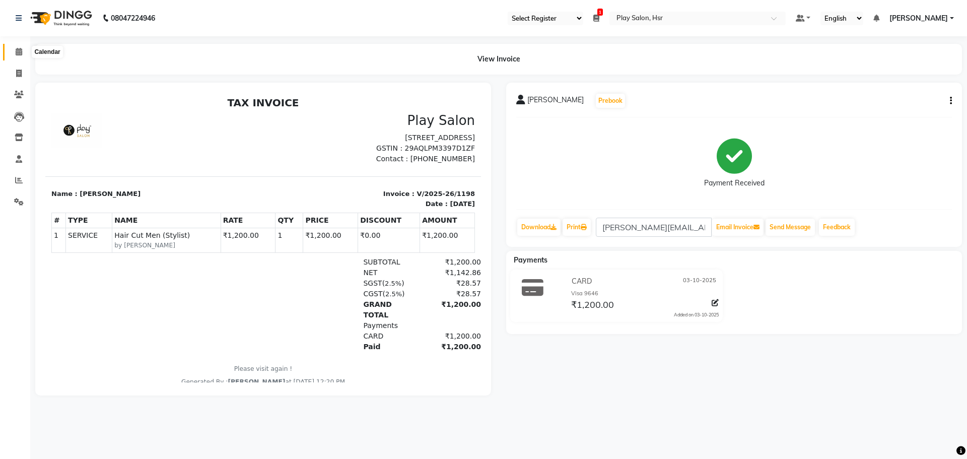
click at [18, 49] on icon at bounding box center [19, 52] width 7 height 8
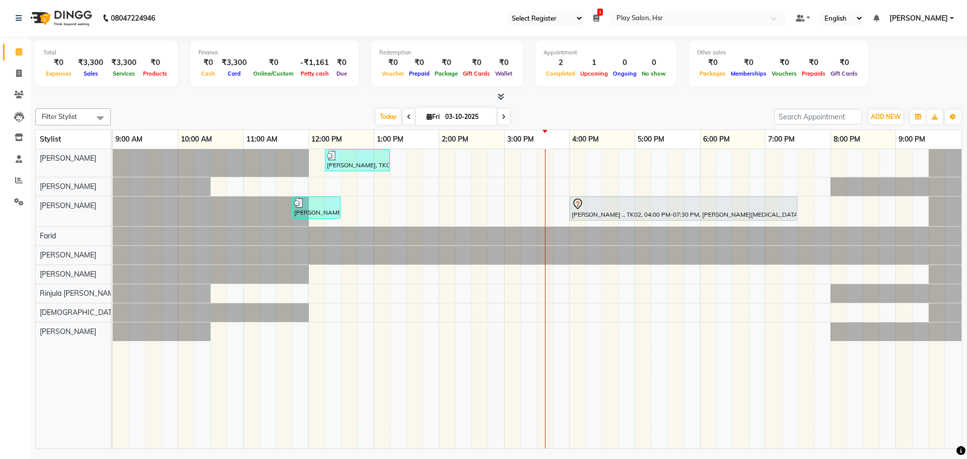
click at [599, 15] on icon at bounding box center [596, 18] width 6 height 7
click at [593, 109] on div "[DATE] [DATE]" at bounding box center [442, 116] width 653 height 15
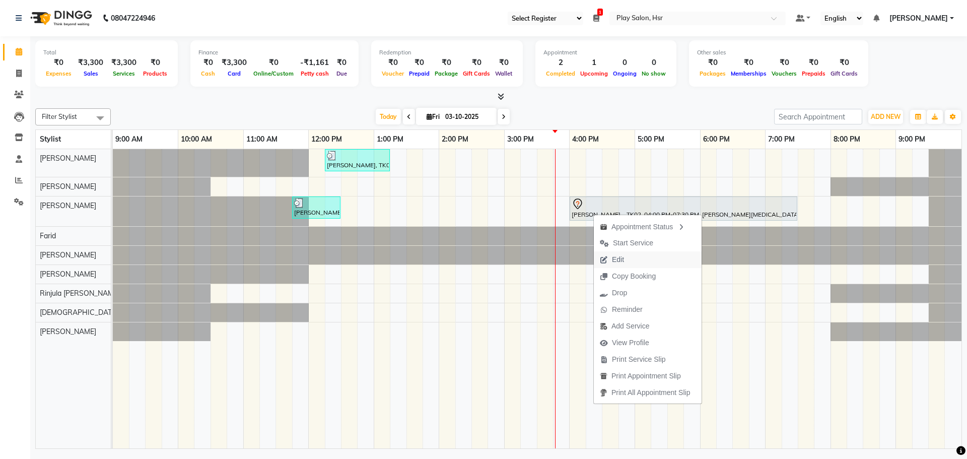
click at [617, 255] on span "Edit" at bounding box center [618, 259] width 12 height 11
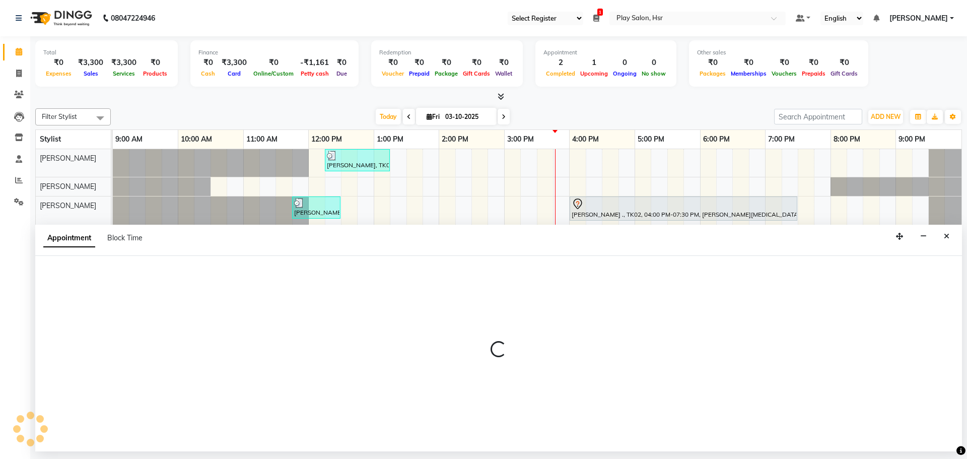
select select "tentative"
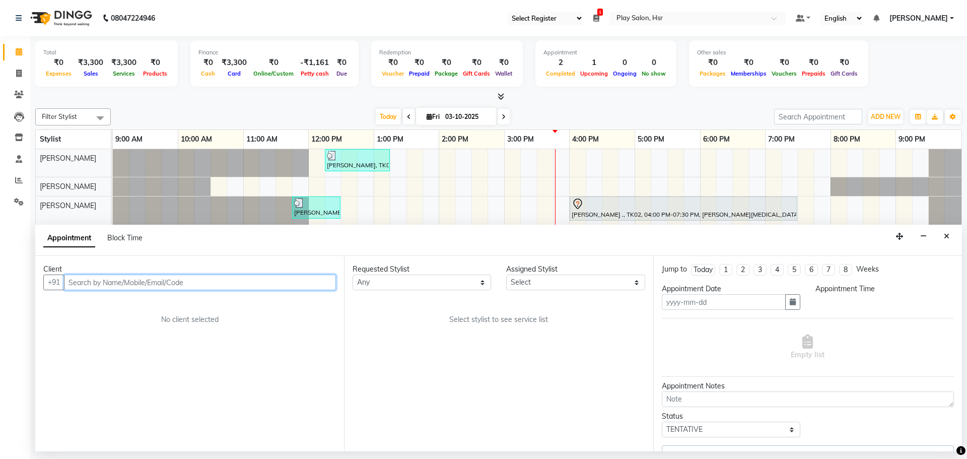
type input "03-10-2025"
select select "960"
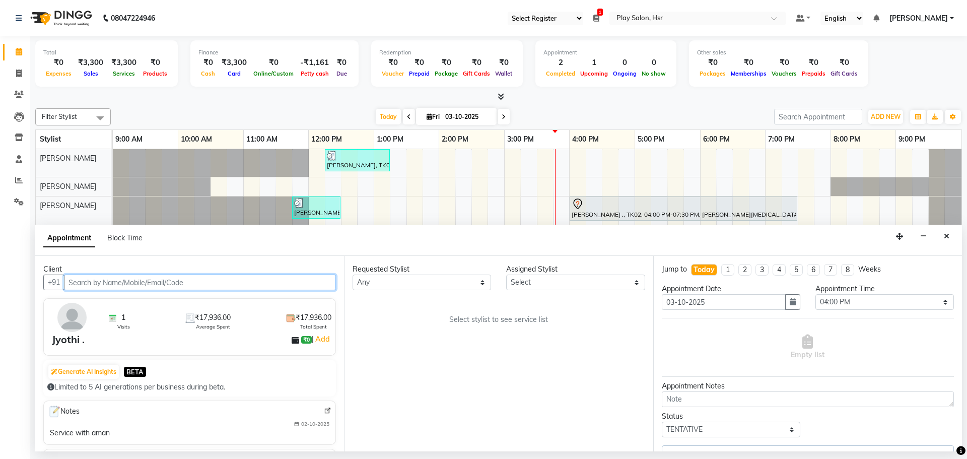
select select "81917"
select select "4228"
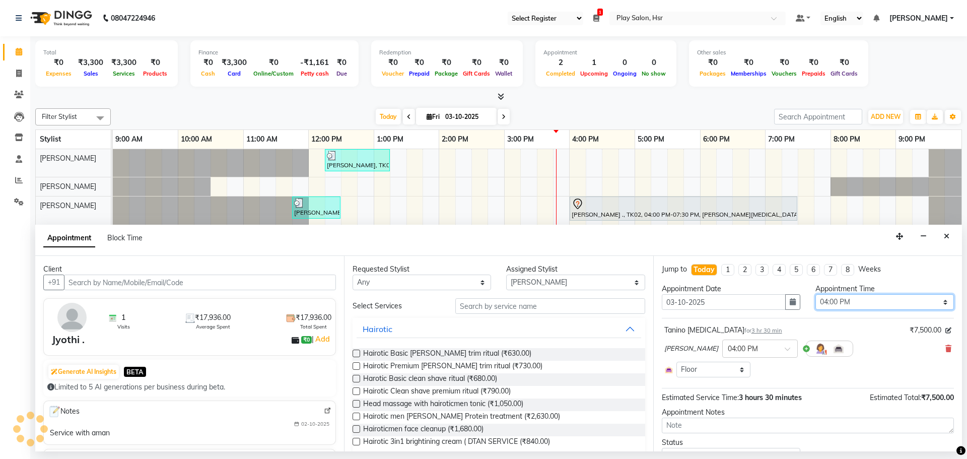
drag, startPoint x: 847, startPoint y: 303, endPoint x: 842, endPoint y: 294, distance: 10.2
click at [844, 300] on select "Select 10:00 AM 10:15 AM 10:30 AM 10:45 AM 11:00 AM 11:15 AM 11:30 AM 11:45 AM …" at bounding box center [884, 302] width 138 height 16
click at [815, 294] on select "Select 10:00 AM 10:15 AM 10:30 AM 10:45 AM 11:00 AM 11:15 AM 11:30 AM 11:45 AM …" at bounding box center [884, 302] width 138 height 16
click at [947, 239] on icon "Close" at bounding box center [947, 236] width 6 height 7
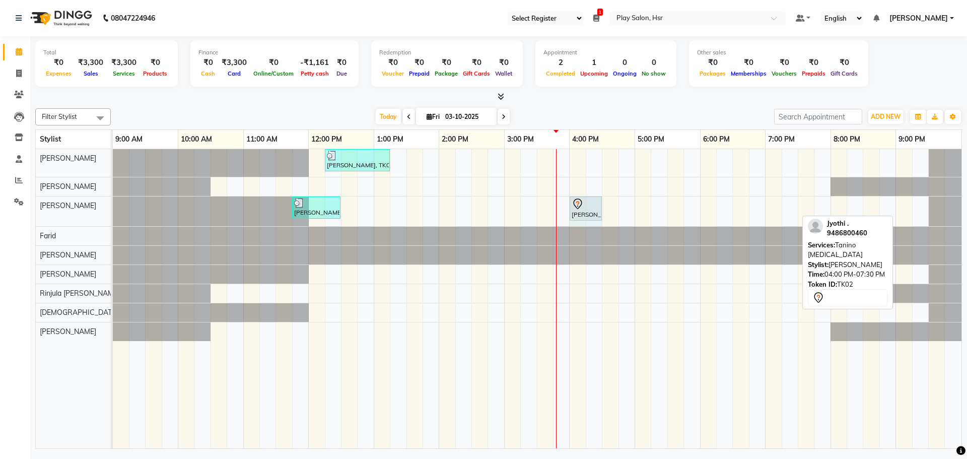
drag, startPoint x: 797, startPoint y: 208, endPoint x: 600, endPoint y: 201, distance: 197.0
click at [113, 201] on div "[PERSON_NAME], TK01, 11:45 AM-12:30 PM, Hair Cut Men (Stylist) [PERSON_NAME] .,…" at bounding box center [113, 211] width 0 height 30
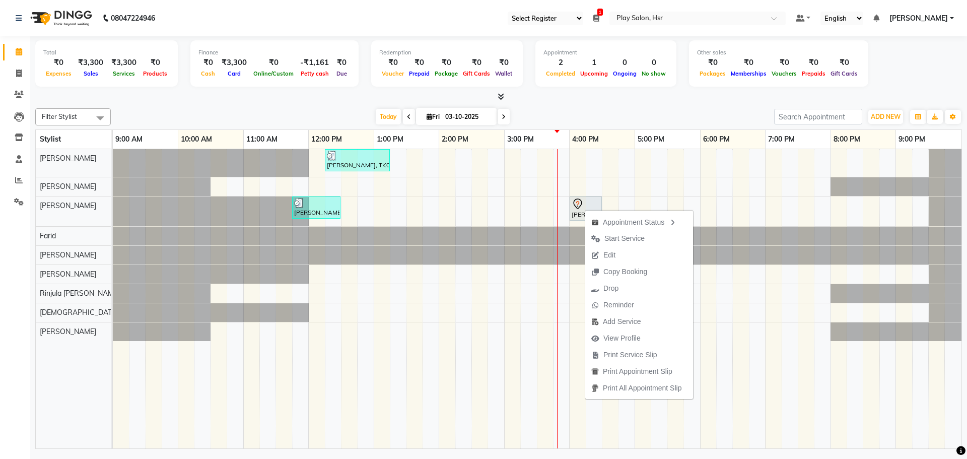
click at [328, 114] on div "[DATE] [DATE]" at bounding box center [442, 116] width 653 height 15
click at [621, 278] on span "Copy Booking" at bounding box center [628, 272] width 68 height 17
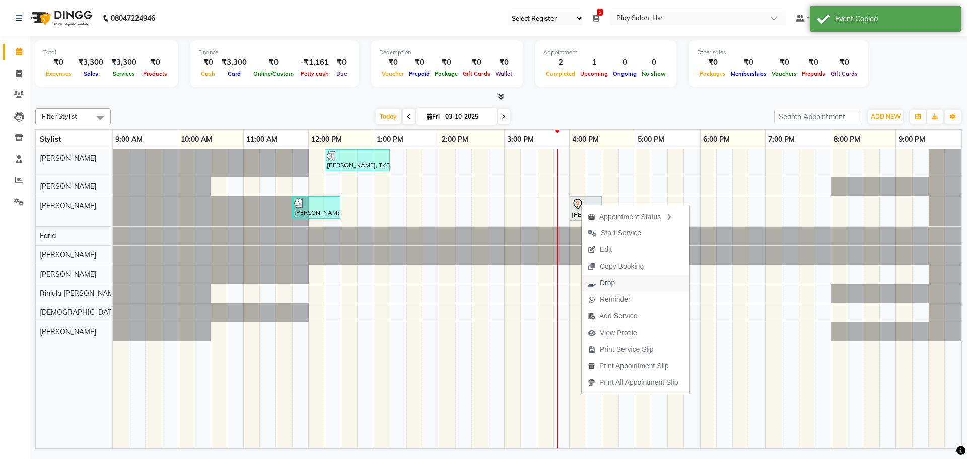
click at [627, 285] on button "Drop" at bounding box center [636, 282] width 108 height 17
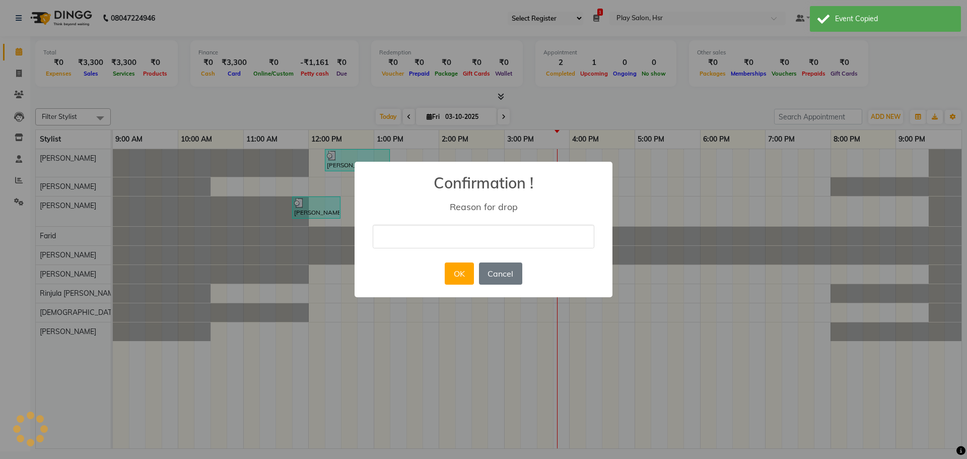
click at [397, 240] on input "text" at bounding box center [484, 237] width 222 height 24
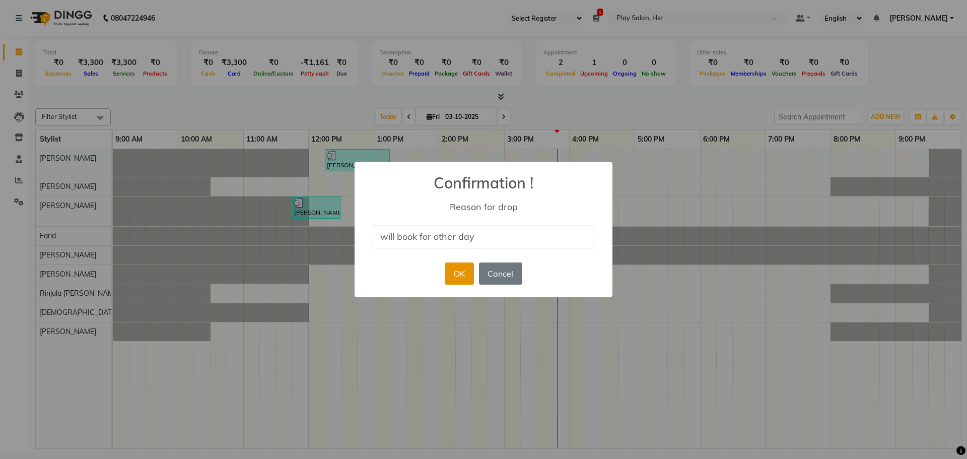
type input "will book for other day"
click at [462, 272] on button "OK" at bounding box center [459, 273] width 29 height 22
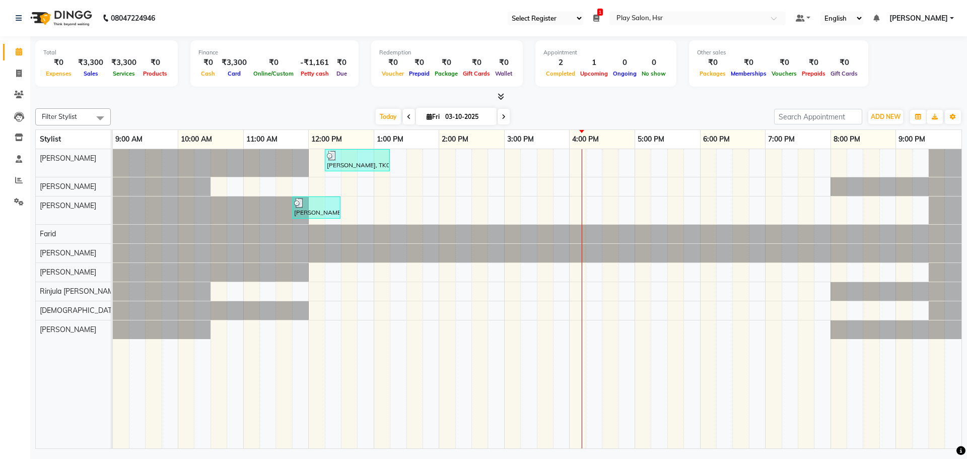
click at [502, 117] on icon at bounding box center [504, 117] width 4 height 6
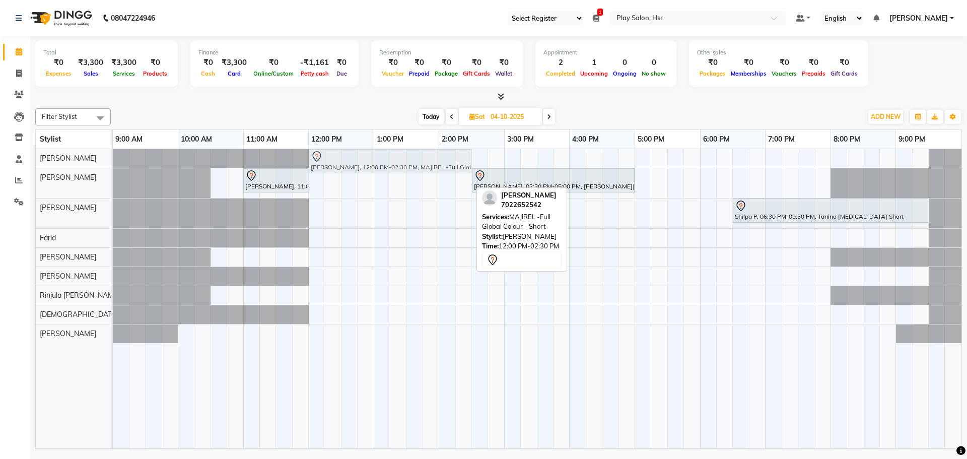
drag, startPoint x: 383, startPoint y: 183, endPoint x: 380, endPoint y: 170, distance: 13.3
click at [380, 170] on tbody "[PERSON_NAME], 12:00 PM-02:30 PM, MAJIREL -Full Global Colour - Short [PERSON_N…" at bounding box center [537, 246] width 849 height 194
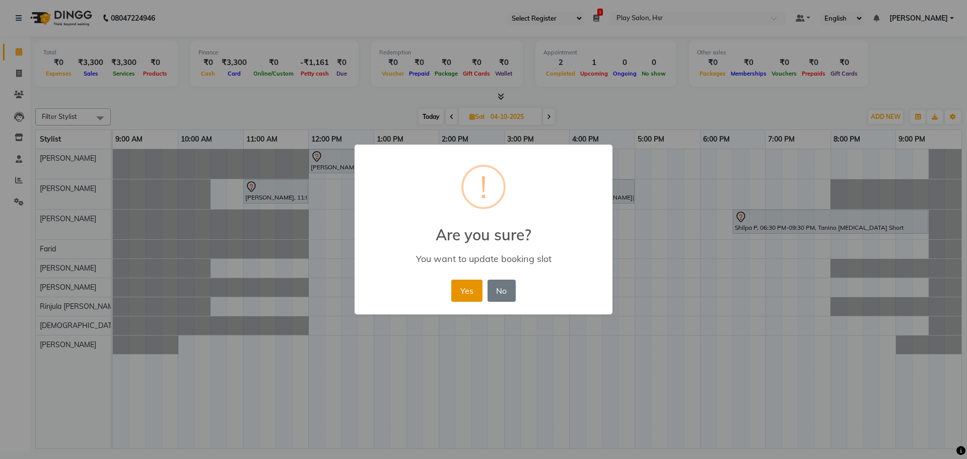
click at [469, 292] on button "Yes" at bounding box center [466, 291] width 31 height 22
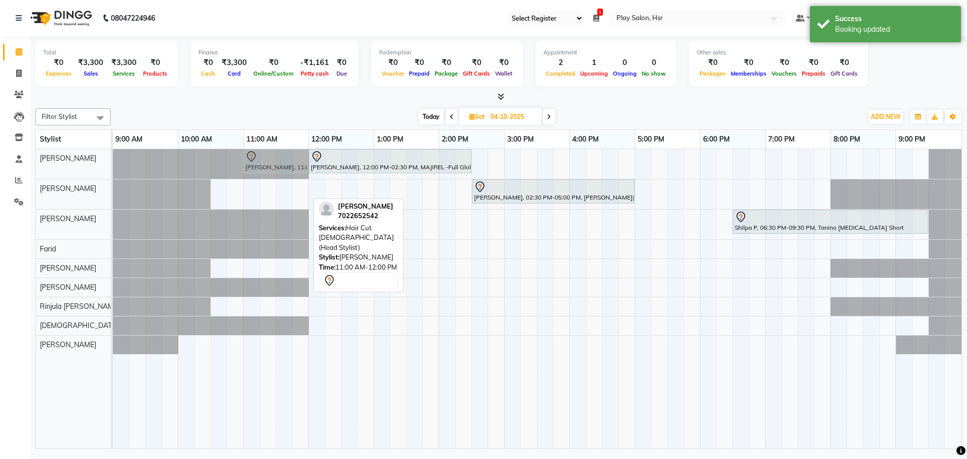
drag, startPoint x: 265, startPoint y: 193, endPoint x: 265, endPoint y: 180, distance: 13.1
click at [265, 180] on div "[PERSON_NAME], 12:00 PM-02:30 PM, MAJIREL -Full Global Colour - Short [PERSON_N…" at bounding box center [537, 298] width 849 height 299
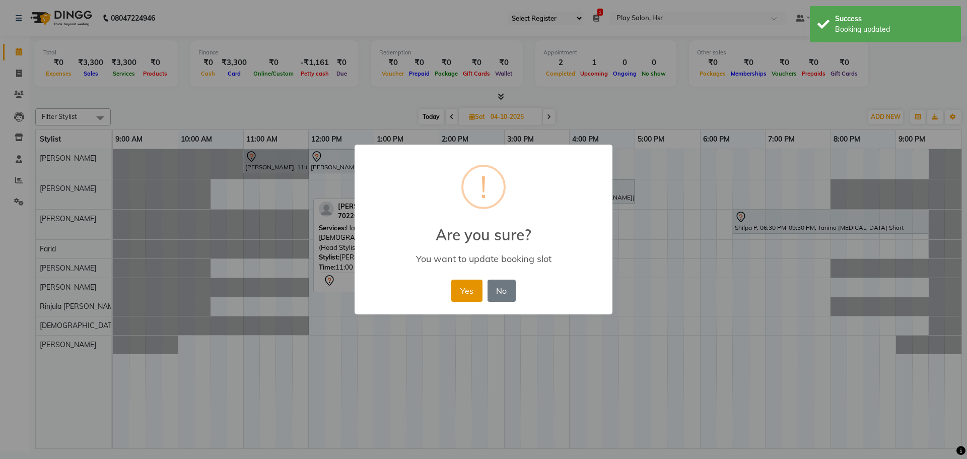
click at [468, 284] on button "Yes" at bounding box center [466, 291] width 31 height 22
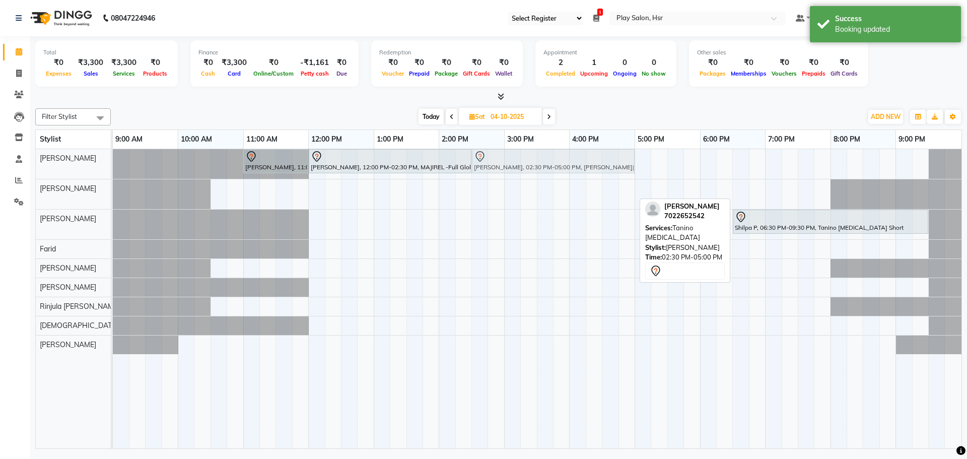
drag, startPoint x: 519, startPoint y: 193, endPoint x: 520, endPoint y: 176, distance: 17.2
click at [521, 172] on tbody "[PERSON_NAME], 11:00 AM-12:00 PM, Hair Cut [DEMOGRAPHIC_DATA] (Head Stylist) [P…" at bounding box center [537, 251] width 849 height 205
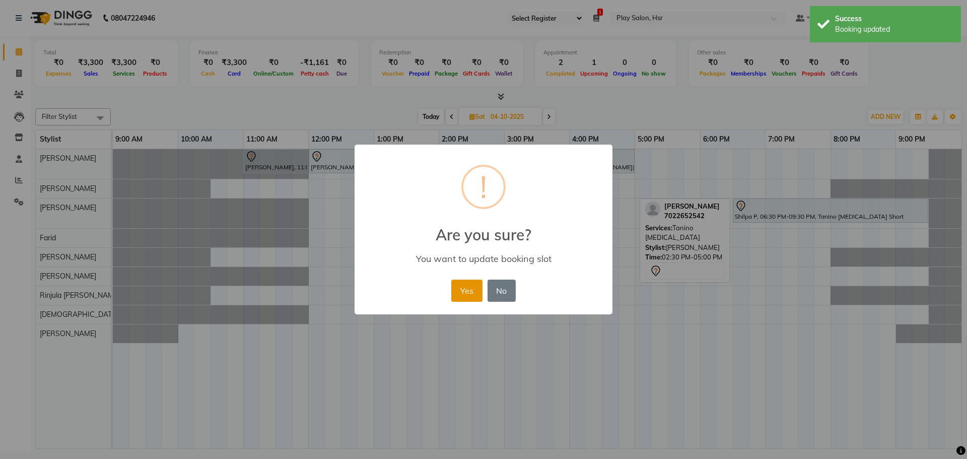
click at [460, 292] on button "Yes" at bounding box center [466, 291] width 31 height 22
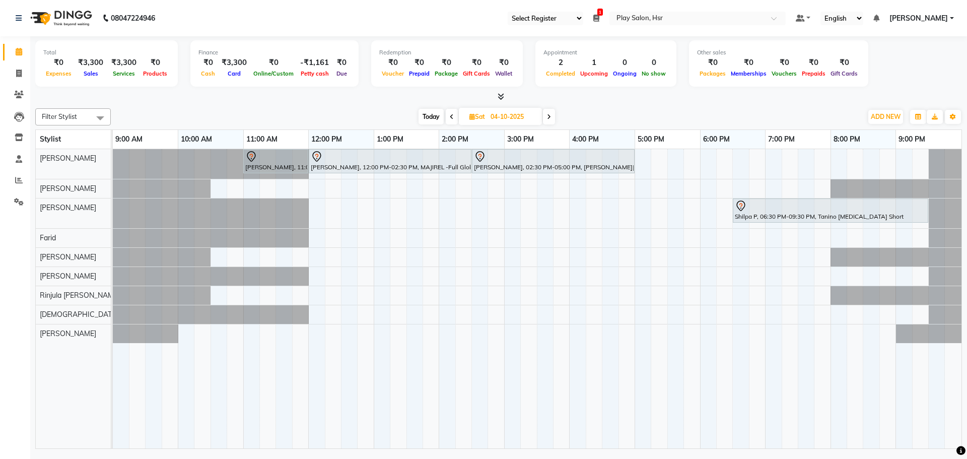
click at [430, 117] on span "Today" at bounding box center [430, 117] width 25 height 16
type input "03-10-2025"
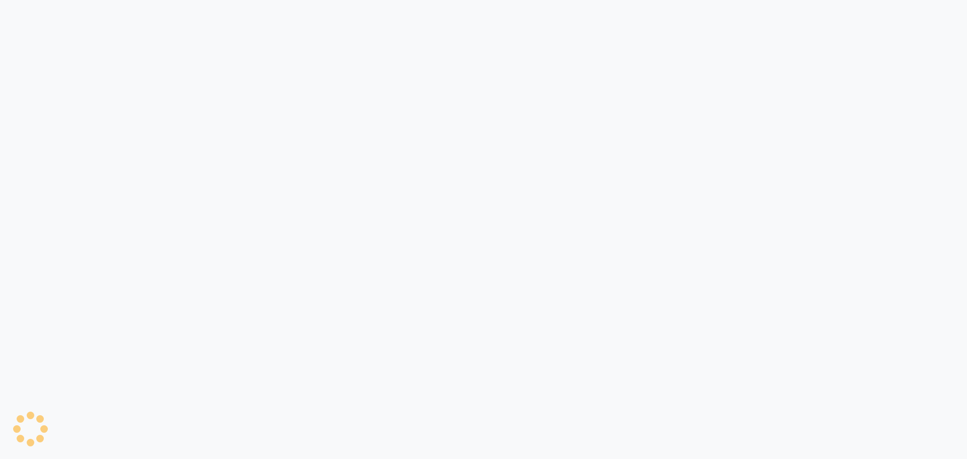
select select "92"
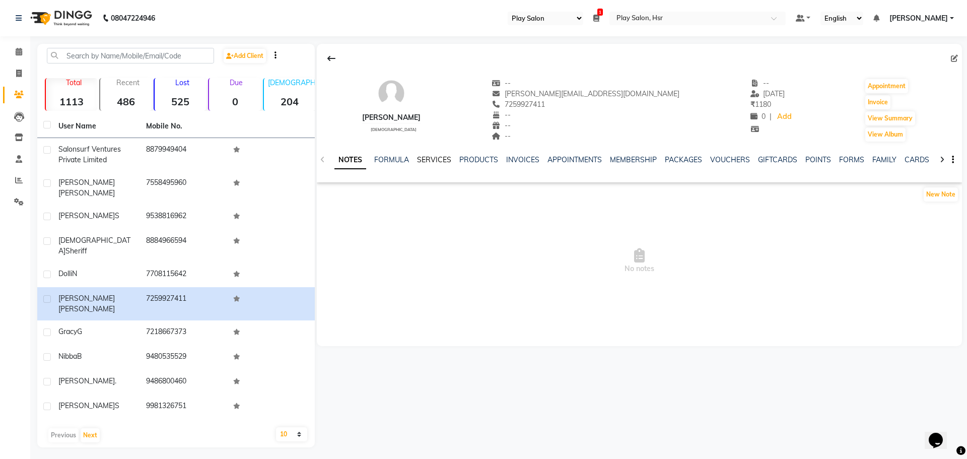
click at [432, 161] on link "SERVICES" at bounding box center [434, 159] width 34 height 9
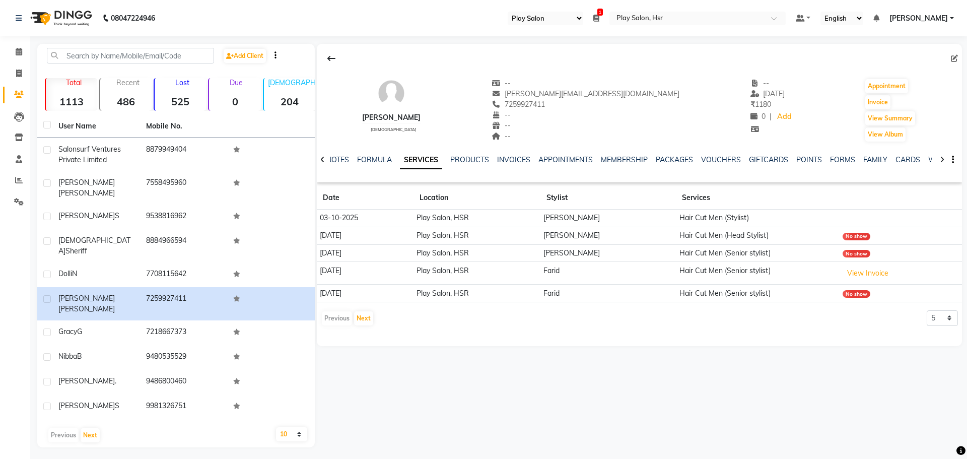
click at [715, 270] on td "Hair Cut Men (Senior stylist)" at bounding box center [757, 273] width 163 height 23
click at [18, 179] on icon at bounding box center [19, 180] width 8 height 8
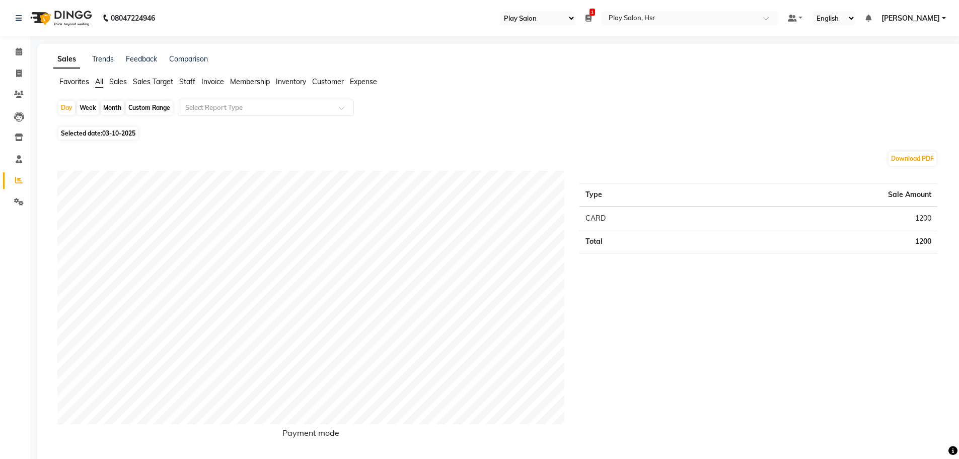
click at [122, 83] on span "Sales" at bounding box center [118, 81] width 18 height 9
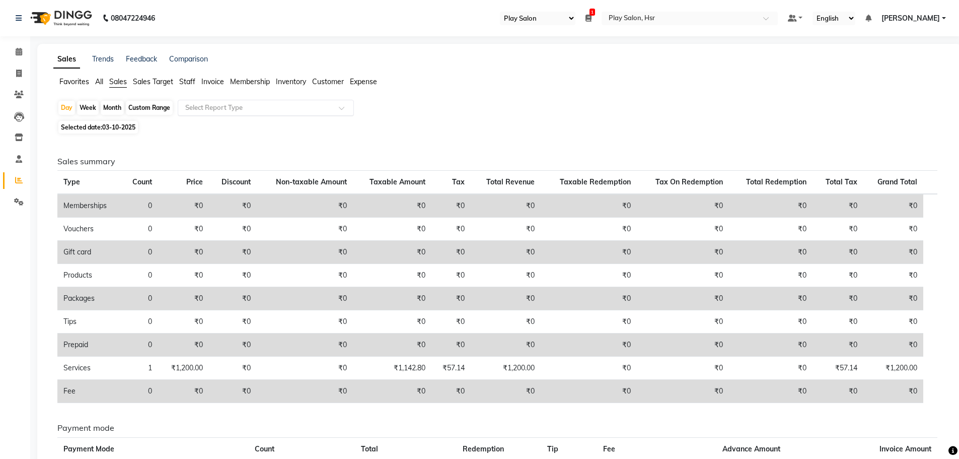
click at [227, 108] on input "text" at bounding box center [255, 108] width 145 height 10
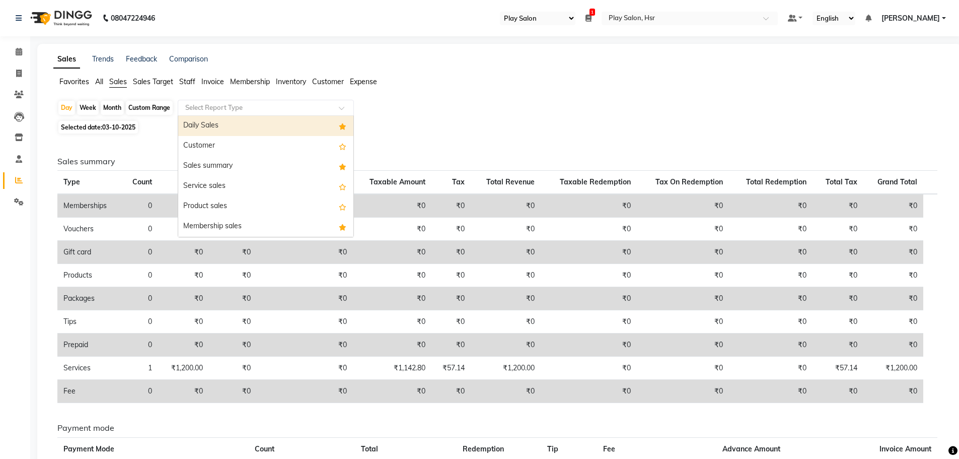
click at [235, 123] on div "Daily Sales" at bounding box center [265, 126] width 175 height 20
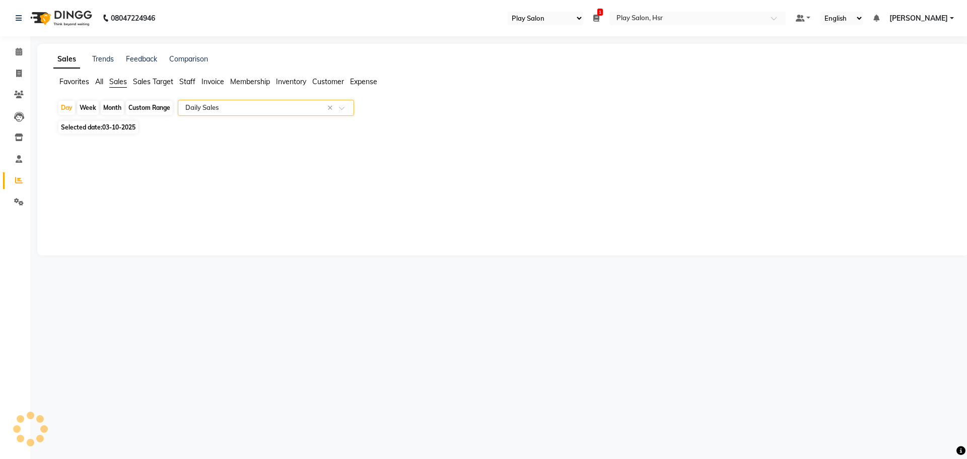
select select "full_report"
select select "csv"
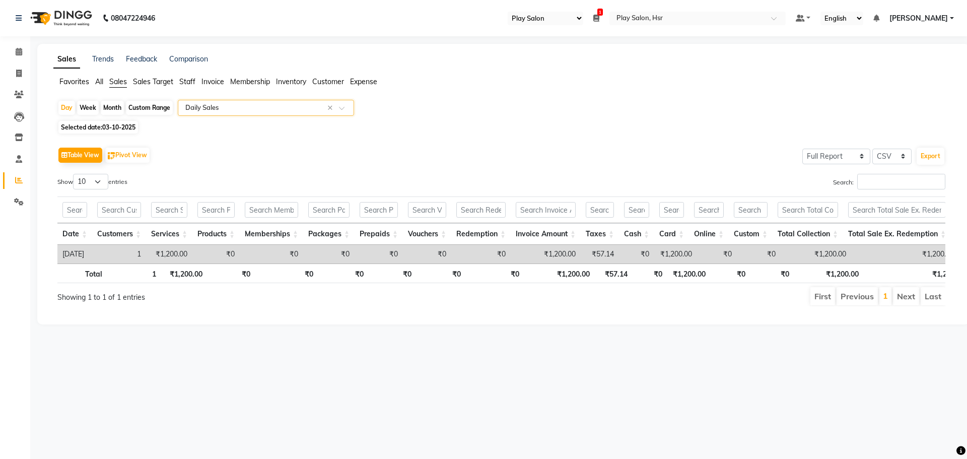
click at [108, 128] on span "03-10-2025" at bounding box center [118, 127] width 33 height 8
select select "10"
select select "2025"
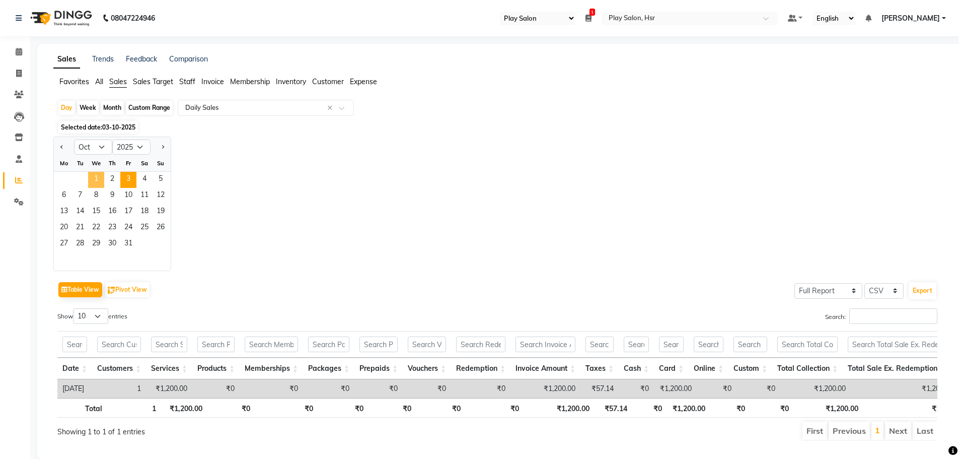
click at [101, 176] on span "1" at bounding box center [96, 180] width 16 height 16
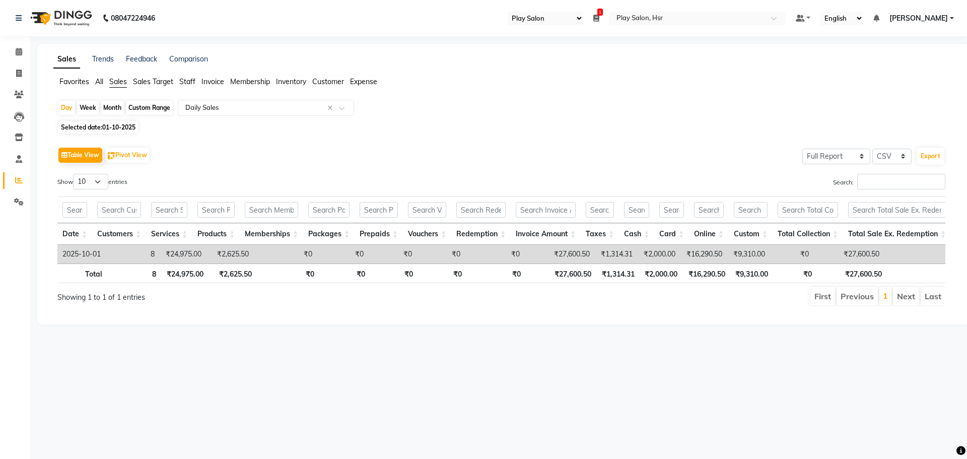
click at [103, 126] on span "01-10-2025" at bounding box center [118, 127] width 33 height 8
select select "10"
select select "2025"
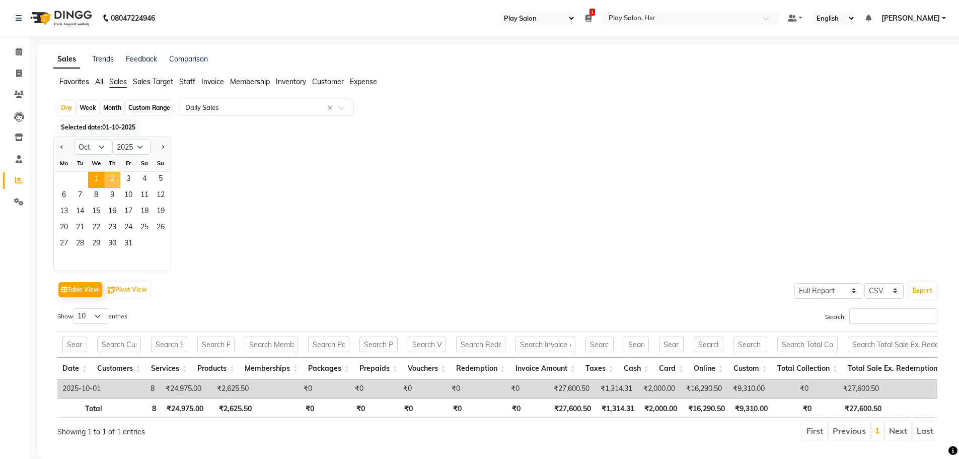
click at [117, 179] on span "2" at bounding box center [112, 180] width 16 height 16
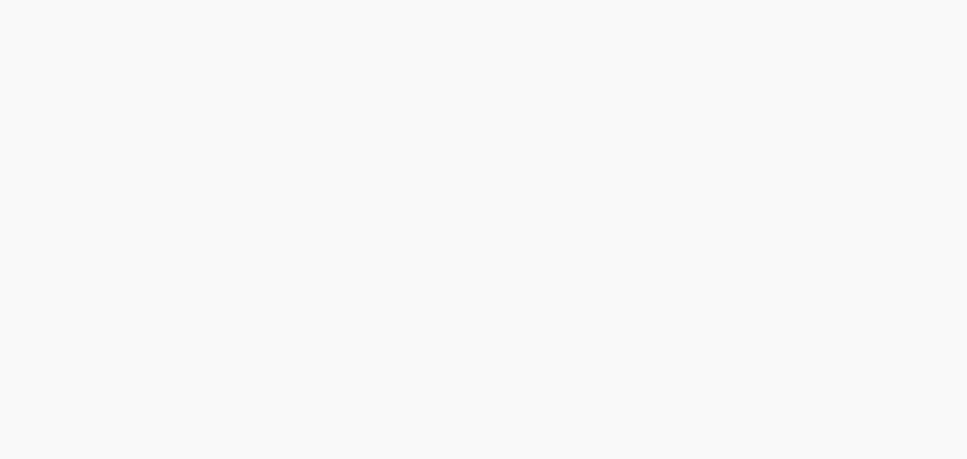
select select "92"
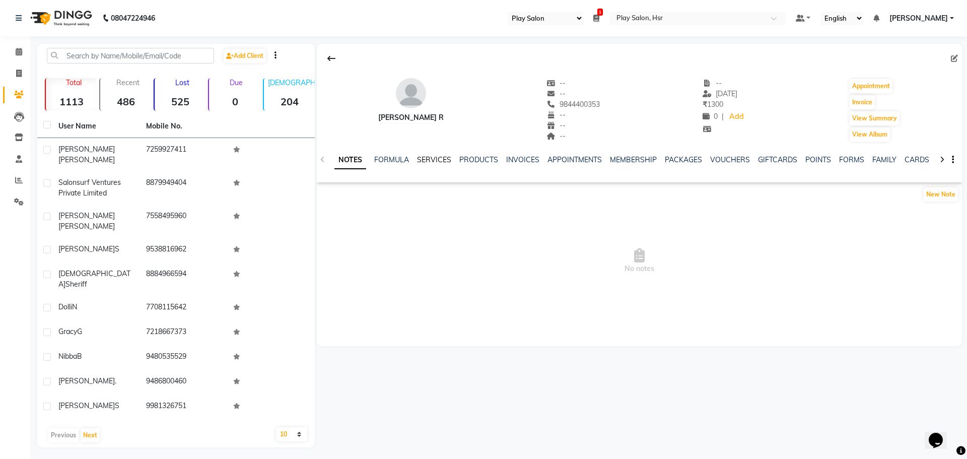
click at [430, 158] on link "SERVICES" at bounding box center [434, 159] width 34 height 9
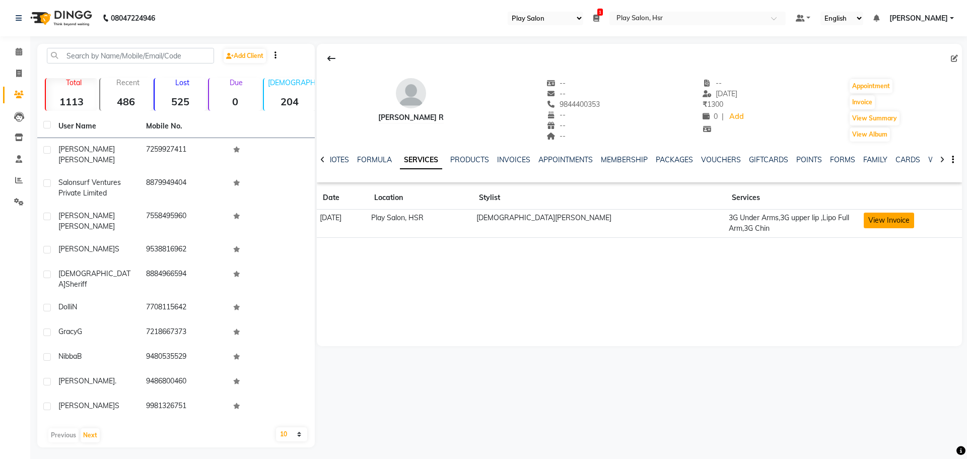
click at [866, 222] on button "View Invoice" at bounding box center [889, 221] width 50 height 16
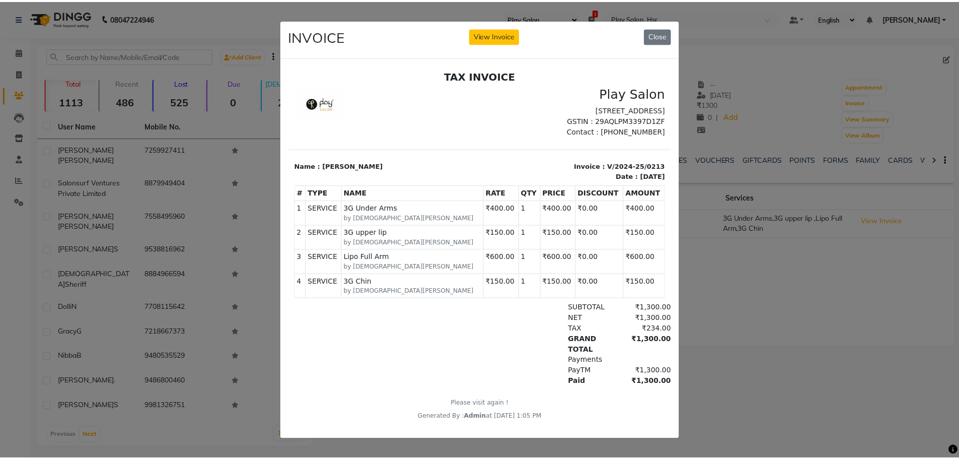
scroll to position [8, 0]
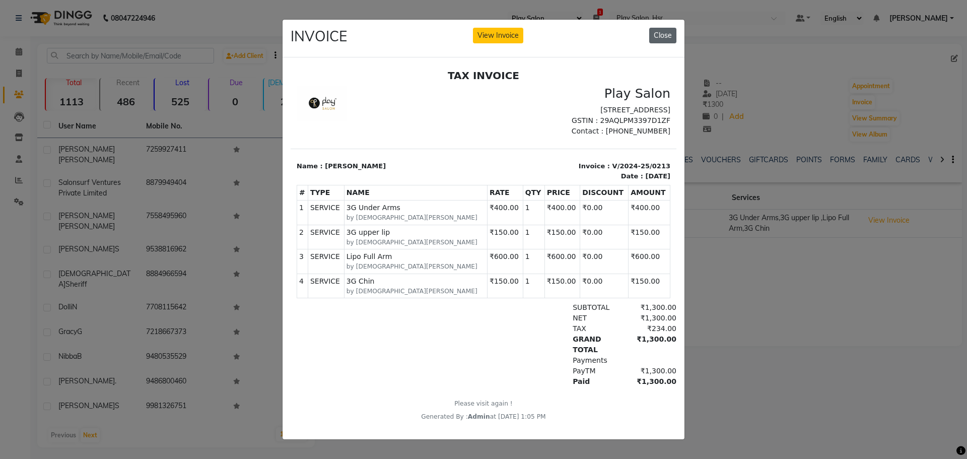
click at [658, 32] on button "Close" at bounding box center [662, 36] width 27 height 16
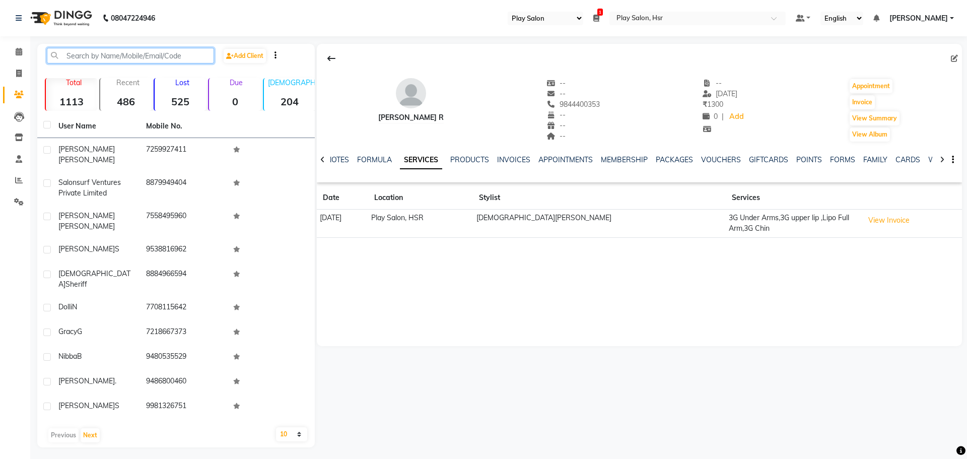
click at [163, 53] on input "text" at bounding box center [130, 56] width 167 height 16
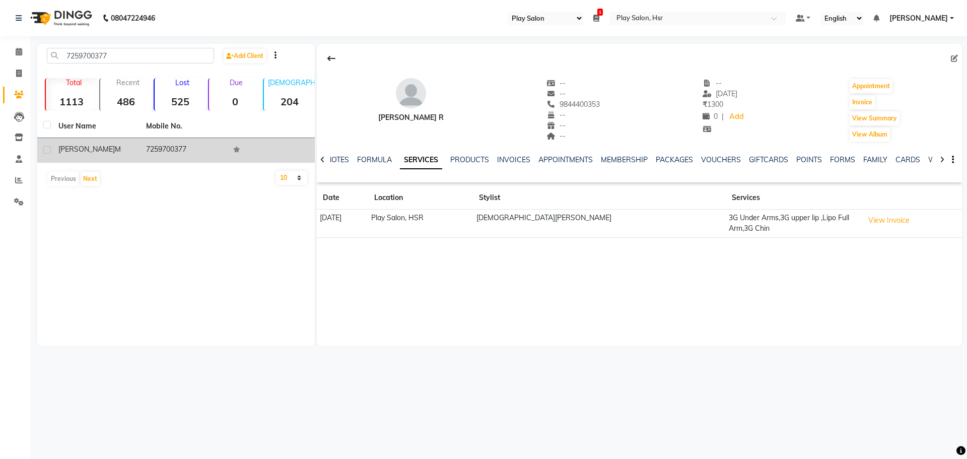
click at [65, 147] on span "Sanjana" at bounding box center [86, 149] width 56 height 9
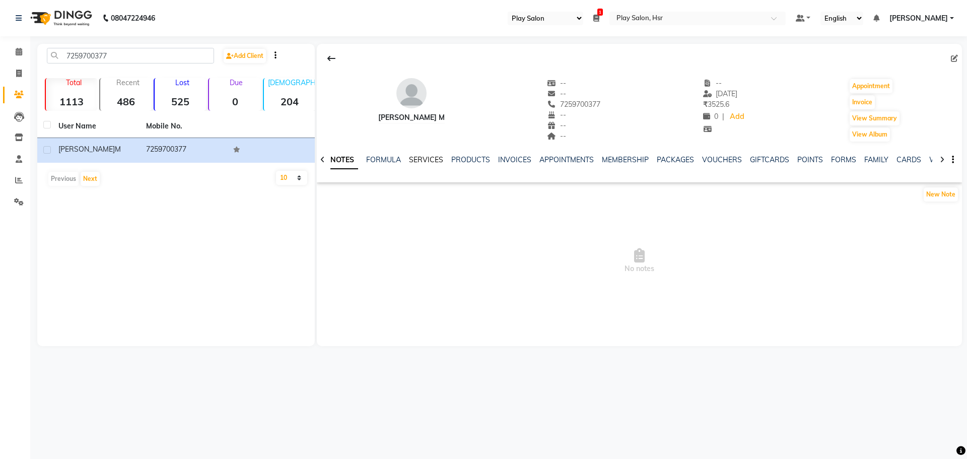
click at [426, 159] on link "SERVICES" at bounding box center [426, 159] width 34 height 9
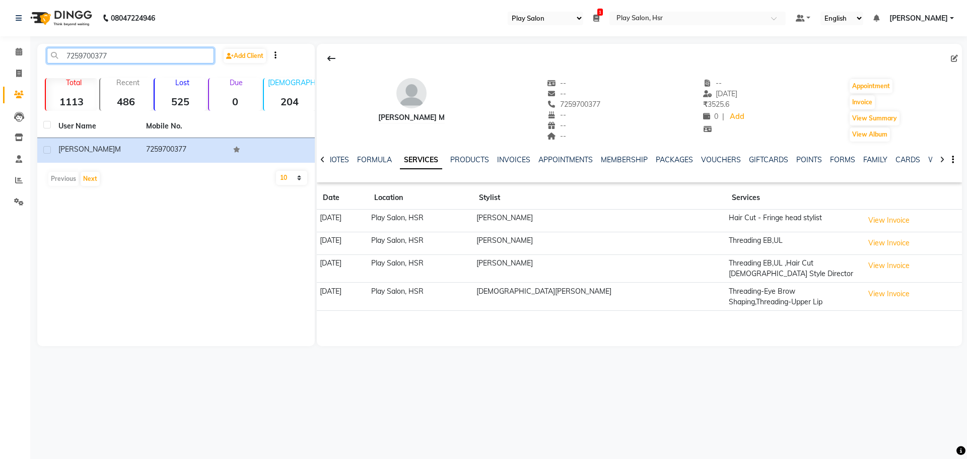
drag, startPoint x: 67, startPoint y: 58, endPoint x: 49, endPoint y: 61, distance: 18.8
click at [49, 61] on input "7259700377" at bounding box center [130, 56] width 167 height 16
type input "7"
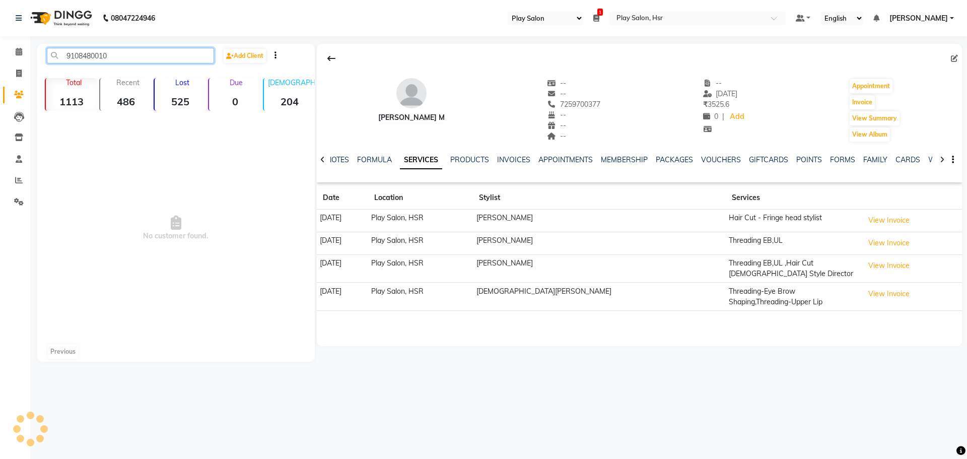
type input "9108480010"
drag, startPoint x: 125, startPoint y: 50, endPoint x: 52, endPoint y: 50, distance: 73.0
click at [52, 50] on input "9108480010" at bounding box center [130, 56] width 167 height 16
click at [144, 58] on input "8431323038" at bounding box center [130, 56] width 167 height 16
type input "8"
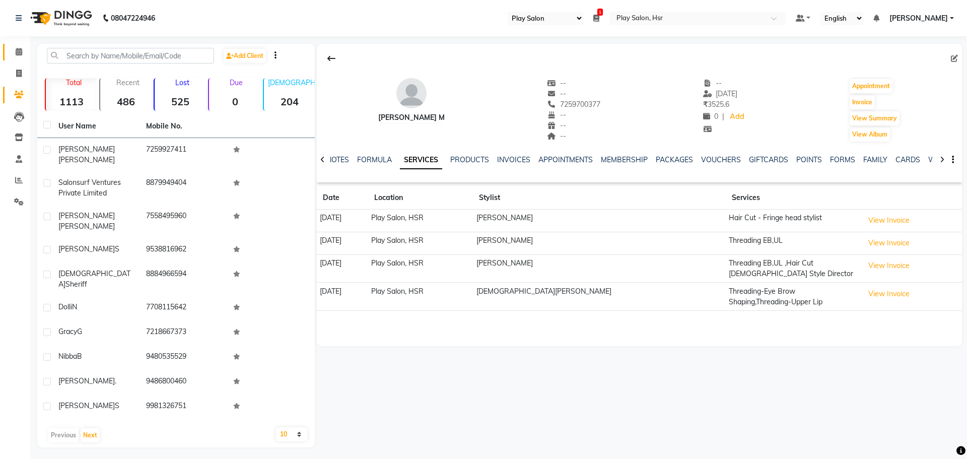
click at [19, 56] on span at bounding box center [19, 52] width 18 height 12
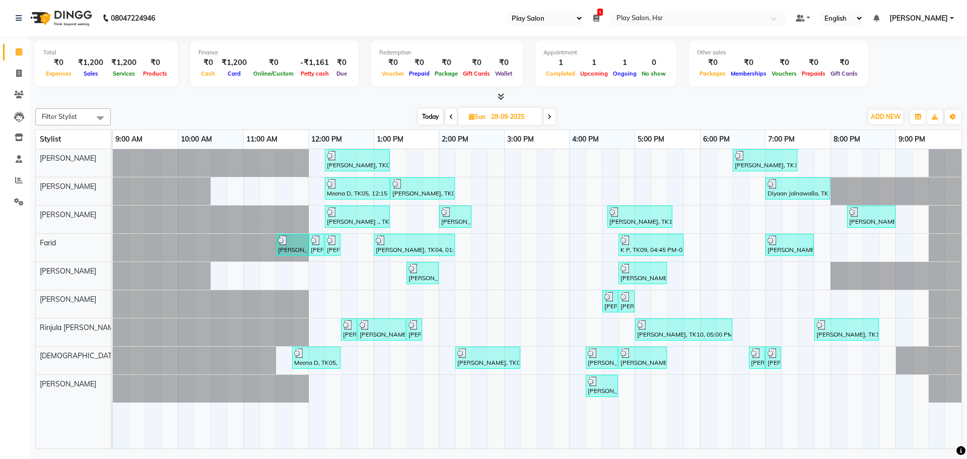
click at [550, 116] on icon at bounding box center [549, 117] width 4 height 6
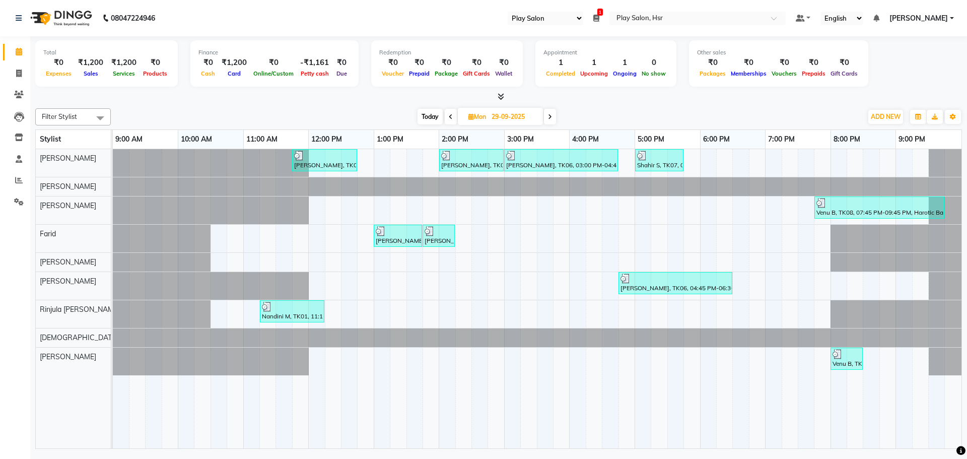
click at [451, 116] on icon at bounding box center [451, 117] width 4 height 6
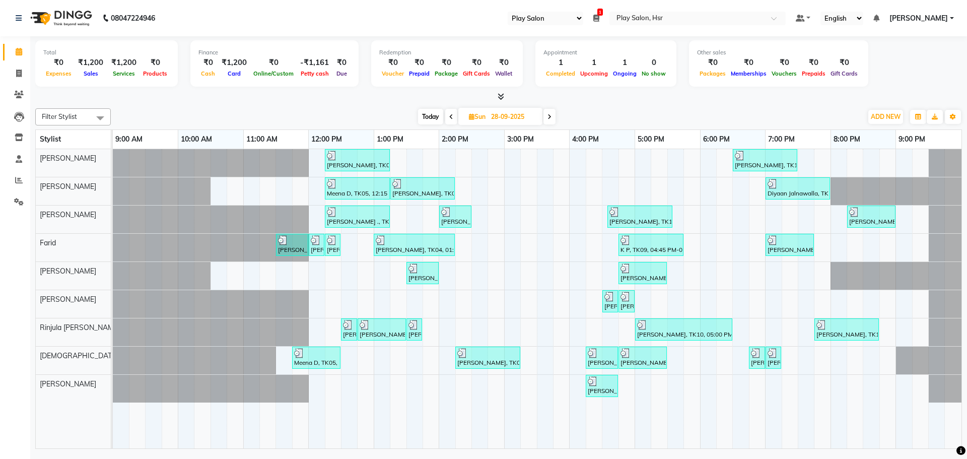
click at [451, 116] on icon at bounding box center [451, 117] width 4 height 6
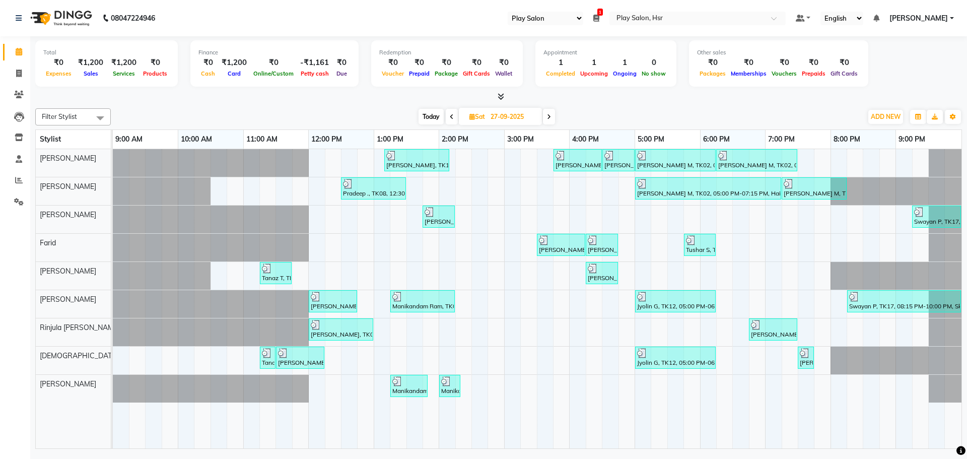
click at [451, 118] on icon at bounding box center [452, 117] width 4 height 6
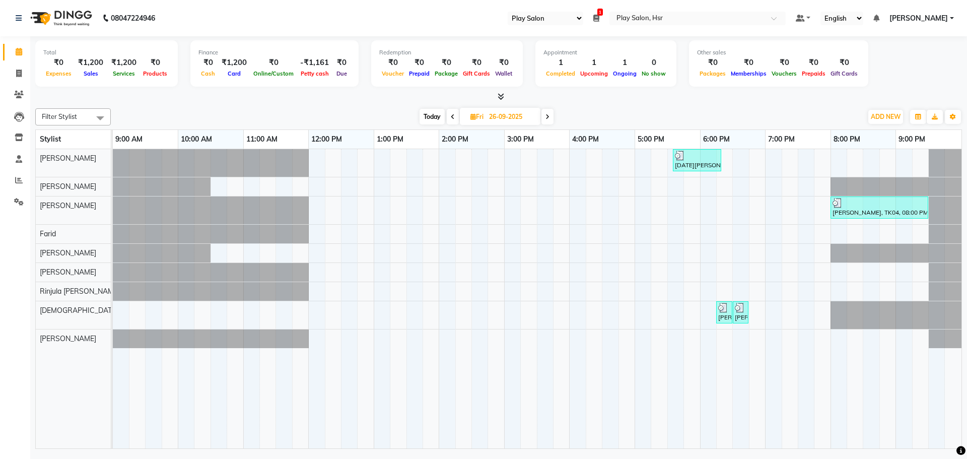
click at [452, 117] on icon at bounding box center [453, 117] width 4 height 6
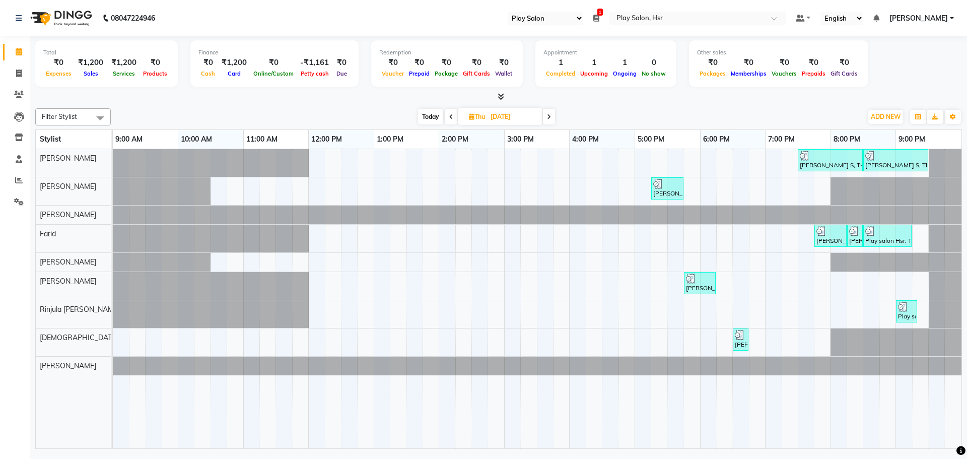
click at [451, 115] on icon at bounding box center [451, 117] width 4 height 6
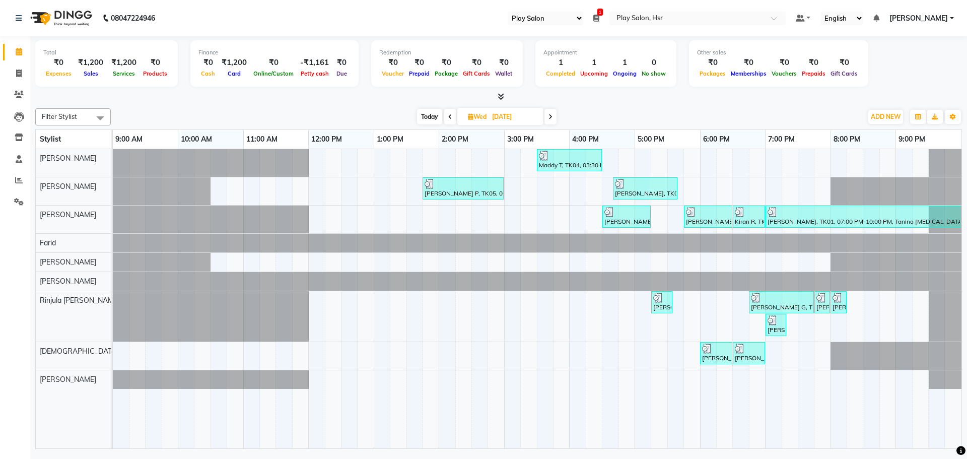
click at [451, 116] on icon at bounding box center [450, 117] width 4 height 6
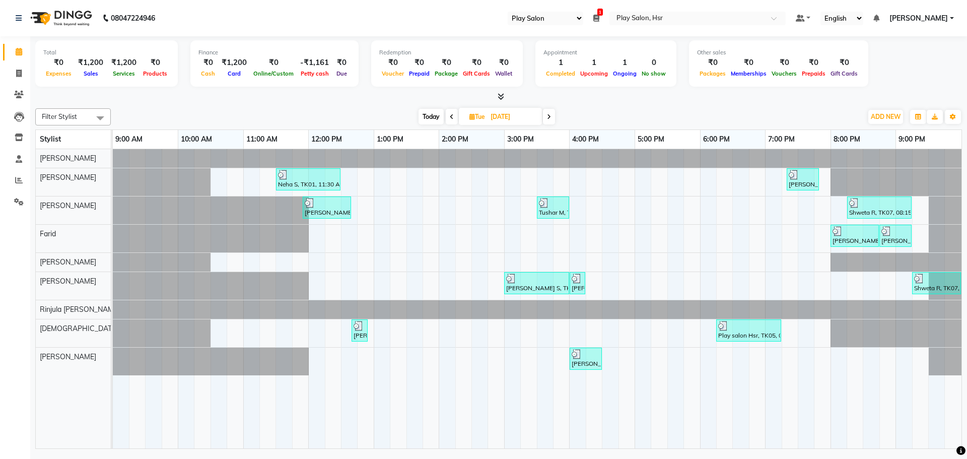
click at [450, 117] on icon at bounding box center [452, 117] width 4 height 6
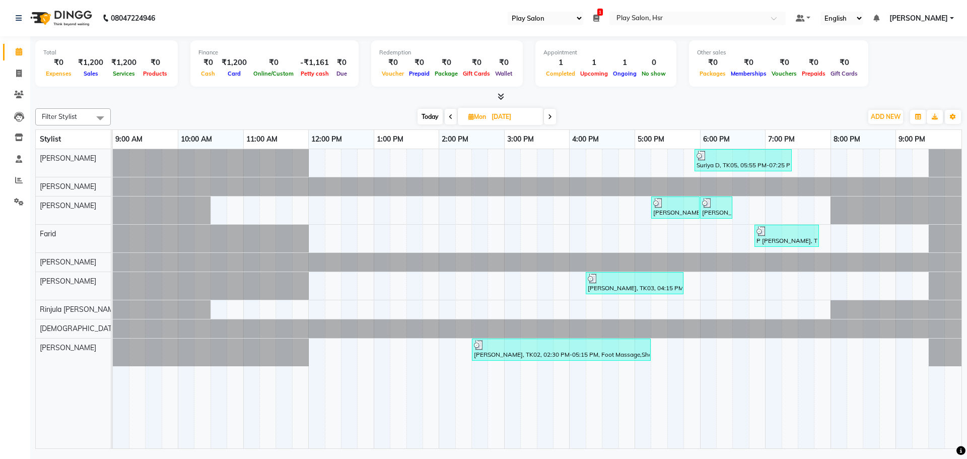
click at [553, 118] on span at bounding box center [550, 117] width 12 height 16
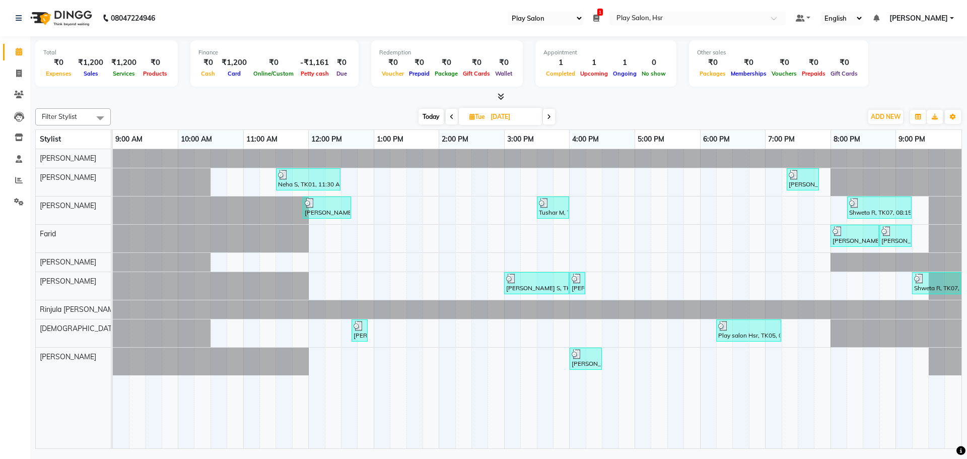
click at [553, 118] on span at bounding box center [549, 117] width 12 height 16
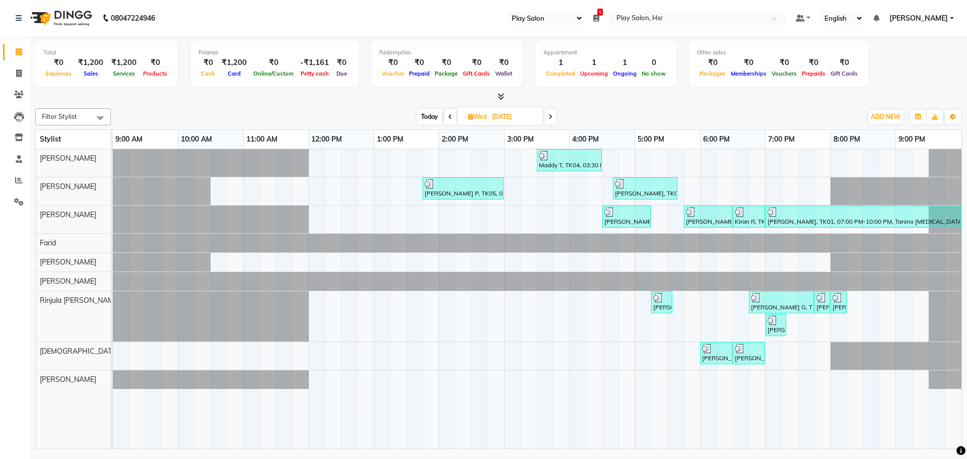
click at [553, 117] on span at bounding box center [550, 117] width 12 height 16
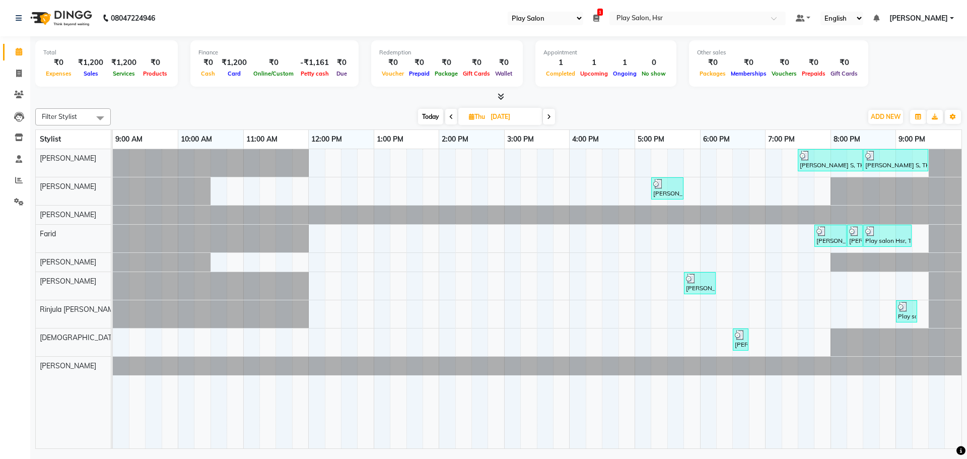
click at [548, 120] on span at bounding box center [549, 117] width 12 height 16
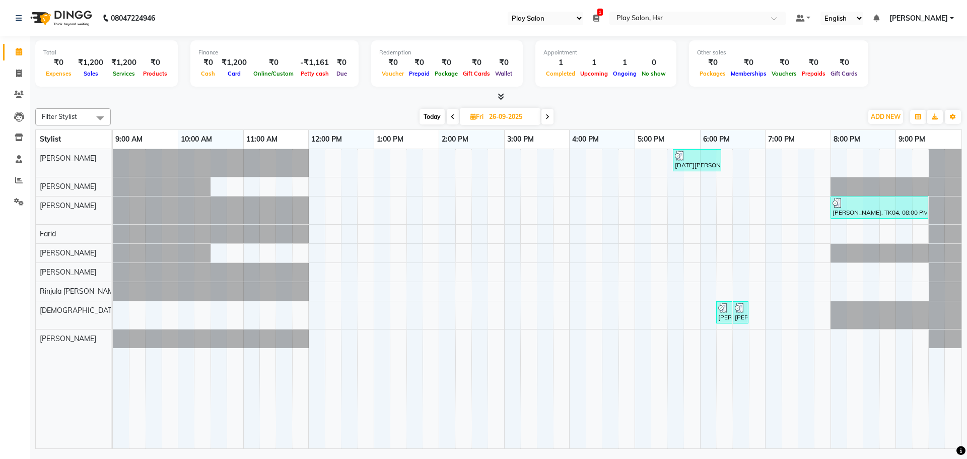
click at [547, 117] on icon at bounding box center [547, 117] width 4 height 6
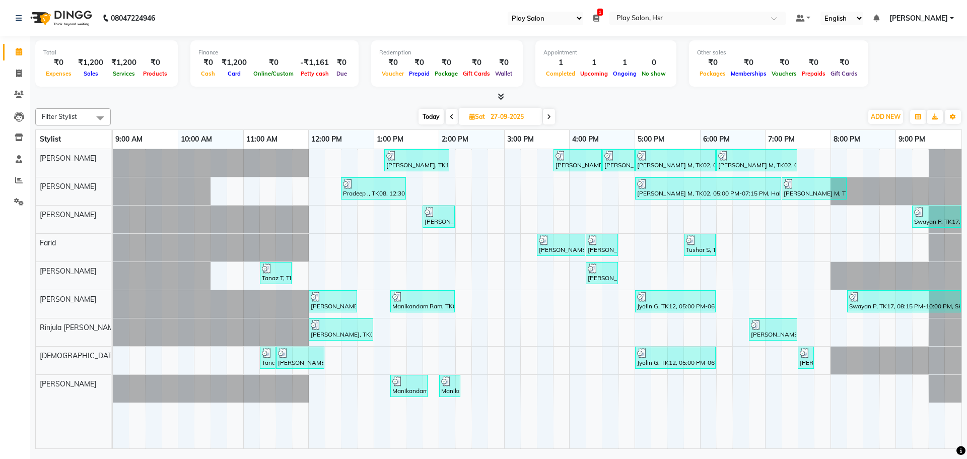
click at [550, 114] on icon at bounding box center [549, 117] width 4 height 6
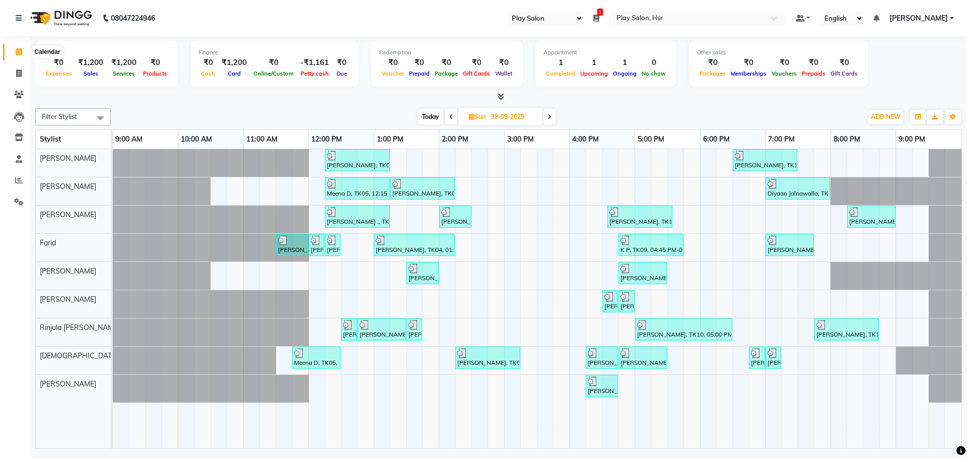
click at [19, 55] on span at bounding box center [19, 52] width 18 height 12
click at [431, 117] on span "Today" at bounding box center [430, 117] width 25 height 16
type input "03-10-2025"
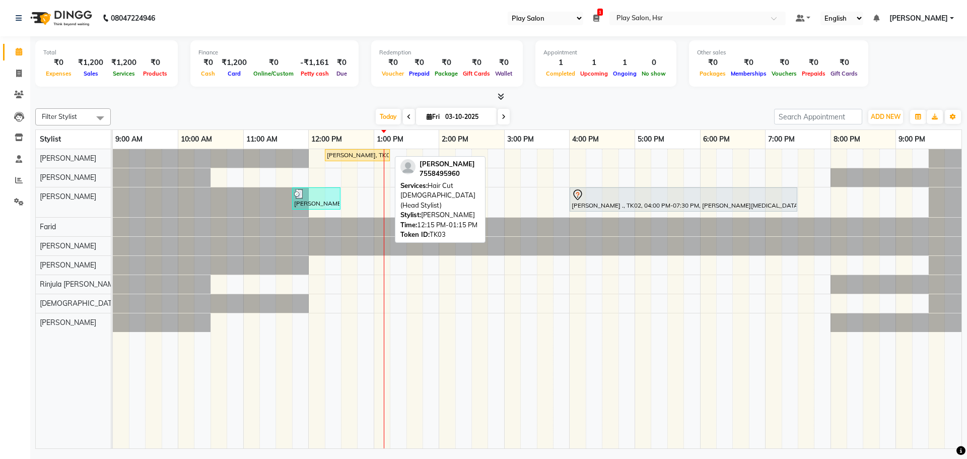
click at [371, 156] on div "[PERSON_NAME], TK03, 12:15 PM-01:15 PM, Hair Cut [DEMOGRAPHIC_DATA] (Head Styli…" at bounding box center [357, 155] width 63 height 9
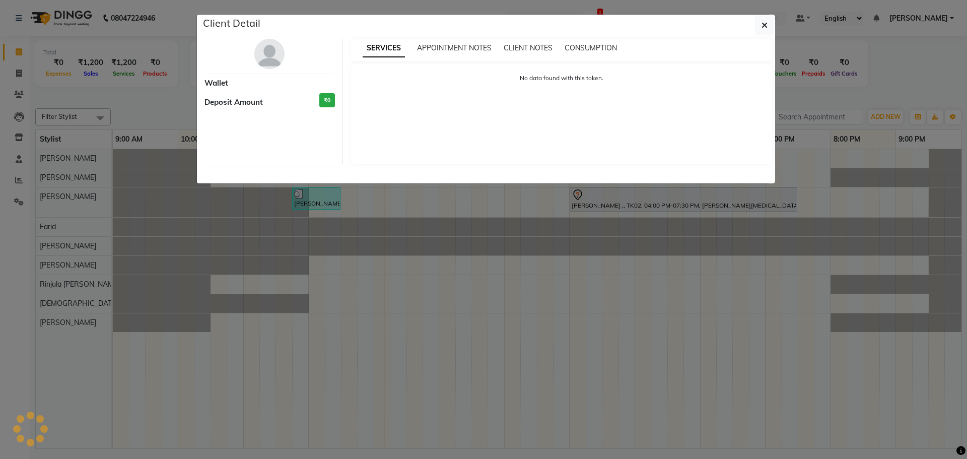
select select "1"
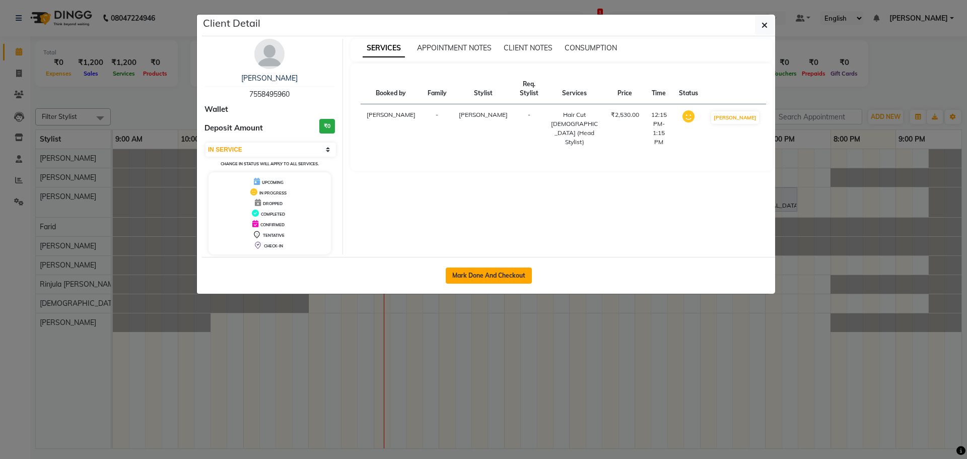
click at [502, 272] on button "Mark Done And Checkout" at bounding box center [489, 275] width 86 height 16
select select "service"
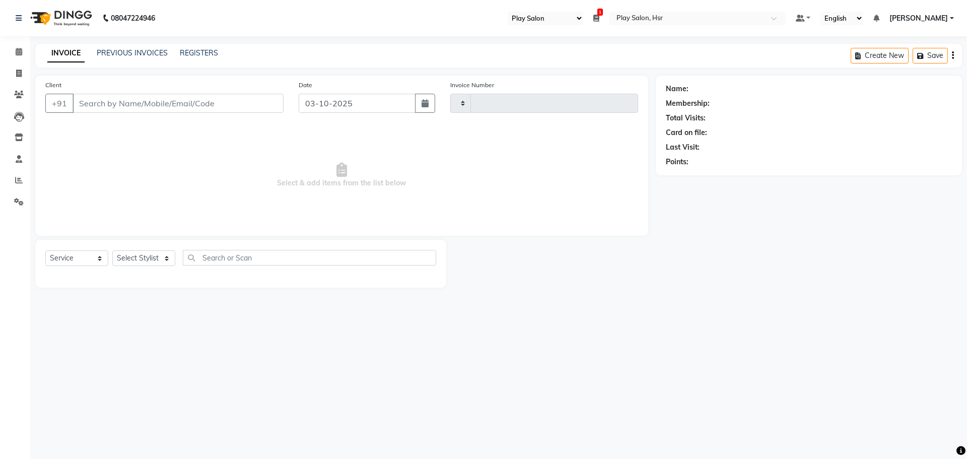
type input "1199"
select select "3"
select select "8358"
type input "7558495960"
select select "81918"
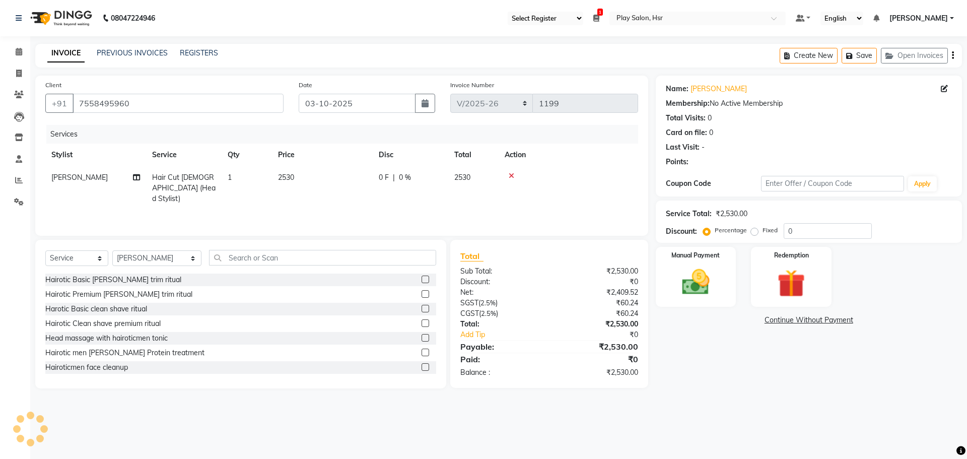
drag, startPoint x: 287, startPoint y: 176, endPoint x: 317, endPoint y: 183, distance: 30.7
click at [288, 176] on span "2530" at bounding box center [286, 177] width 16 height 9
select select "81918"
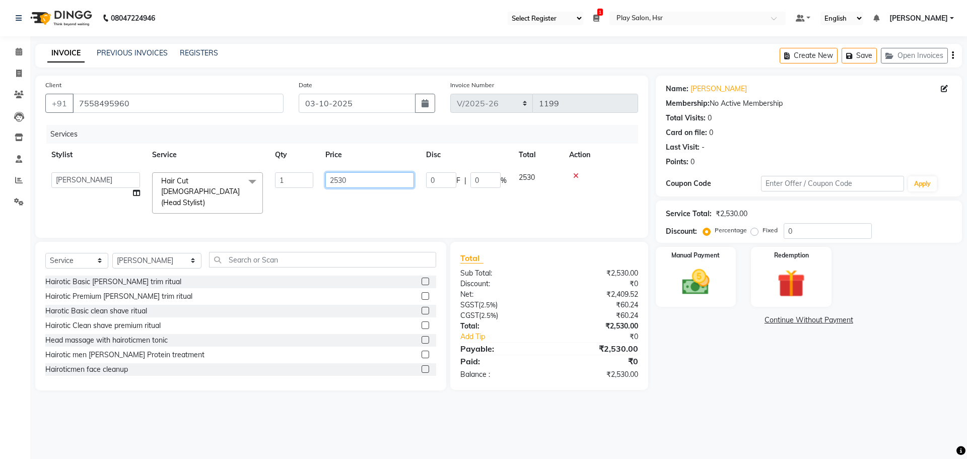
drag, startPoint x: 356, startPoint y: 176, endPoint x: 314, endPoint y: 177, distance: 41.3
click at [314, 177] on tr "Amaan Ali Anjali B Bhagrati C Dipen Subba Divya Thapa Farid Jeet Kiran Limbu Pl…" at bounding box center [341, 192] width 593 height 53
type input "2100"
click at [332, 197] on td "2100" at bounding box center [369, 192] width 101 height 53
select select "81918"
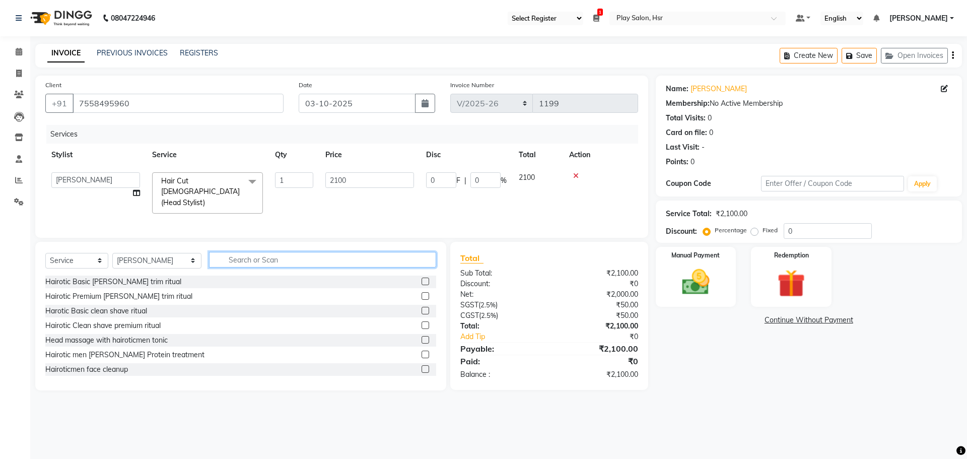
click at [212, 260] on input "text" at bounding box center [322, 260] width 227 height 16
type input "fus"
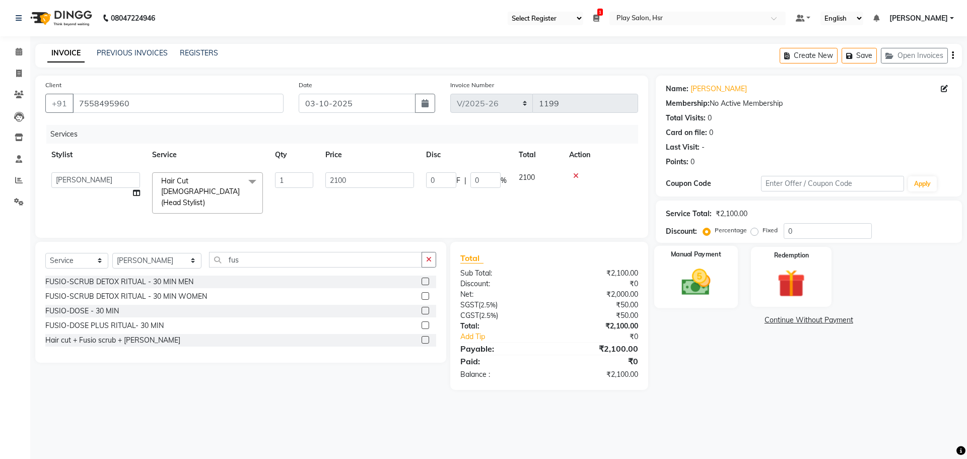
click at [723, 291] on div "Manual Payment" at bounding box center [696, 277] width 84 height 62
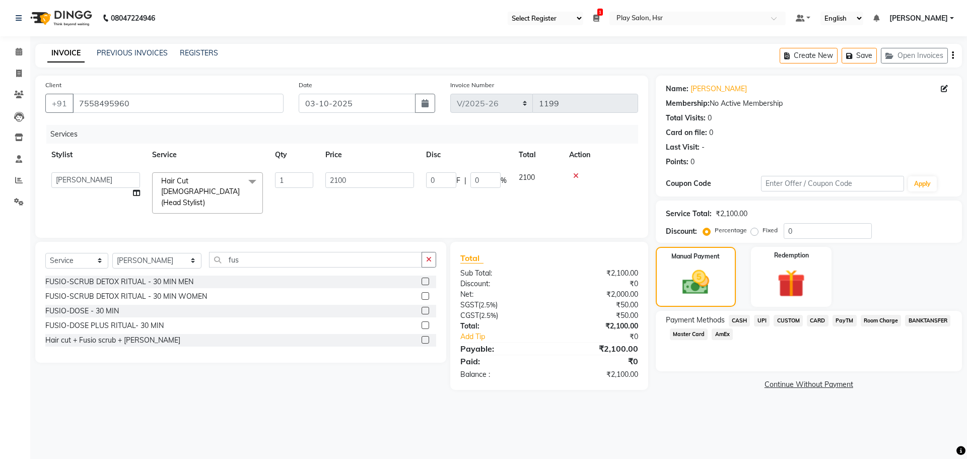
click at [814, 321] on span "CARD" at bounding box center [818, 321] width 22 height 12
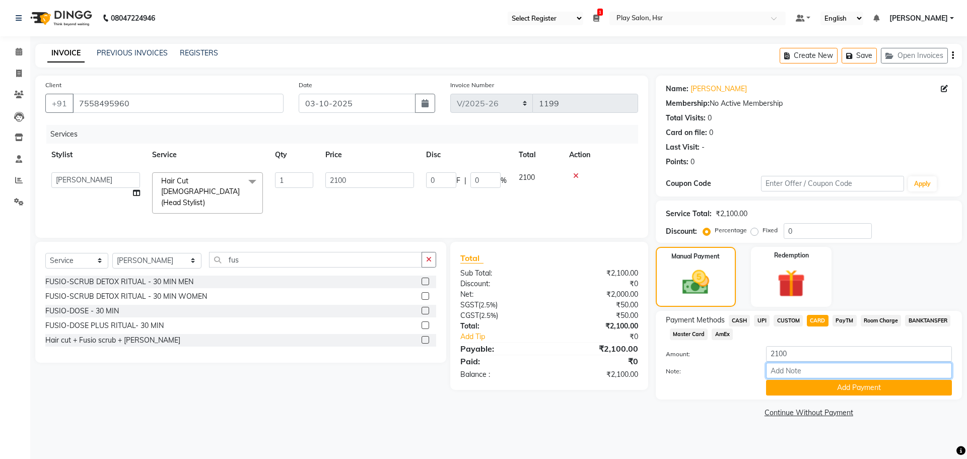
click at [792, 370] on input "Note:" at bounding box center [859, 371] width 186 height 16
type input "Visa 5588"
click at [683, 335] on span "Master Card" at bounding box center [689, 334] width 38 height 12
click at [794, 373] on input "Note:" at bounding box center [859, 371] width 186 height 16
type input "1299"
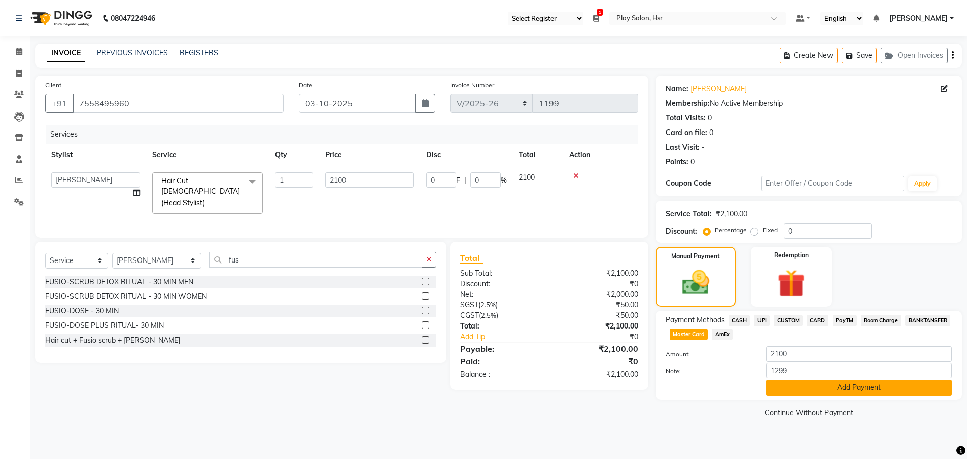
click at [805, 386] on button "Add Payment" at bounding box center [859, 388] width 186 height 16
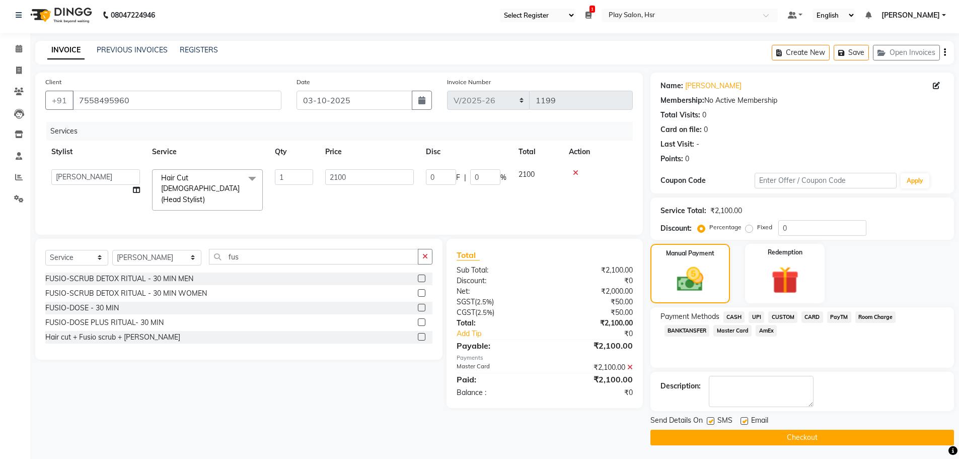
scroll to position [5, 0]
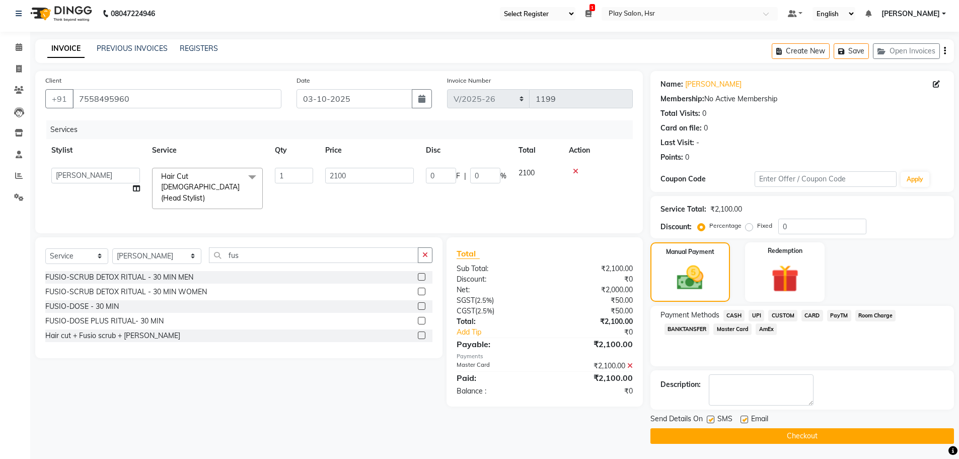
click at [784, 434] on button "Checkout" at bounding box center [803, 436] width 304 height 16
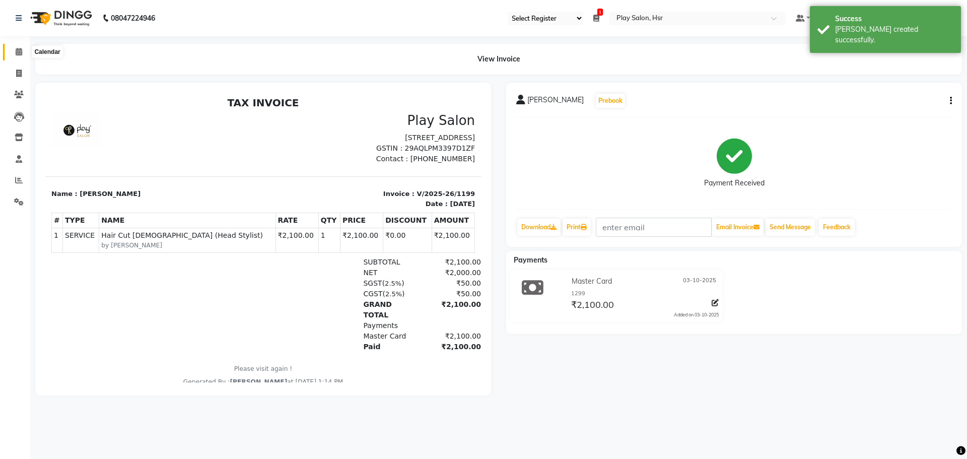
click at [18, 51] on icon at bounding box center [19, 52] width 7 height 8
